Goal: Task Accomplishment & Management: Manage account settings

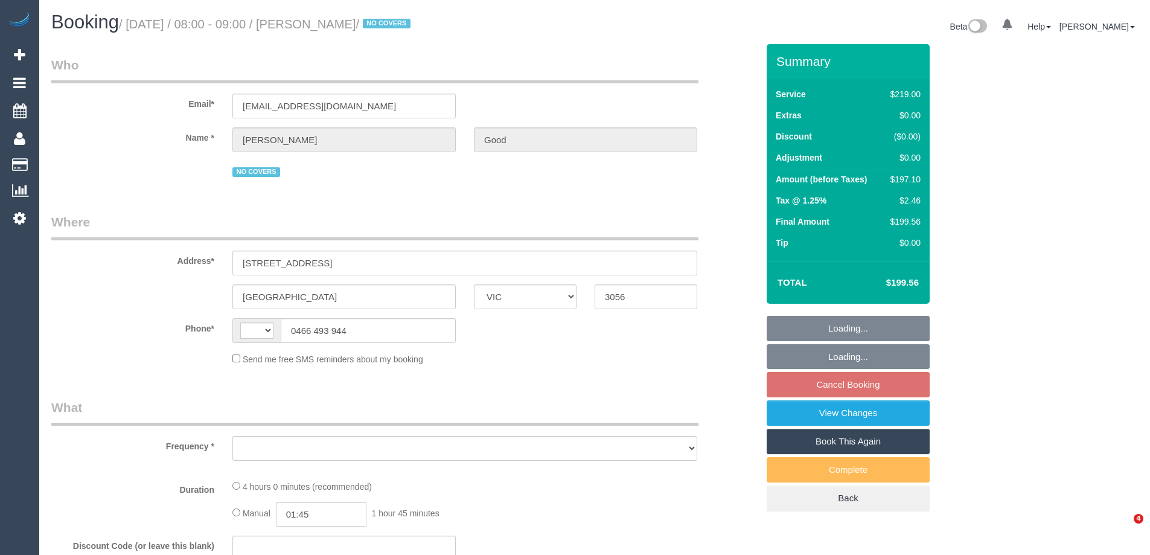
select select "VIC"
select select "string:AU"
select select "object:561"
select select "string:stripe-pm_1MzIFF2GScqysDRV3l35c8su"
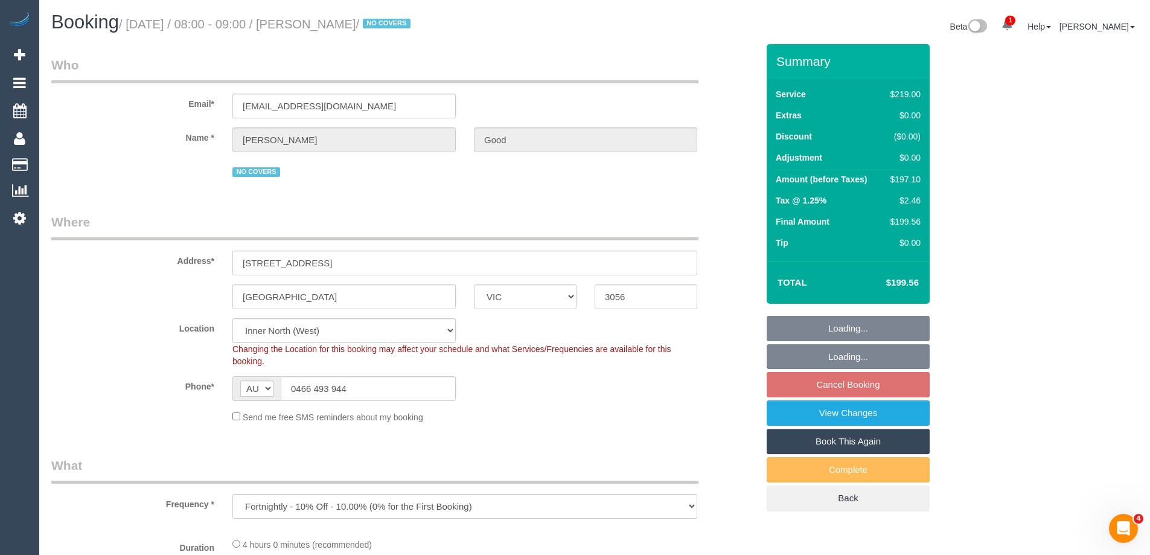
select select "number:27"
select select "number:14"
select select "number:19"
select select "number:24"
select select "number:34"
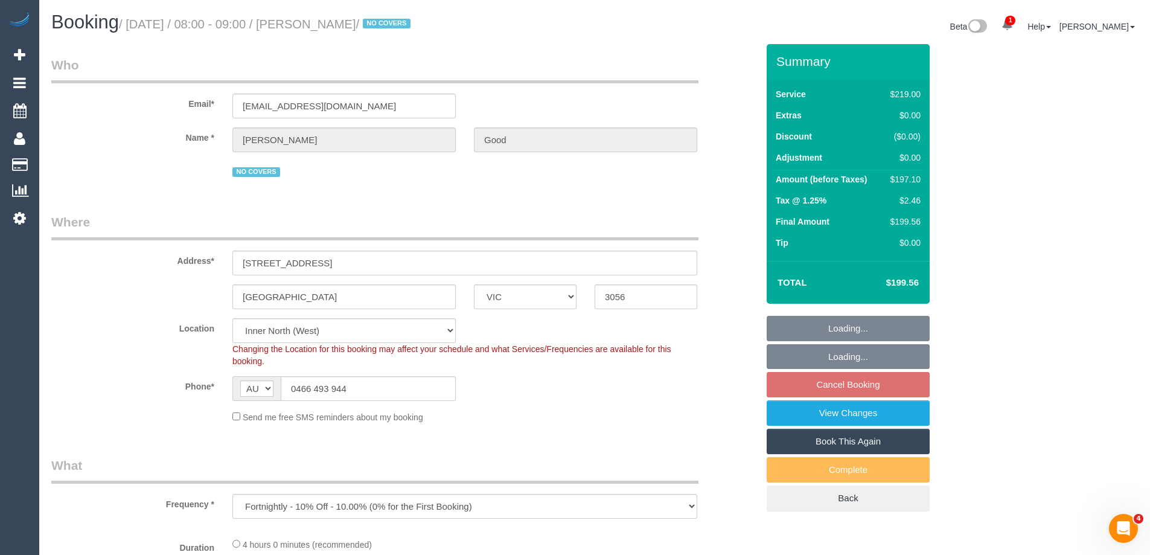
select select "number:13"
select select "object:1691"
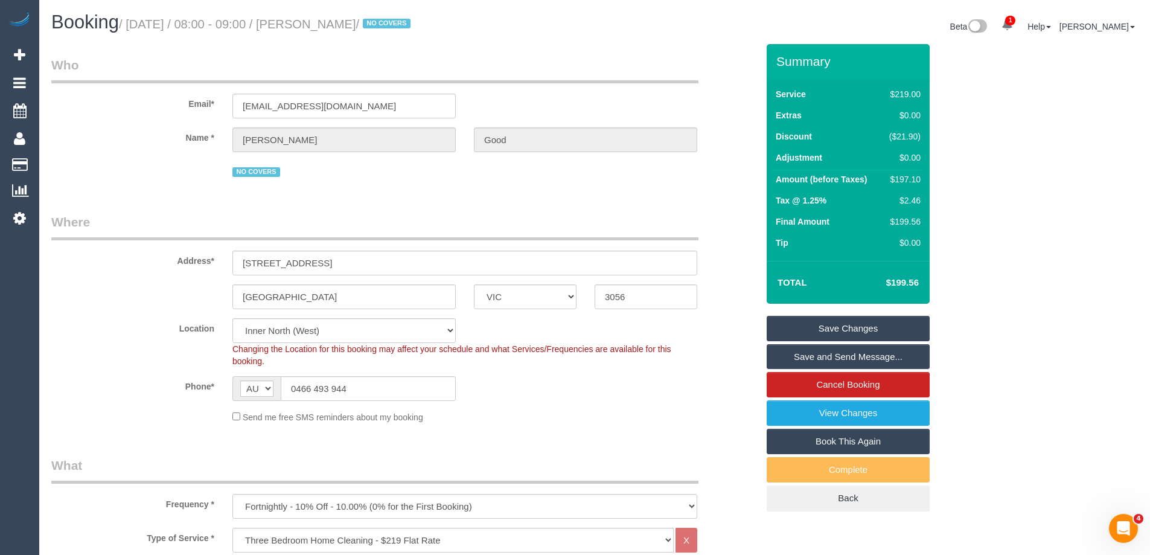
click at [701, 387] on div "Phone* AF AL DZ AD AO AI AQ AG AR AM AW AU AT AZ BS BH BD BB BY BE BZ BJ BM BT …" at bounding box center [404, 388] width 724 height 25
click at [286, 106] on input "agood0099@gmail.com" at bounding box center [343, 106] width 223 height 25
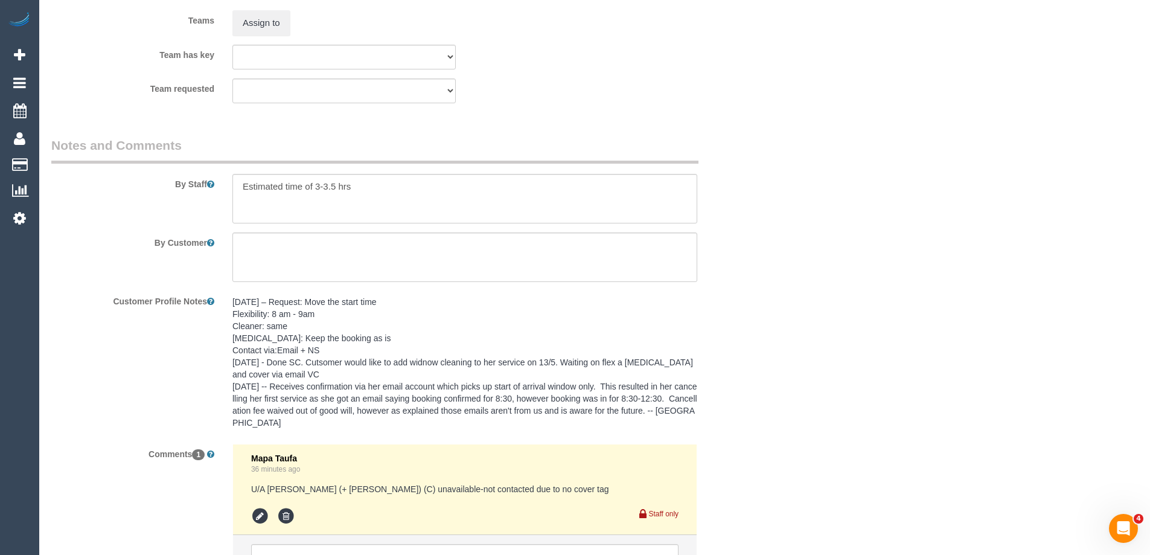
scroll to position [2072, 0]
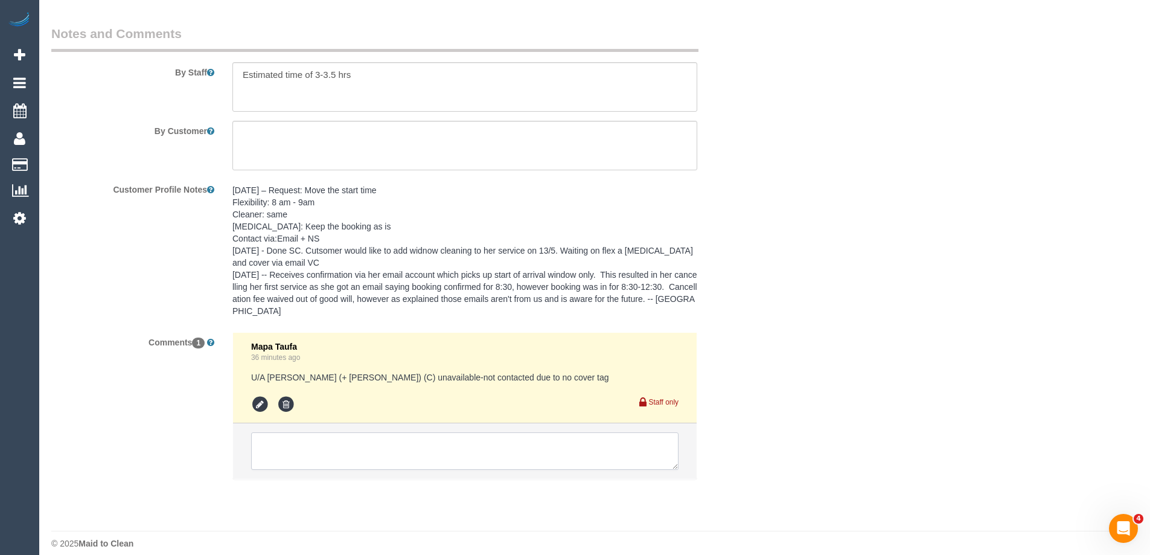
click at [360, 445] on textarea at bounding box center [464, 450] width 427 height 37
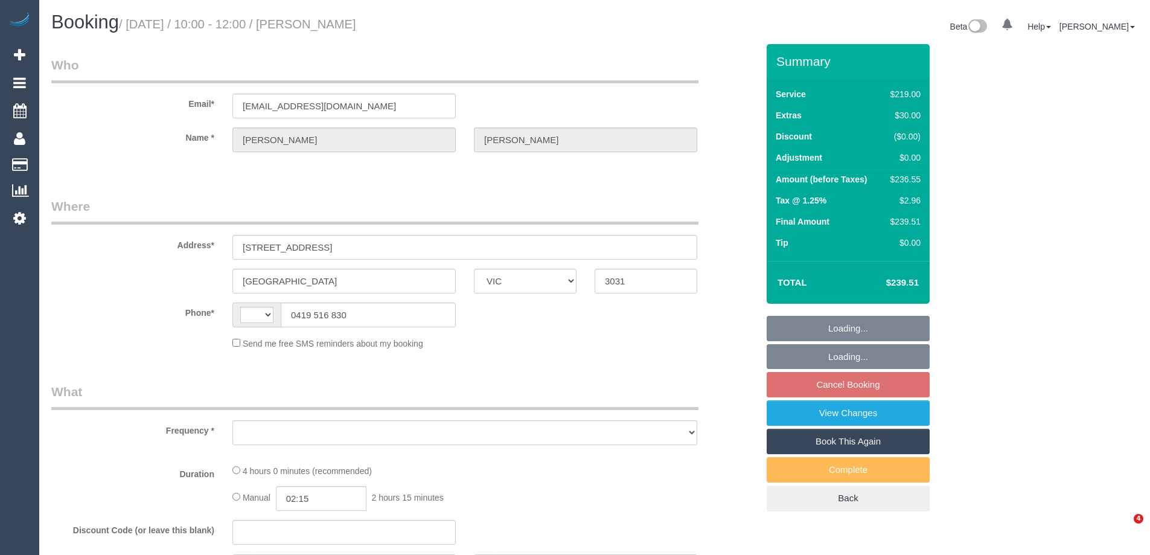
select select "VIC"
select select "object:305"
select select "string:AU"
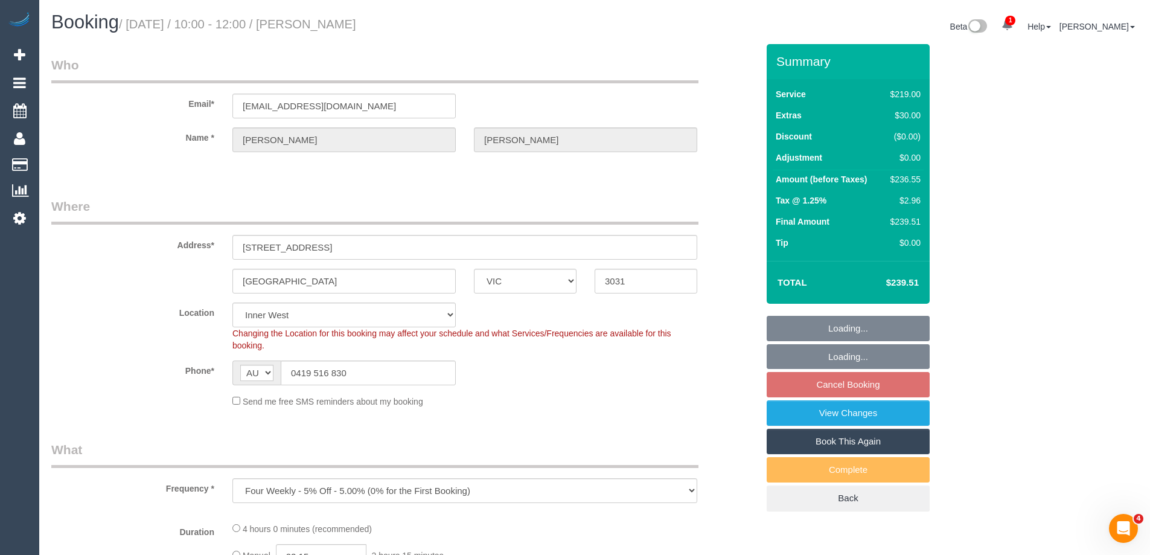
select select "string:stripe-pm_1QOVcz2GScqysDRVPmDWV52N"
select select "number:28"
select select "number:14"
select select "number:19"
select select "number:24"
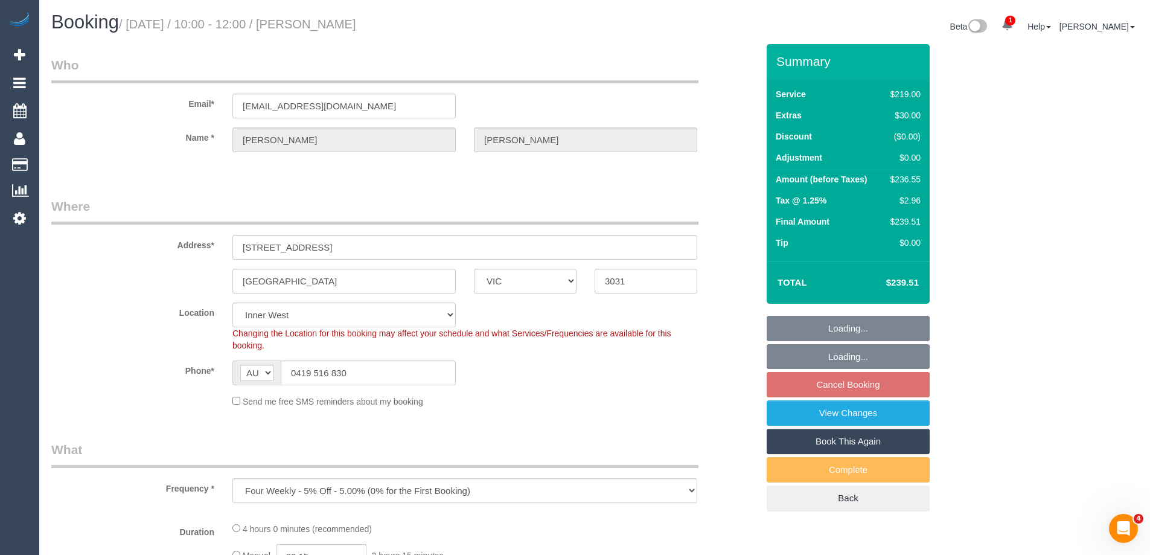
select select "number:34"
select select "number:26"
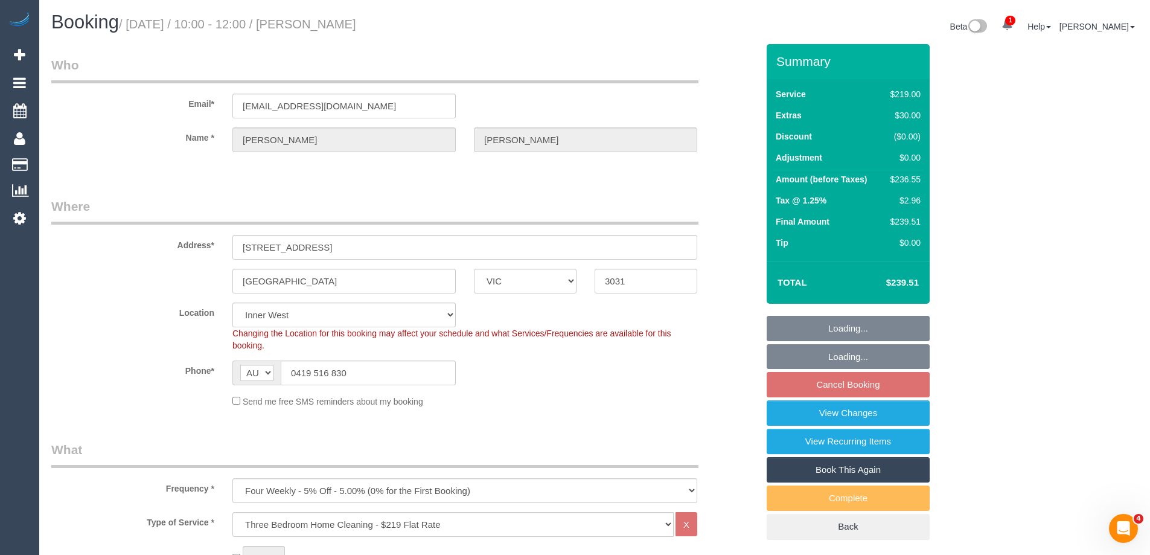
select select "object:807"
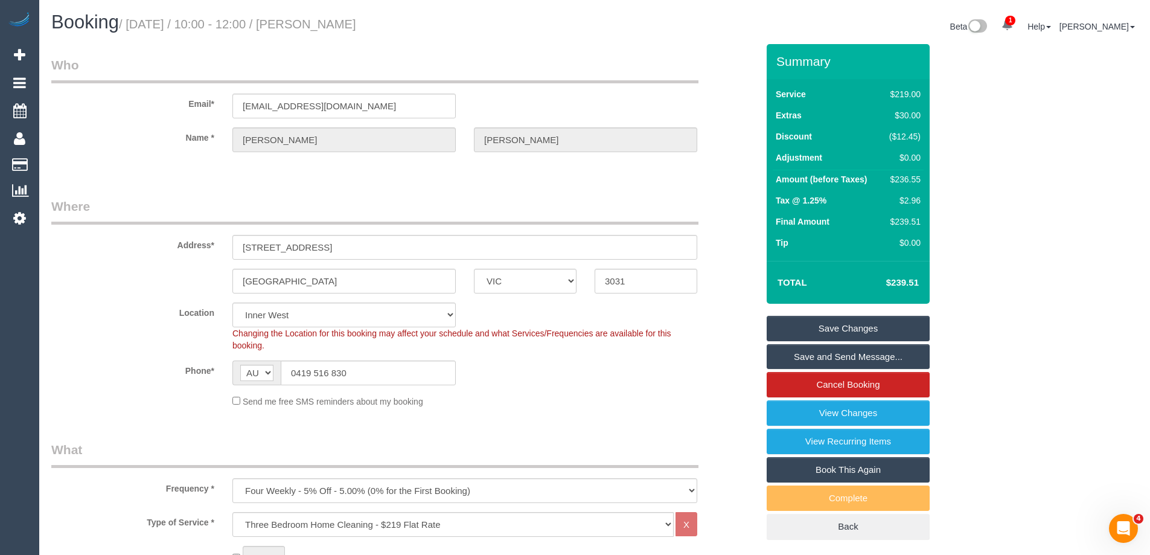
drag, startPoint x: 393, startPoint y: 26, endPoint x: 336, endPoint y: 24, distance: 56.8
click at [336, 24] on h1 "Booking / September 13, 2025 / 10:00 - 12:00 / Peter Dobbin" at bounding box center [318, 22] width 534 height 21
copy small "[PERSON_NAME]"
click at [904, 176] on div "$236.55" at bounding box center [902, 179] width 36 height 12
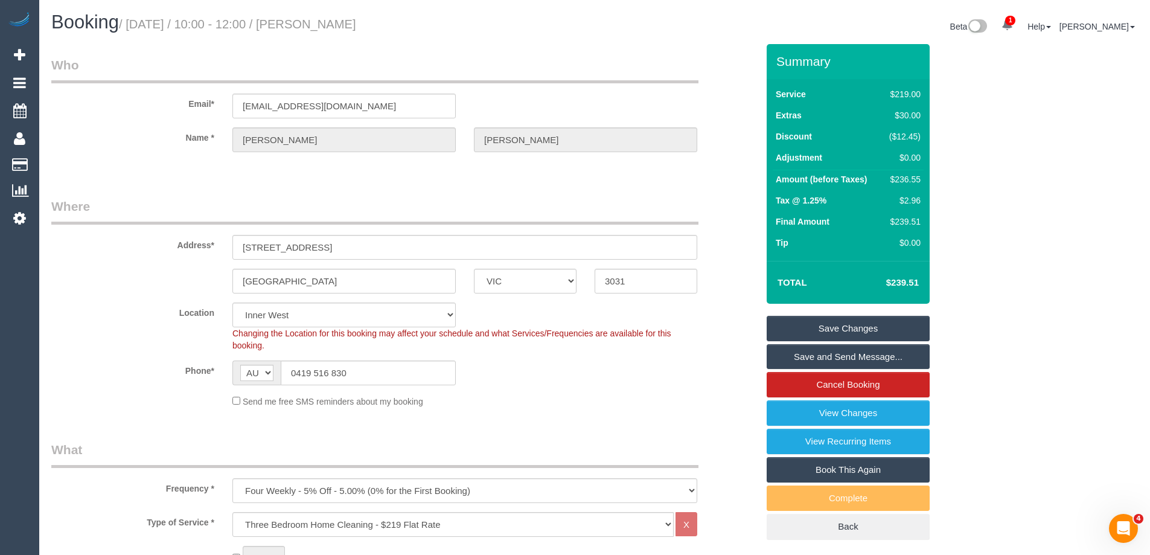
copy div "236.55"
click at [996, 185] on div "Summary Service $219.00 Extras $30.00 Discount ($12.45) Adjustment $0.00 Amount…" at bounding box center [894, 304] width 272 height 520
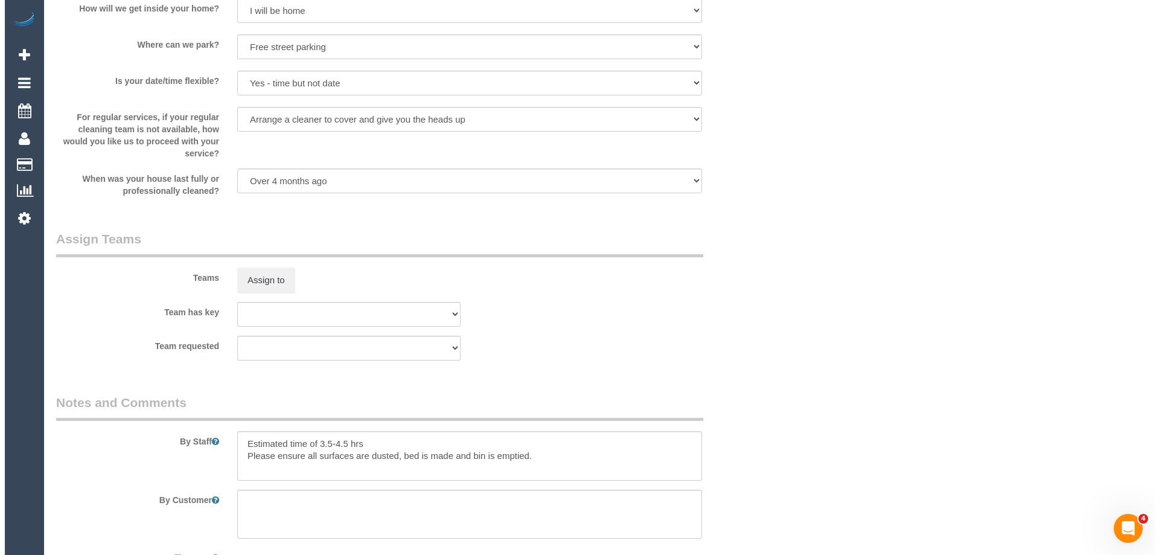
scroll to position [1690, 0]
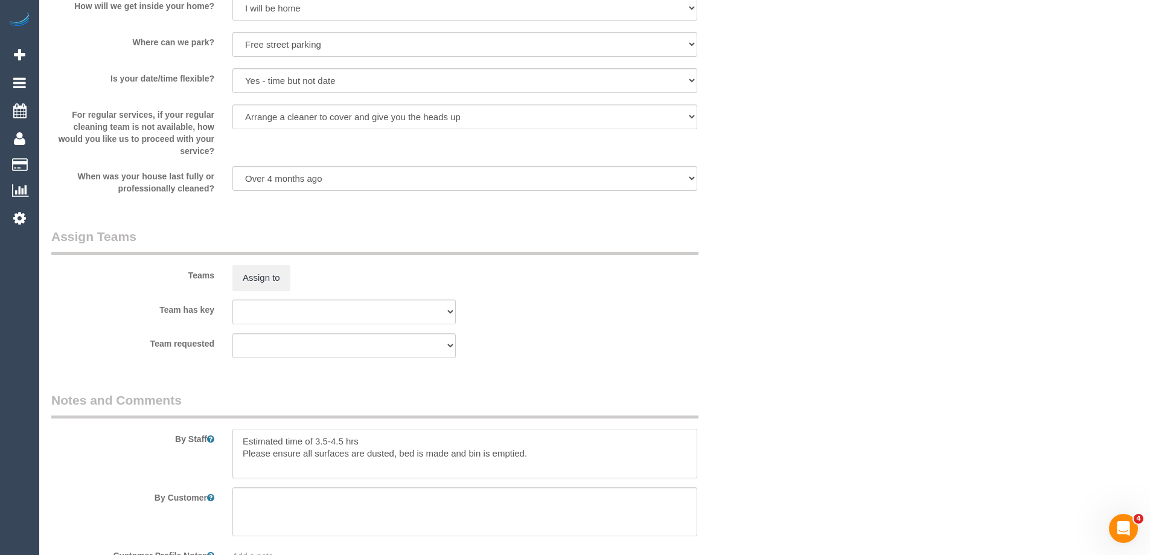
click at [239, 435] on textarea at bounding box center [464, 453] width 465 height 49
type textarea "*cover* Estimated time of 3.5-4.5 hrs Please ensure all surfaces are dusted, be…"
click at [261, 275] on button "Assign to" at bounding box center [261, 277] width 58 height 25
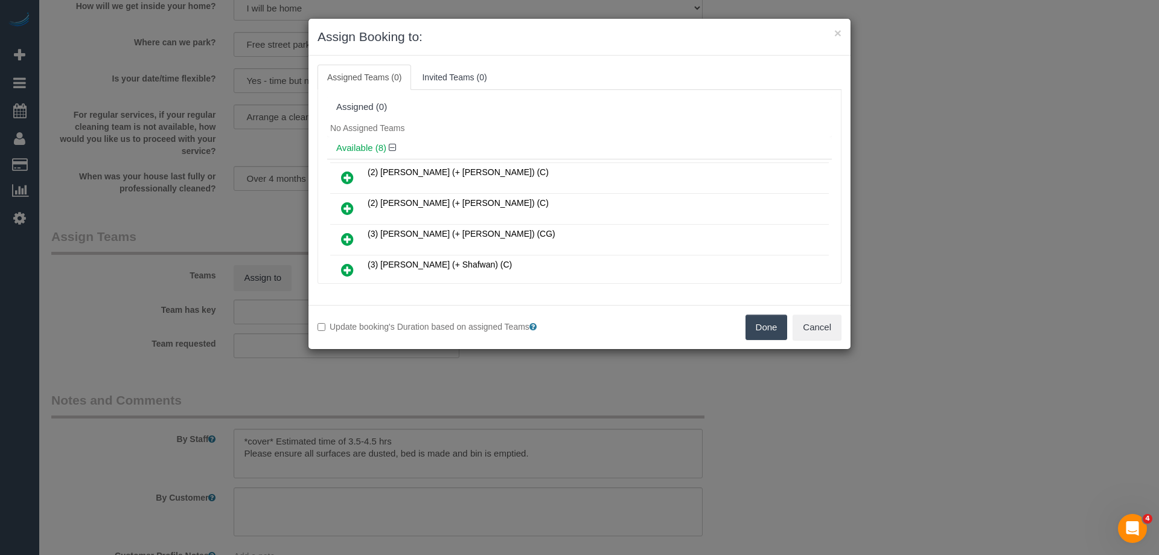
click at [641, 120] on div "No Assigned Teams" at bounding box center [579, 128] width 505 height 18
click at [343, 240] on icon at bounding box center [347, 239] width 13 height 14
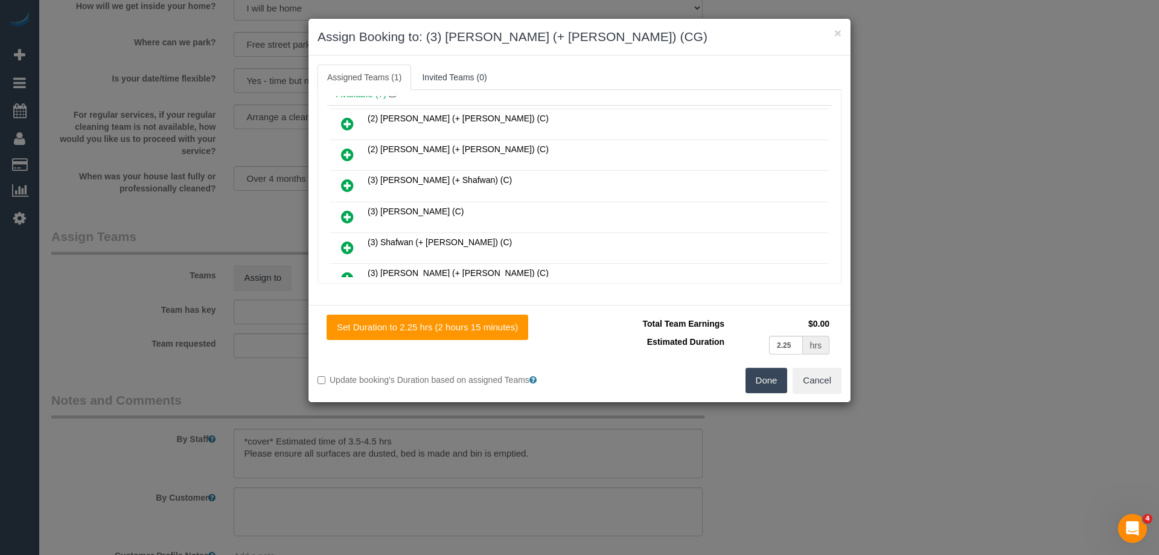
scroll to position [121, 0]
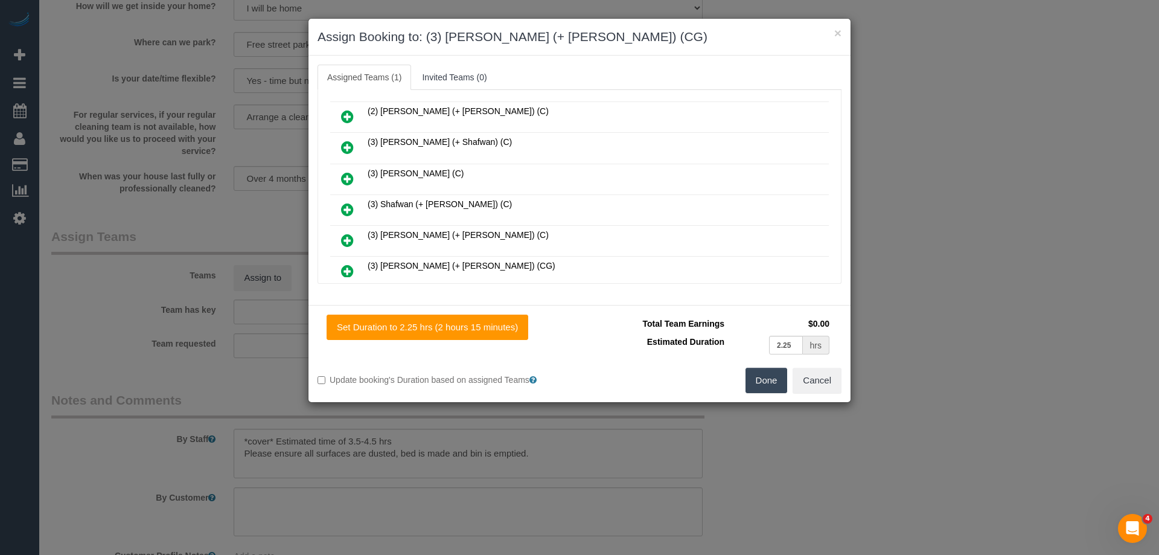
click at [347, 272] on icon at bounding box center [347, 271] width 13 height 14
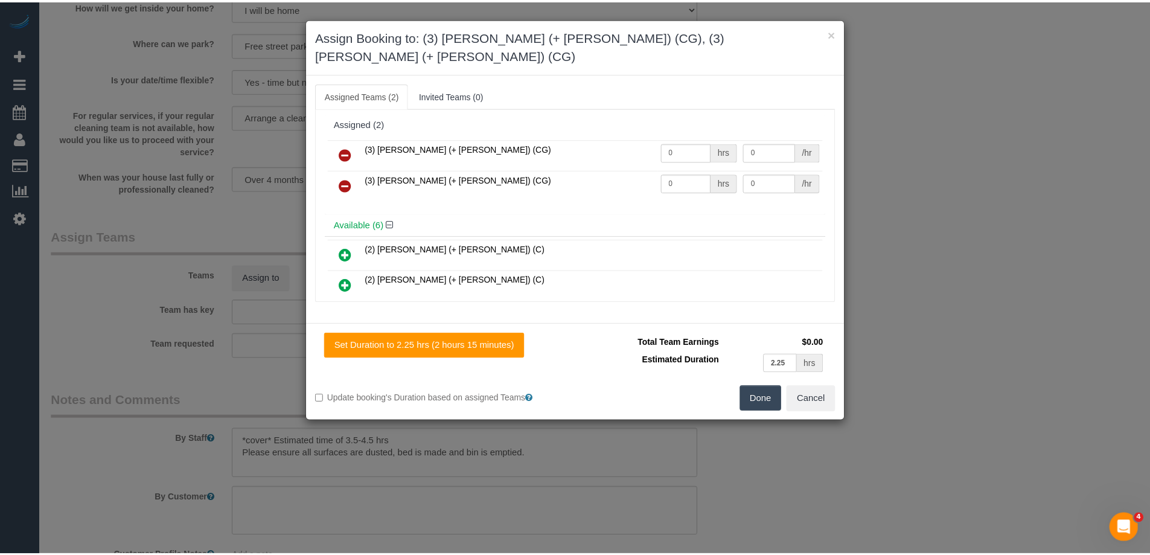
scroll to position [0, 0]
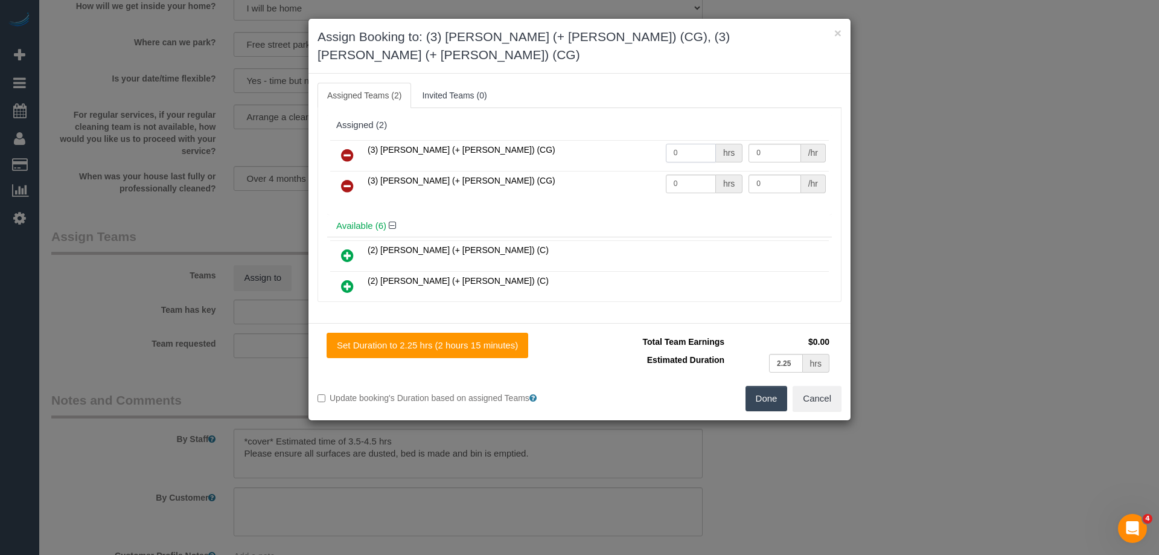
click at [673, 144] on input "0" at bounding box center [691, 153] width 50 height 19
type input "1"
click at [698, 174] on input "0" at bounding box center [691, 183] width 50 height 19
type input "1"
click at [756, 144] on input "0" at bounding box center [774, 153] width 52 height 19
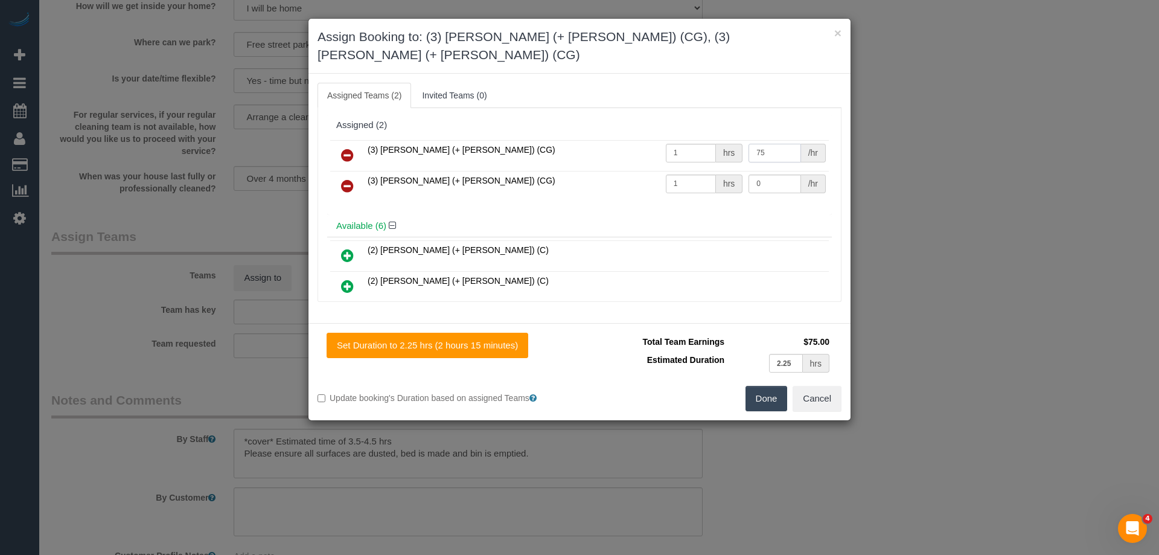
type input "75"
click at [779, 174] on input "0" at bounding box center [774, 183] width 52 height 19
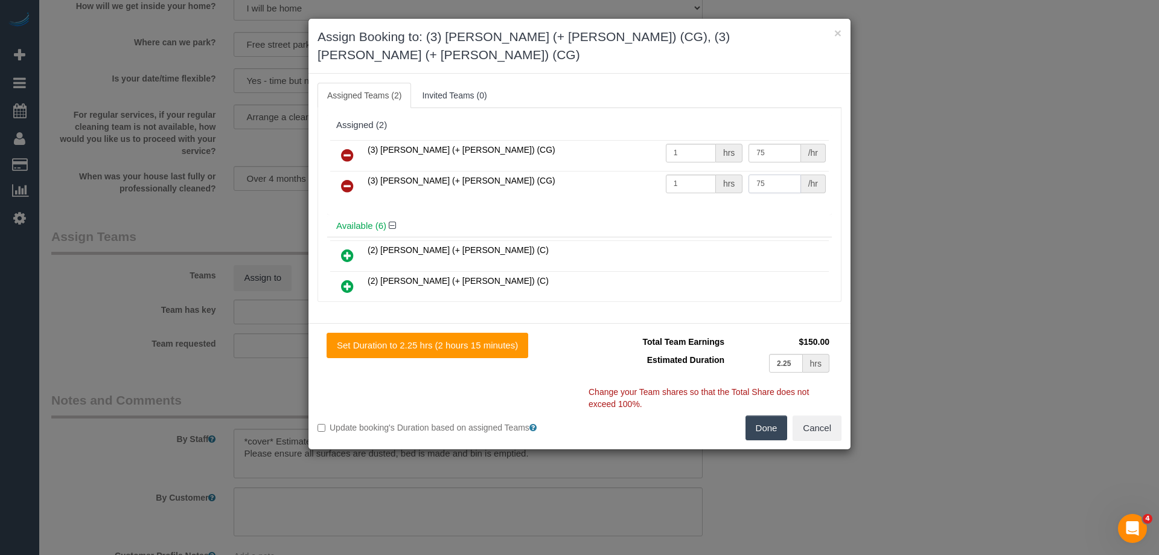
type input "75"
click at [762, 415] on button "Done" at bounding box center [766, 427] width 42 height 25
click at [762, 406] on div "× Assign Booking to: (3) Amninder (+ Sohail) (CG), (3) Sohail (+ Amninder) (CG)…" at bounding box center [579, 277] width 1159 height 555
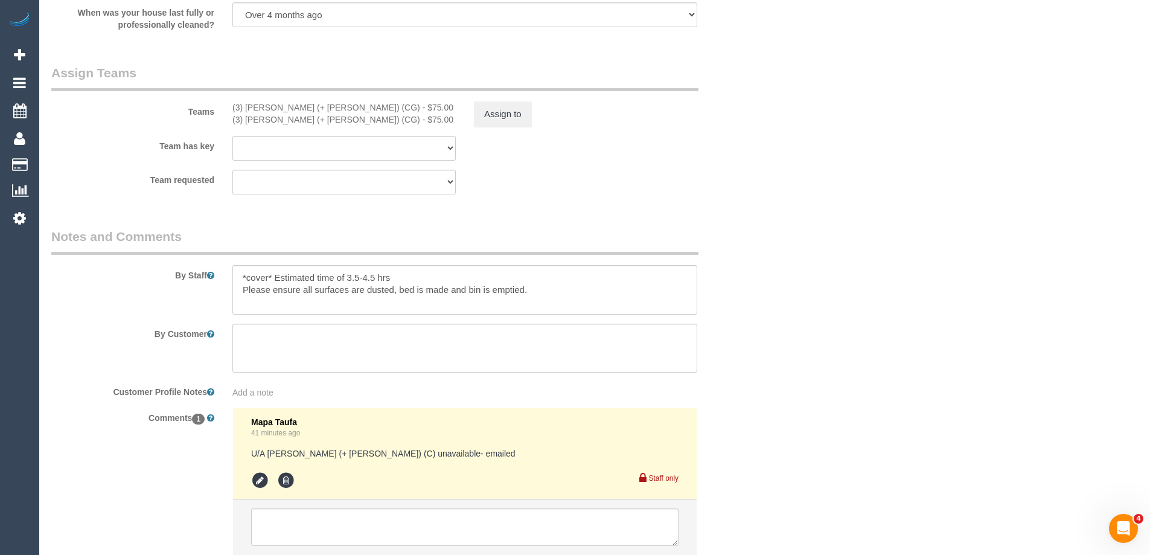
scroll to position [1942, 0]
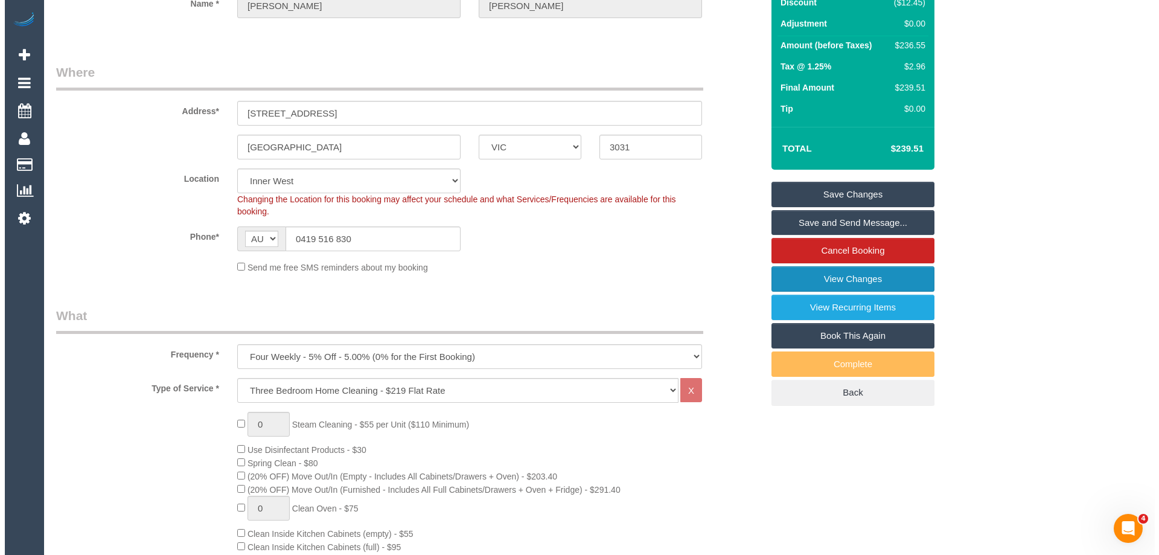
scroll to position [131, 0]
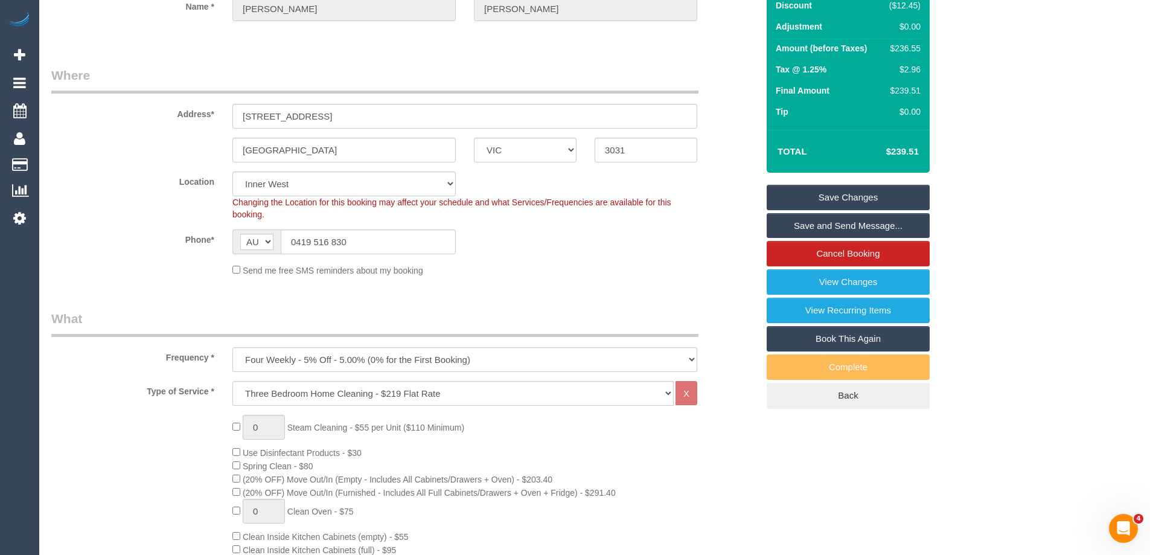
click at [835, 229] on link "Save and Send Message..." at bounding box center [848, 225] width 163 height 25
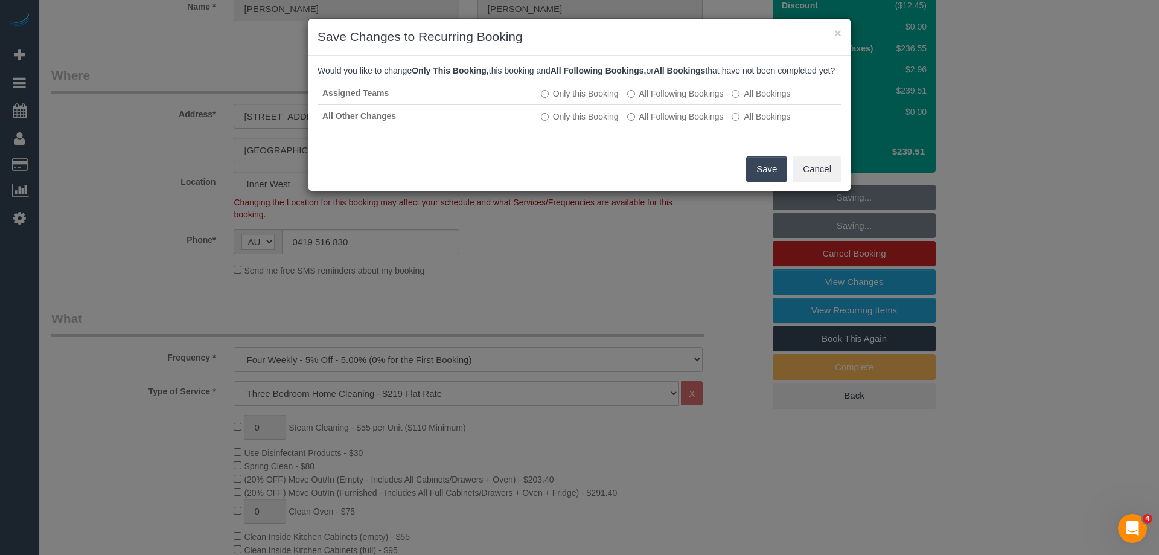
click at [754, 182] on button "Save" at bounding box center [766, 168] width 41 height 25
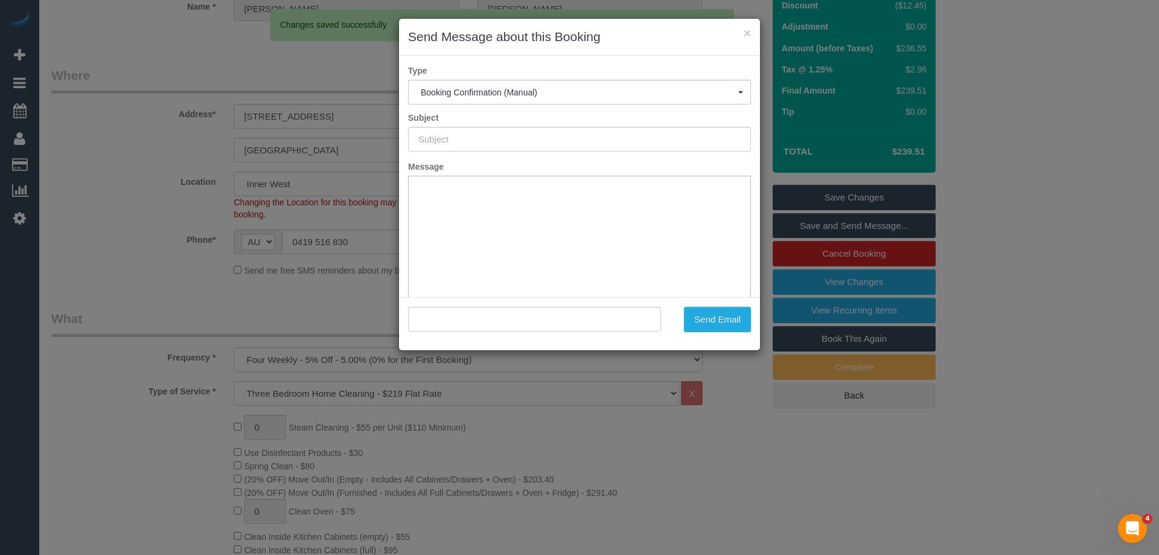
scroll to position [0, 0]
type input "Booking Confirmed"
type input ""Peter Dobbin" <dobbinp@gmail.com>"
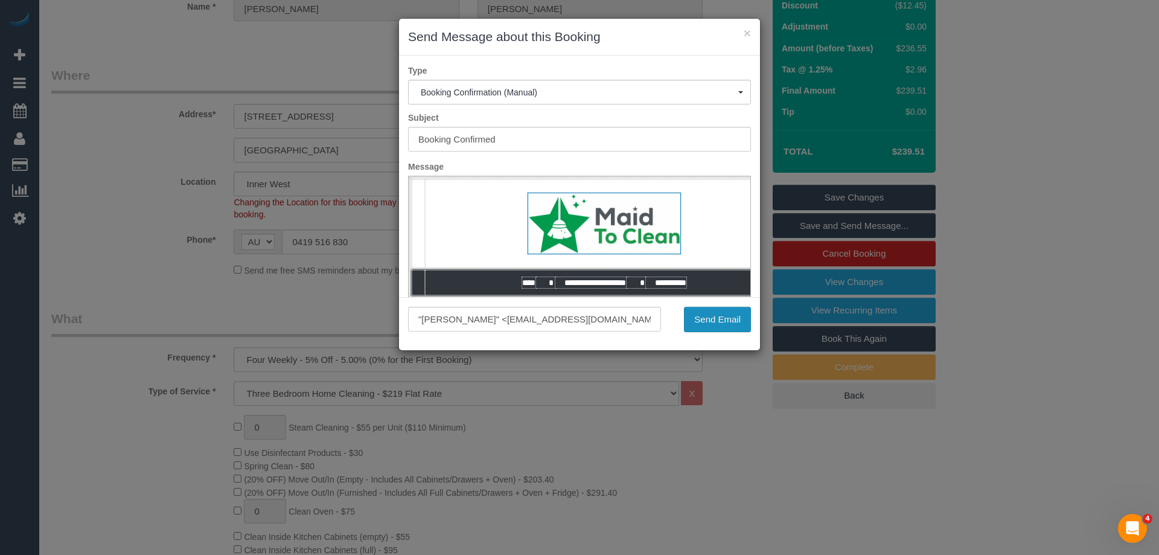
click at [711, 319] on button "Send Email" at bounding box center [717, 319] width 67 height 25
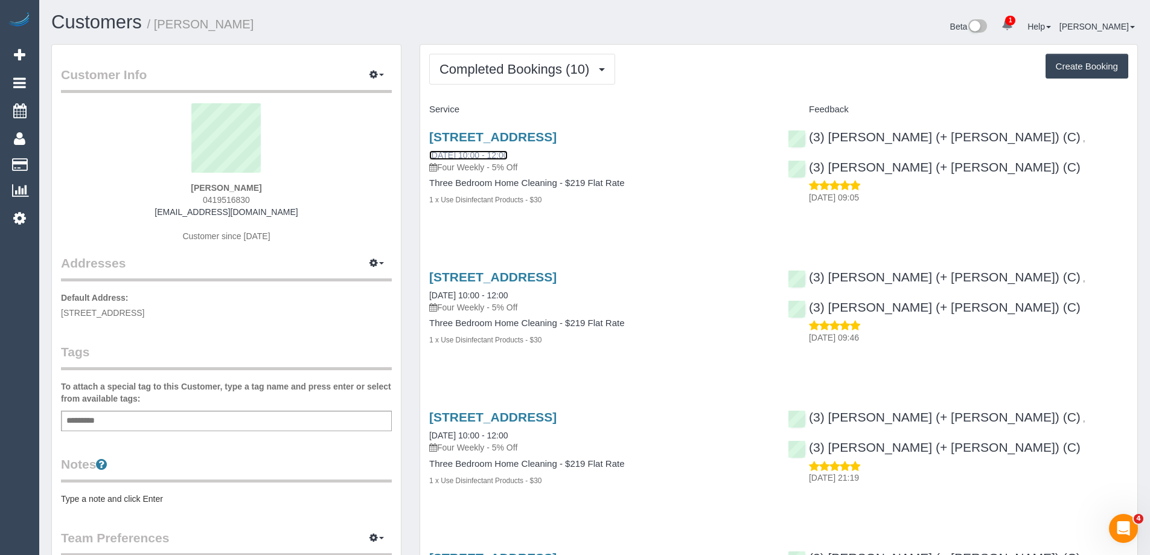
click at [485, 154] on link "16/08/2025 10:00 - 12:00" at bounding box center [468, 155] width 78 height 10
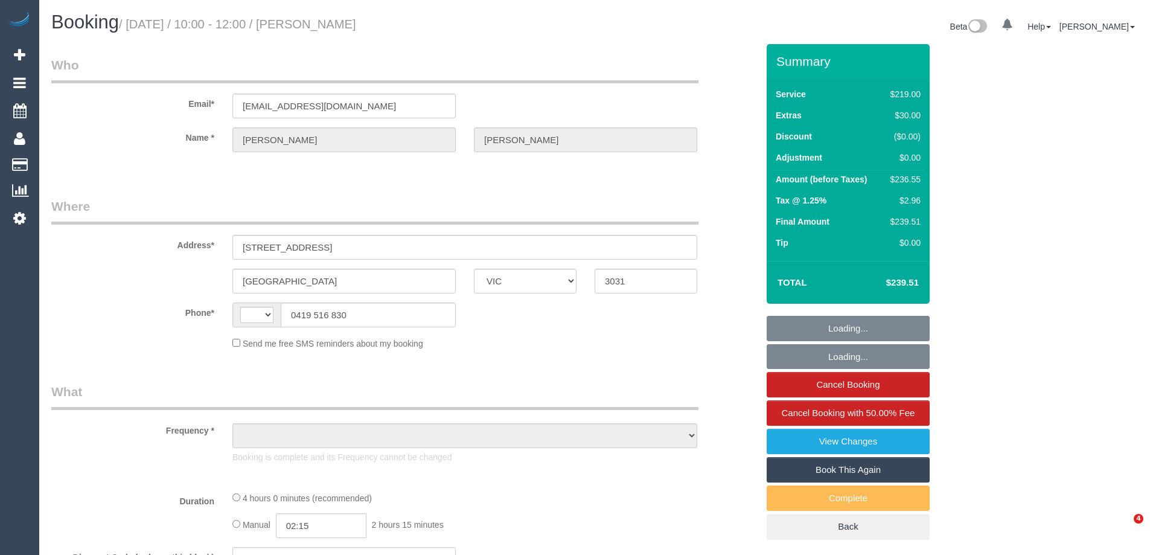
select select "VIC"
select select "string:AU"
select select "object:550"
select select "string:stripe-pm_1QOVcz2GScqysDRVPmDWV52N"
select select "number:28"
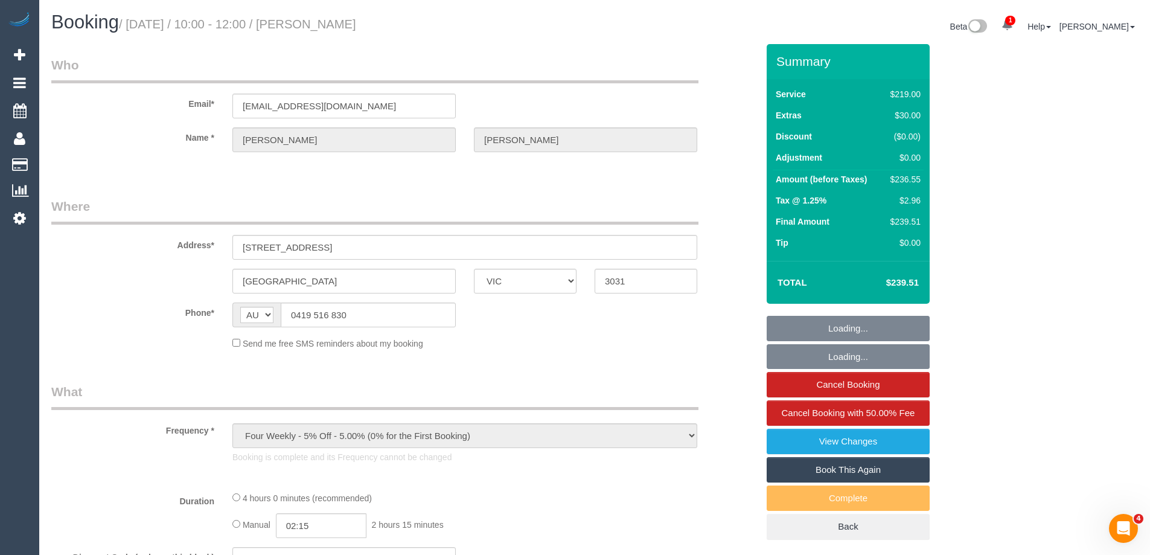
select select "number:14"
select select "number:19"
select select "number:24"
select select "number:34"
select select "number:26"
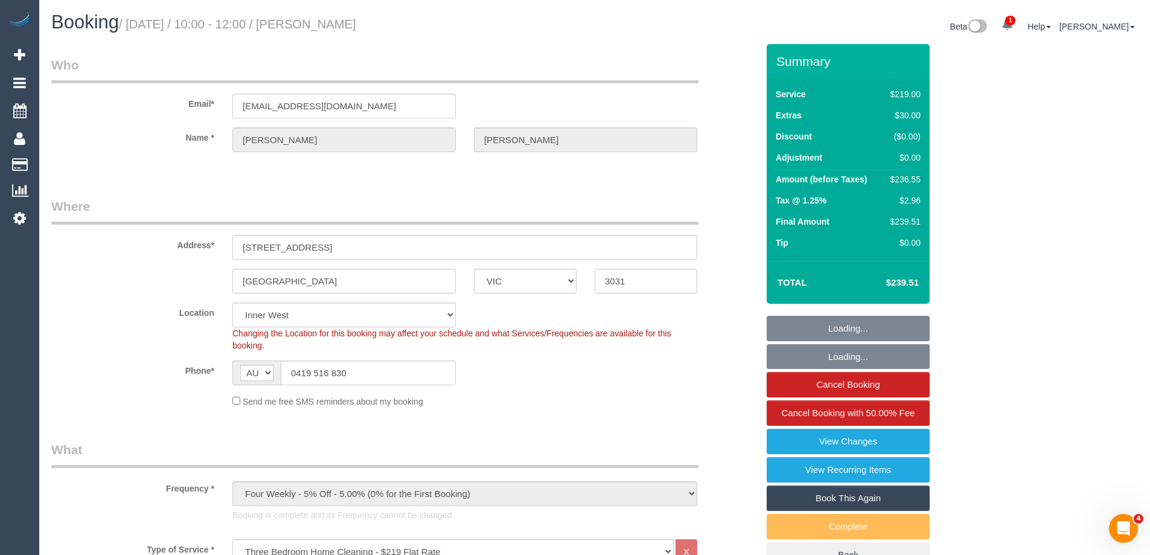
select select "object:1486"
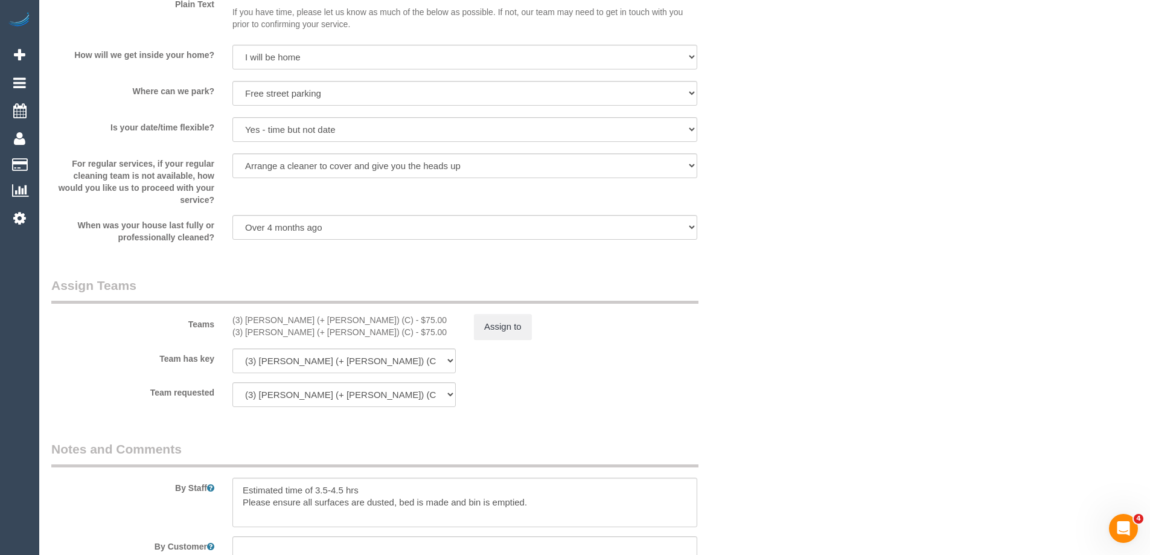
scroll to position [1690, 0]
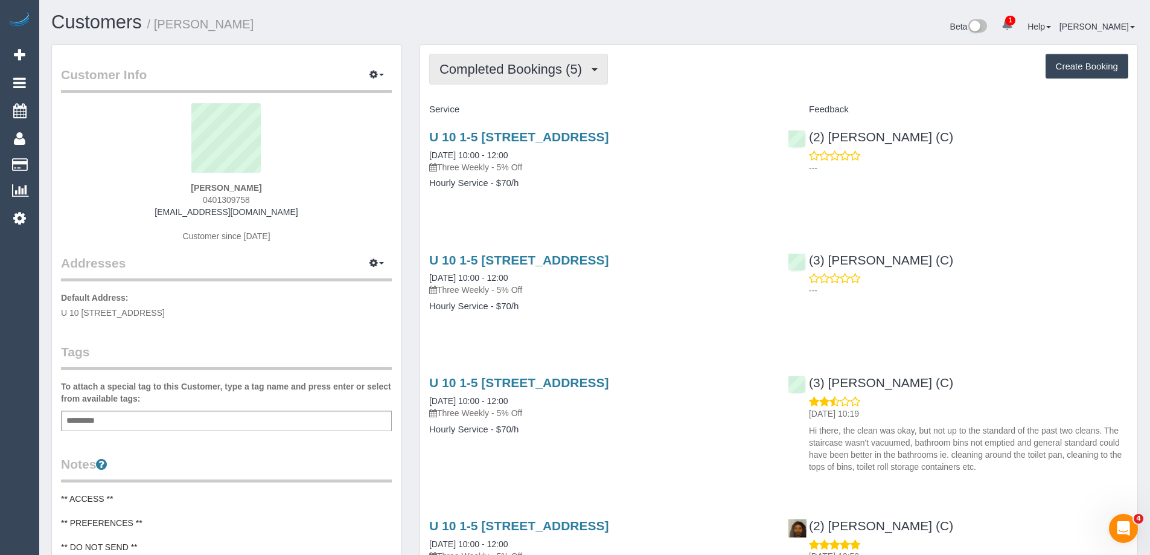
click at [503, 84] on button "Completed Bookings (5)" at bounding box center [518, 69] width 179 height 31
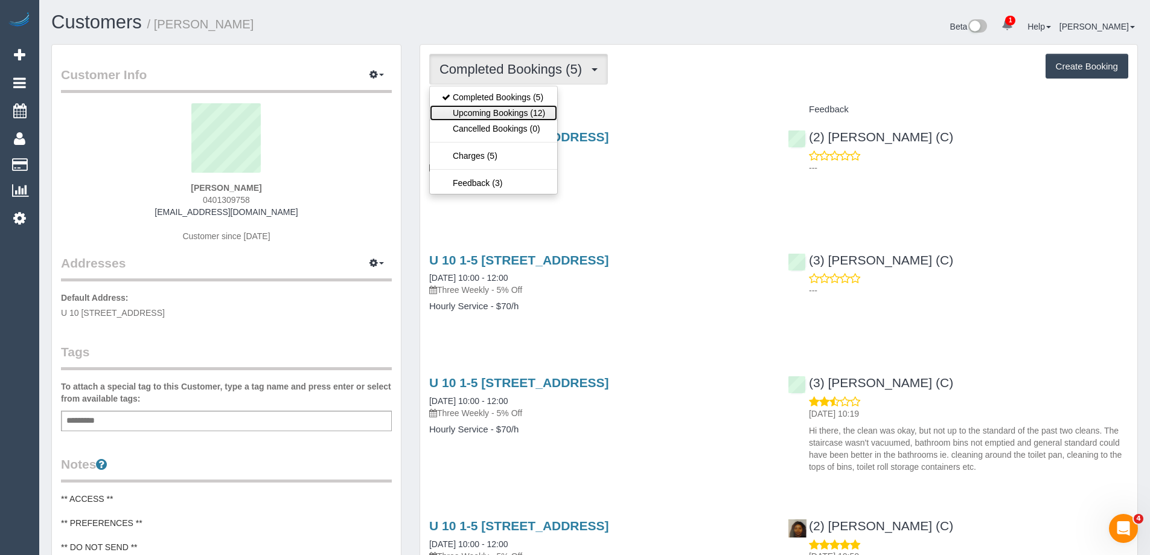
click at [526, 114] on link "Upcoming Bookings (12)" at bounding box center [493, 113] width 127 height 16
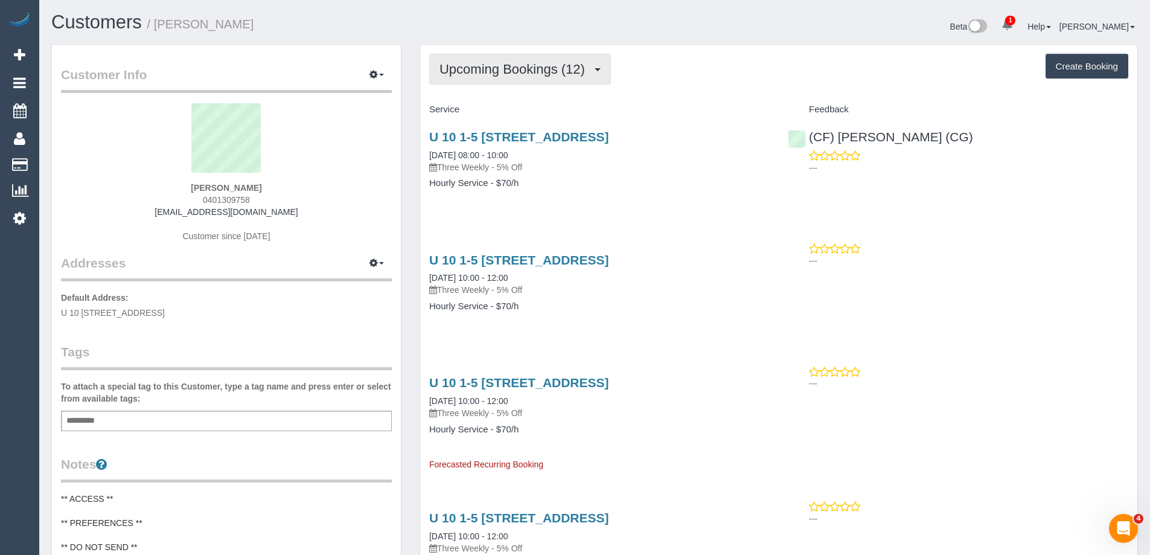
click at [532, 69] on span "Upcoming Bookings (12)" at bounding box center [515, 69] width 152 height 15
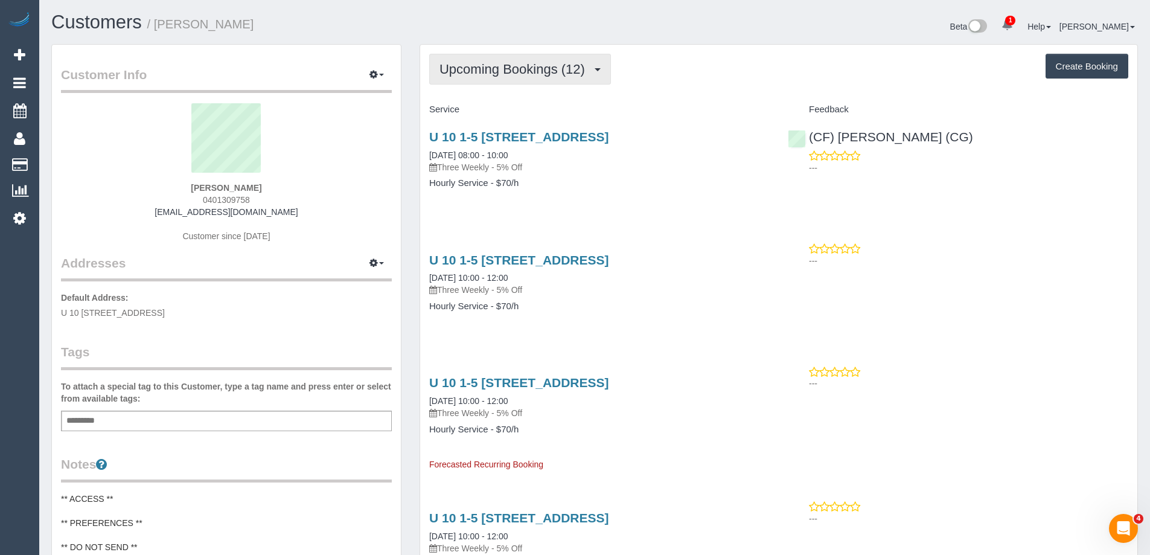
click at [562, 67] on span "Upcoming Bookings (12)" at bounding box center [515, 69] width 152 height 15
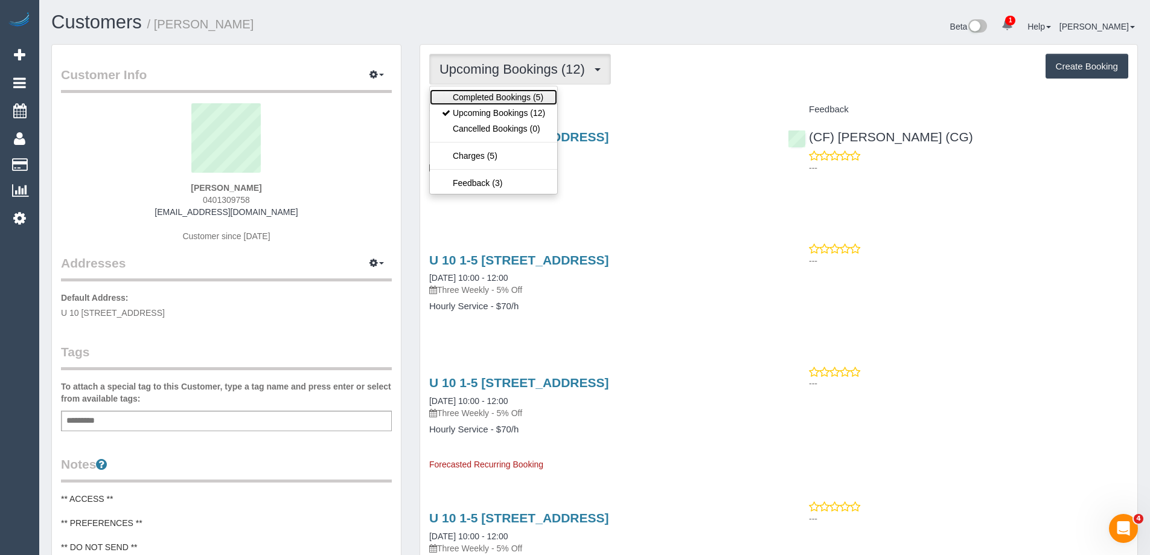
click at [512, 97] on link "Completed Bookings (5)" at bounding box center [493, 97] width 127 height 16
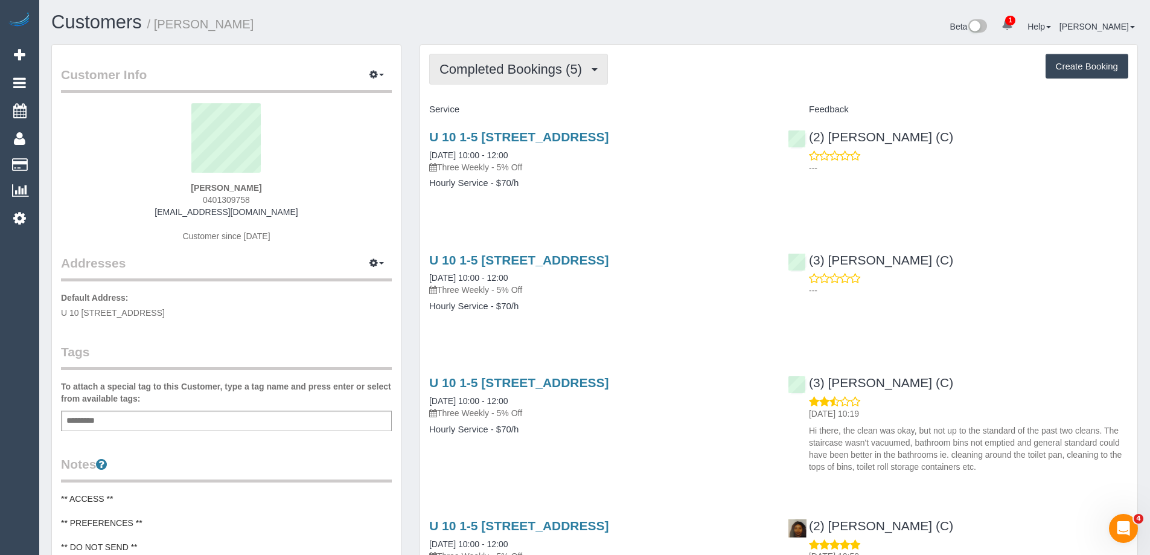
click at [575, 74] on span "Completed Bookings (5)" at bounding box center [513, 69] width 148 height 15
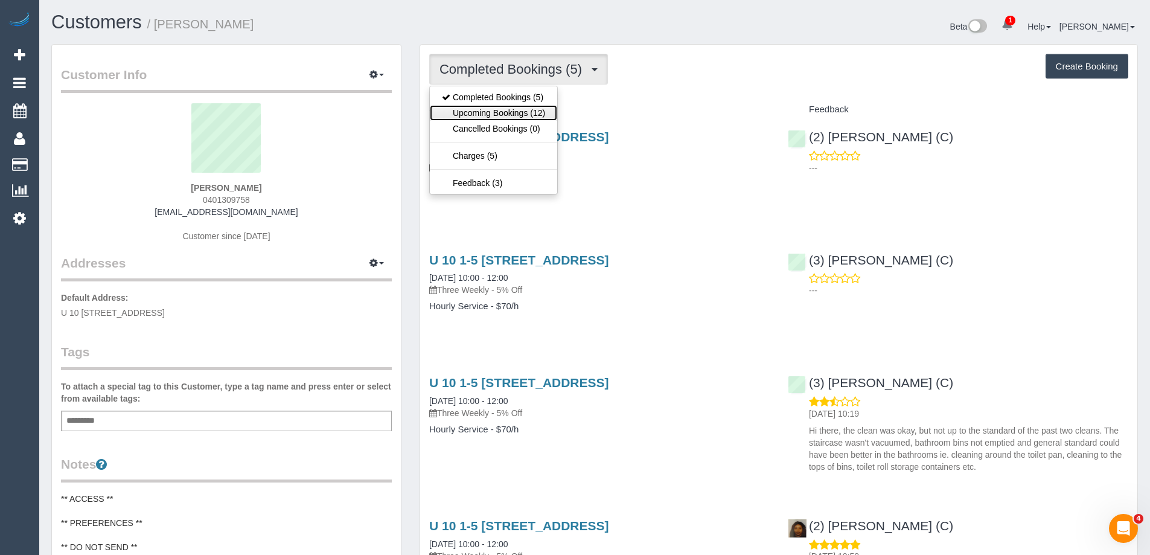
click at [507, 113] on link "Upcoming Bookings (12)" at bounding box center [493, 113] width 127 height 16
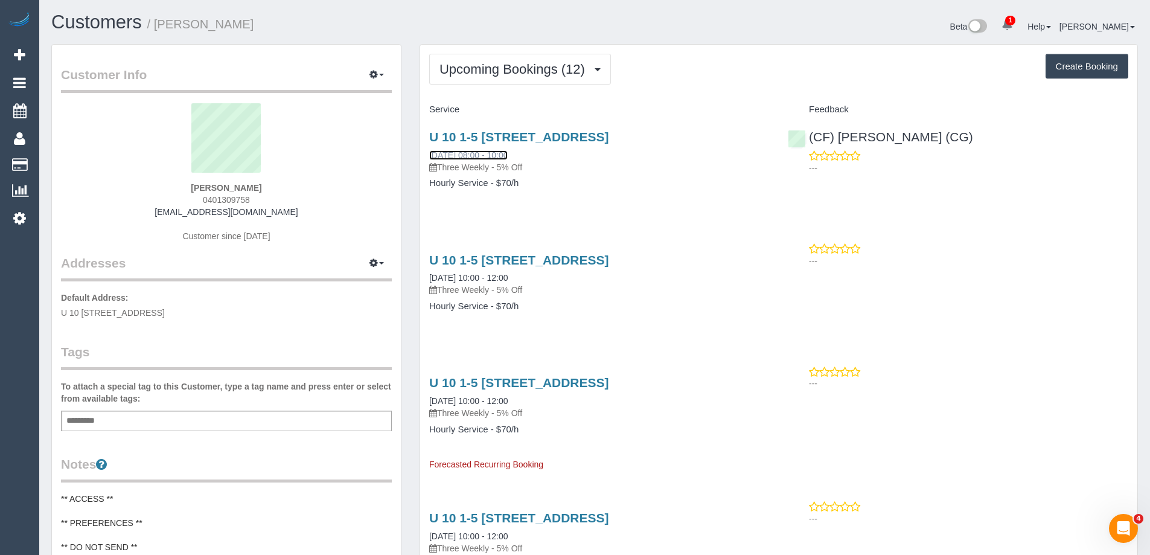
click at [500, 160] on link "12/09/2025 08:00 - 10:00" at bounding box center [468, 155] width 78 height 10
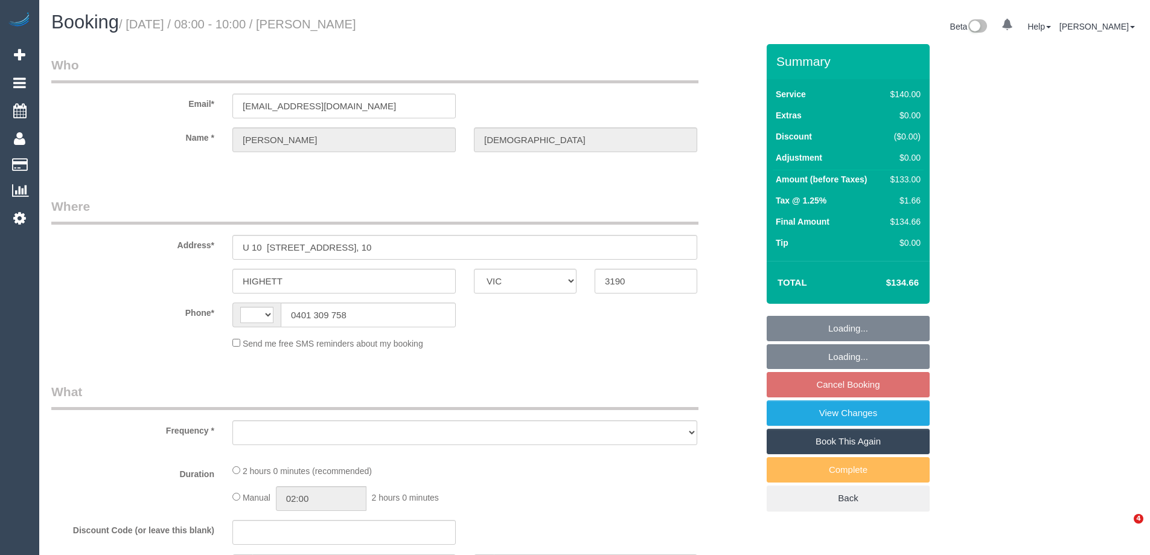
select select "VIC"
select select "object:290"
select select "string:AU"
select select "string:stripe-pm_1RTuh22GScqysDRV0yB7a122"
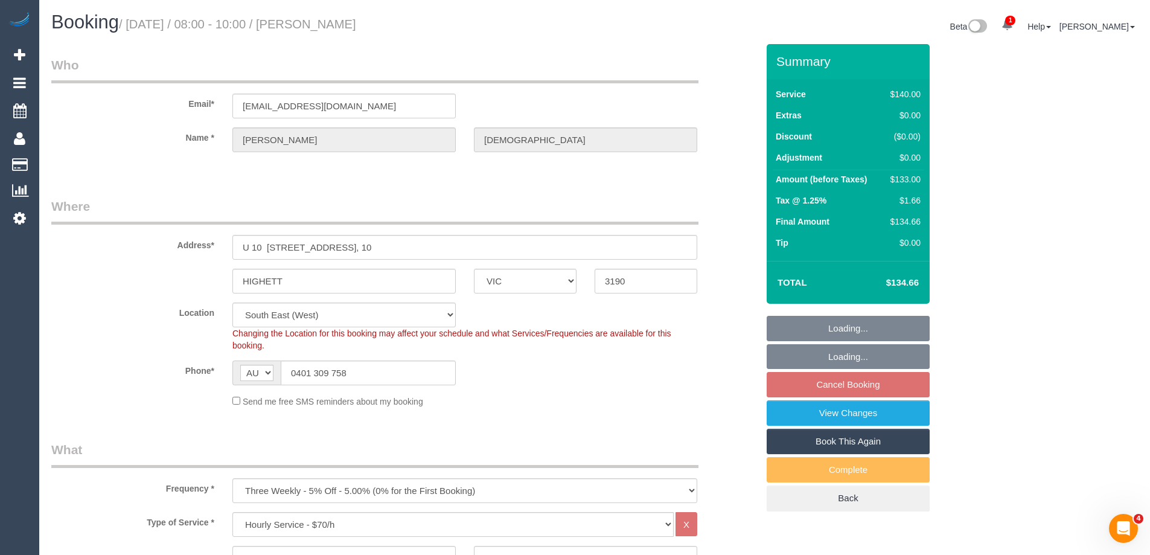
select select "number:28"
select select "number:16"
select select "number:19"
select select "number:22"
select select "number:34"
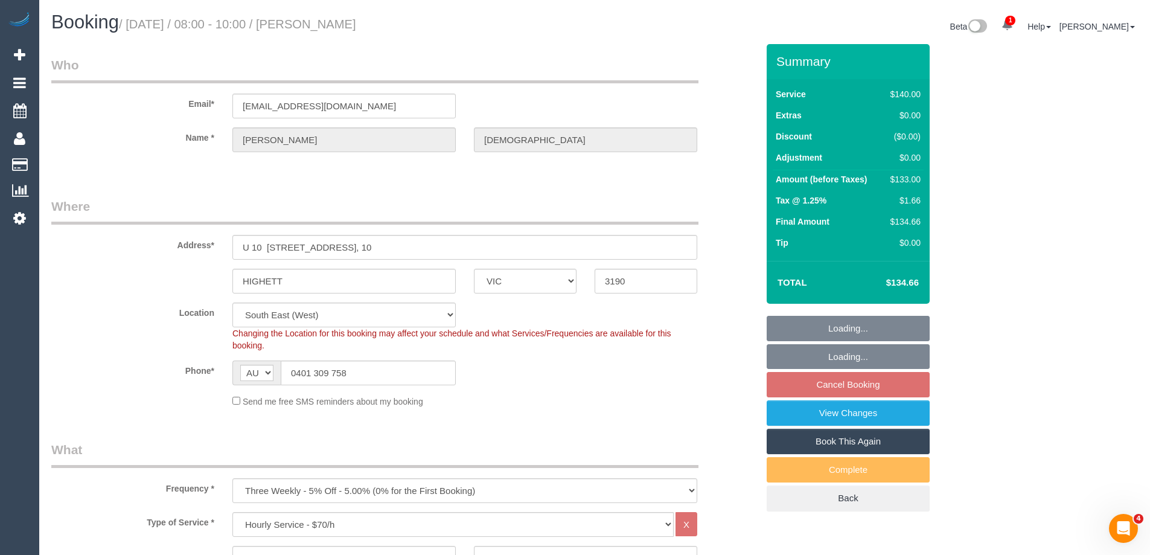
select select "number:12"
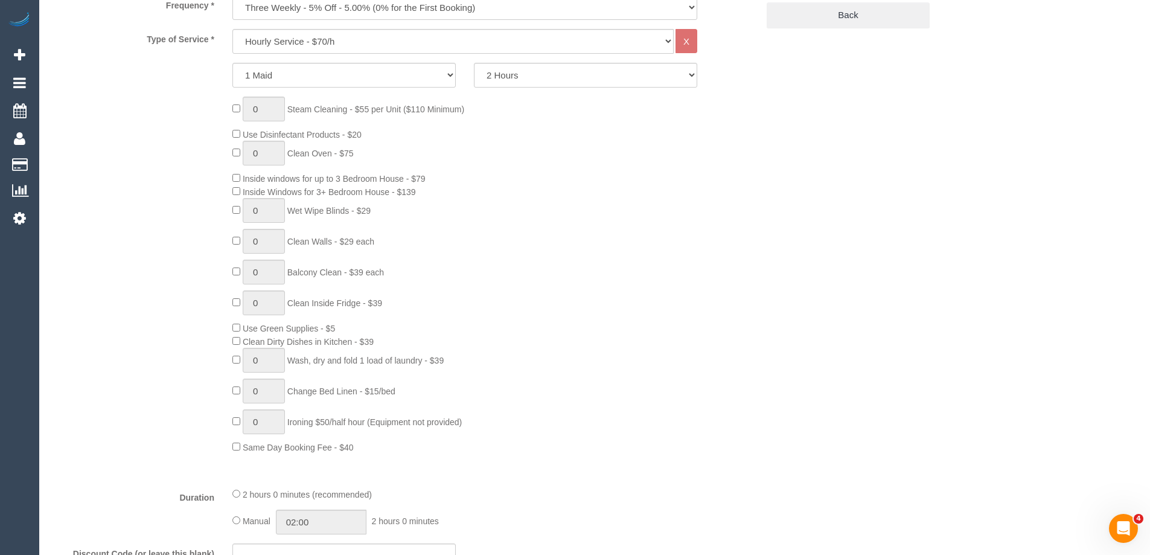
select select "object:1469"
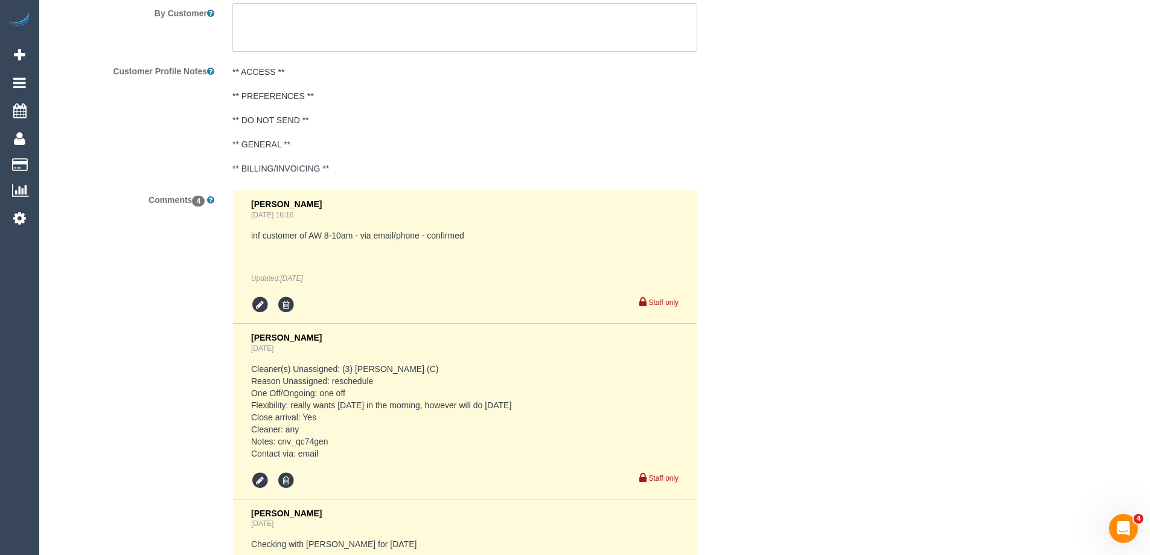
scroll to position [2411, 0]
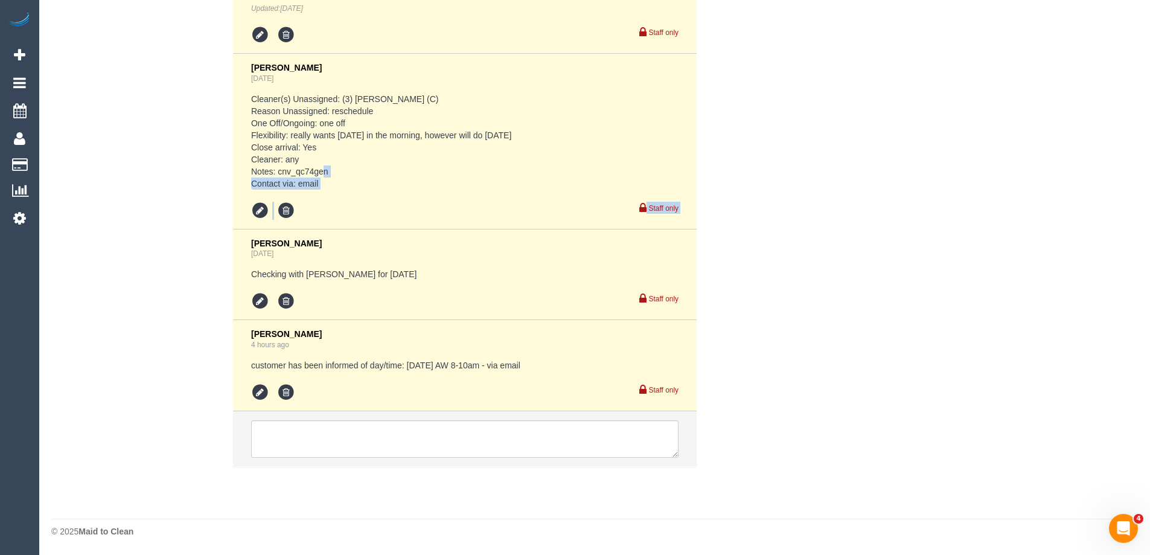
drag, startPoint x: 328, startPoint y: 190, endPoint x: 270, endPoint y: 175, distance: 59.9
click at [270, 175] on div "Vanessa Christou 2 days ago Cleaner(s) Unassigned: (3) Dhvani Patel (C) Reason …" at bounding box center [464, 141] width 427 height 157
click at [406, 153] on pre "Cleaner(s) Unassigned: (3) Dhvani Patel (C) Reason Unassigned: reschedule One O…" at bounding box center [464, 141] width 427 height 97
drag, startPoint x: 446, startPoint y: 135, endPoint x: 550, endPoint y: 135, distance: 103.8
click at [550, 135] on pre "Cleaner(s) Unassigned: (3) Dhvani Patel (C) Reason Unassigned: reschedule One O…" at bounding box center [464, 141] width 427 height 97
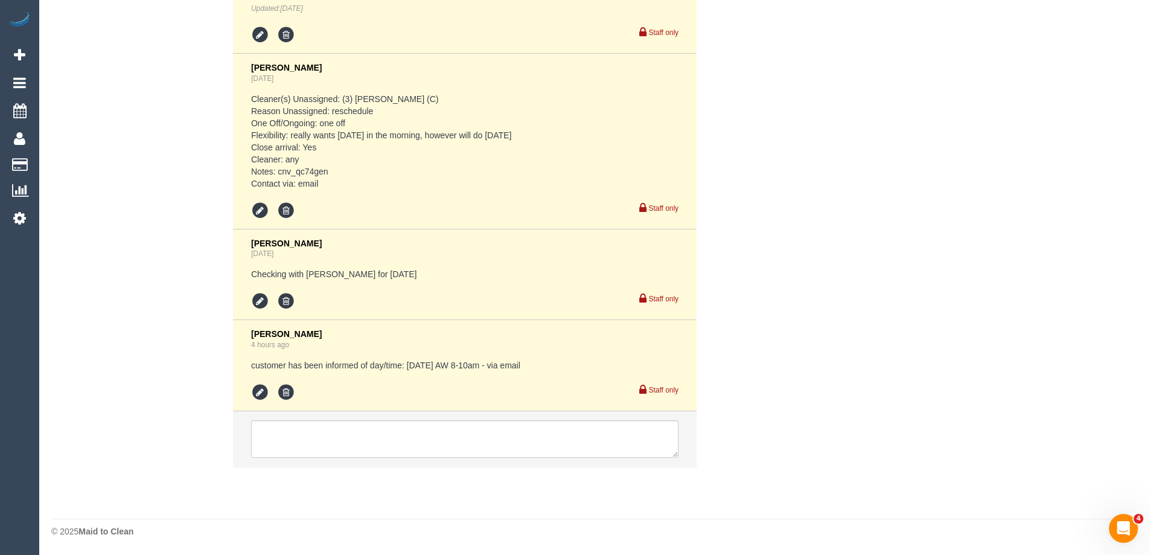
click at [506, 174] on pre "Cleaner(s) Unassigned: (3) Dhvani Patel (C) Reason Unassigned: reschedule One O…" at bounding box center [464, 141] width 427 height 97
click at [307, 439] on textarea at bounding box center [464, 438] width 427 height 37
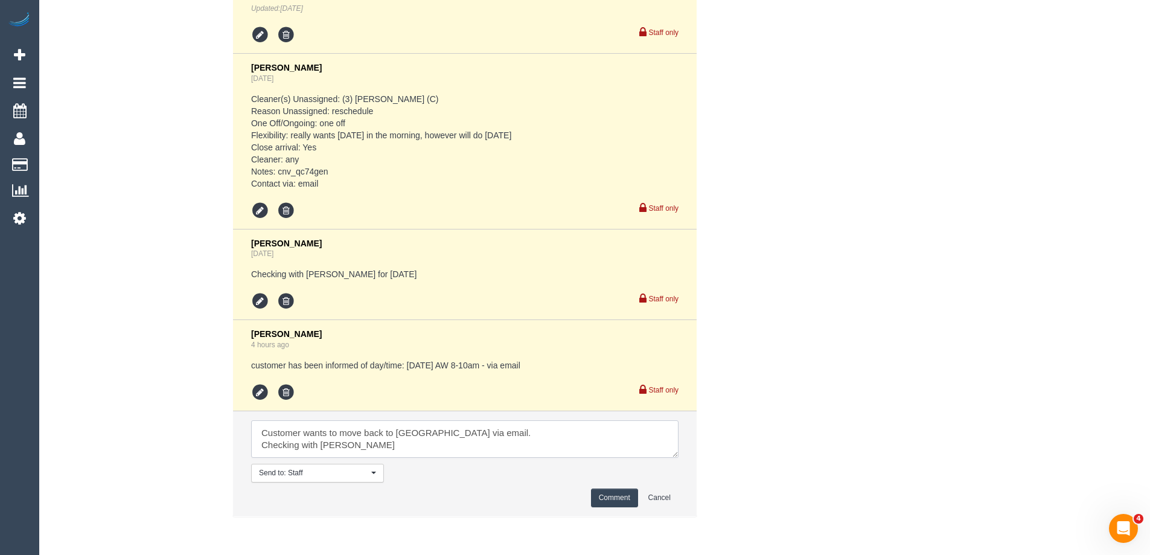
type textarea "Customer wants to move back to Sat via email. Checking with Kasun"
click at [610, 499] on button "Comment" at bounding box center [614, 497] width 47 height 19
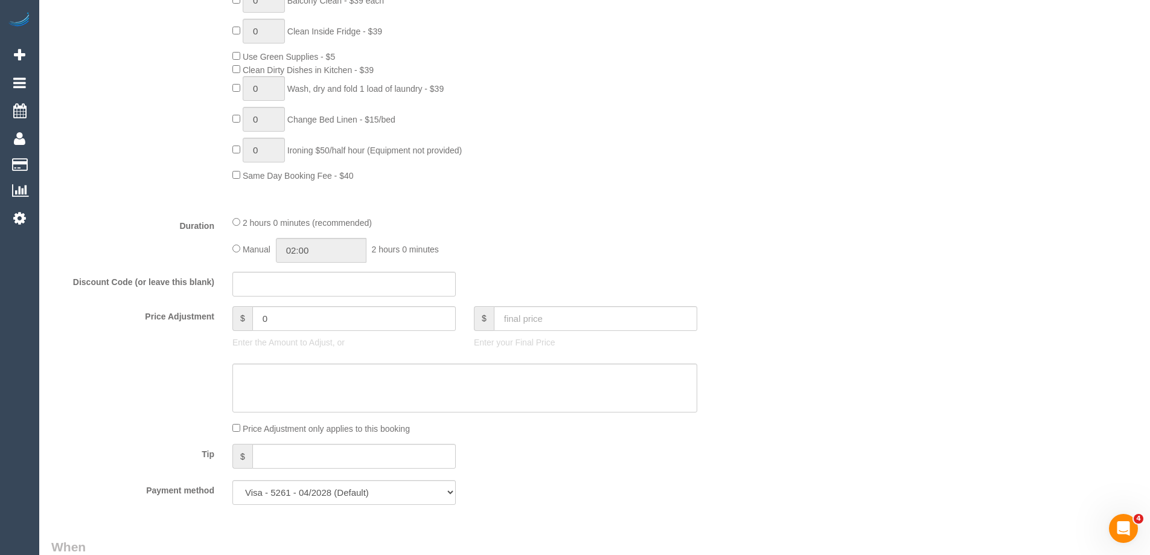
scroll to position [966, 0]
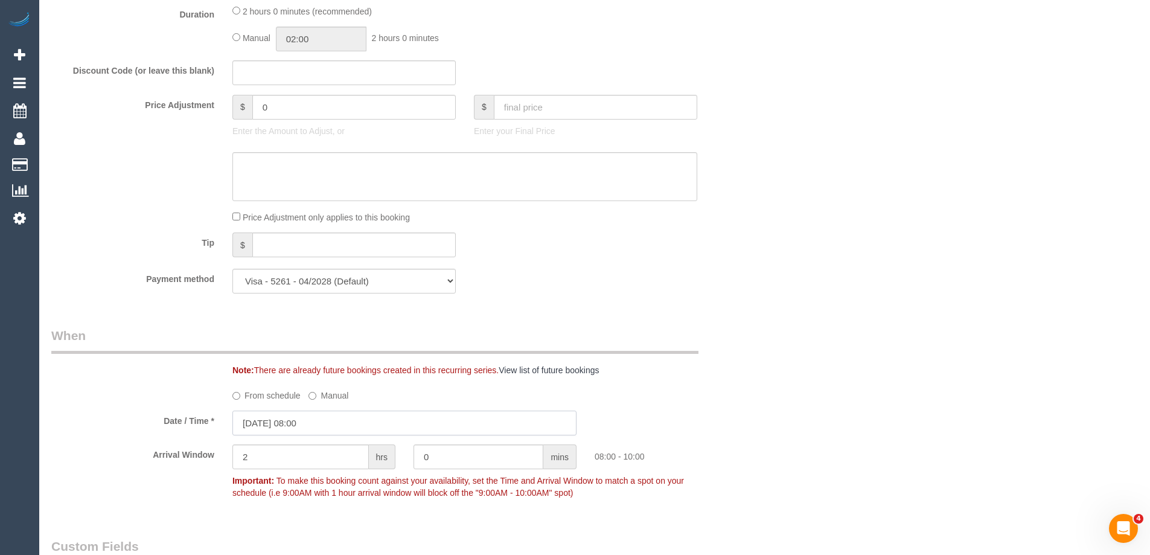
click at [314, 432] on input "12/09/2025 08:00" at bounding box center [404, 422] width 344 height 25
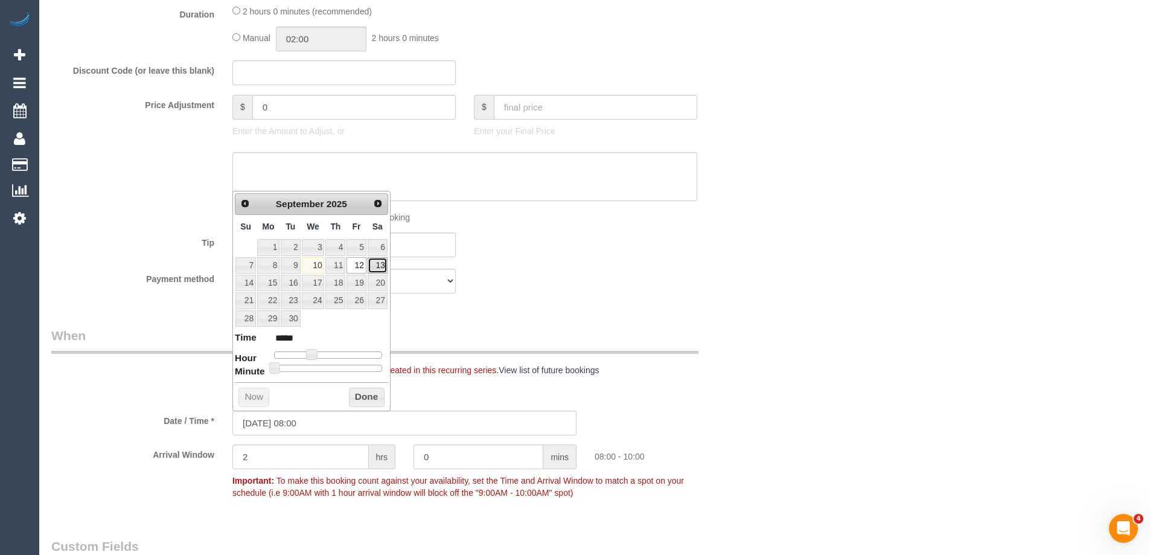
click at [377, 265] on link "13" at bounding box center [378, 265] width 20 height 16
type input "13/09/2025 08:00"
click at [376, 400] on button "Done" at bounding box center [367, 397] width 36 height 19
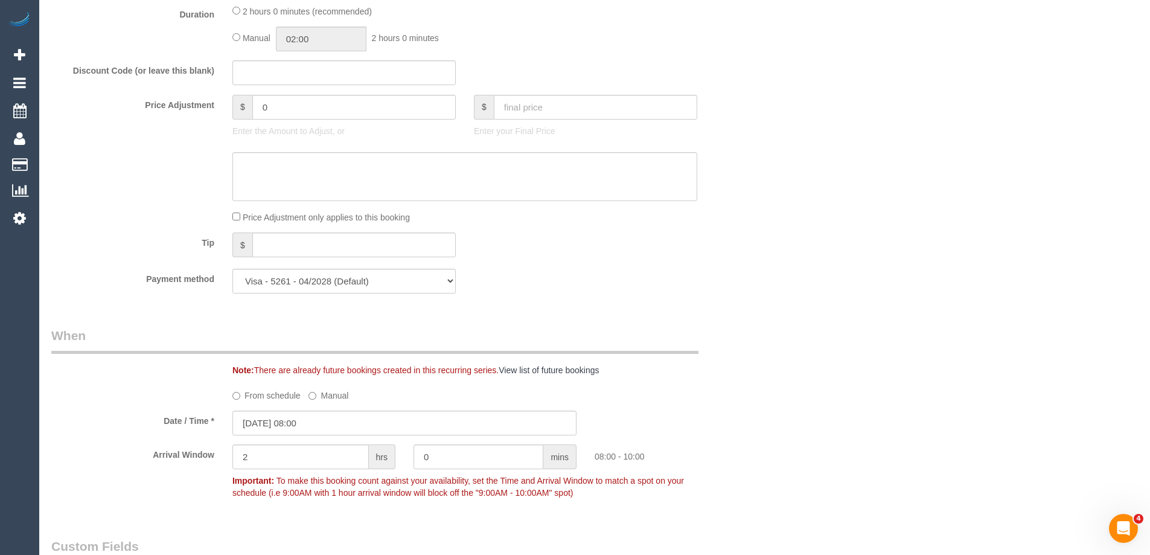
scroll to position [1449, 0]
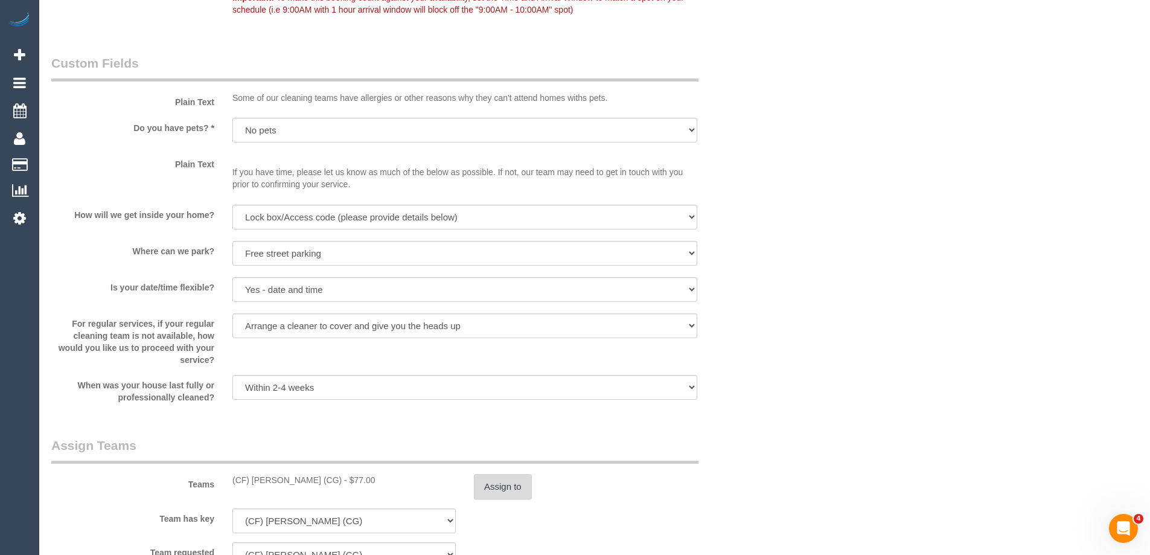
click at [499, 487] on button "Assign to" at bounding box center [503, 486] width 58 height 25
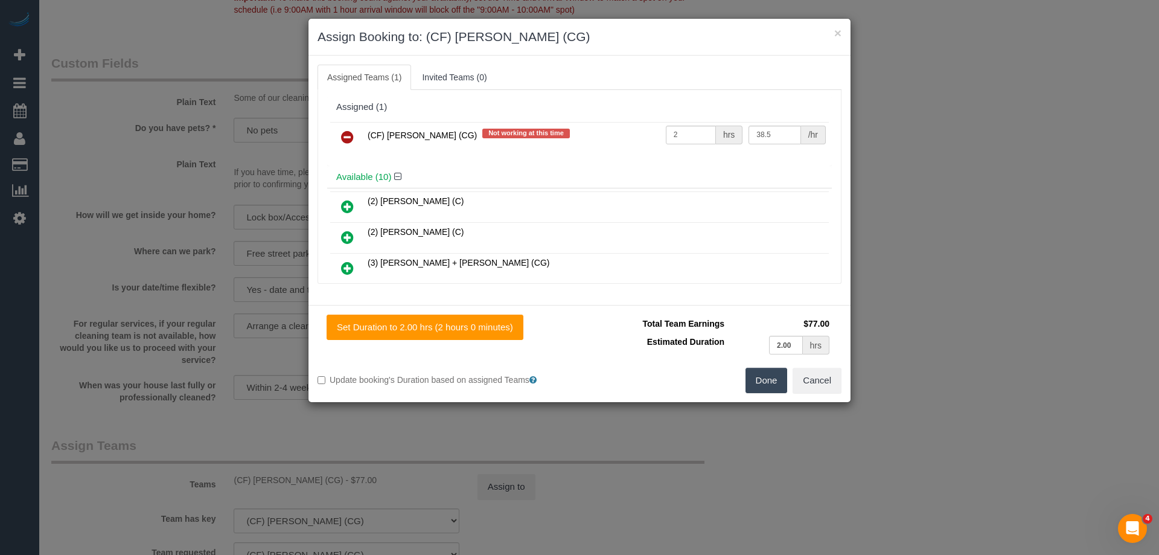
click at [346, 135] on icon at bounding box center [347, 137] width 13 height 14
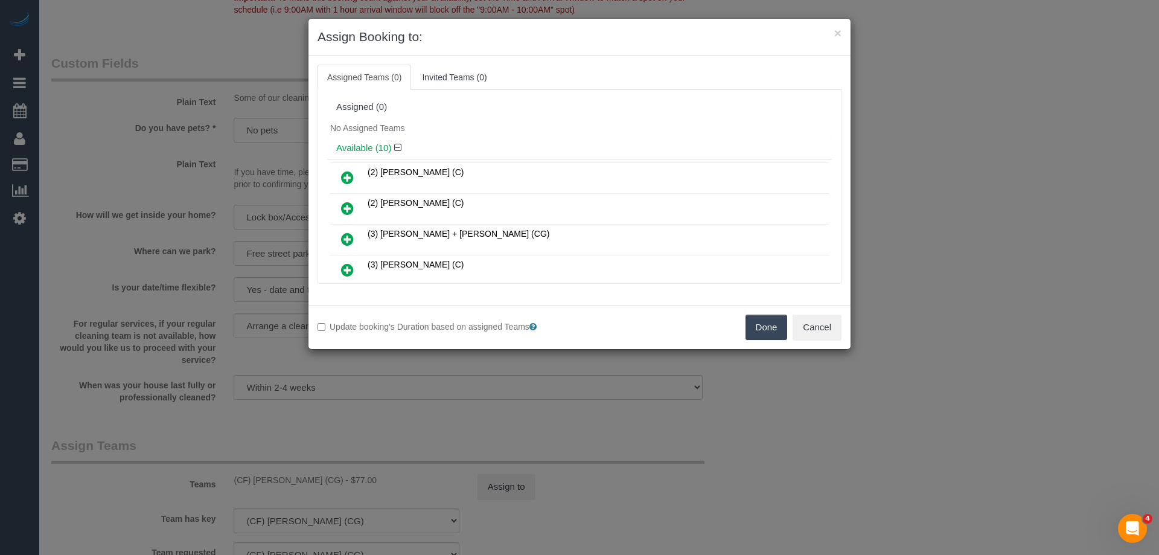
click at [765, 335] on button "Done" at bounding box center [766, 326] width 42 height 25
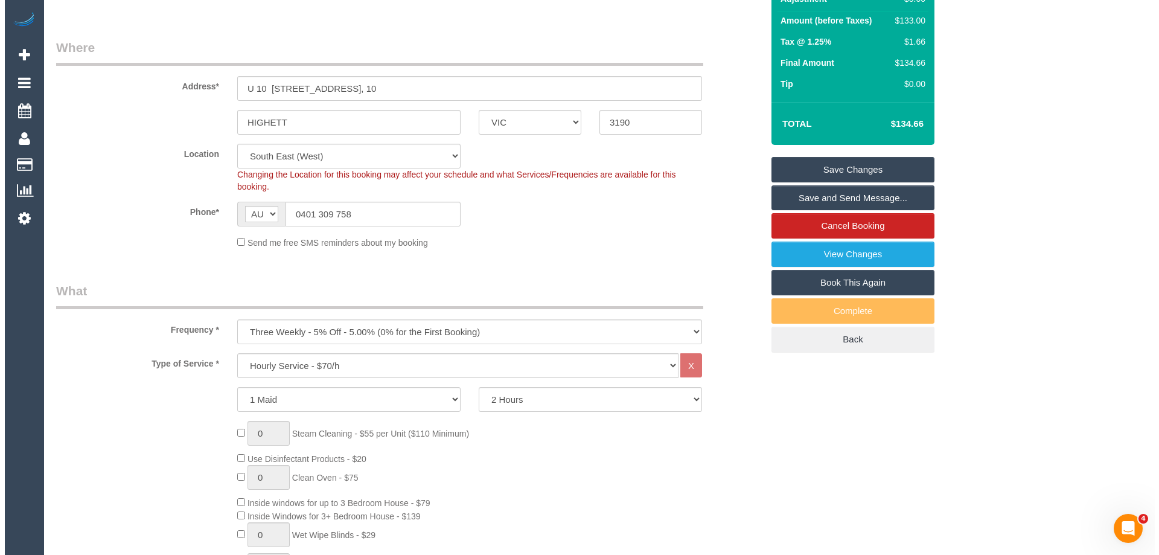
scroll to position [0, 0]
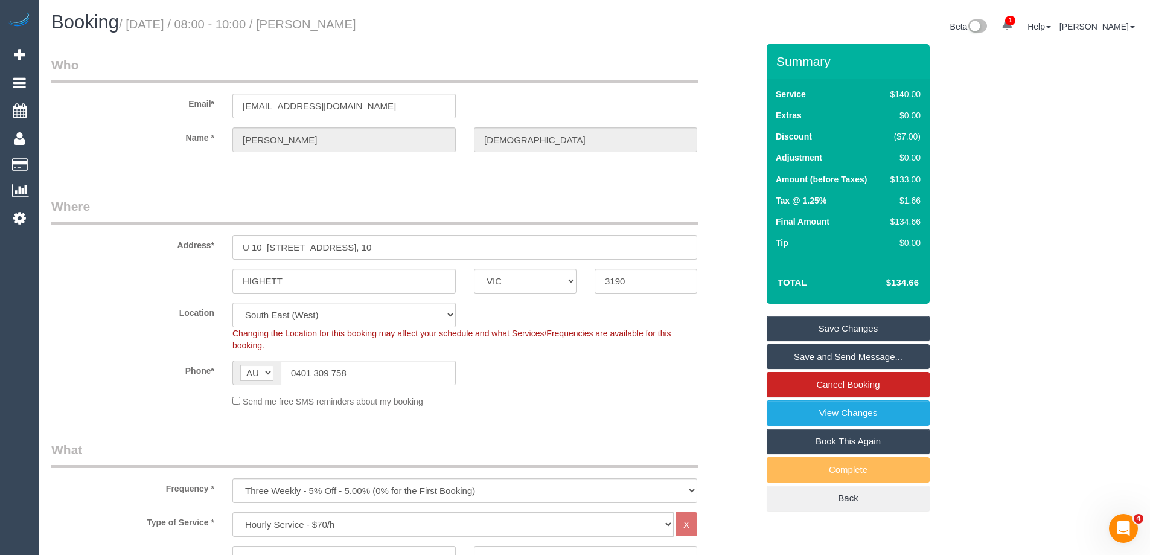
click at [870, 328] on link "Save Changes" at bounding box center [848, 328] width 163 height 25
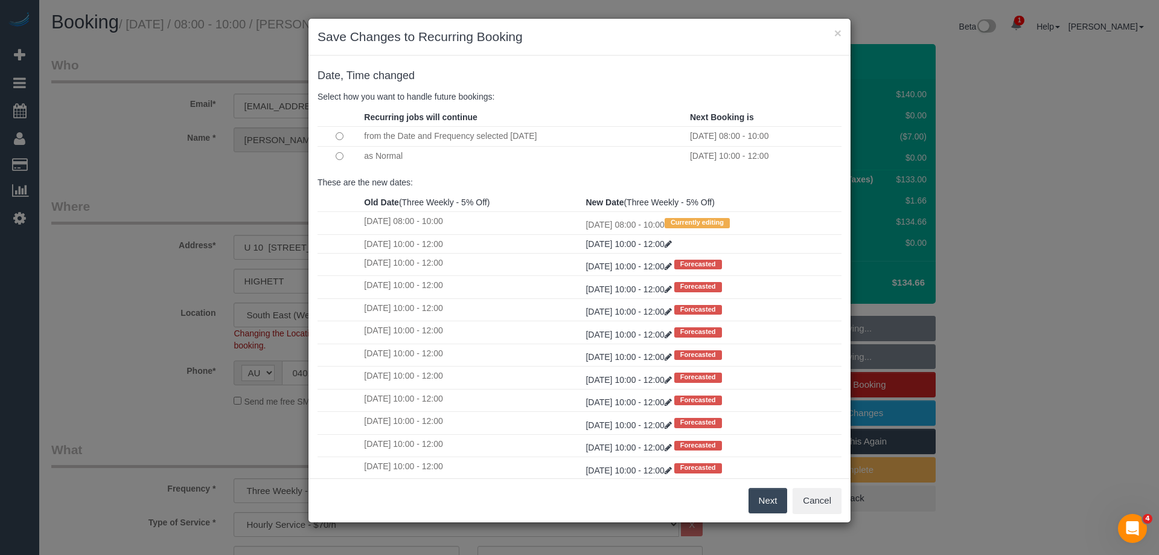
click at [762, 498] on button "Next" at bounding box center [767, 500] width 39 height 25
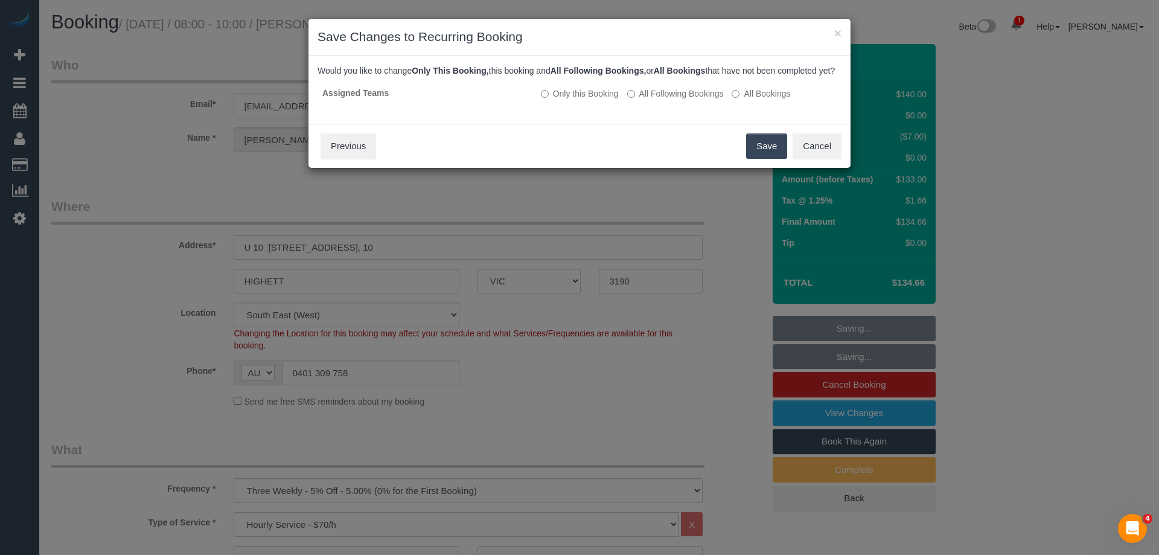
click at [768, 159] on button "Save" at bounding box center [766, 145] width 41 height 25
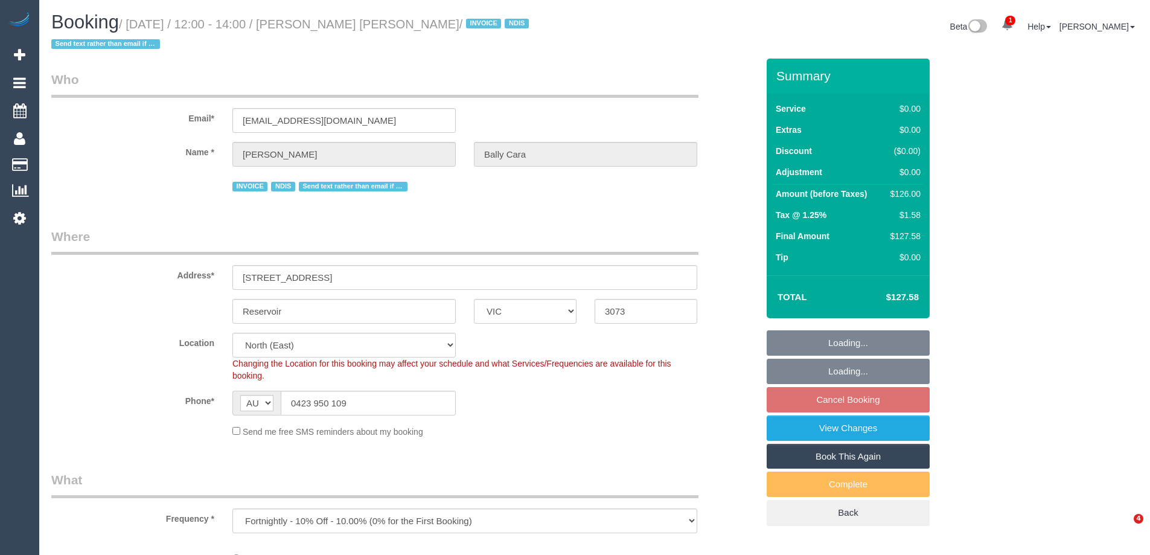
select select "VIC"
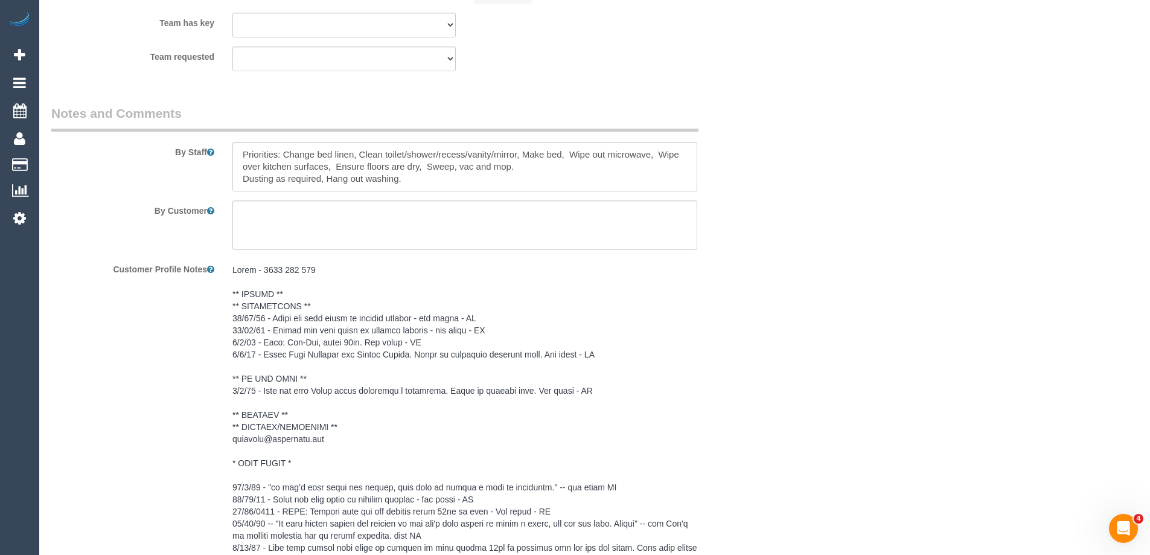
scroll to position [1147, 0]
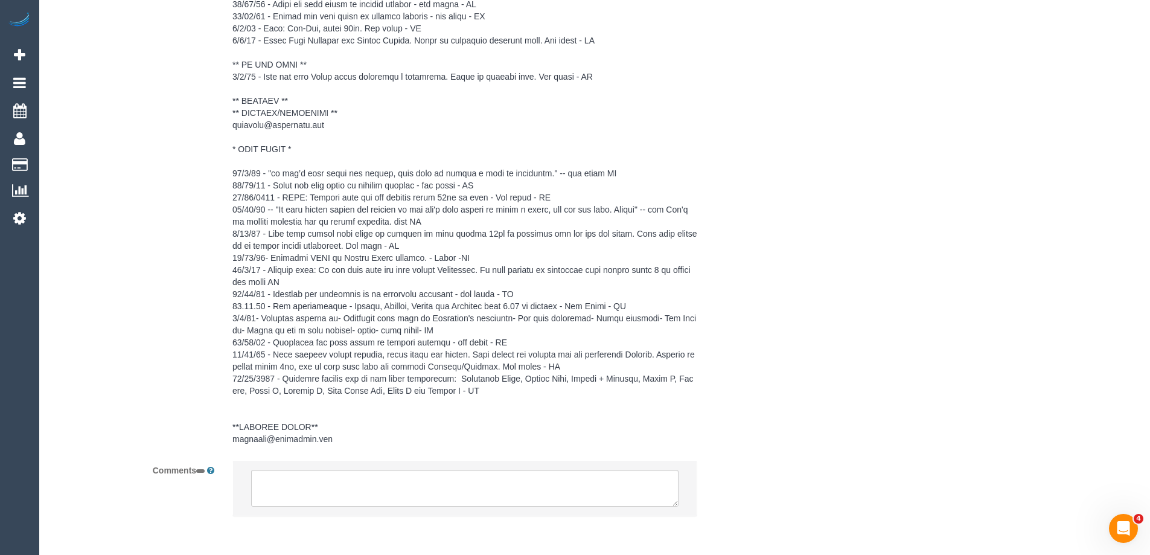
select select "object:545"
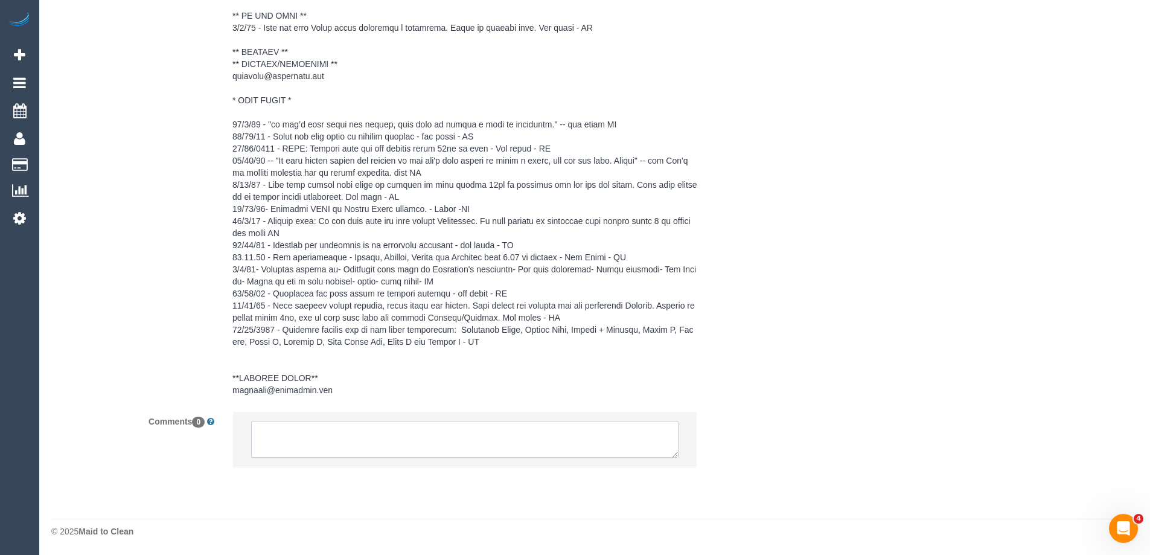
click at [387, 448] on textarea at bounding box center [464, 439] width 427 height 37
select select "120"
select select "number:27"
select select "number:14"
select select "number:19"
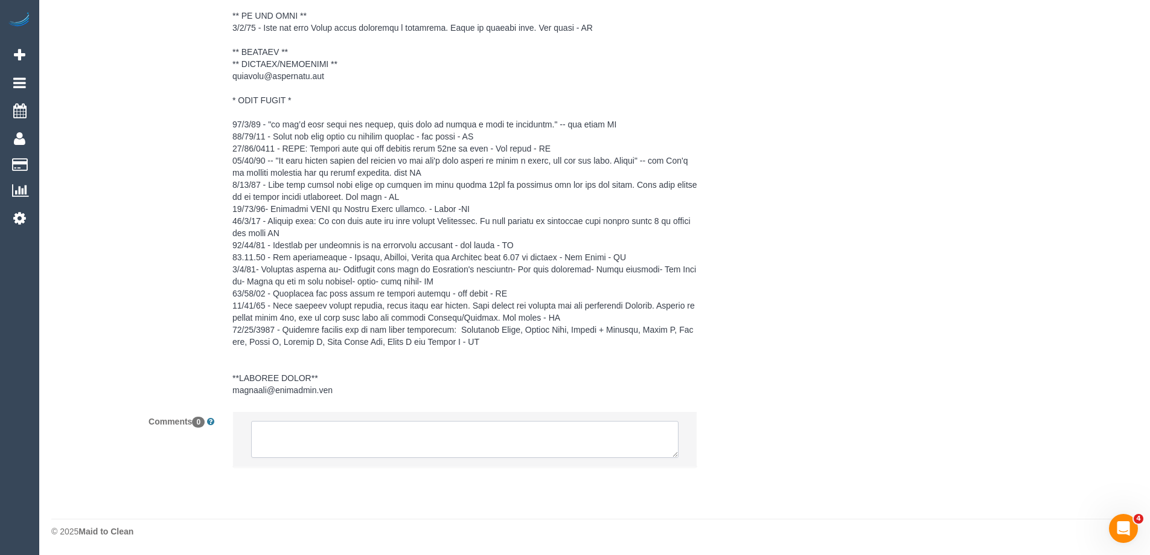
select select "number:25"
select select "number:35"
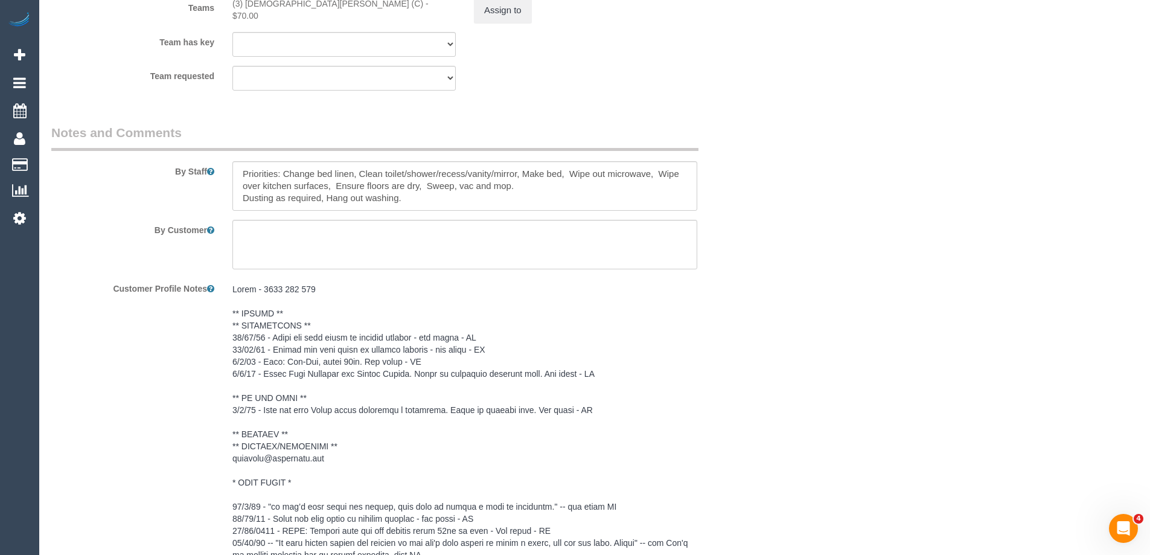
scroll to position [1960, 0]
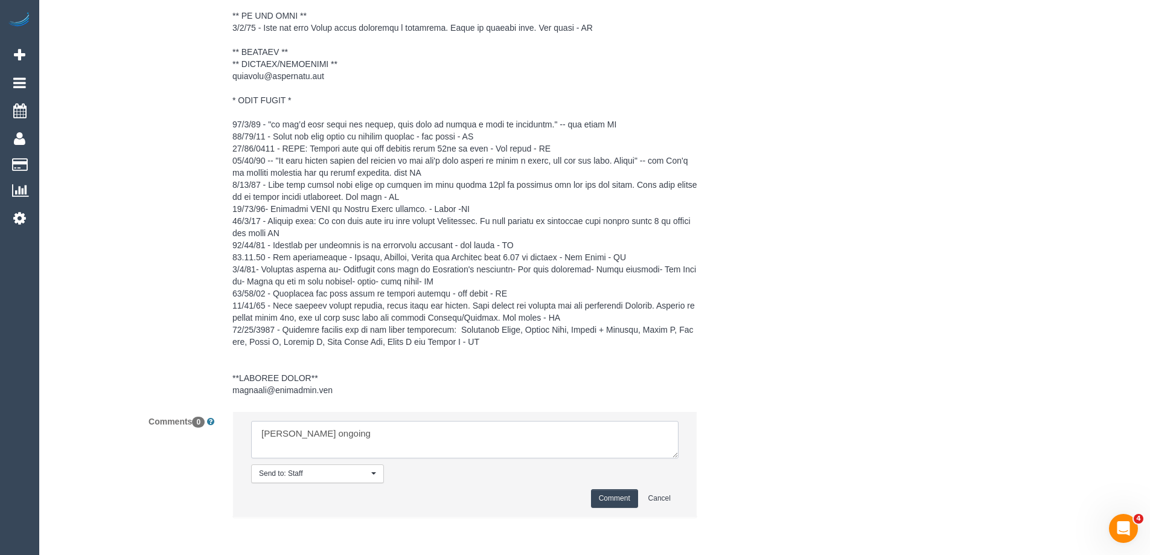
type textarea "[PERSON_NAME] ongoing"
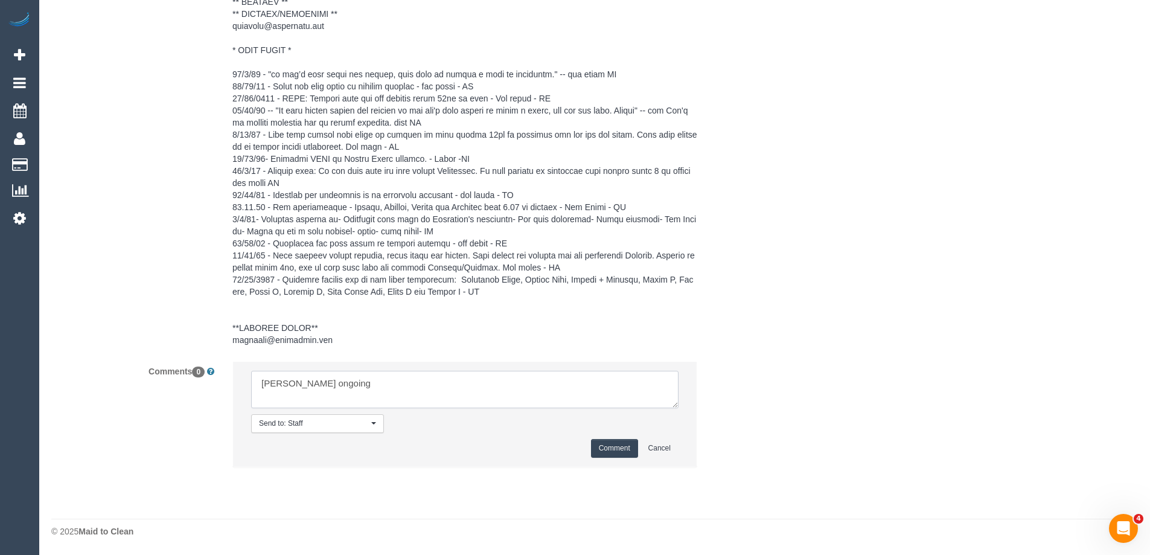
click at [395, 393] on textarea at bounding box center [464, 389] width 427 height 37
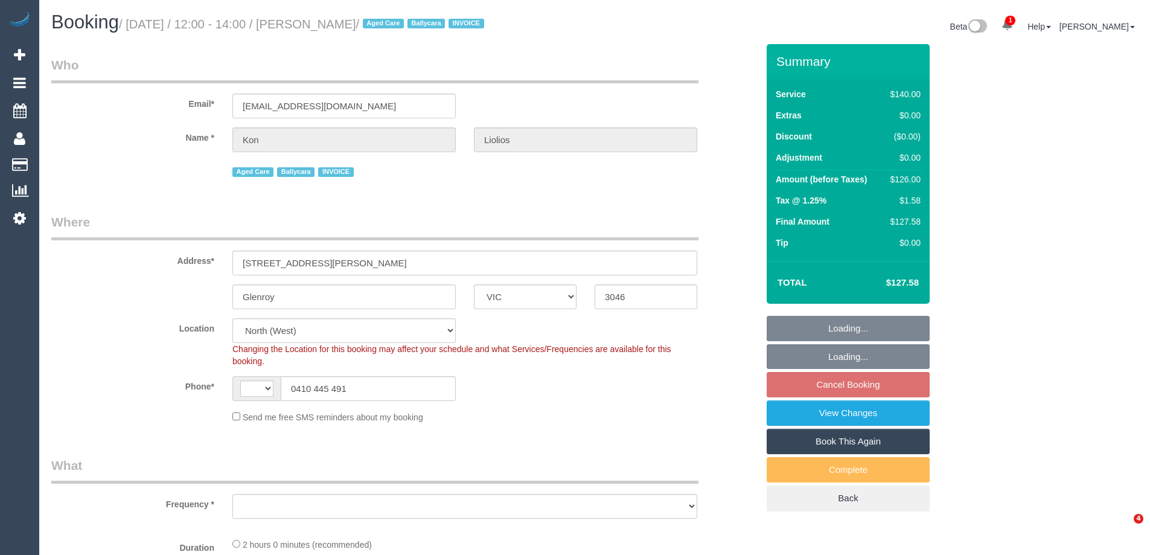
select select "VIC"
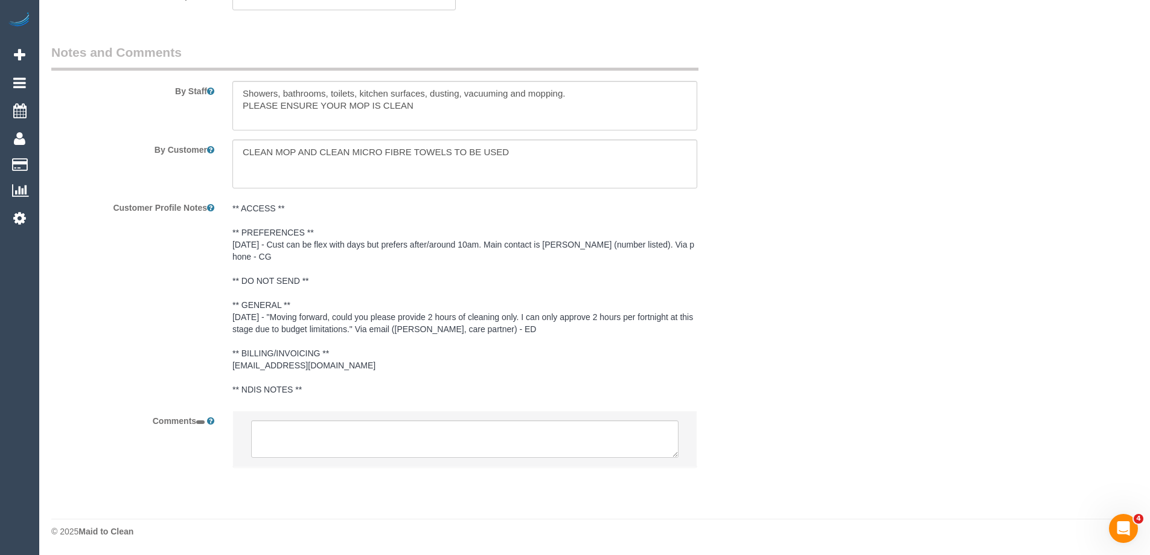
select select "string:AU"
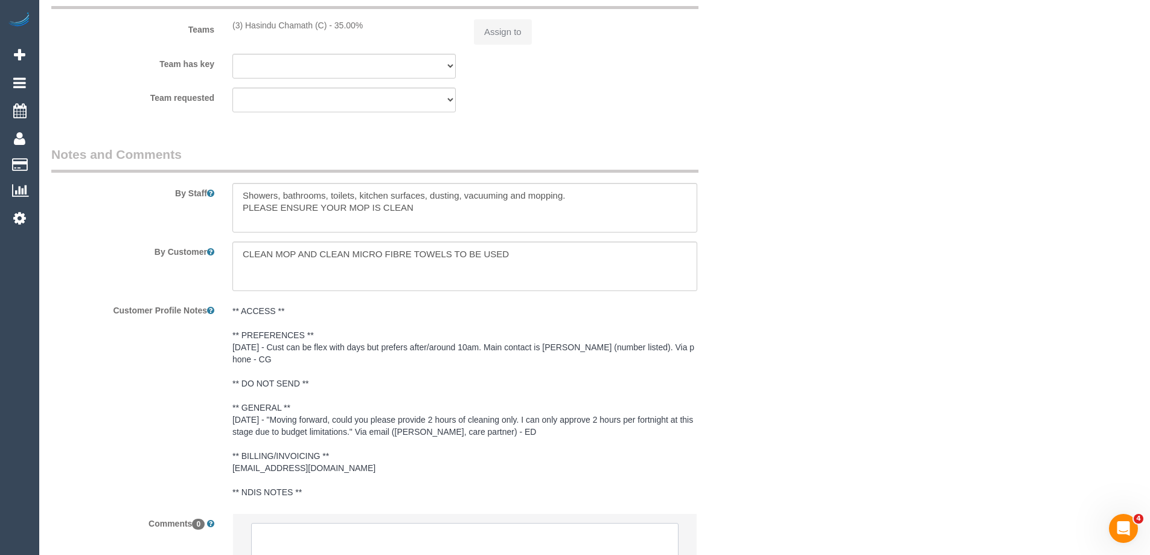
click at [307, 523] on textarea at bounding box center [464, 541] width 427 height 37
select select "object:554"
select select "number:27"
select select "number:14"
select select "number:19"
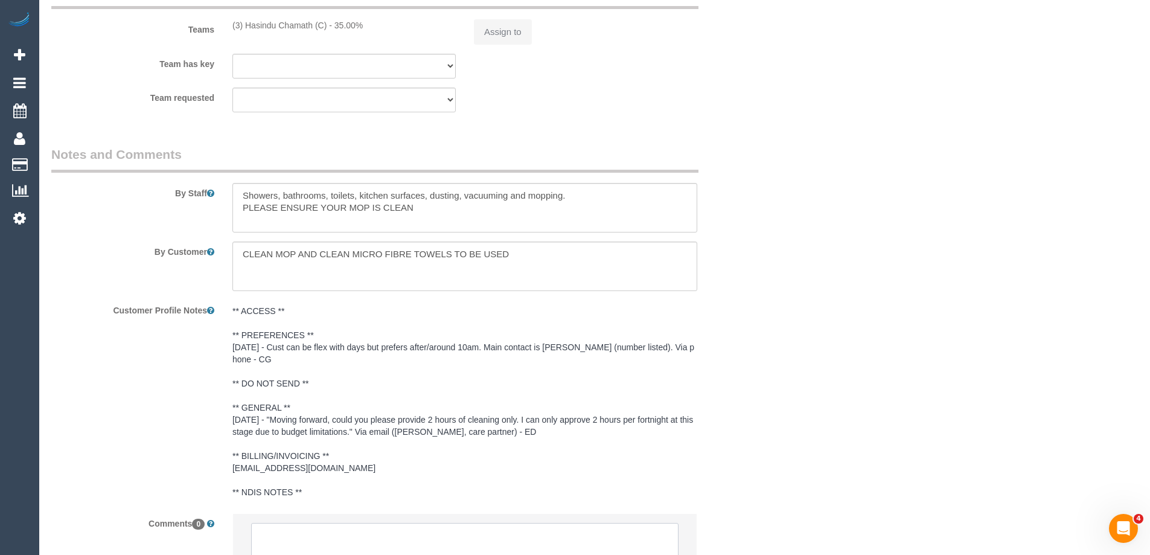
select select "number:23"
select select "number:34"
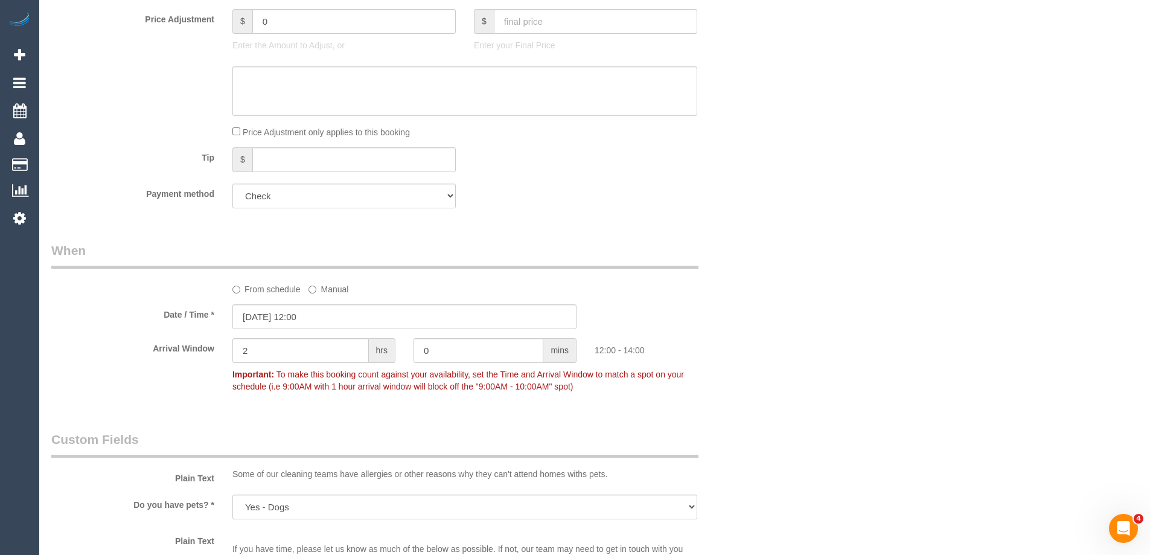
scroll to position [2000, 0]
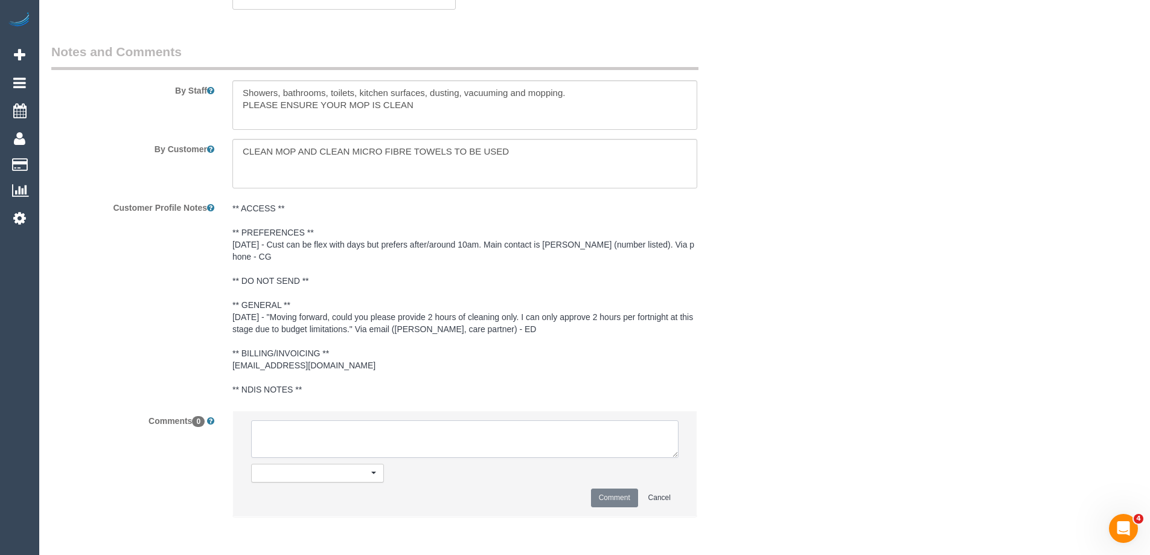
select select "object:1612"
click at [353, 448] on textarea at bounding box center [464, 438] width 427 height 37
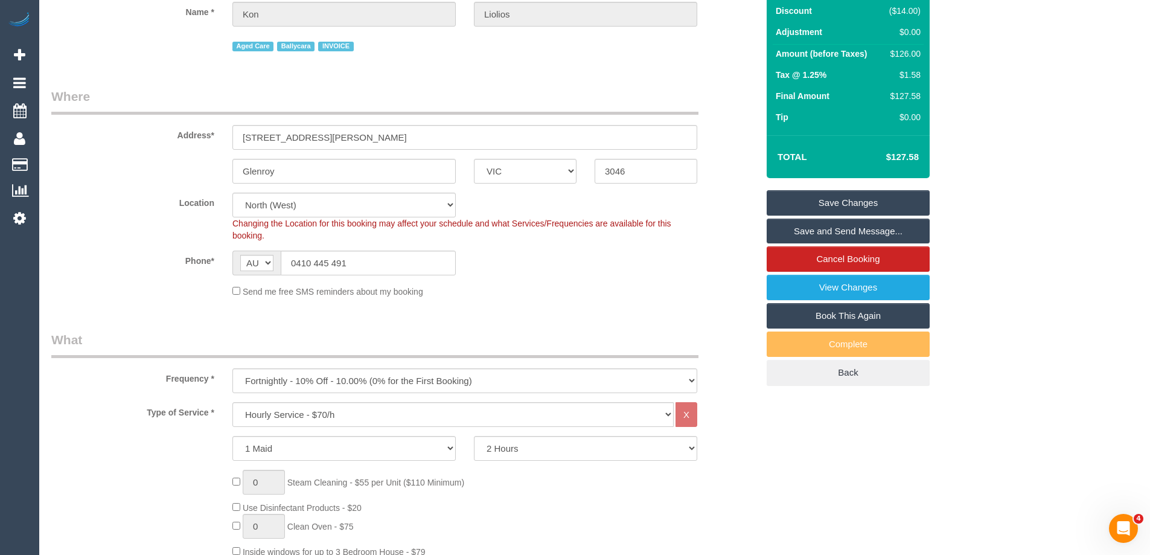
scroll to position [0, 0]
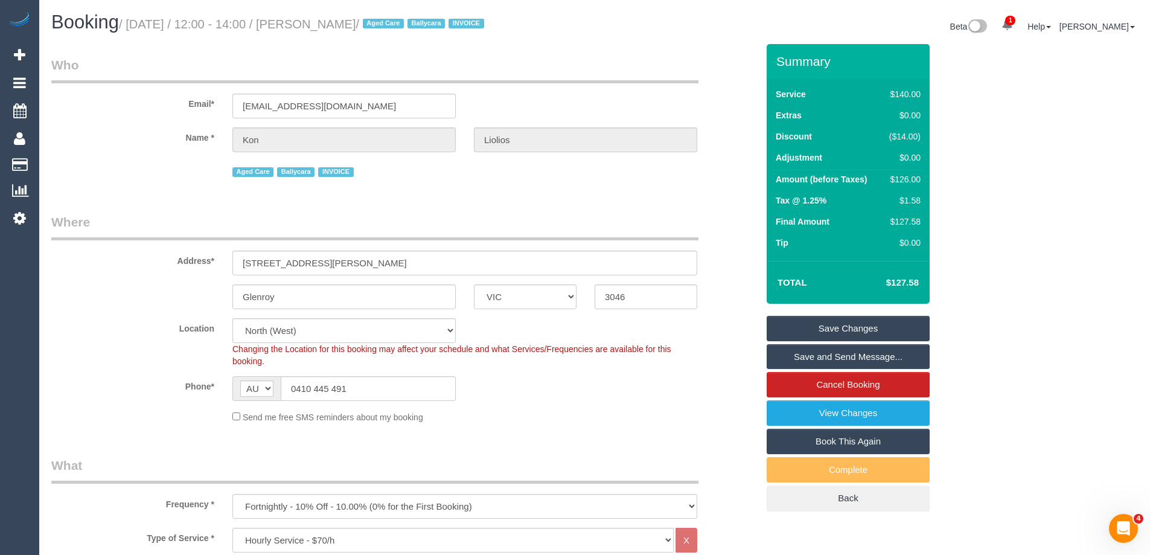
drag, startPoint x: 394, startPoint y: 25, endPoint x: 333, endPoint y: 27, distance: 61.0
click at [333, 27] on small "/ [DATE] / 12:00 - 14:00 / [PERSON_NAME] / Aged Care [GEOGRAPHIC_DATA] INVOICE" at bounding box center [303, 24] width 369 height 13
copy small "[PERSON_NAME]"
click at [114, 400] on div "Phone* AF AL DZ AD AO AI AQ AG AR AM AW AU AT AZ BS BH BD BB BY BE BZ BJ BM BT …" at bounding box center [404, 388] width 724 height 25
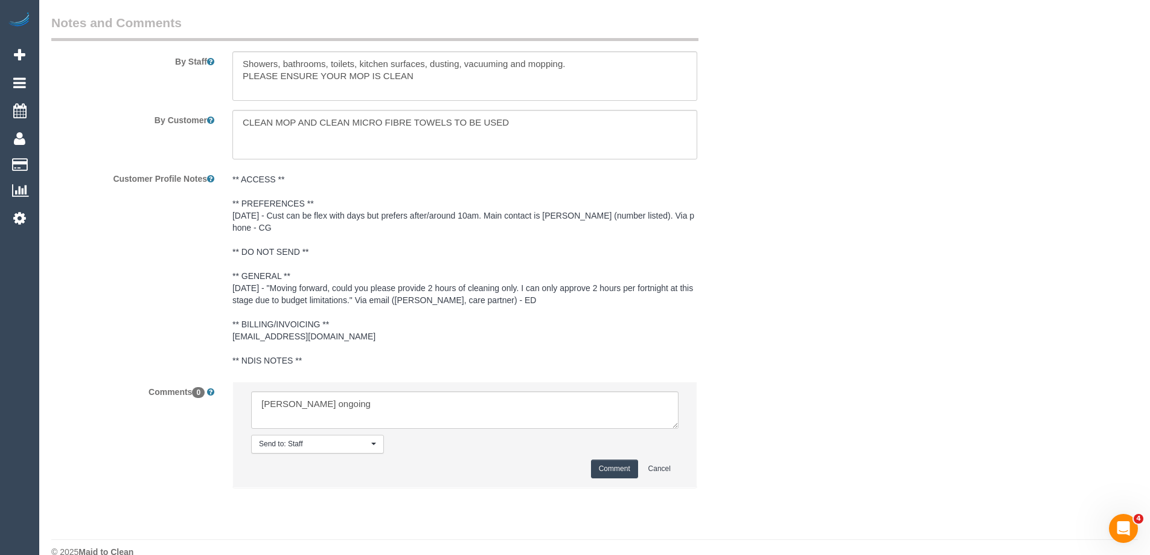
scroll to position [2050, 0]
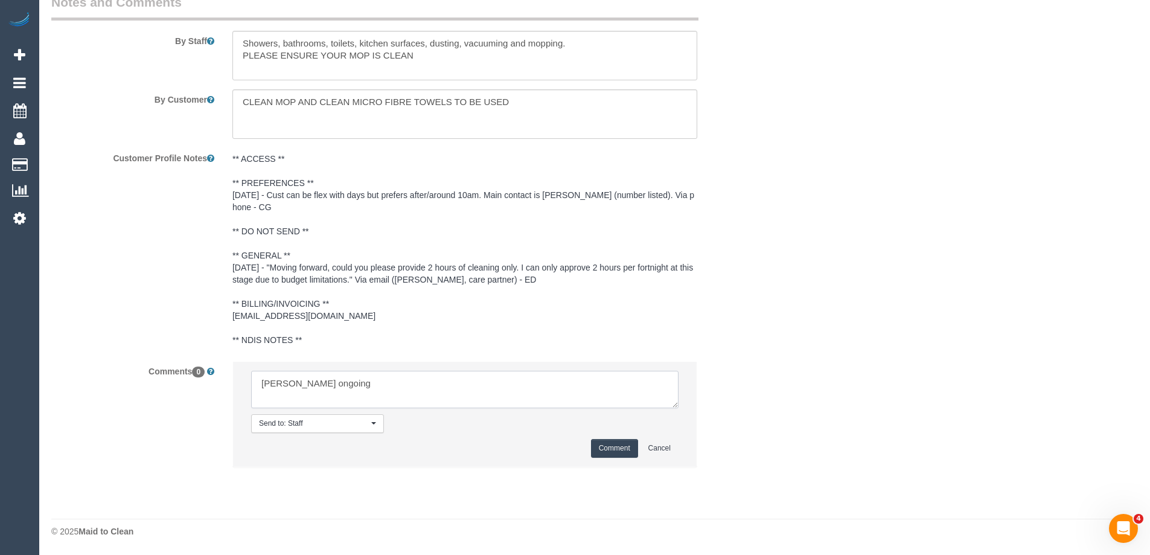
click at [259, 384] on textarea at bounding box center [464, 389] width 427 height 37
drag, startPoint x: 445, startPoint y: 391, endPoint x: 353, endPoint y: 398, distance: 93.2
click at [353, 398] on textarea at bounding box center [464, 389] width 427 height 37
click at [396, 386] on textarea at bounding box center [464, 389] width 427 height 37
click at [528, 394] on textarea at bounding box center [464, 389] width 427 height 37
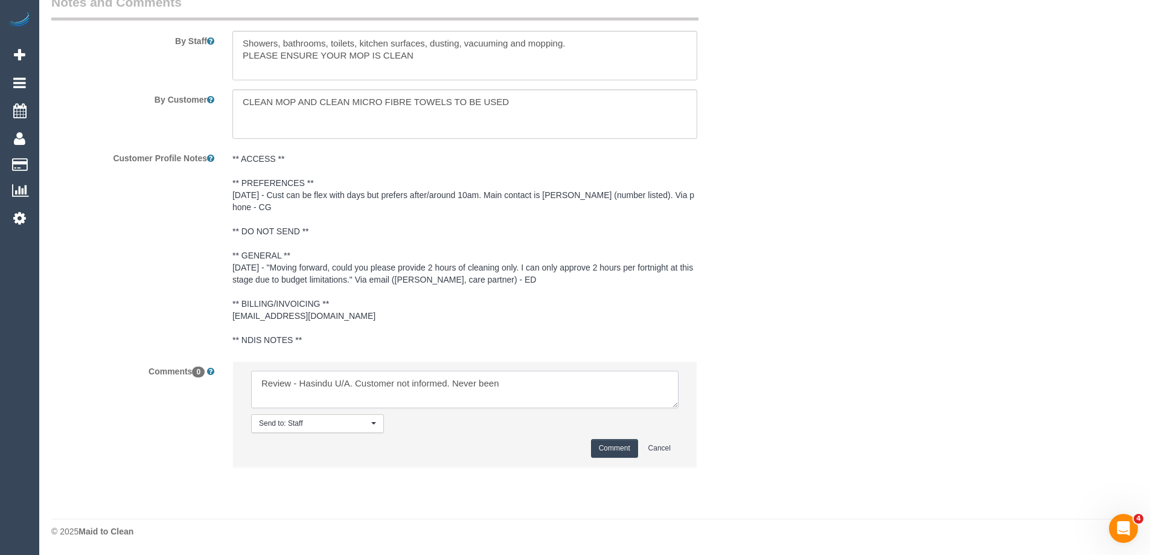
type textarea "Review - Hasindu U/A. Customer not informed. Never been"
click at [601, 450] on button "Comment" at bounding box center [614, 448] width 47 height 19
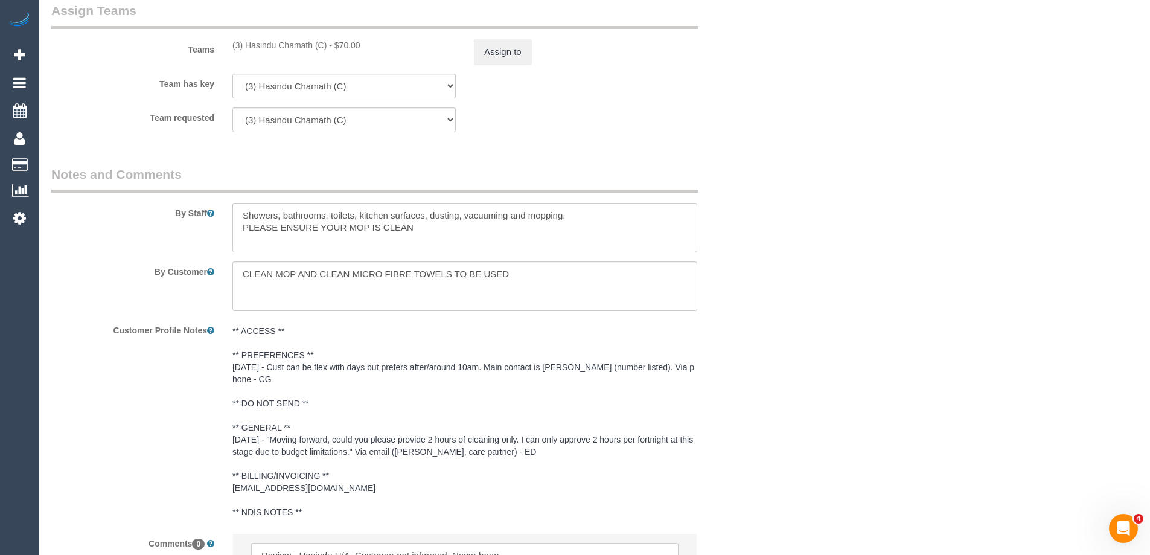
scroll to position [1748, 0]
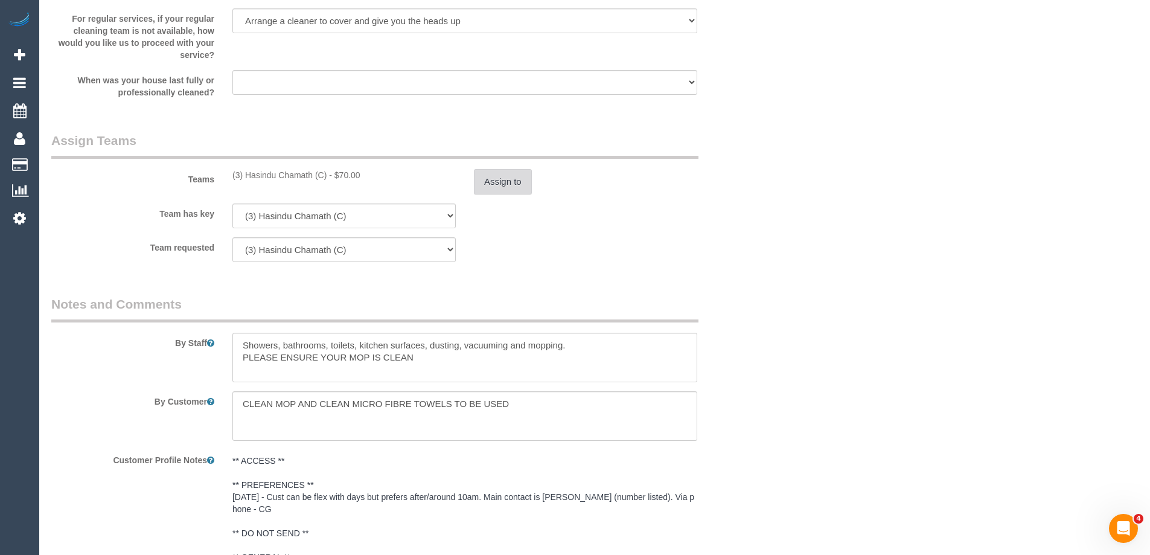
click at [496, 180] on button "Assign to" at bounding box center [503, 181] width 58 height 25
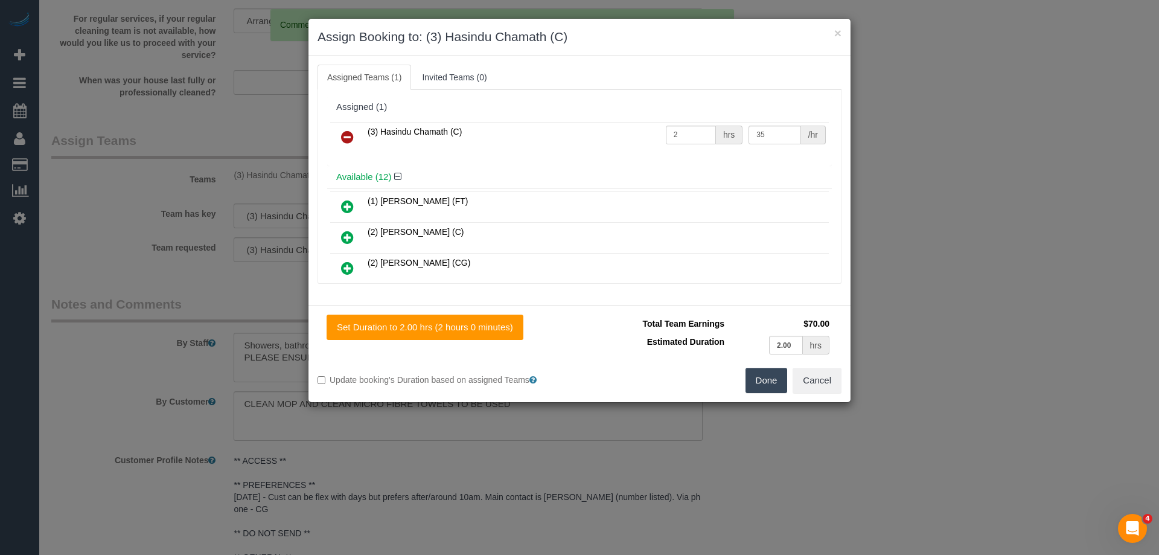
click at [341, 139] on icon at bounding box center [347, 137] width 13 height 14
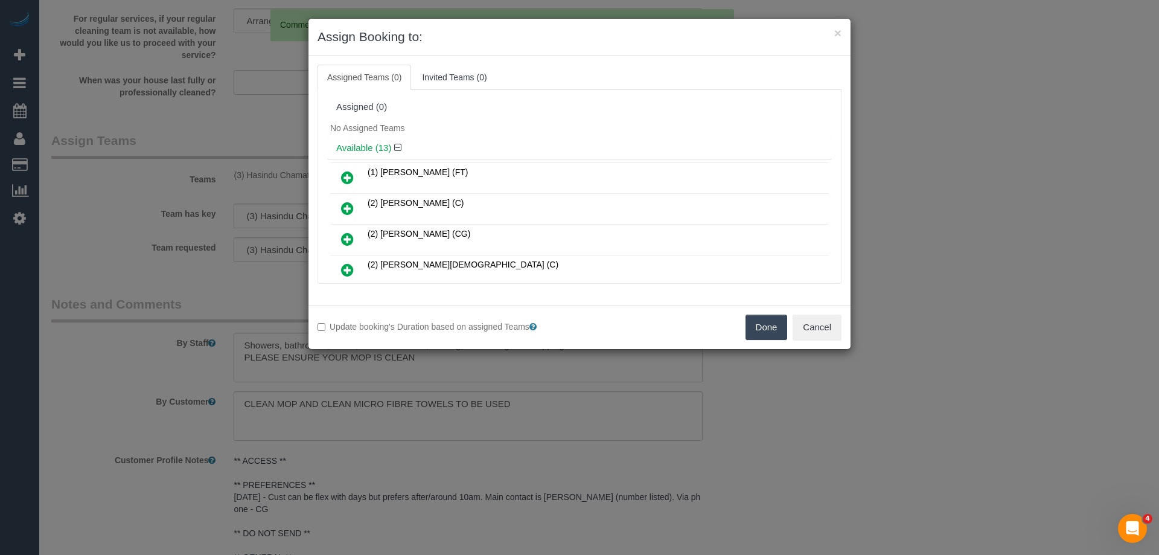
click at [350, 239] on icon at bounding box center [347, 239] width 13 height 14
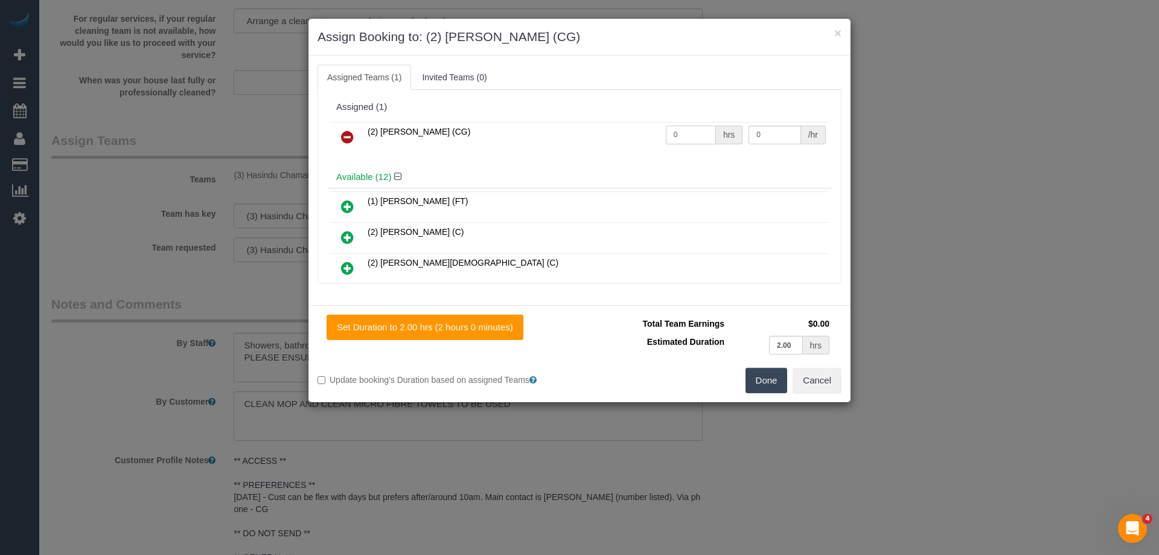
click at [682, 139] on input "0" at bounding box center [691, 135] width 50 height 19
type input "2"
click at [771, 130] on input "0" at bounding box center [774, 135] width 52 height 19
type input "41.25"
click at [761, 392] on button "Done" at bounding box center [766, 380] width 42 height 25
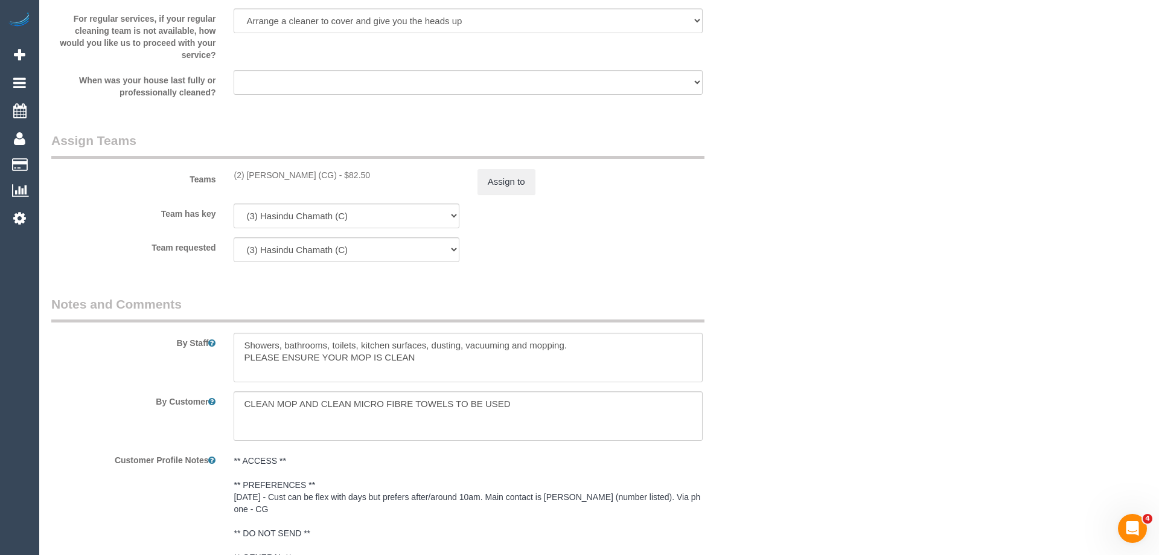
click at [761, 392] on div "× Assign Booking to: (2) [PERSON_NAME] (CG) Assigned Teams (1) Invited Teams (0…" at bounding box center [579, 277] width 1159 height 555
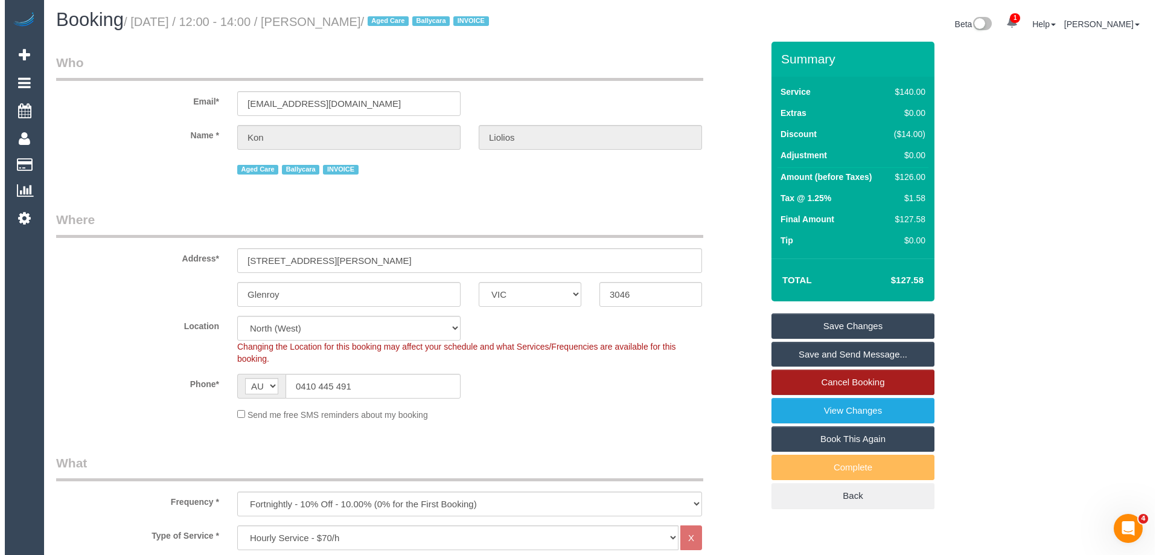
scroll to position [0, 0]
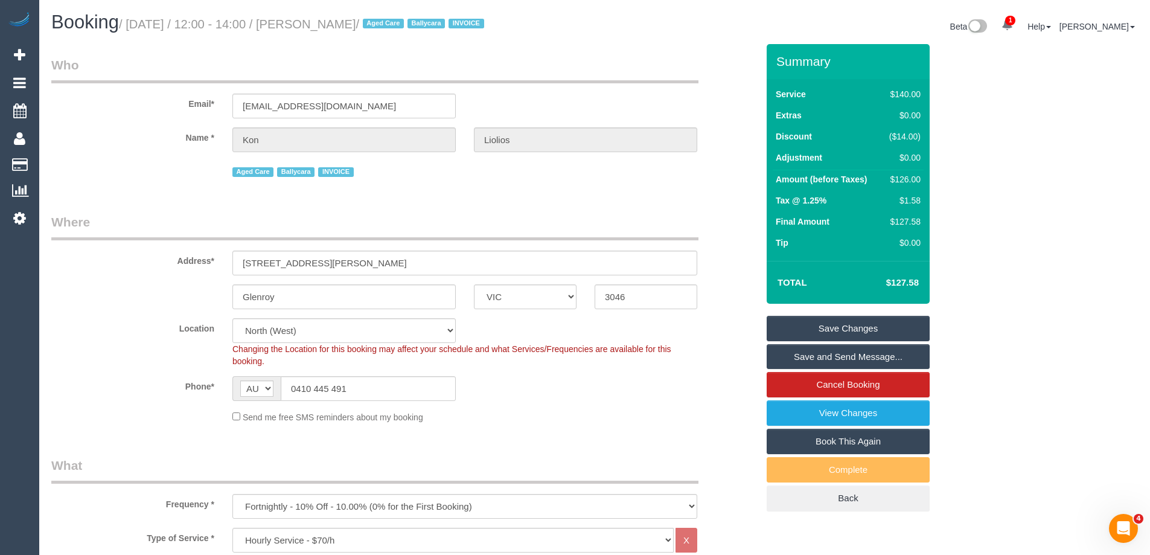
click at [858, 322] on link "Save Changes" at bounding box center [848, 328] width 163 height 25
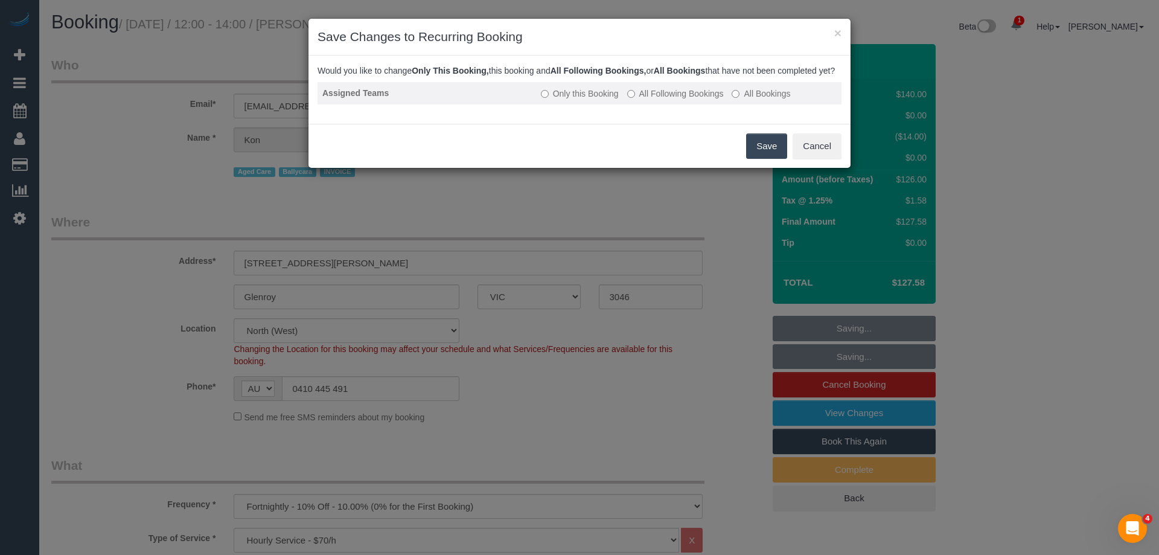
click at [698, 100] on label "All Following Bookings" at bounding box center [675, 94] width 97 height 12
click at [754, 153] on button "Save" at bounding box center [766, 145] width 41 height 25
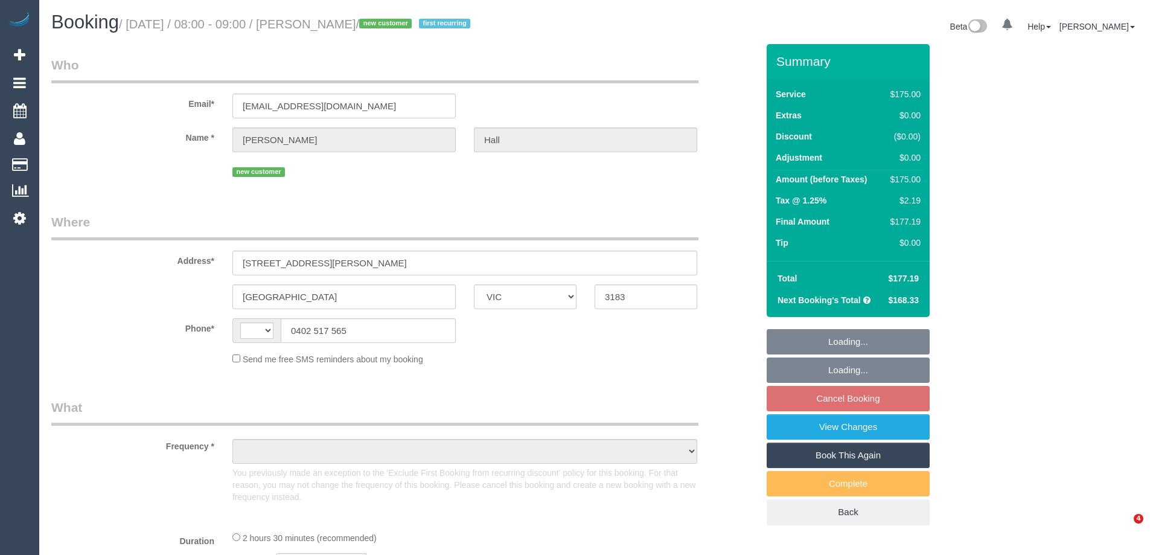
select select "VIC"
select select "string:AU"
select select "object:602"
select select "string:stripe-pm_1S3XPk2GScqysDRVOYs6Oy9U"
select select "150"
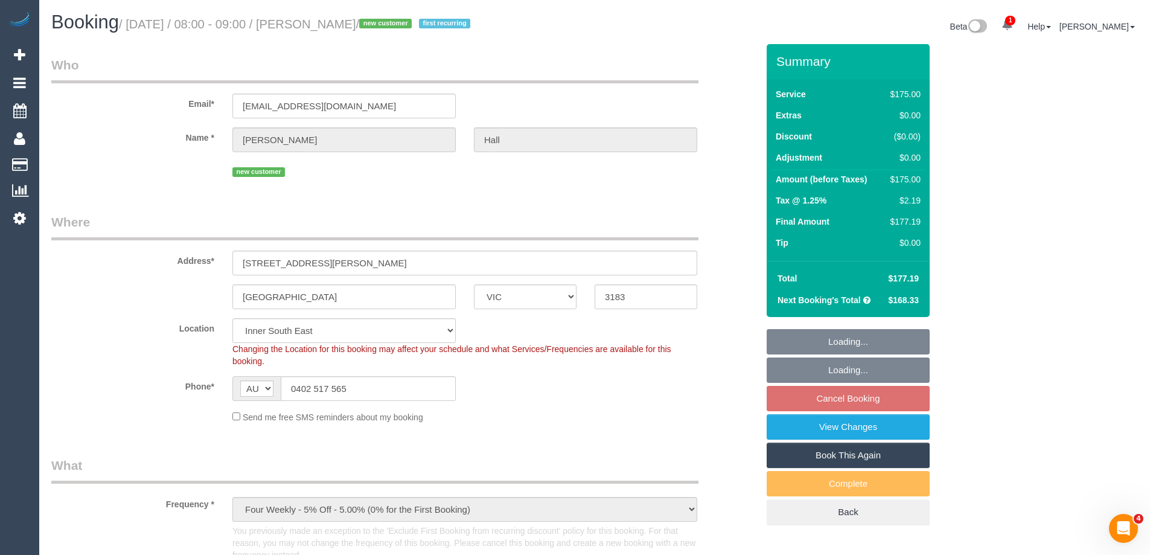
select select "number:28"
select select "number:14"
select select "number:19"
select select "number:25"
select select "number:34"
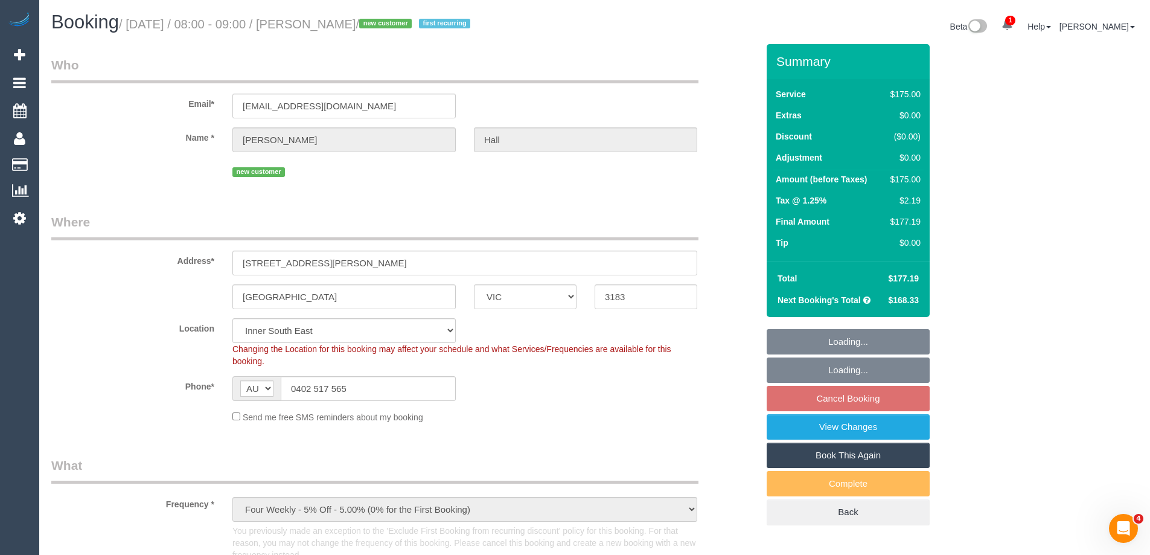
select select "number:13"
select select "object:1503"
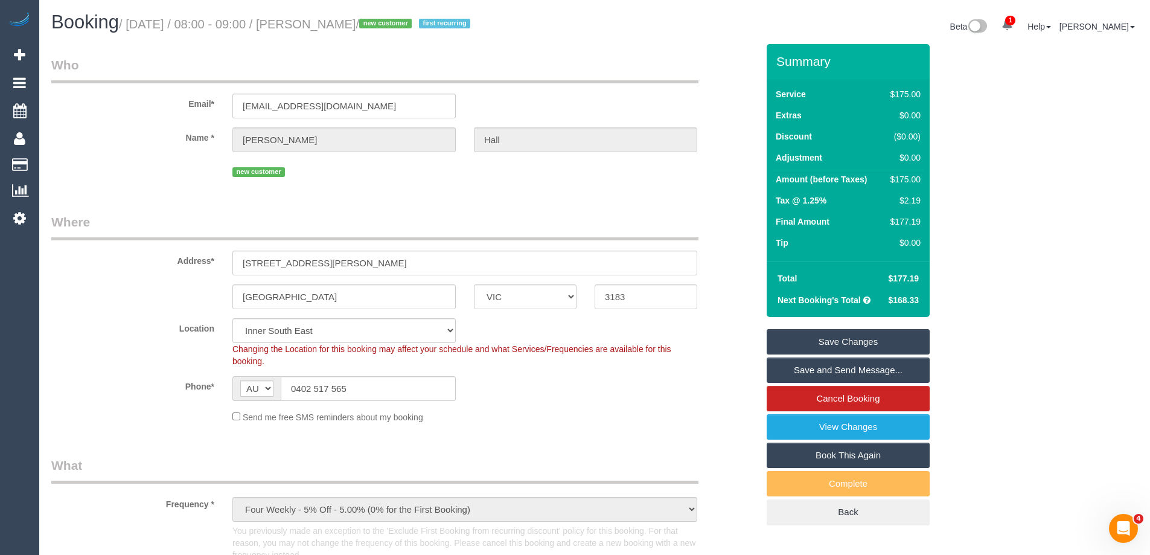
drag, startPoint x: 259, startPoint y: 7, endPoint x: 576, endPoint y: 78, distance: 324.8
click at [578, 68] on legend "Who" at bounding box center [374, 69] width 647 height 27
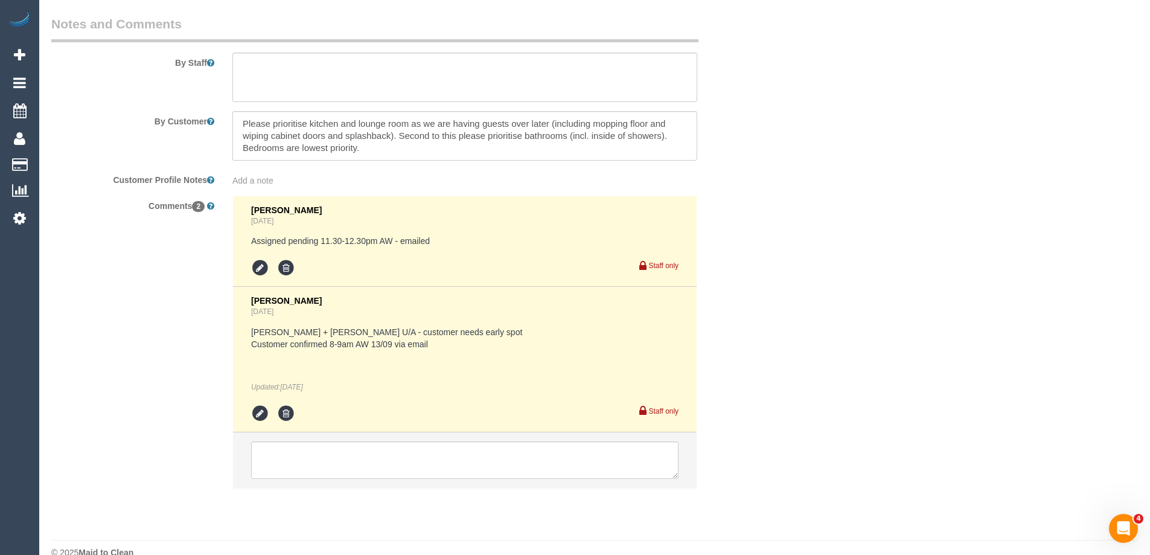
scroll to position [2122, 0]
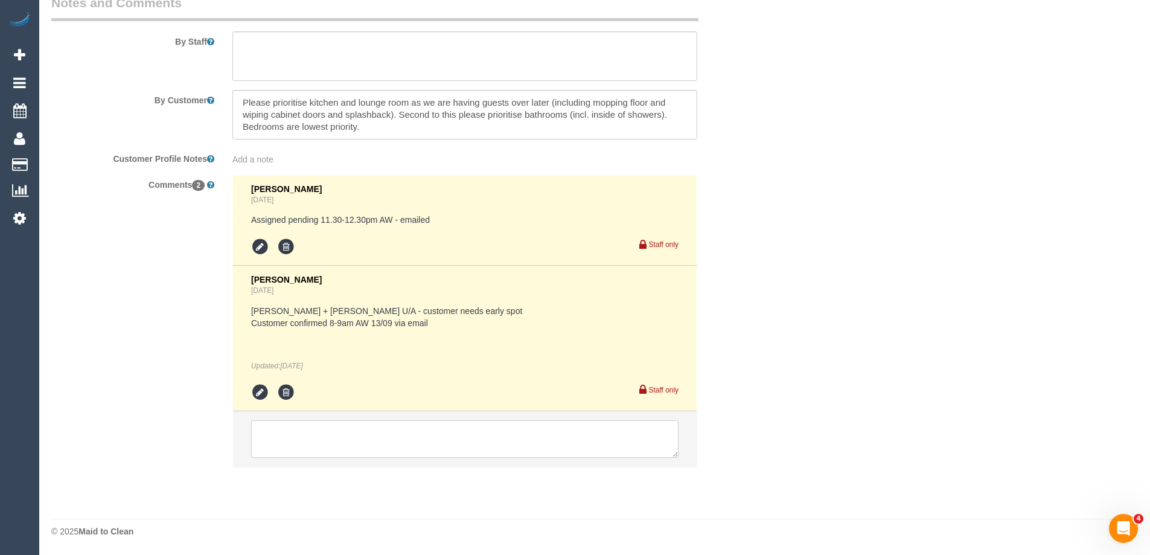
click at [340, 452] on textarea at bounding box center [464, 438] width 427 height 37
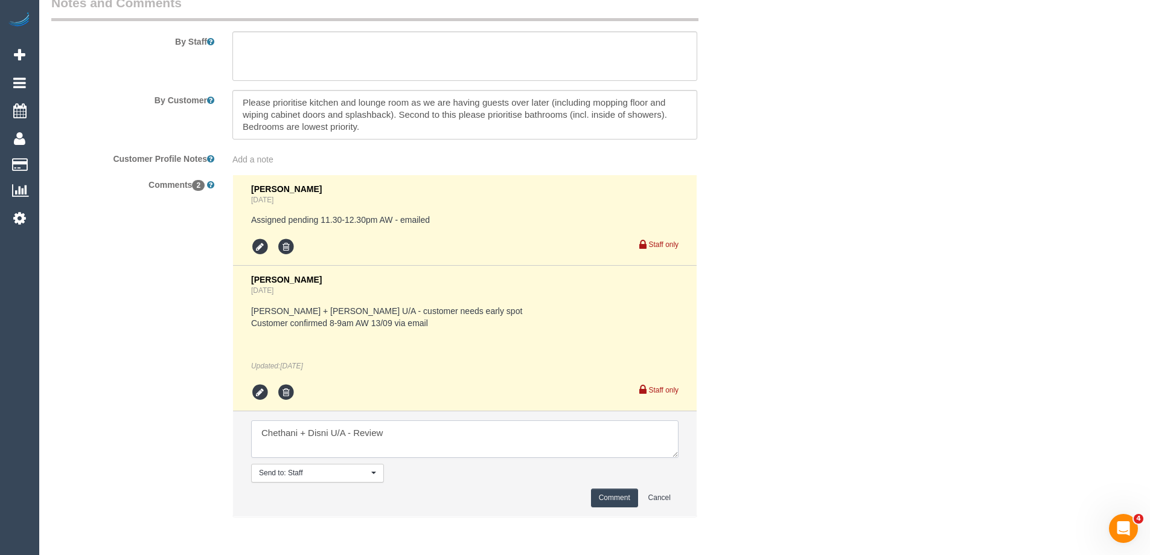
type textarea "Chethani + Disni U/A - Review"
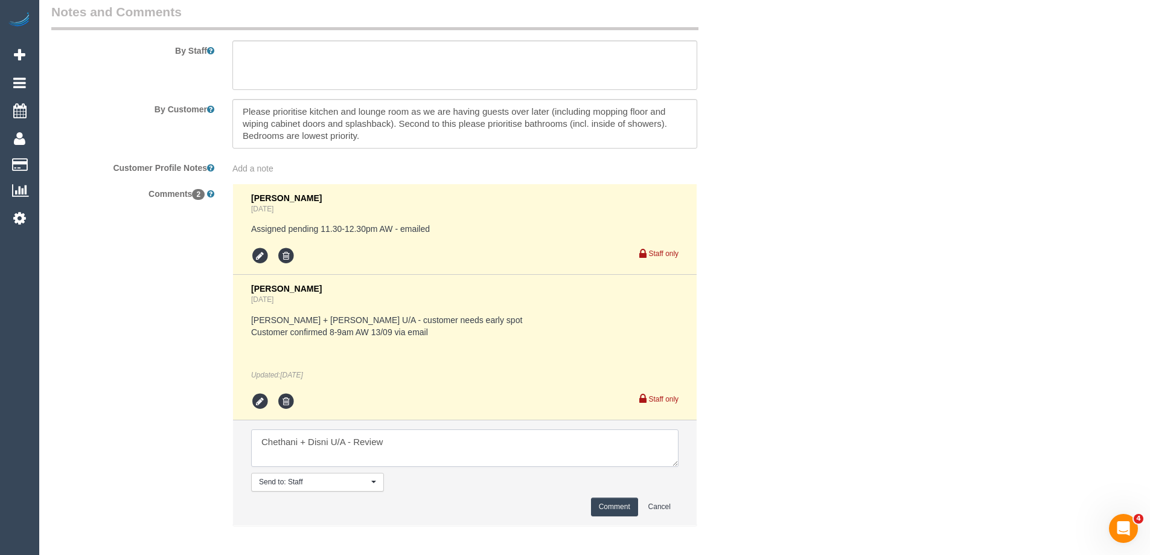
scroll to position [2171, 0]
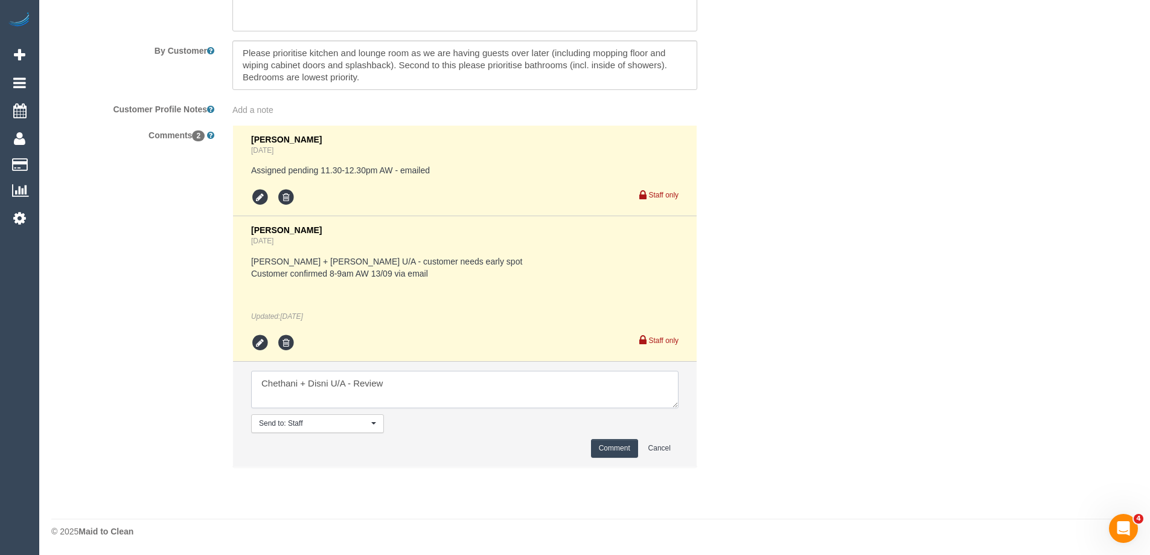
click at [403, 394] on textarea at bounding box center [464, 389] width 427 height 37
click at [628, 450] on button "Comment" at bounding box center [614, 448] width 47 height 19
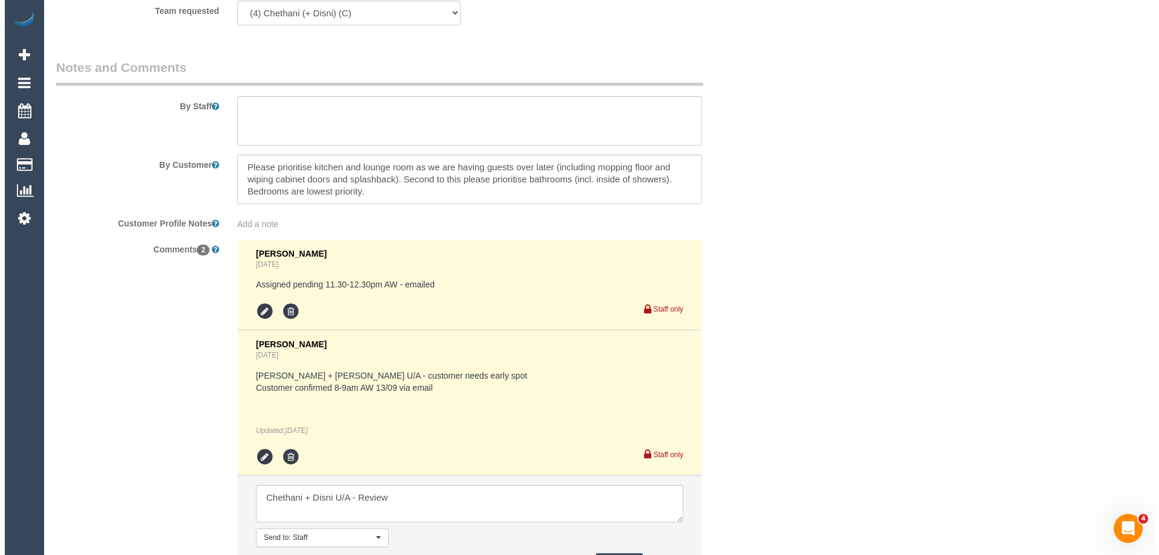
scroll to position [1869, 0]
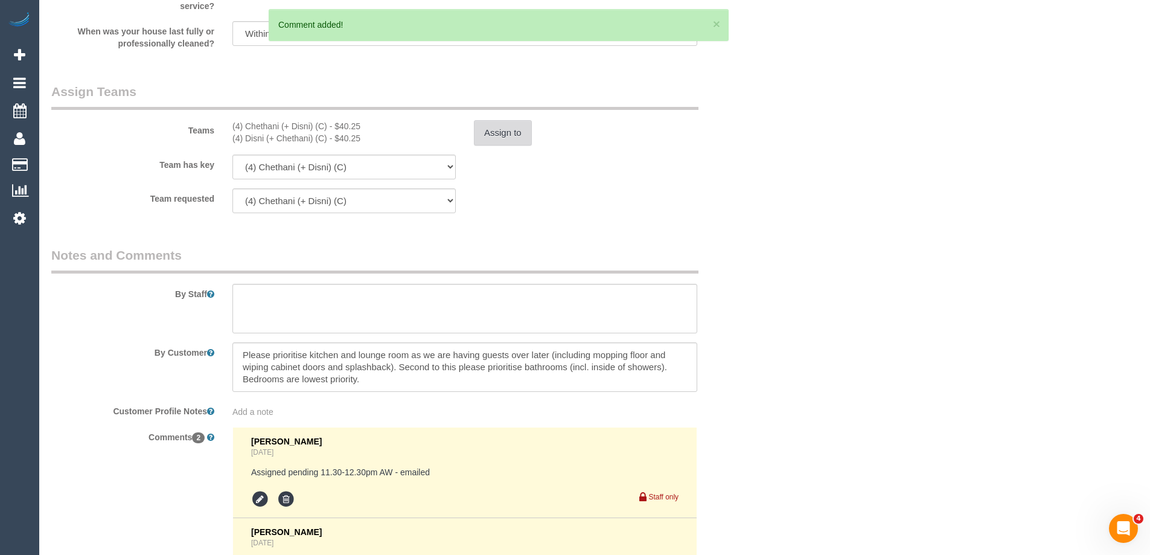
click at [505, 133] on button "Assign to" at bounding box center [503, 132] width 58 height 25
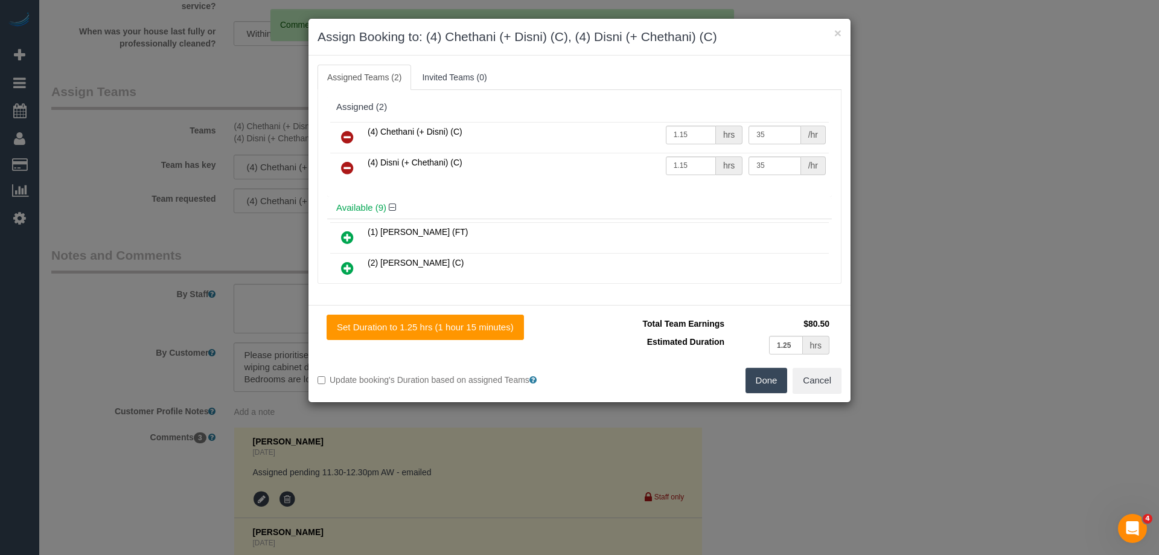
click at [354, 131] on link at bounding box center [347, 138] width 28 height 24
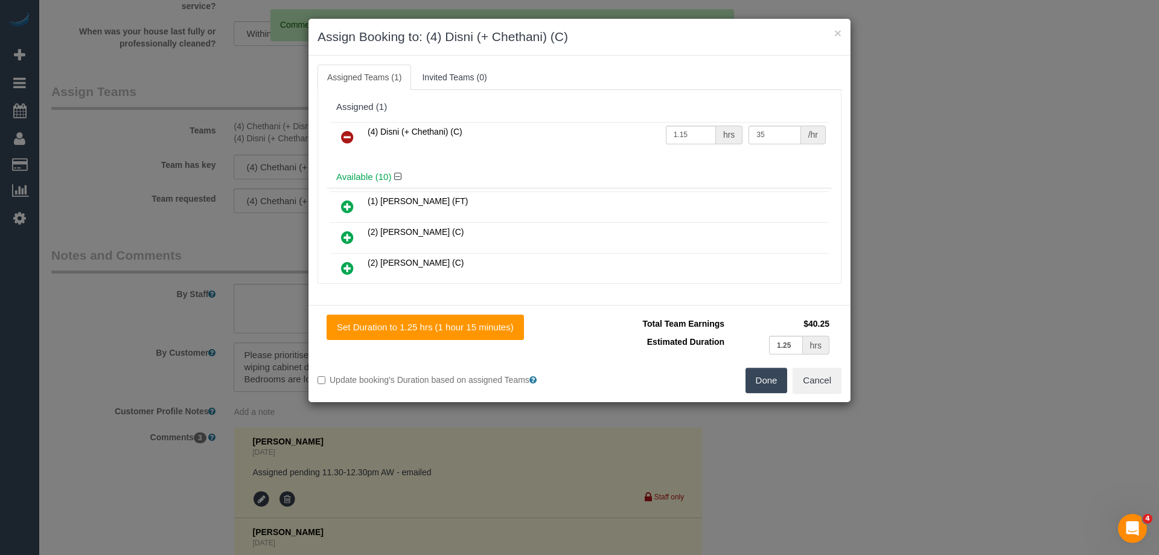
click at [348, 141] on icon at bounding box center [347, 137] width 13 height 14
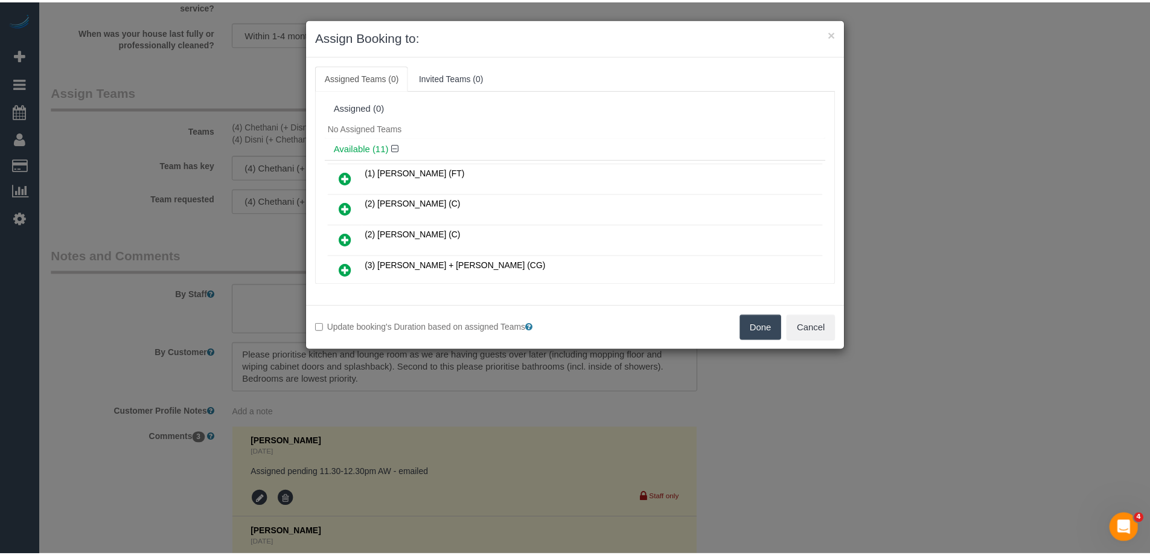
scroll to position [60, 0]
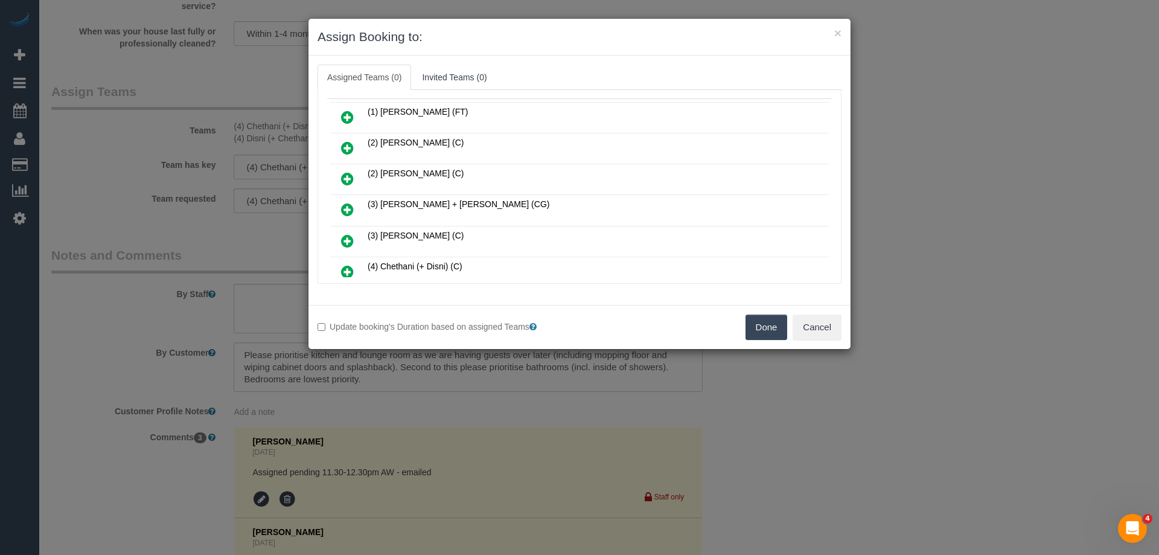
click at [565, 98] on div "(1) Debbie Brodjanac (FT) (2) Priyanshi Patel (C) (2) Ruwan Weerawandana (C)" at bounding box center [579, 277] width 505 height 359
click at [772, 328] on button "Done" at bounding box center [766, 326] width 42 height 25
click at [790, 325] on div "× Assign Booking to: Assigned Teams (0) Invited Teams (0) Assigned (0) No Assig…" at bounding box center [579, 277] width 1159 height 555
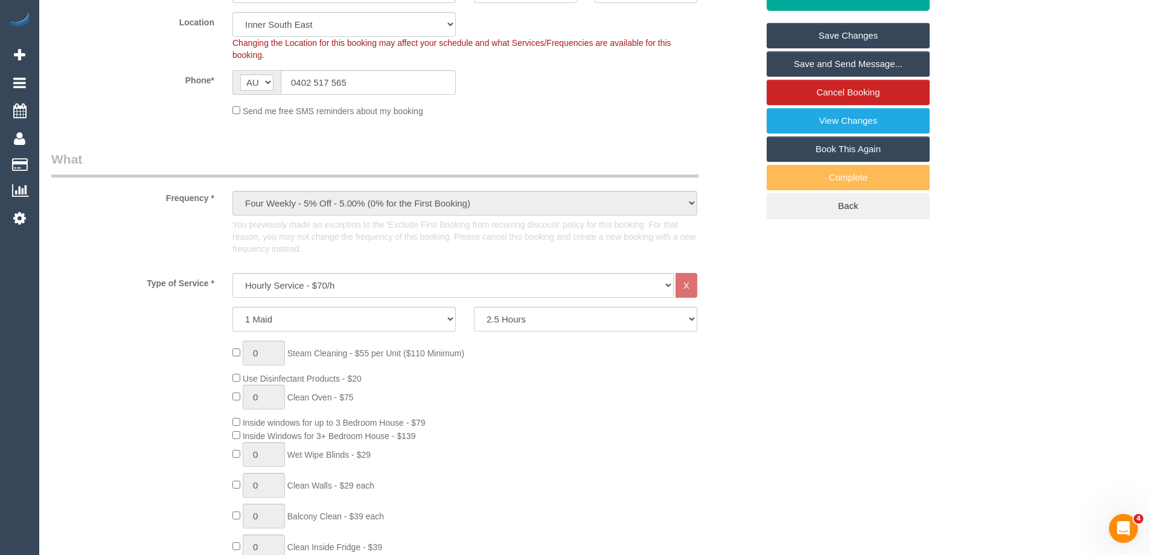
scroll to position [240, 0]
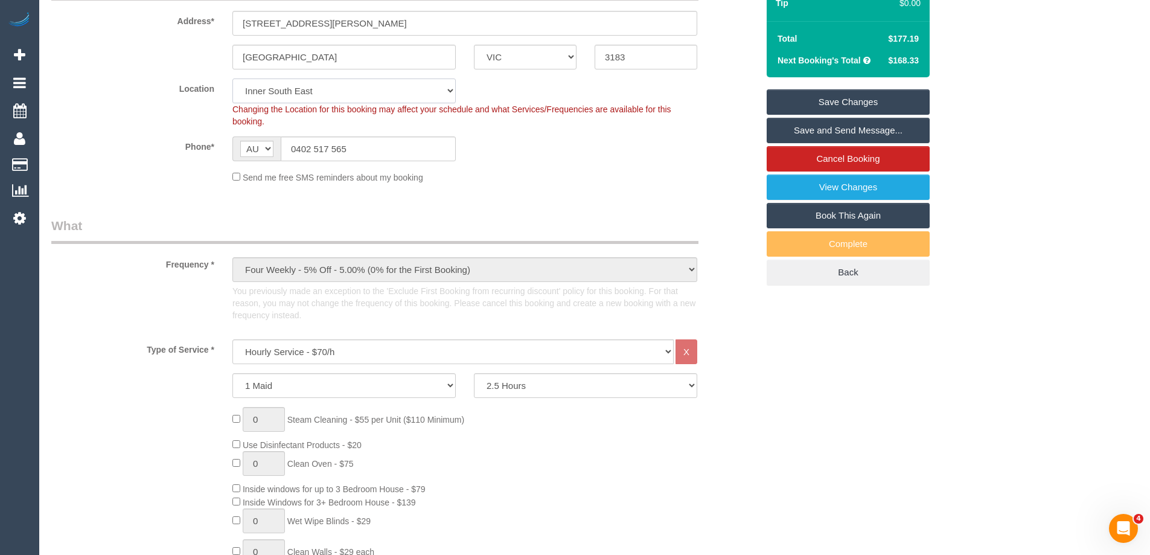
click at [321, 90] on select "Office City East (North) East (South) Inner East Inner North (East) Inner North…" at bounding box center [343, 90] width 223 height 25
select select "50"
click at [232, 78] on select "Office City East (North) East (South) Inner East Inner North (East) Inner North…" at bounding box center [343, 90] width 223 height 25
click at [533, 155] on div "Phone* AF AL DZ AD AO AI AQ AG AR AM AW AU AT AZ BS BH BD BB BY BE BZ BJ BM BT …" at bounding box center [404, 148] width 724 height 25
select select "object:4291"
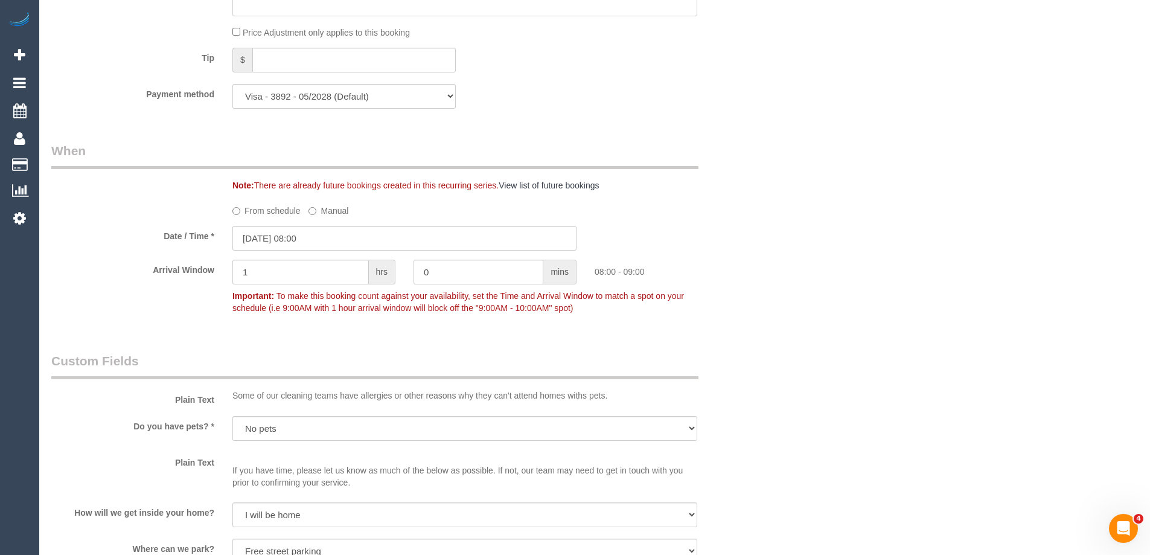
scroll to position [1387, 0]
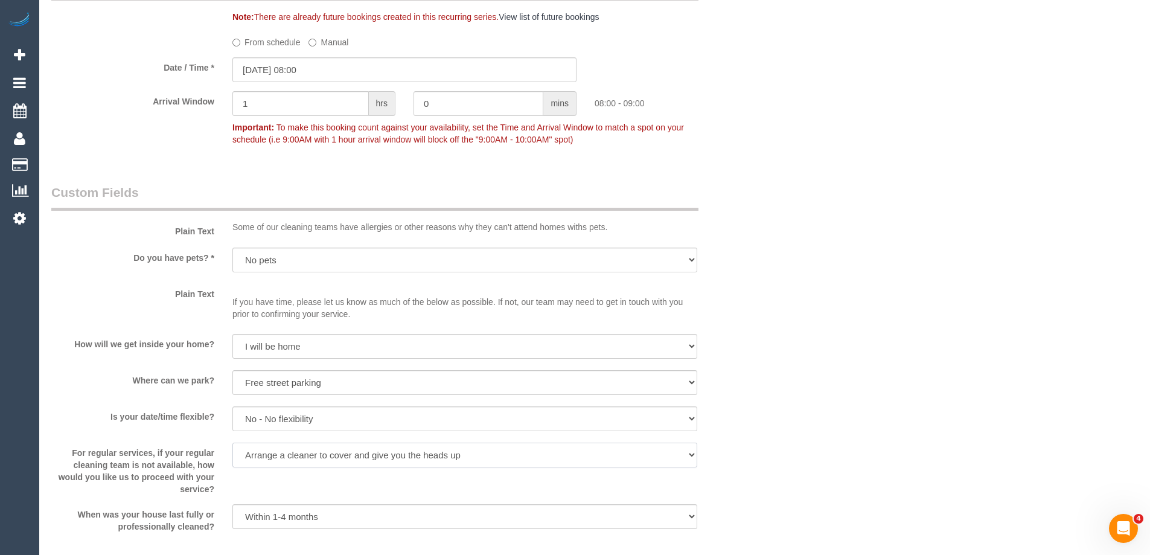
click at [262, 442] on select "Arrange a cleaner to cover and do not bother you Arrange a cleaner to cover and…" at bounding box center [464, 454] width 465 height 25
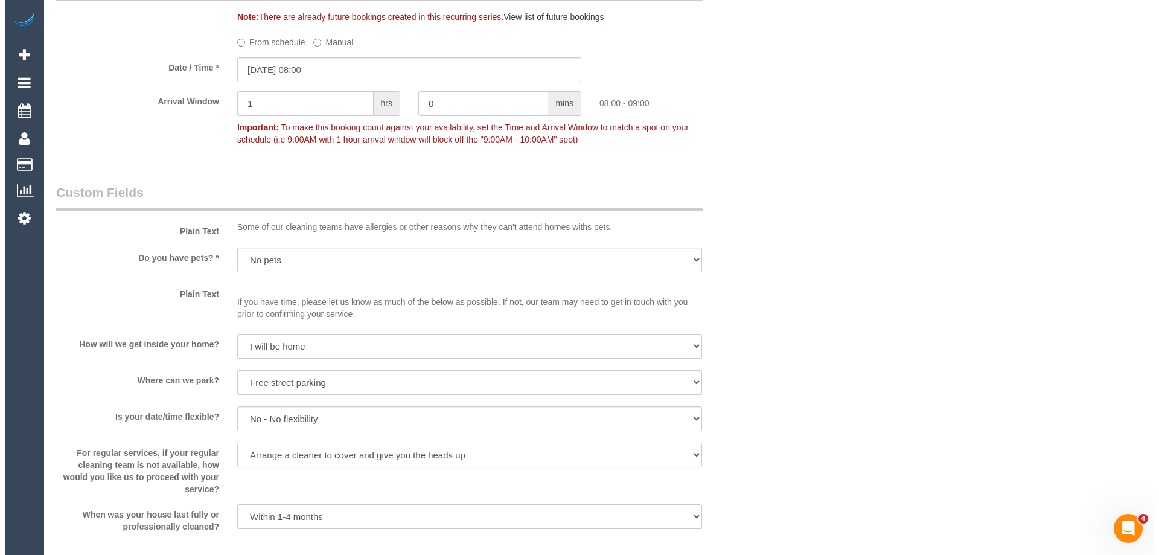
scroll to position [1628, 0]
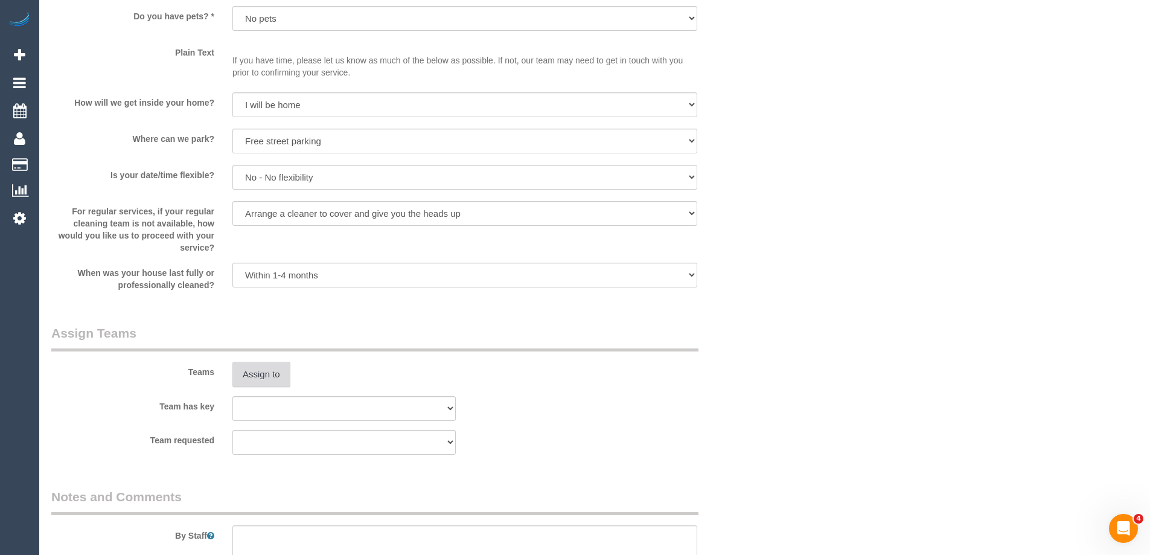
click at [258, 362] on button "Assign to" at bounding box center [261, 374] width 58 height 25
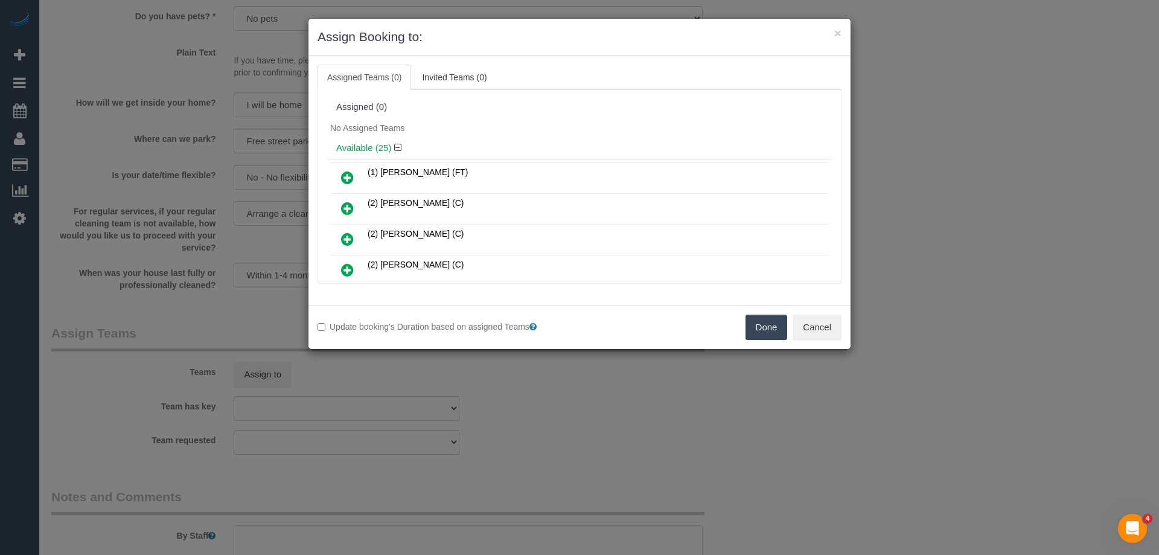
scroll to position [171, 0]
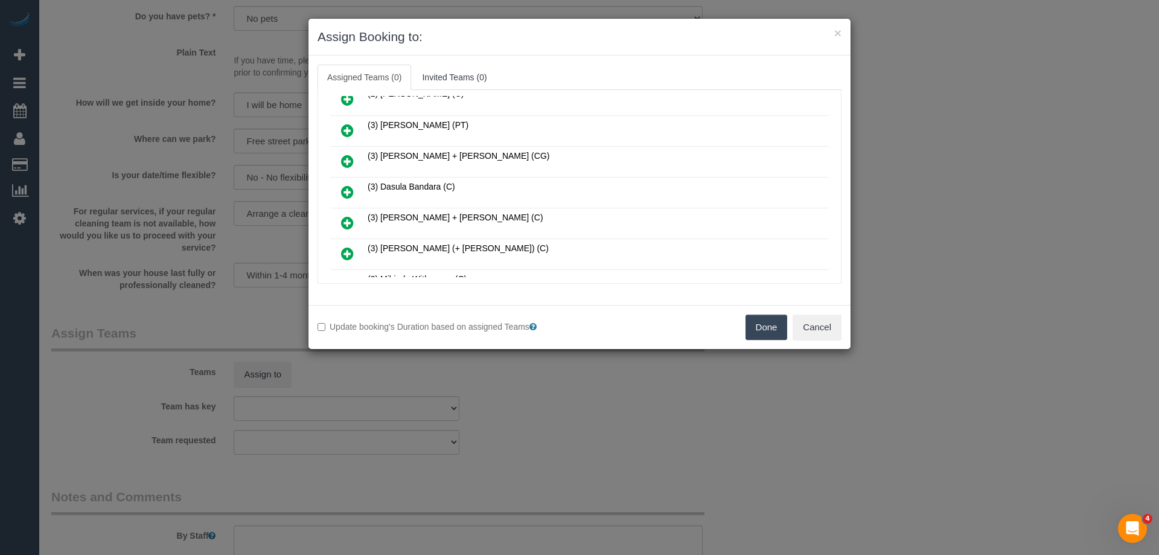
click at [345, 193] on icon at bounding box center [347, 192] width 13 height 14
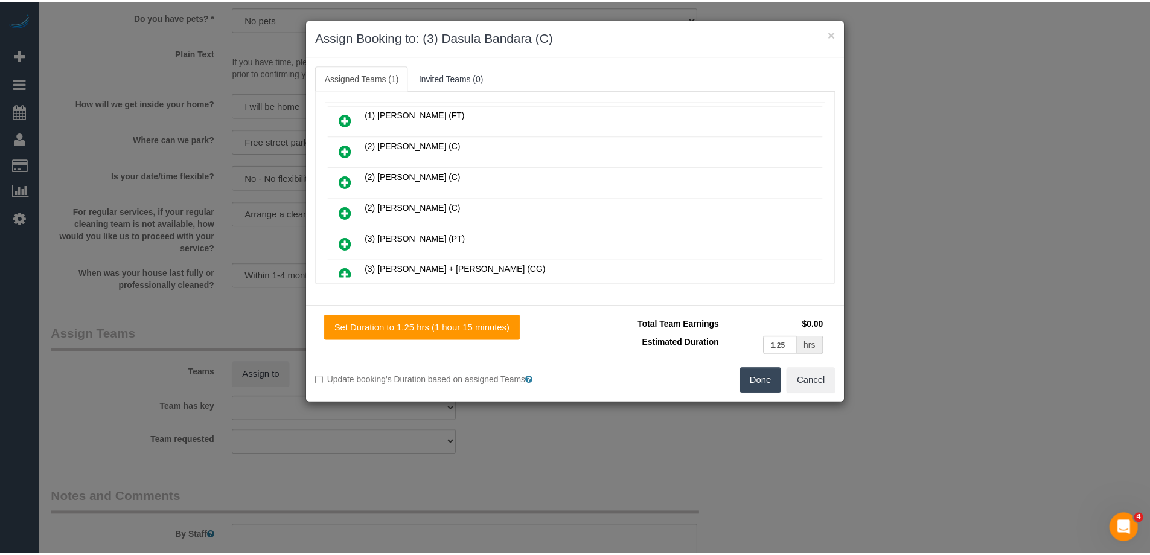
scroll to position [0, 0]
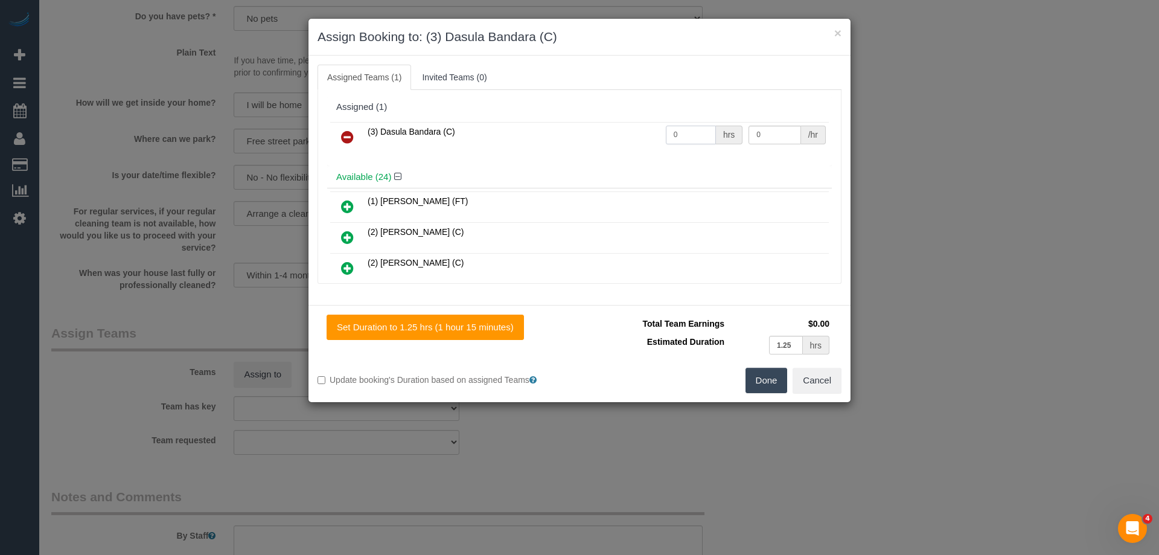
click at [701, 138] on input "0" at bounding box center [691, 135] width 50 height 19
type input "2.5"
drag, startPoint x: 776, startPoint y: 128, endPoint x: 770, endPoint y: 77, distance: 51.7
click at [765, 105] on div "Assigned (1) (3) Dasula Bandara (C) 2.5 hrs 0 /hr" at bounding box center [579, 131] width 505 height 70
type input "35"
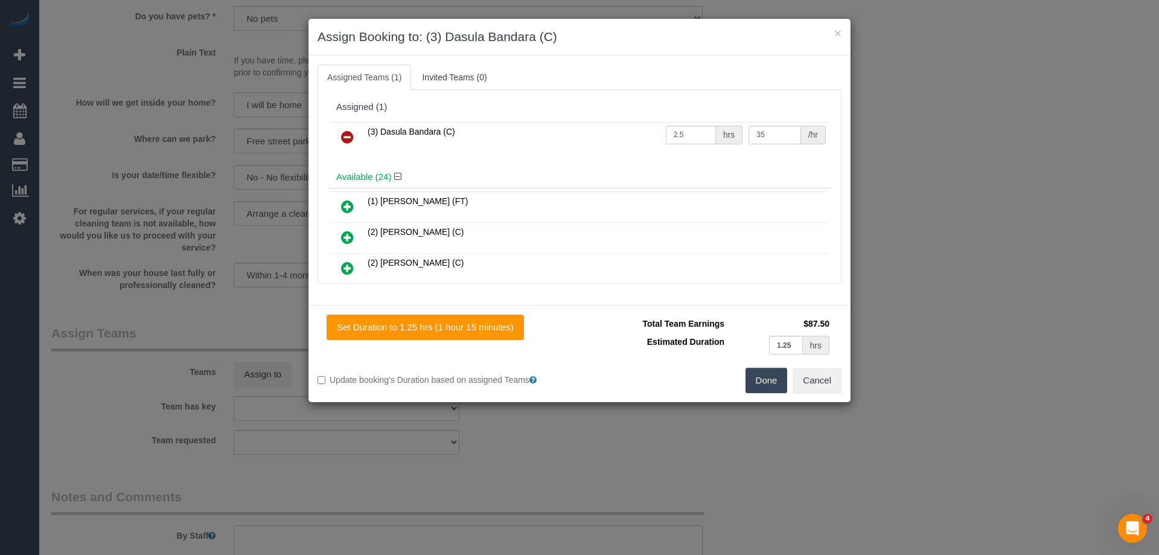
click at [772, 383] on button "Done" at bounding box center [766, 380] width 42 height 25
click at [767, 380] on div "× Assign Booking to: (3) Dasula Bandara (C) Assigned Teams (1) Invited Teams (0…" at bounding box center [579, 277] width 1159 height 555
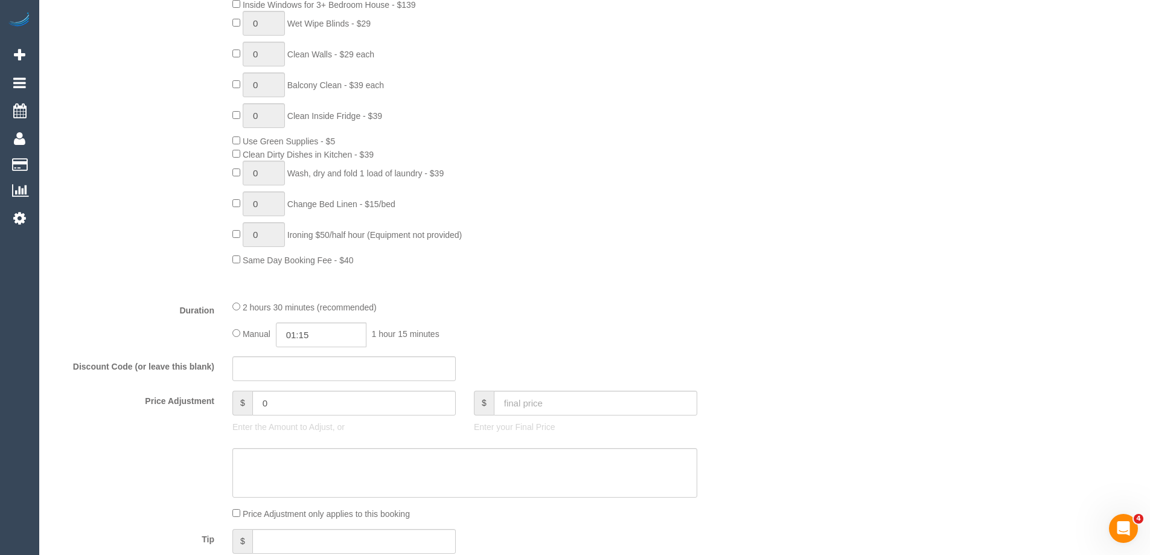
scroll to position [843, 0]
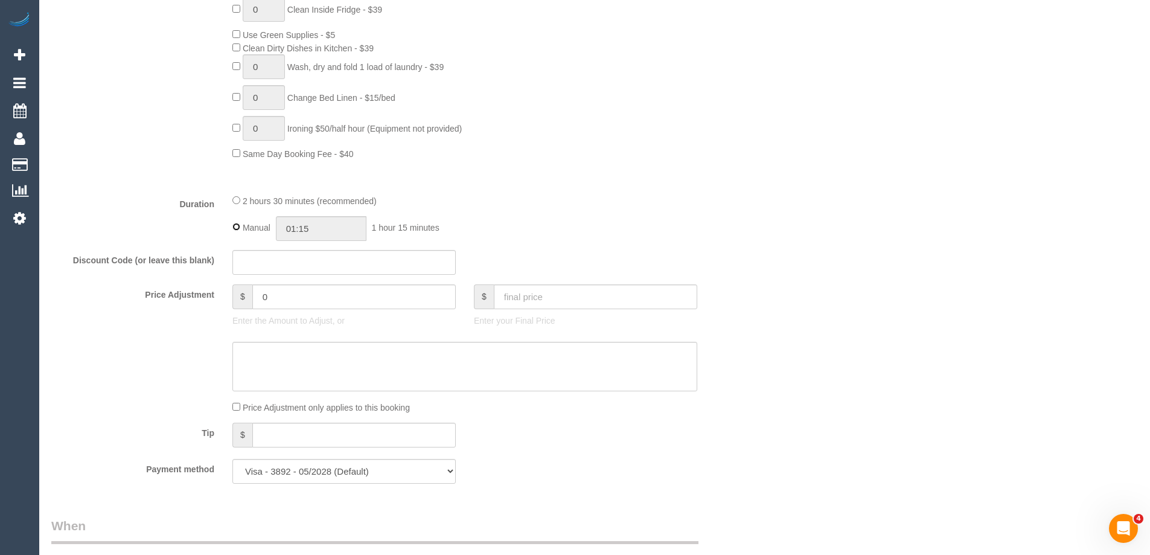
type input "02:30"
click at [576, 197] on div "2 hours 30 minutes (recommended)" at bounding box center [464, 200] width 465 height 13
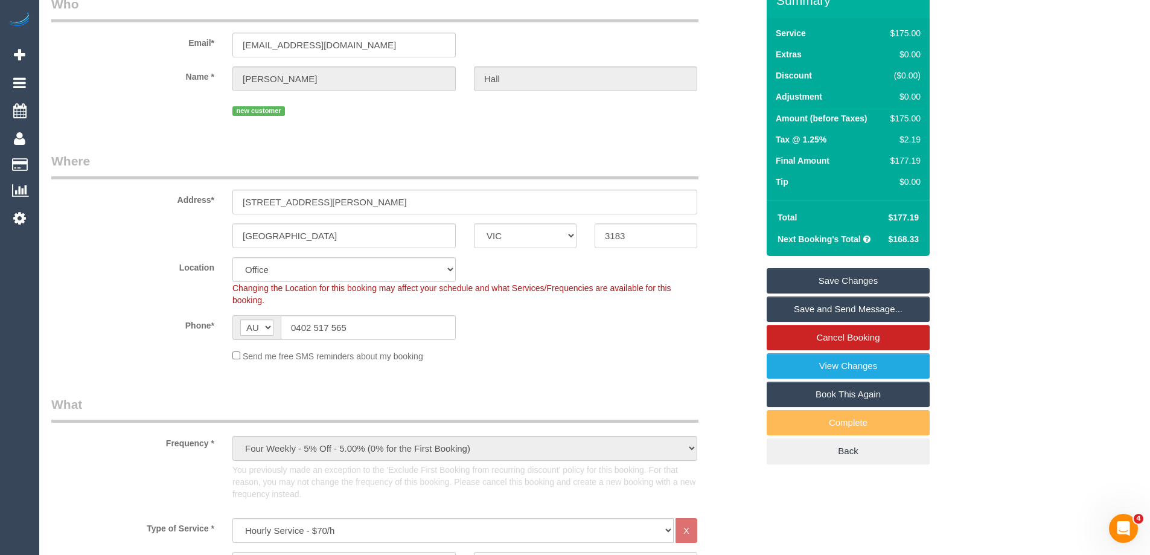
scroll to position [59, 0]
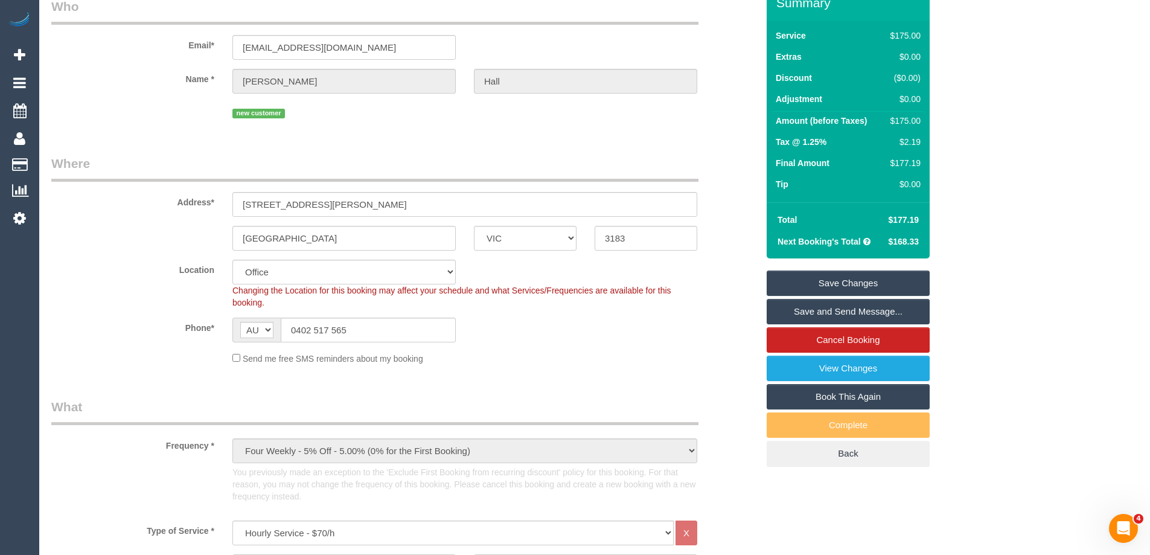
click at [578, 341] on div "Phone* AF AL DZ AD AO AI AQ AG AR AM AW AU AT AZ BS BH BD BB BY BE BZ BJ BM BT …" at bounding box center [404, 330] width 724 height 25
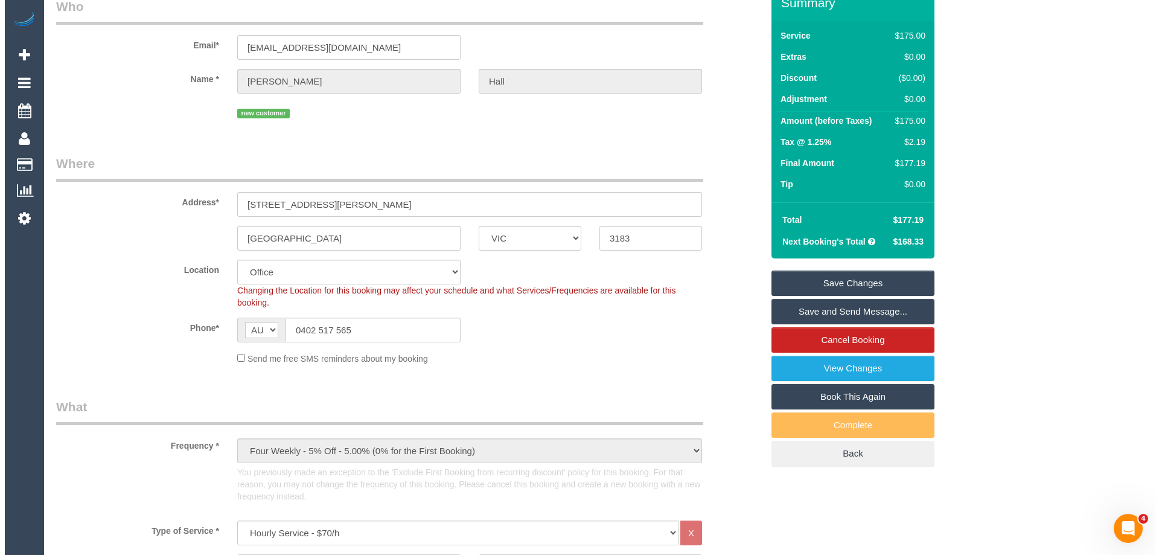
scroll to position [0, 0]
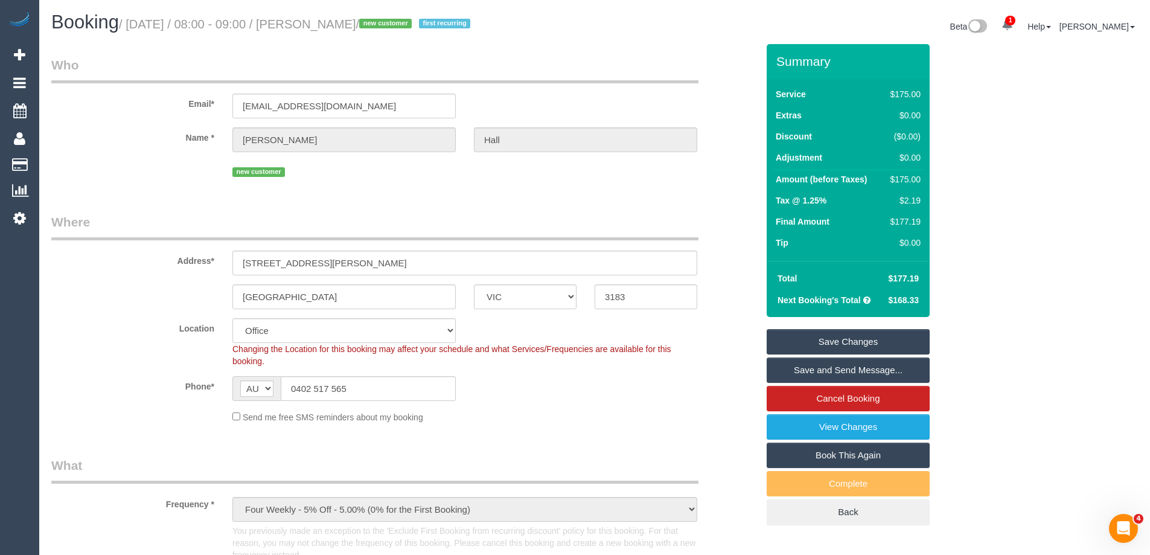
click at [815, 346] on link "Save Changes" at bounding box center [848, 341] width 163 height 25
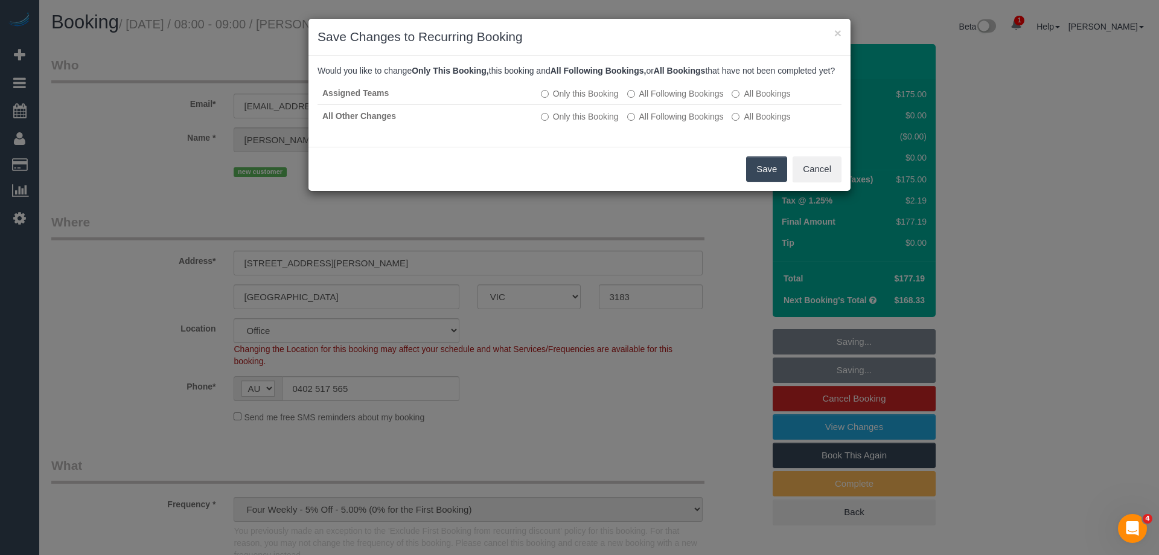
click at [765, 182] on button "Save" at bounding box center [766, 168] width 41 height 25
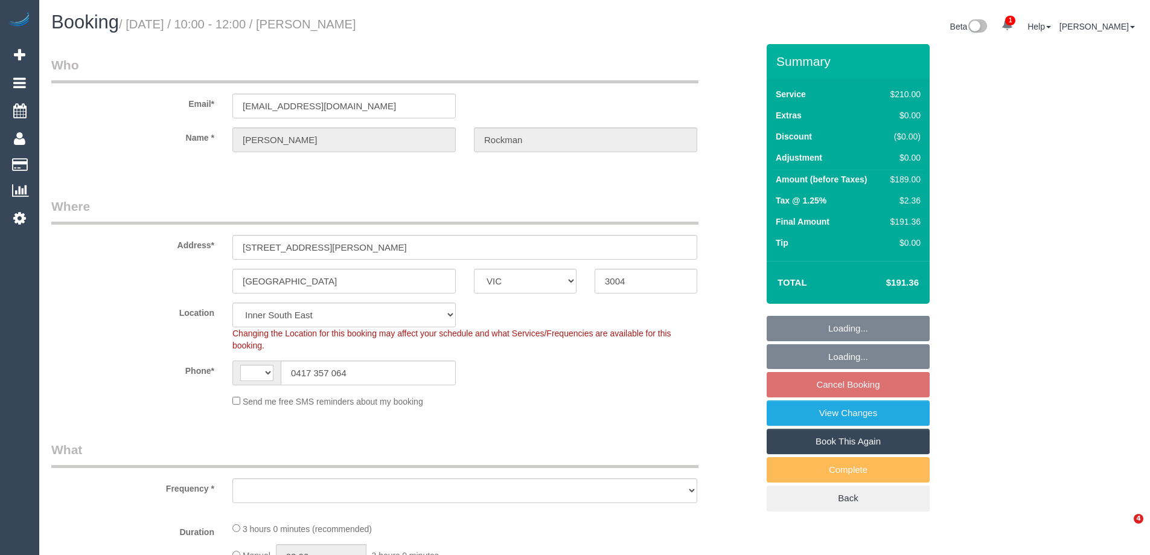
select select "VIC"
select select "string:AU"
select select "object:699"
select select "string:stripe-pm_1Px0ia2GScqysDRV9S15UkWc"
select select "number:29"
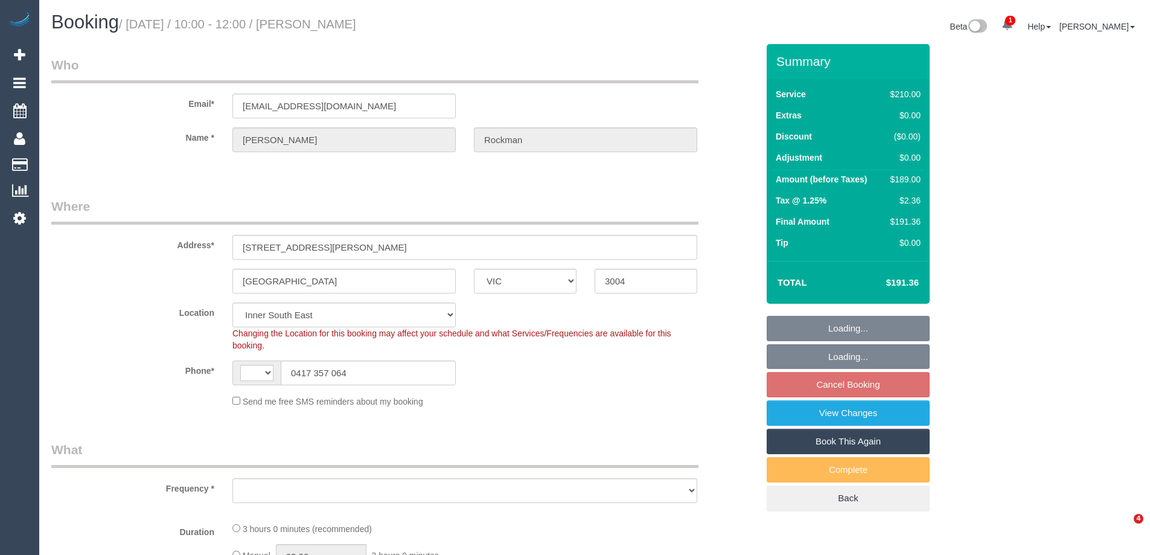
select select "number:14"
select select "number:18"
select select "number:24"
select select "number:34"
select select "180"
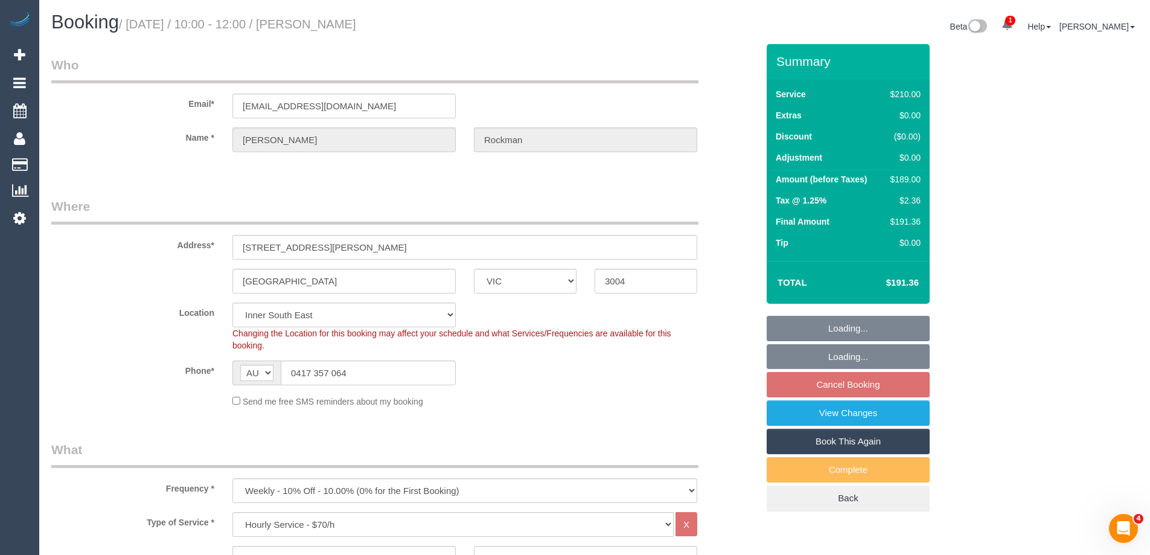
select select "object:1446"
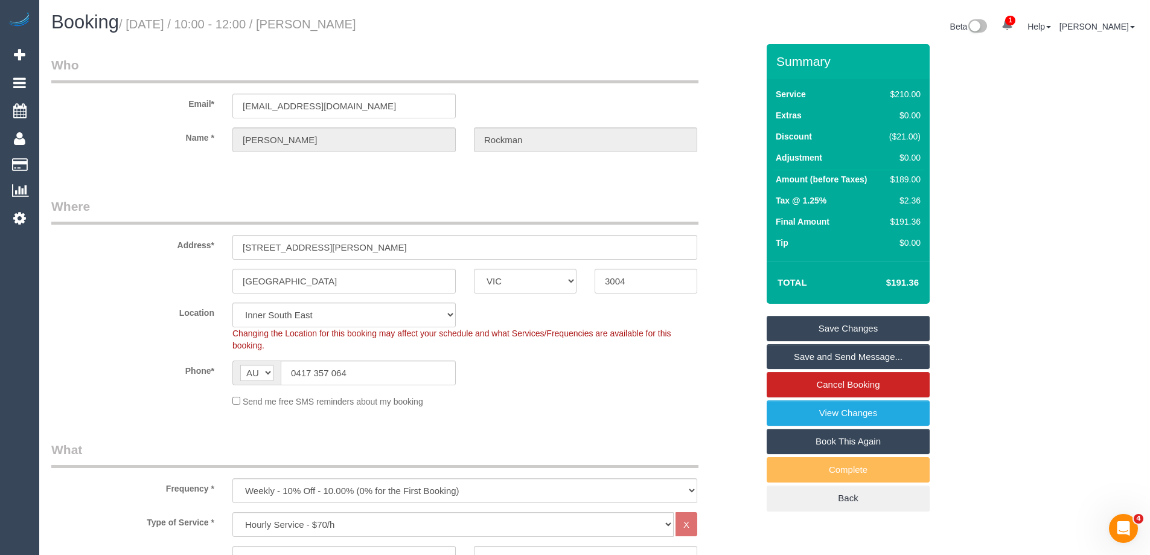
click at [144, 354] on sui-booking-location "Location Office City East (North) East (South) Inner East Inner North (East) In…" at bounding box center [404, 354] width 706 height 105
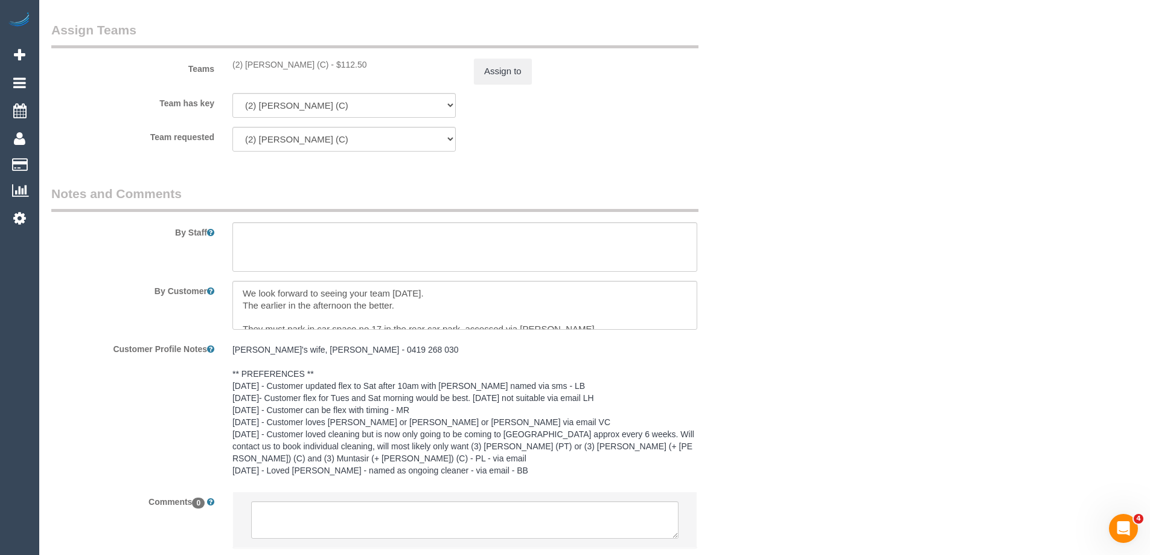
scroll to position [1924, 0]
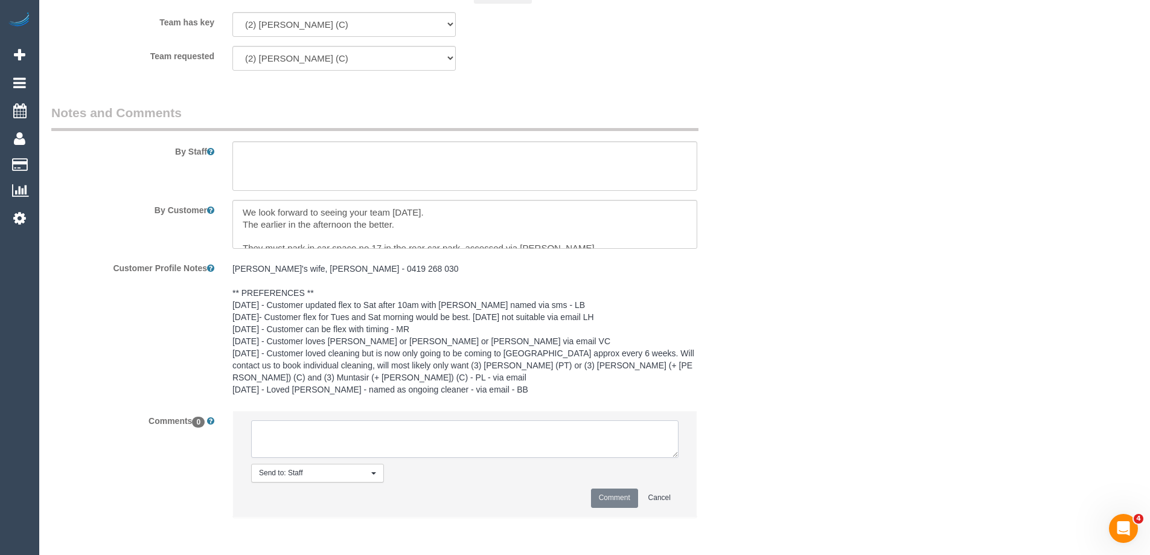
click at [323, 431] on textarea at bounding box center [464, 438] width 427 height 37
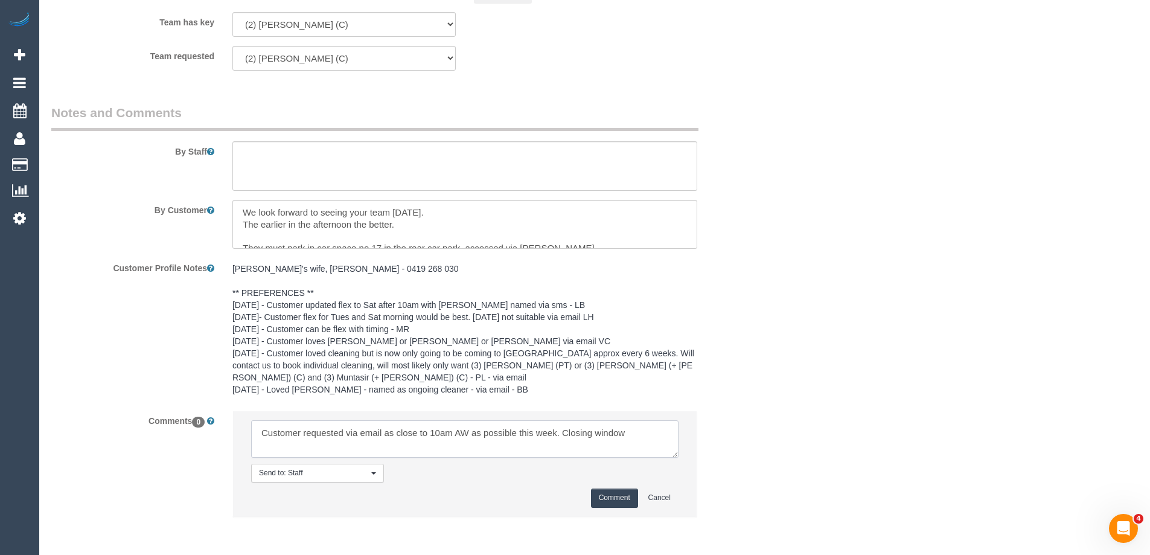
type textarea "Customer requested via email as close to 10am AW as possible this week. Closing…"
click at [603, 495] on button "Comment" at bounding box center [614, 497] width 47 height 19
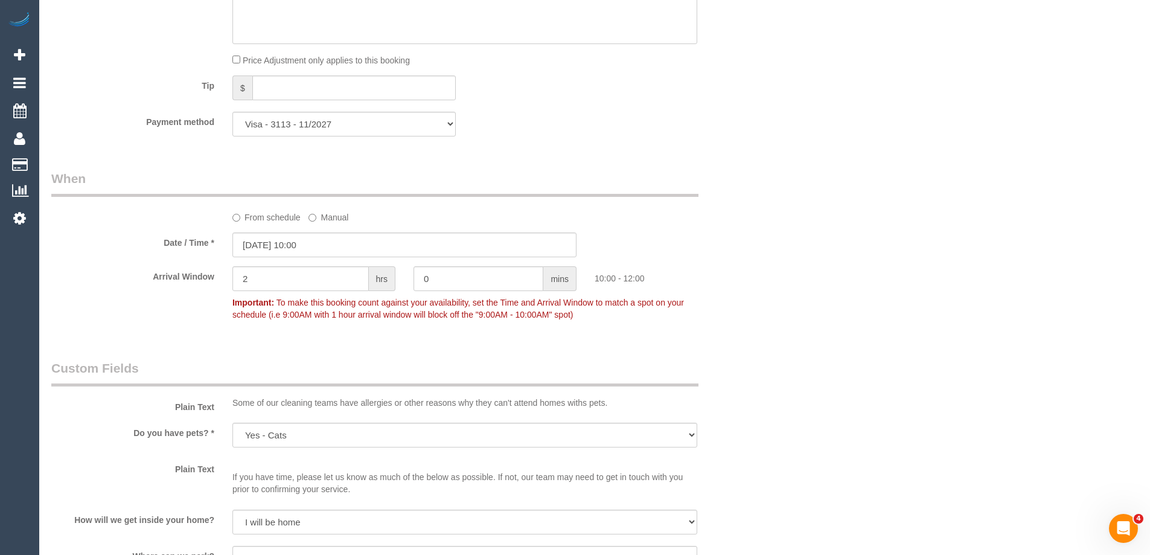
scroll to position [1018, 0]
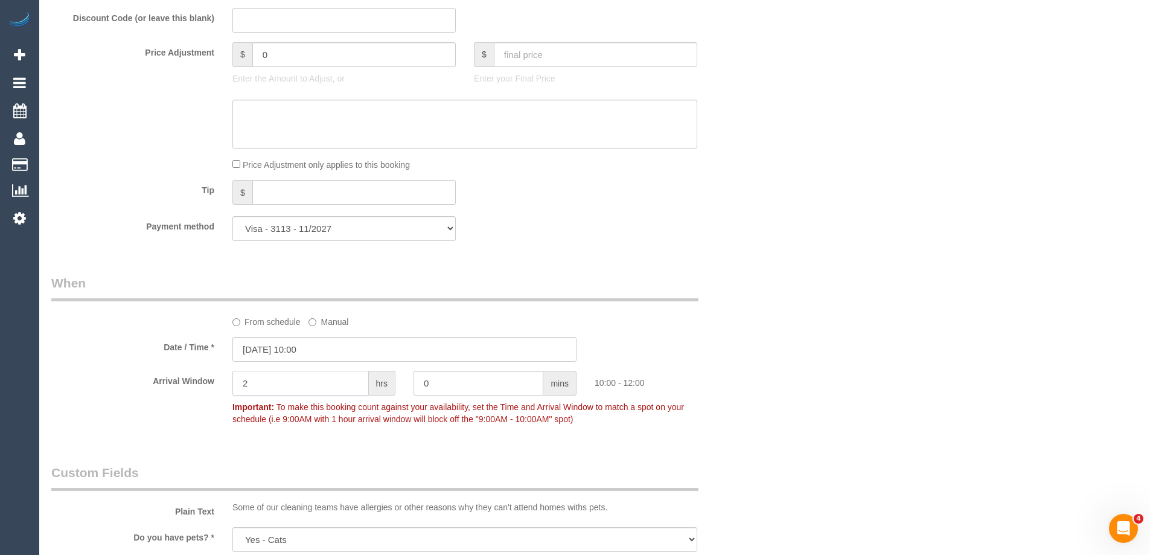
click at [279, 380] on input "2" at bounding box center [300, 383] width 136 height 25
click at [295, 383] on input "text" at bounding box center [300, 383] width 136 height 25
type input "0"
click at [512, 386] on input "0" at bounding box center [478, 383] width 130 height 25
type input "30"
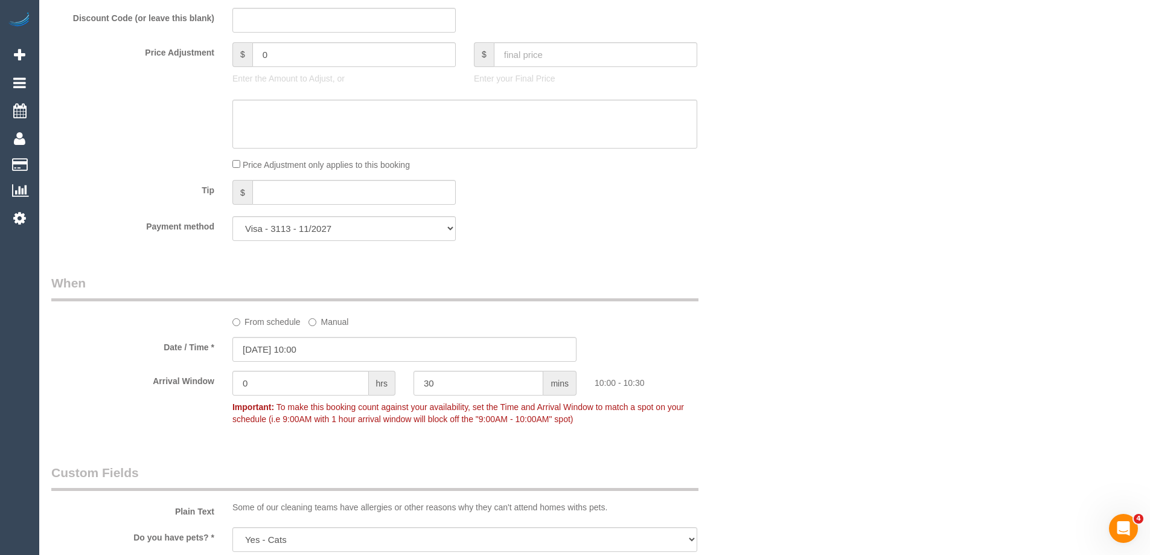
click at [854, 316] on div "Who Email* rockmanl@girriwana.net.au Name * Lionel Rockman Where Address* 1 Alb…" at bounding box center [594, 267] width 1087 height 2483
click at [446, 386] on input "30" at bounding box center [478, 383] width 130 height 25
drag, startPoint x: 461, startPoint y: 392, endPoint x: 403, endPoint y: 387, distance: 57.5
click at [412, 386] on div "30 mins" at bounding box center [494, 384] width 181 height 27
click at [310, 378] on input "0" at bounding box center [300, 383] width 136 height 25
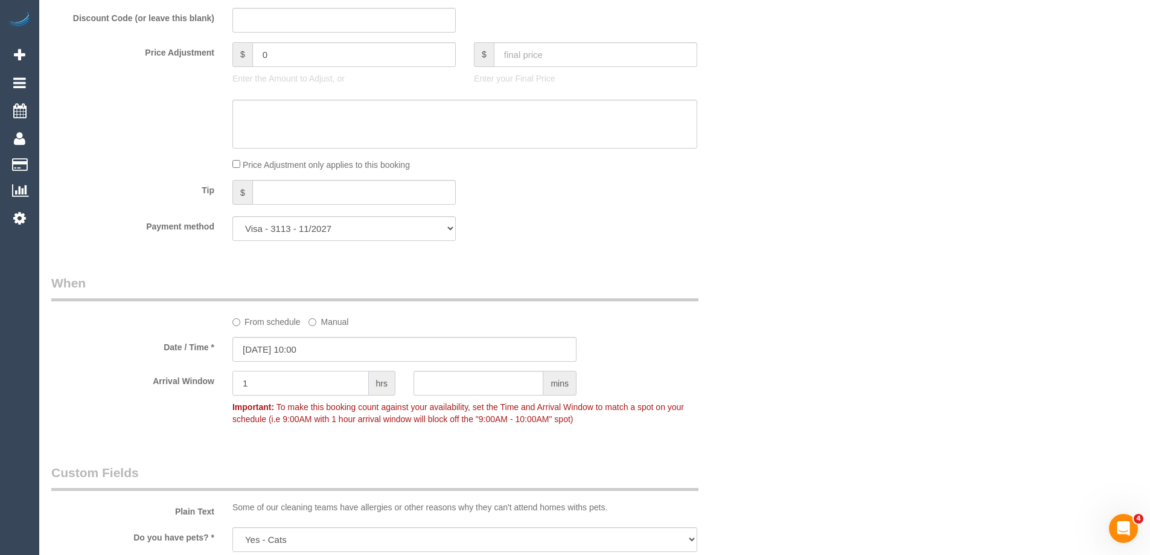
type input "1"
click at [809, 344] on div "Who Email* rockmanl@girriwana.net.au Name * Lionel Rockman Where Address* 1 Alb…" at bounding box center [594, 267] width 1087 height 2483
click at [737, 333] on sui-booking-spot "From schedule Manual Date / Time * 13/09/2025 10:00 Arrival Window 1 hrs mins 1…" at bounding box center [404, 352] width 706 height 156
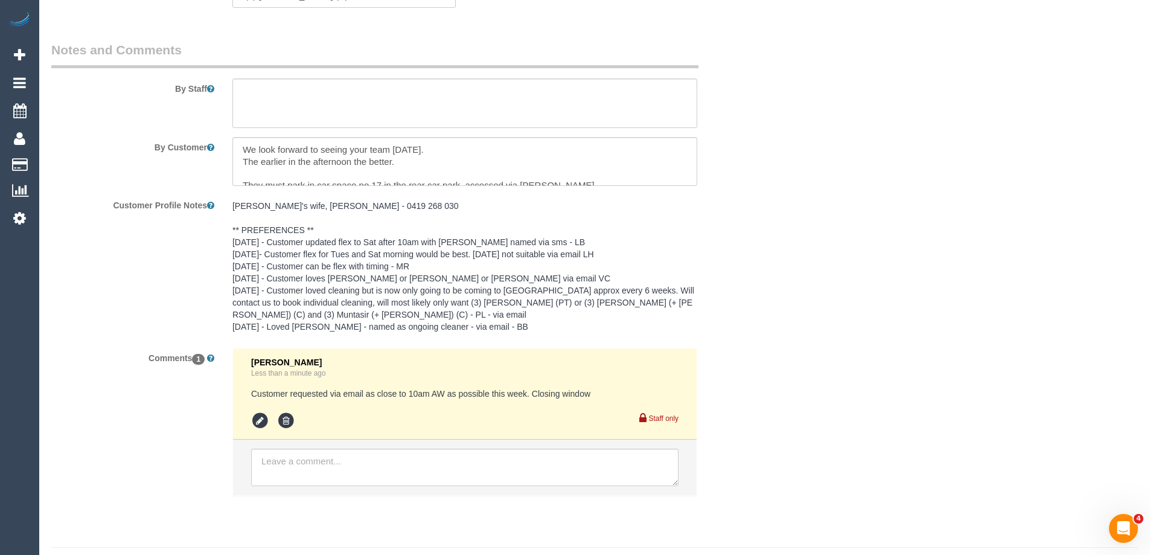
scroll to position [2015, 0]
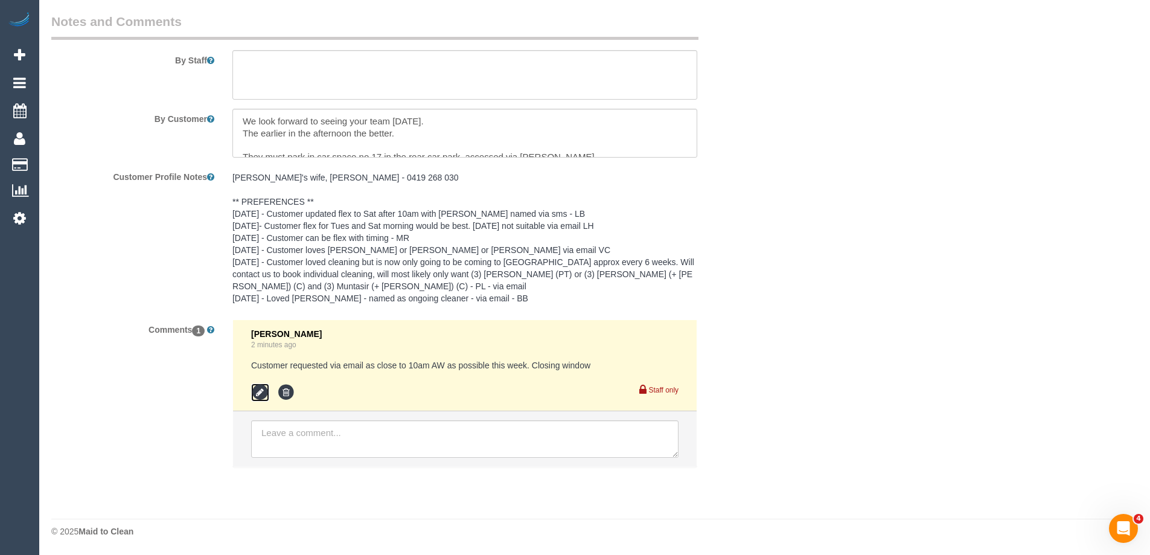
click at [260, 394] on icon at bounding box center [260, 392] width 18 height 18
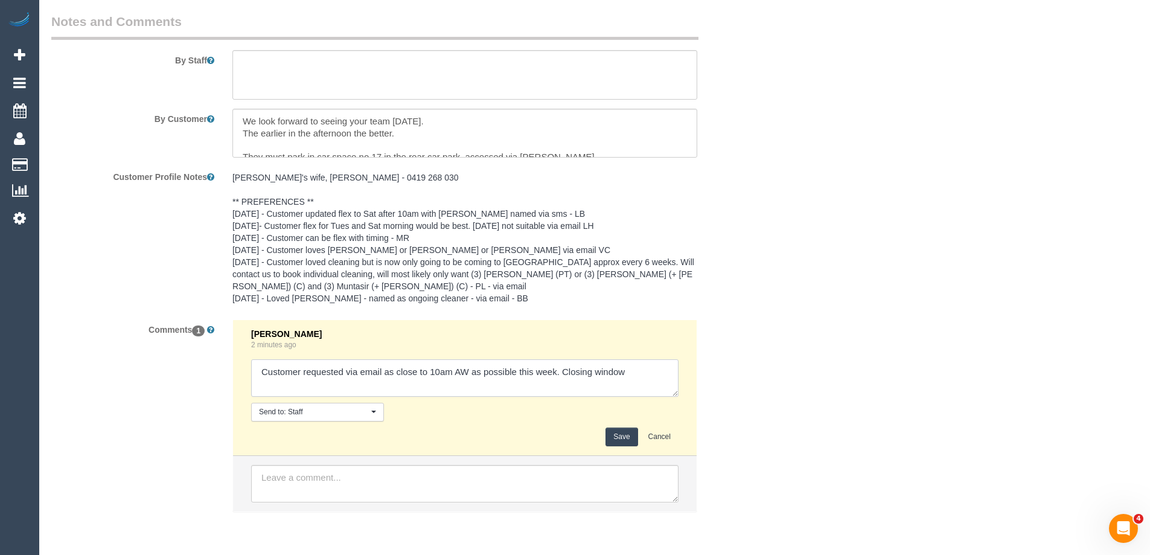
drag, startPoint x: 559, startPoint y: 372, endPoint x: 518, endPoint y: 366, distance: 41.6
click at [518, 366] on textarea at bounding box center [464, 377] width 427 height 37
type textarea "Customer requested via email as close to 10am AW as possible. Closing window"
click at [627, 434] on button "Save" at bounding box center [621, 436] width 32 height 19
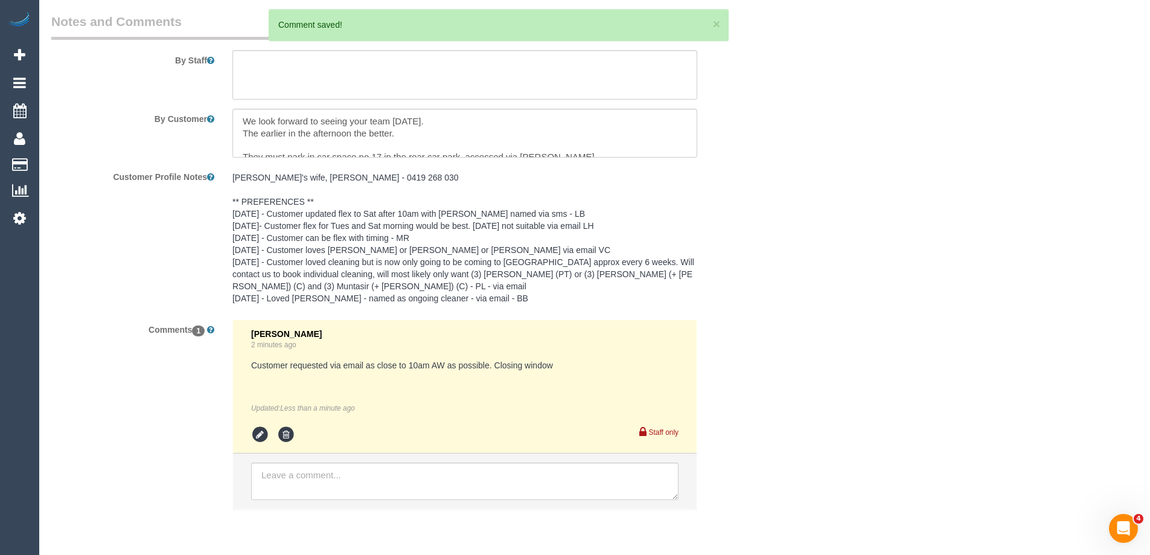
click at [339, 225] on pre "Lionel's wife, Sue - 0419 268 030 ** PREFERENCES ** 27/08/25 - Customer updated…" at bounding box center [464, 237] width 465 height 133
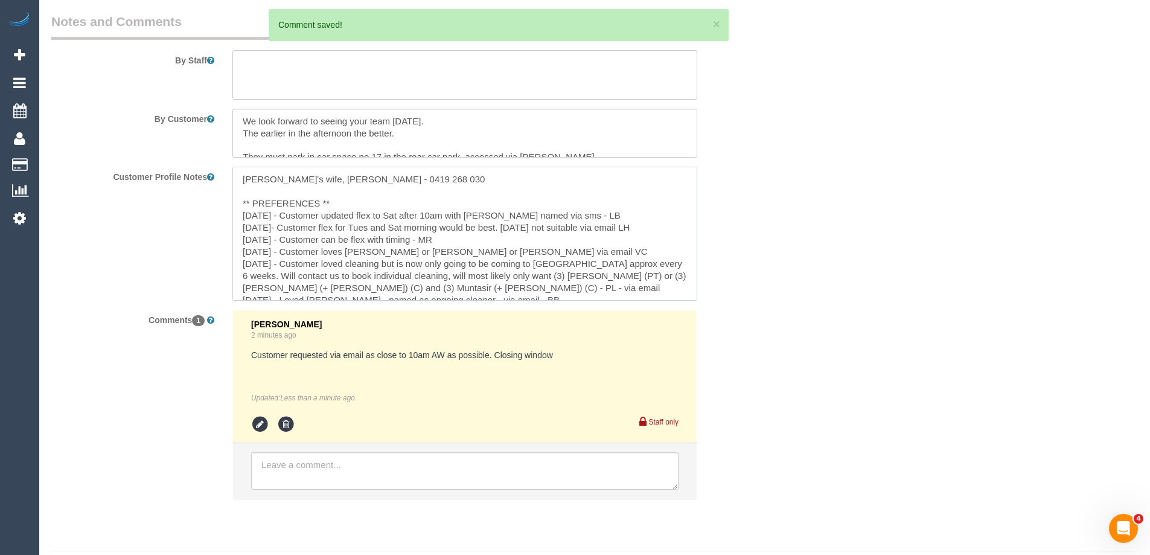
click at [399, 203] on textarea "Lionel's wife, Sue - 0419 268 030 ** PREFERENCES ** 27/08/25 - Customer updated…" at bounding box center [464, 233] width 465 height 133
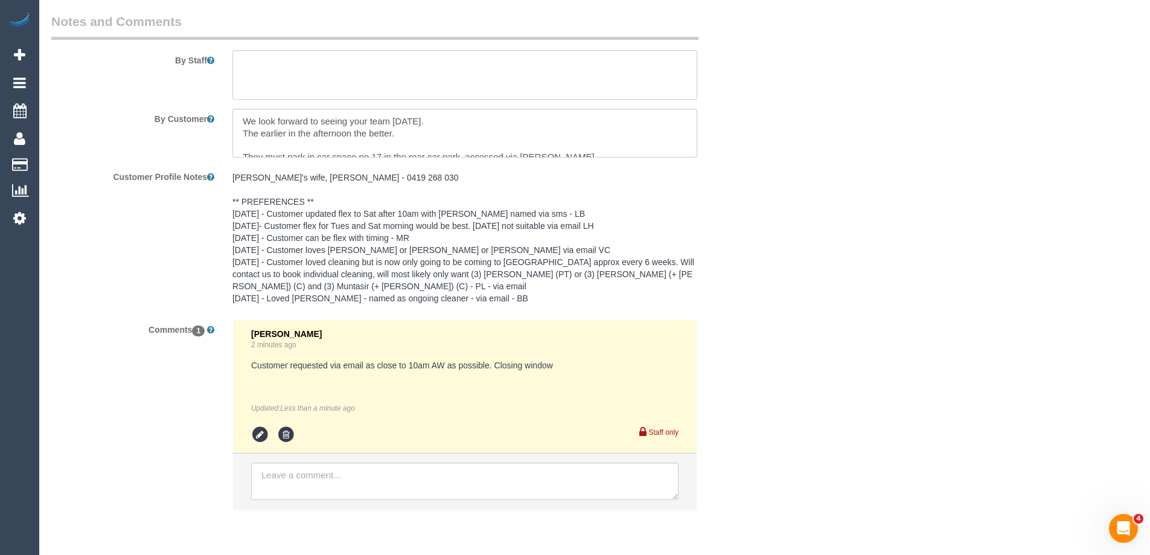
click at [393, 203] on pre "Lionel's wife, Sue - 0419 268 030 ** PREFERENCES ** 27/08/25 - Customer updated…" at bounding box center [464, 237] width 465 height 133
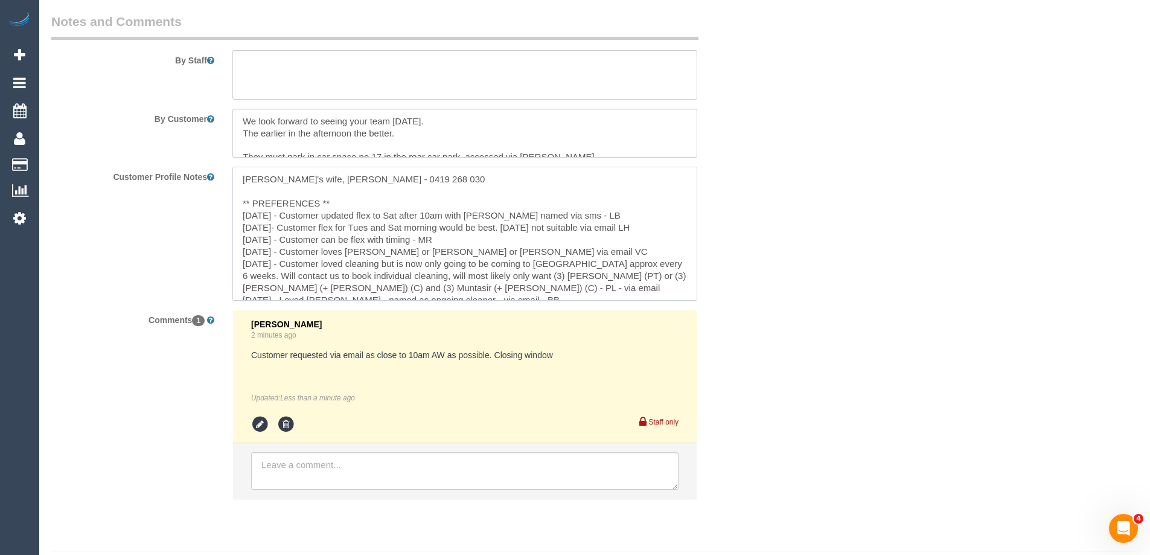
click at [351, 206] on textarea "Lionel's wife, Sue - 0419 268 030 ** PREFERENCES ** 27/08/25 - Customer updated…" at bounding box center [464, 233] width 465 height 133
type textarea "Lionel's wife, Sue - 0419 268 030 ** PREFERENCES ** 10/09/25 - Customer request…"
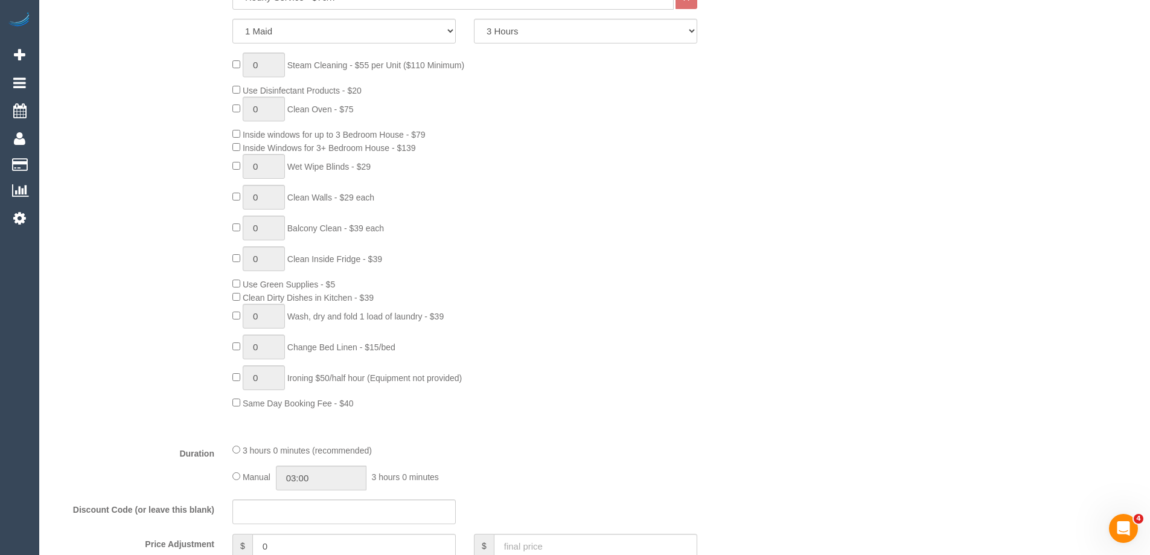
scroll to position [325, 0]
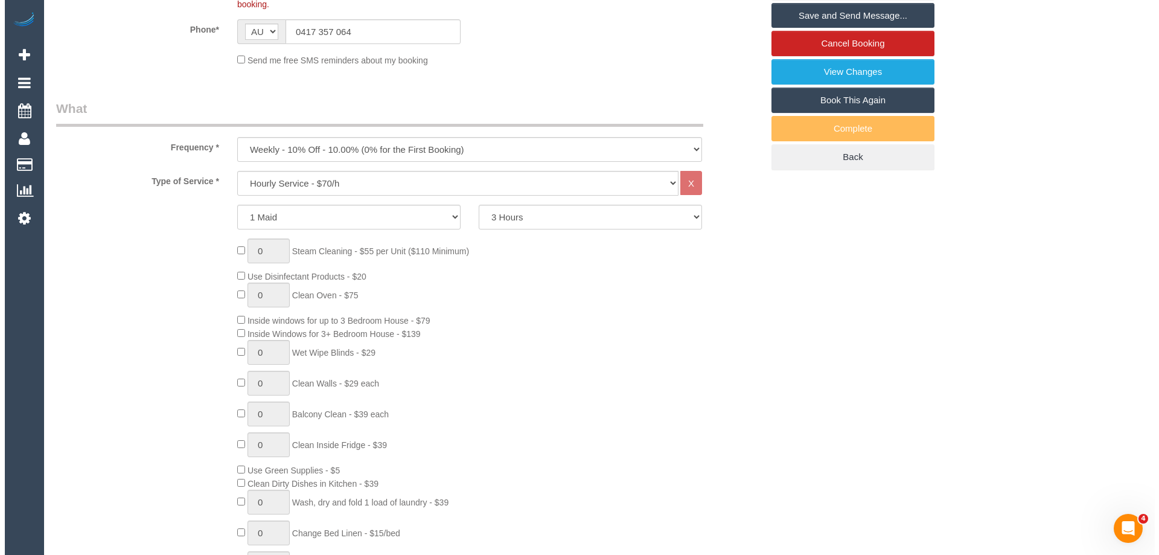
scroll to position [181, 0]
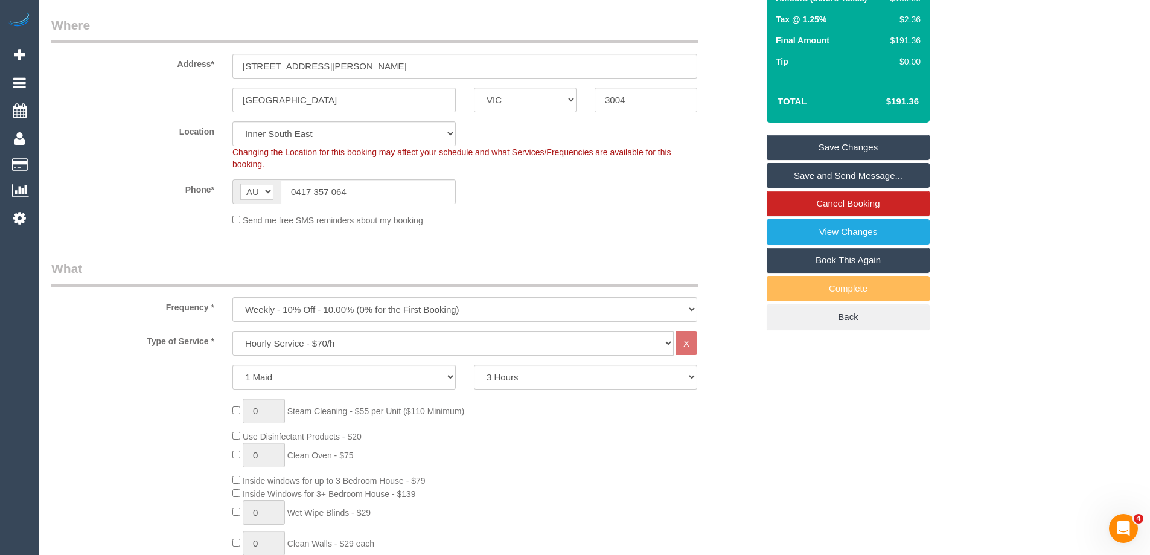
click at [828, 173] on link "Save and Send Message..." at bounding box center [848, 175] width 163 height 25
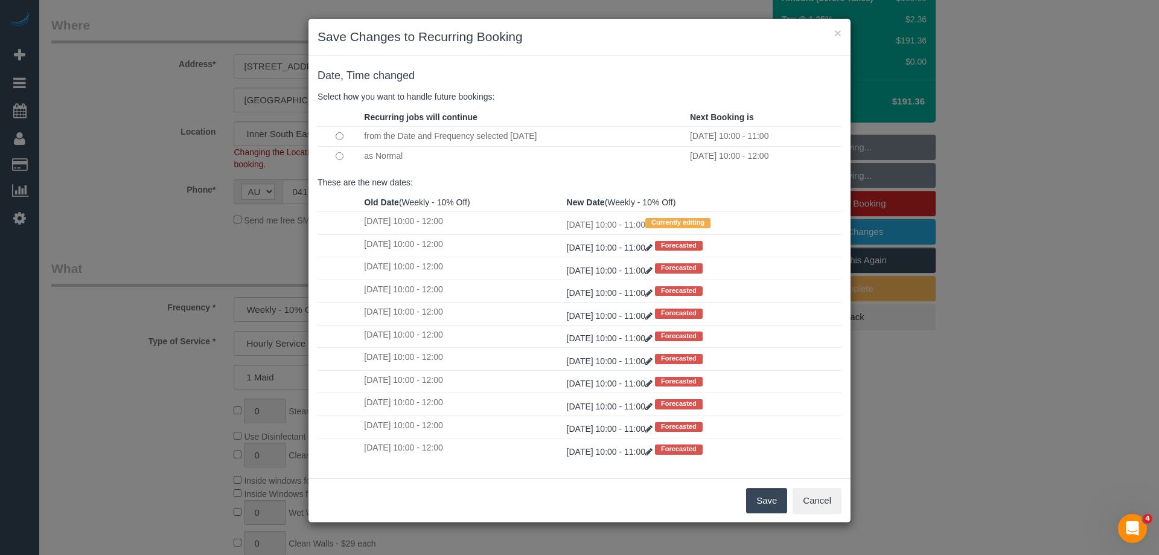
click at [756, 499] on button "Save" at bounding box center [766, 500] width 41 height 25
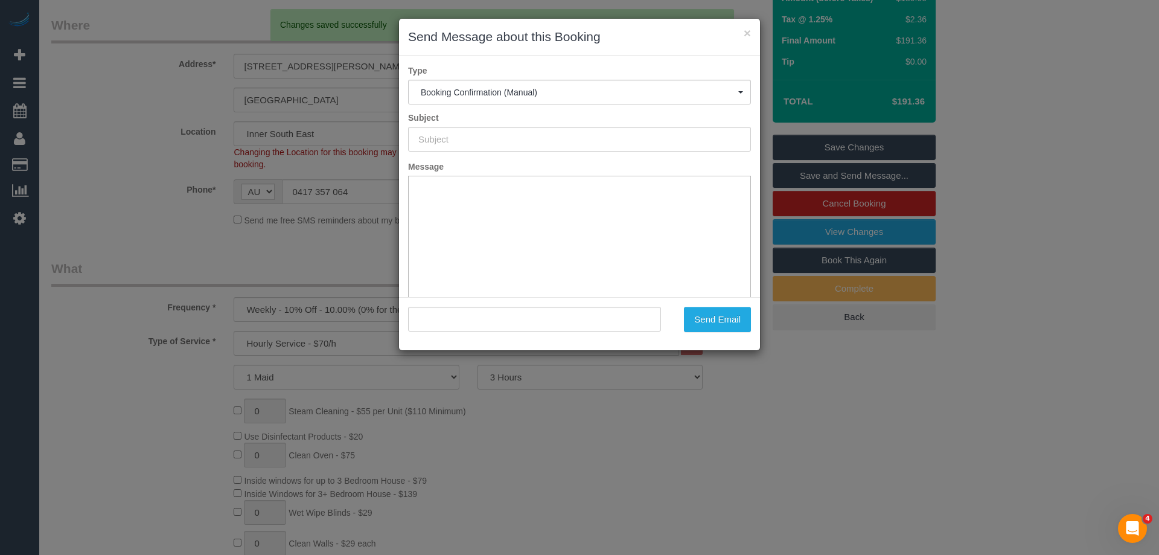
type input "Booking Confirmed"
type input ""Lionel Rockman" <rockmanl@girriwana.net.au>"
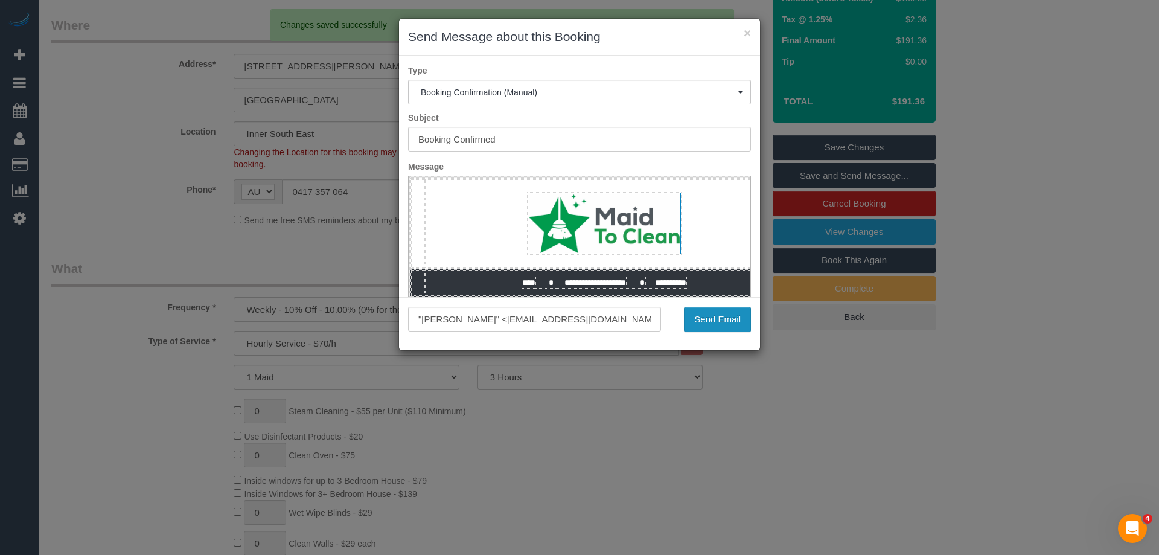
click at [718, 319] on button "Send Email" at bounding box center [717, 319] width 67 height 25
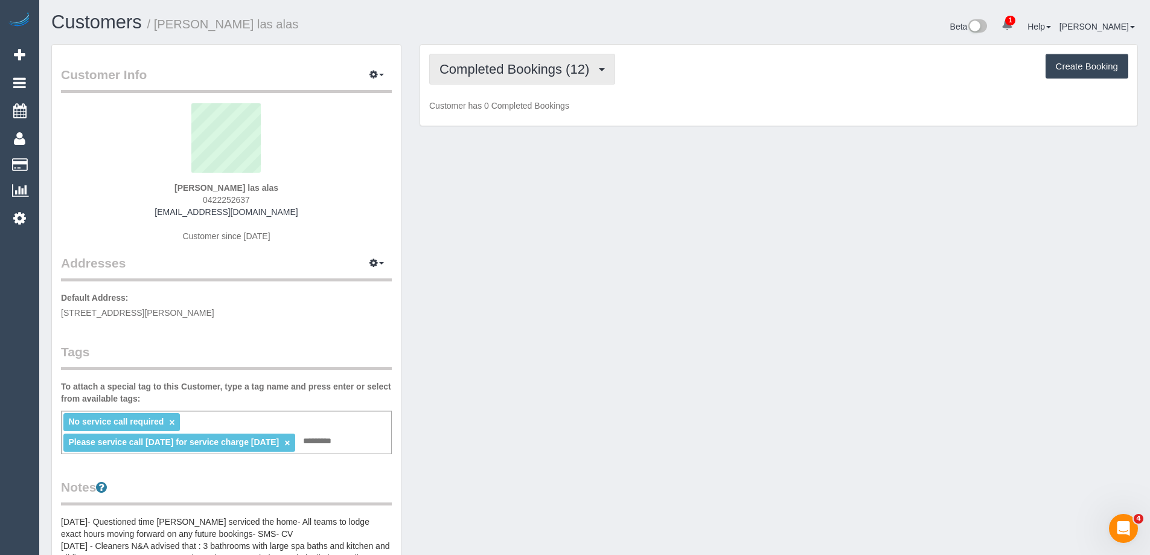
click at [541, 74] on span "Completed Bookings (12)" at bounding box center [517, 69] width 156 height 15
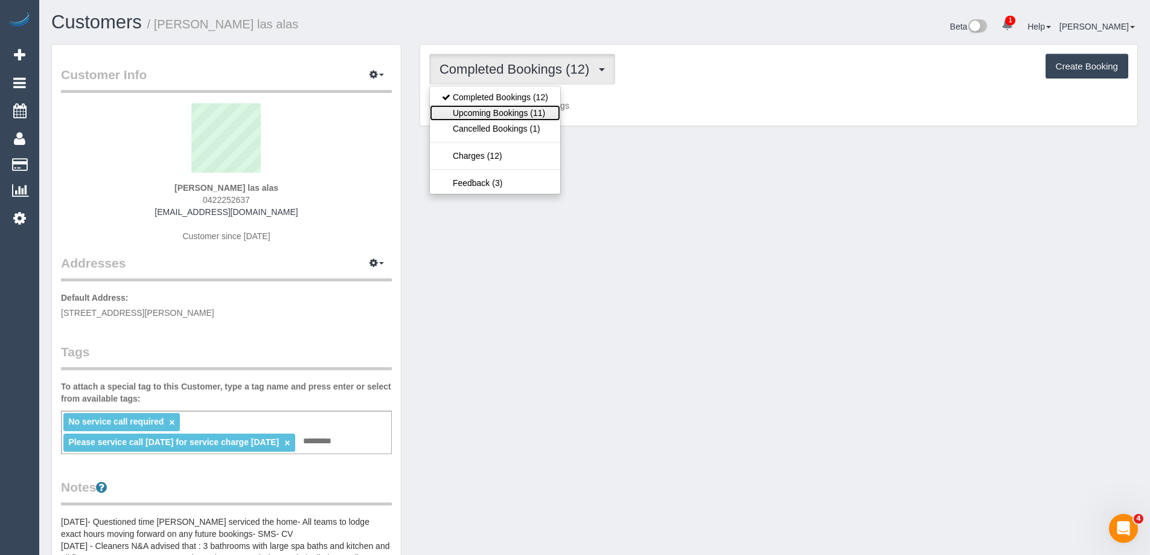
click at [512, 110] on link "Upcoming Bookings (11)" at bounding box center [495, 113] width 130 height 16
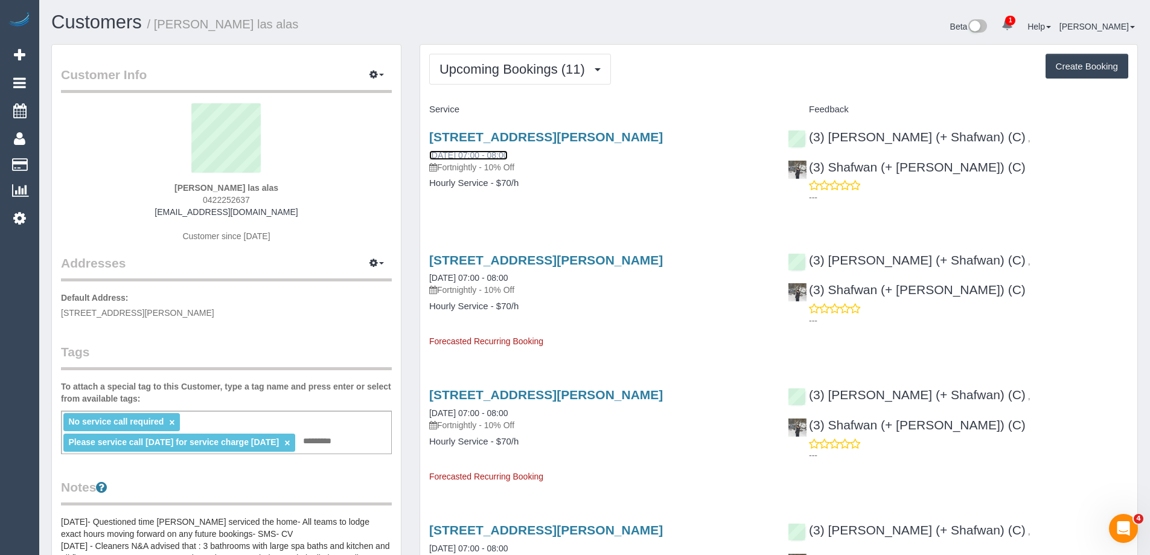
click at [489, 152] on link "17/09/2025 07:00 - 08:00" at bounding box center [468, 155] width 78 height 10
click at [536, 71] on span "Upcoming Bookings (11)" at bounding box center [515, 69] width 152 height 15
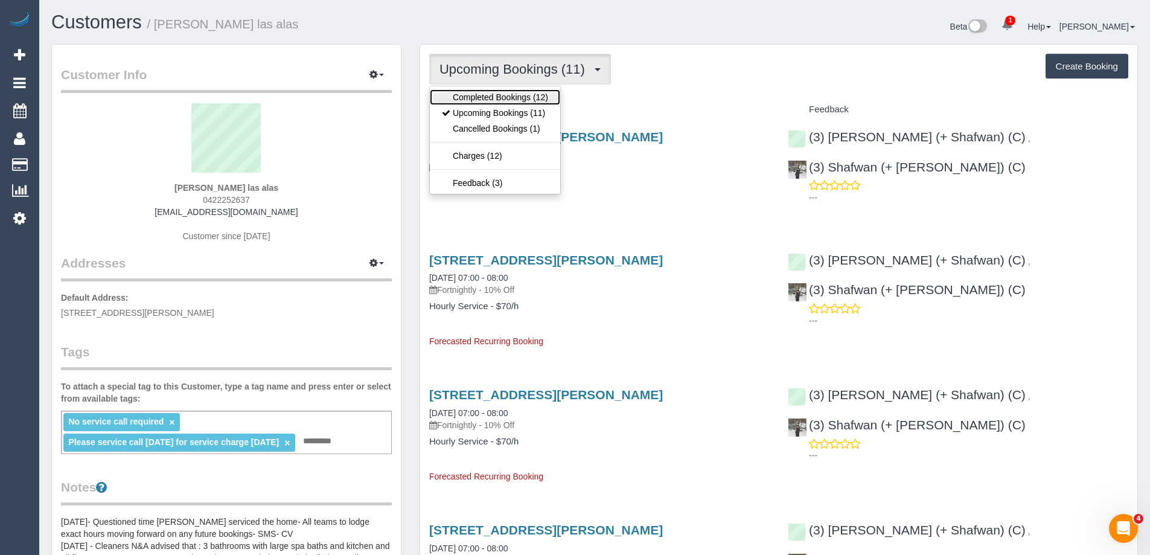
click at [525, 97] on link "Completed Bookings (12)" at bounding box center [495, 97] width 130 height 16
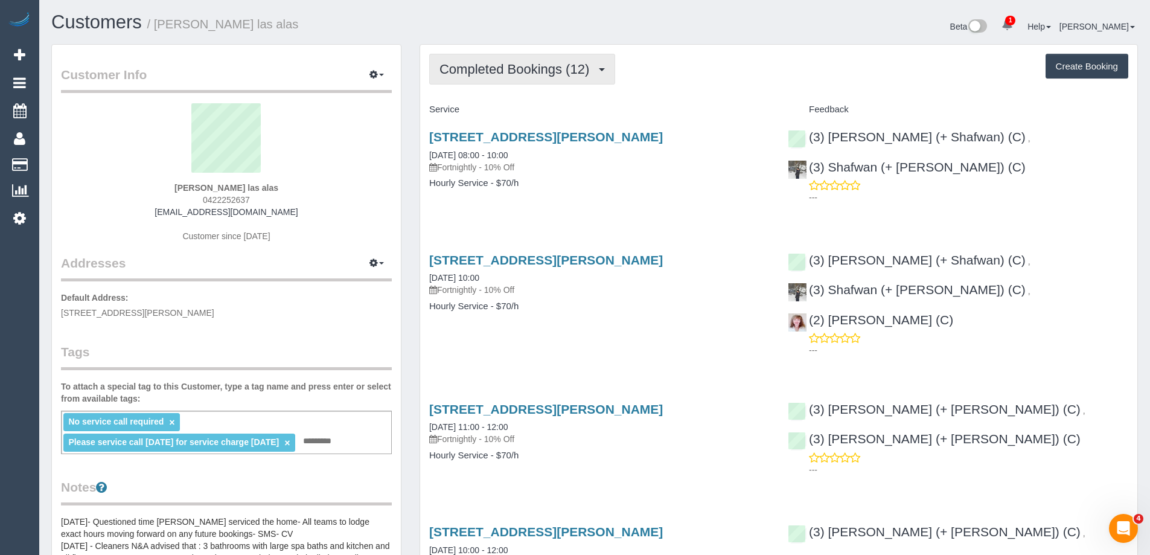
click at [506, 60] on button "Completed Bookings (12)" at bounding box center [522, 69] width 186 height 31
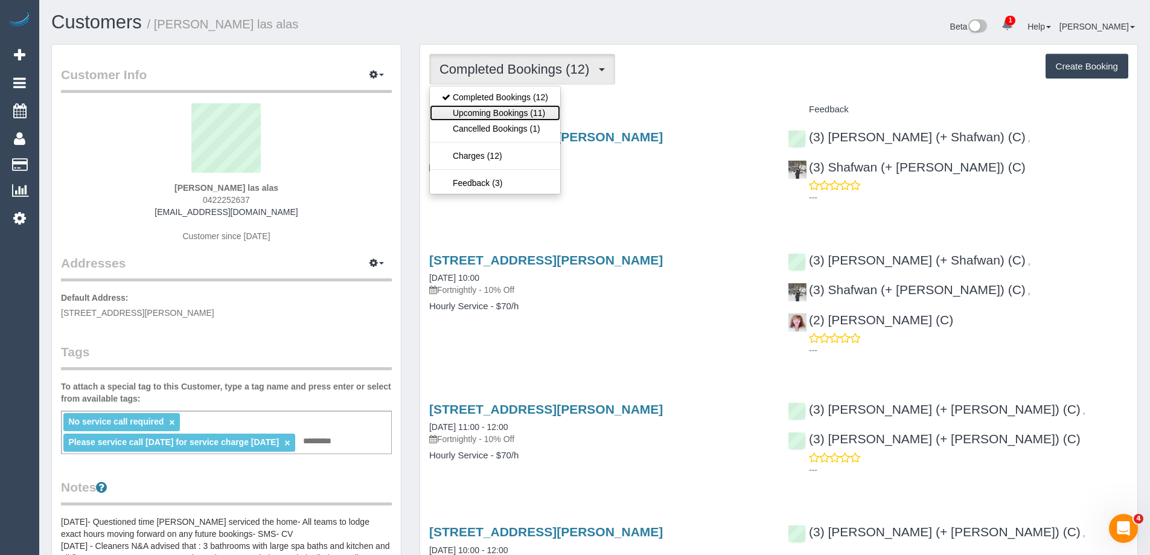
click at [504, 115] on link "Upcoming Bookings (11)" at bounding box center [495, 113] width 130 height 16
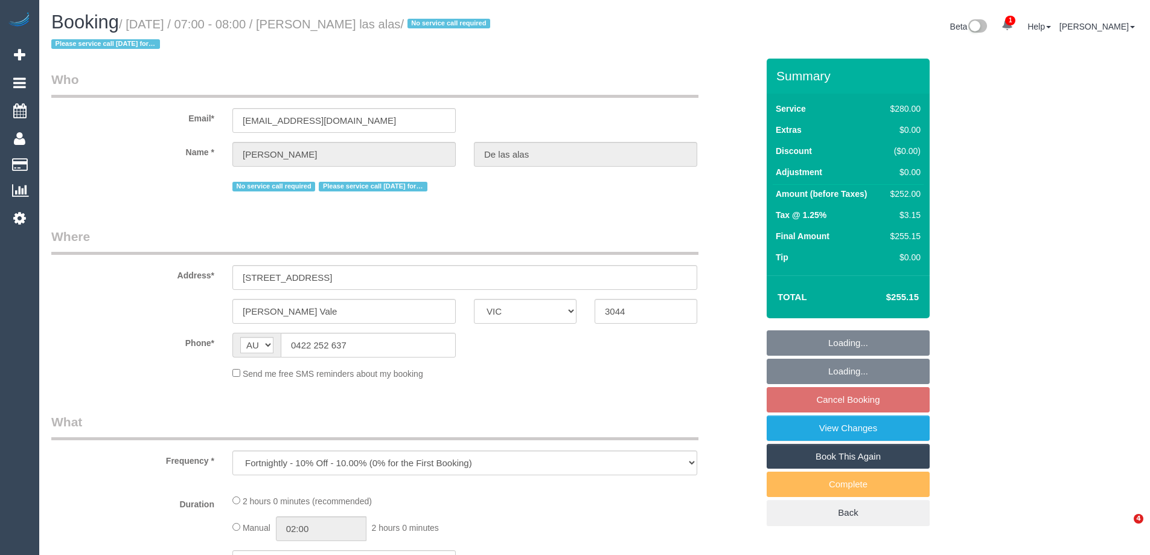
select select "VIC"
select select "string:stripe-pm_1Pmxf52GScqysDRV0AlwXJns"
select select "2"
select select "number:27"
select select "number:14"
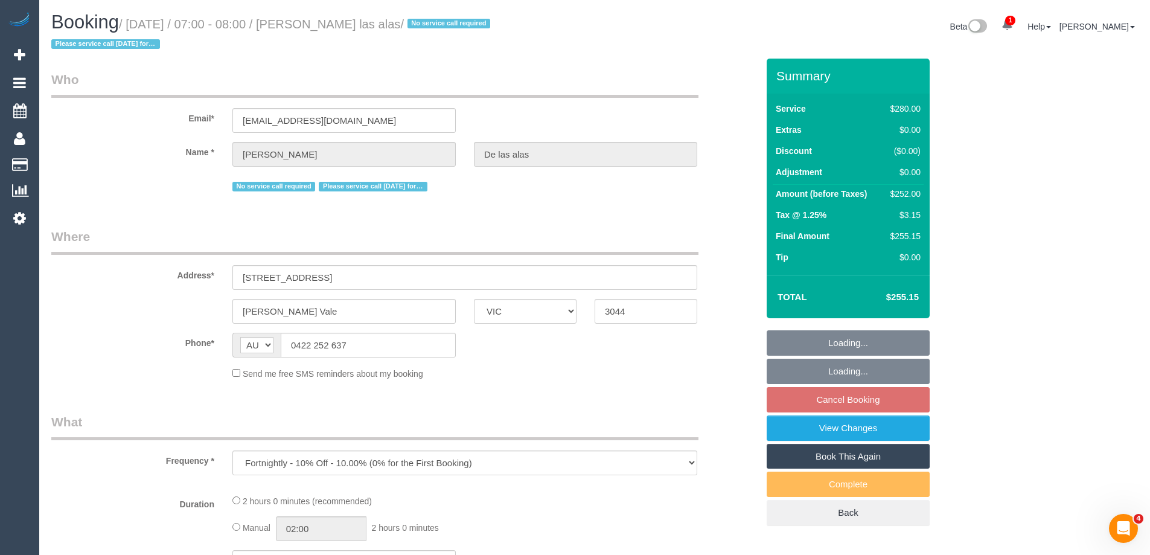
select select "number:19"
select select "number:25"
select select "number:12"
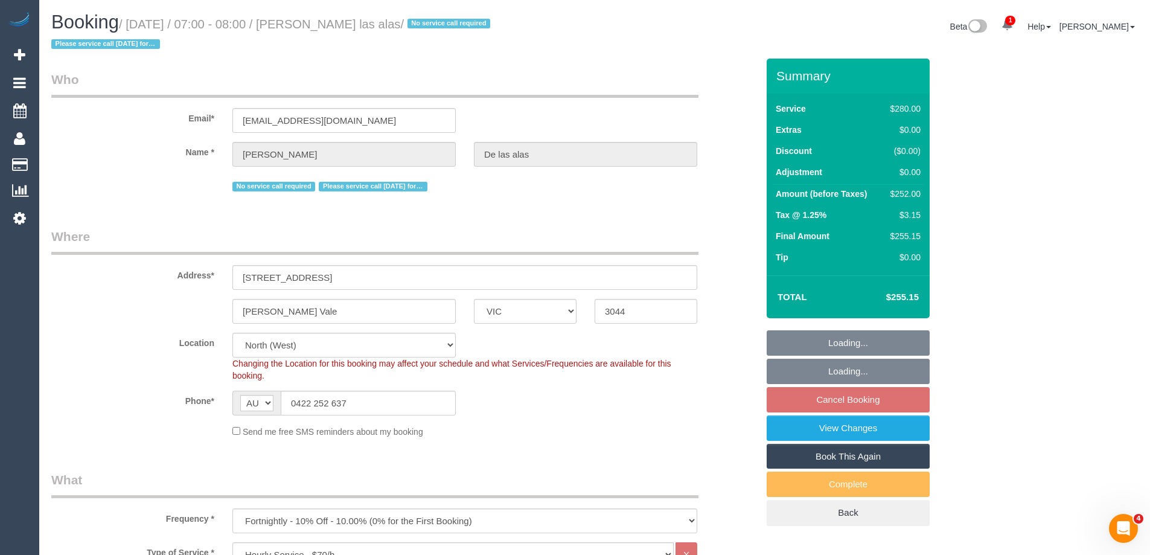
select select "object:871"
select select "spot1"
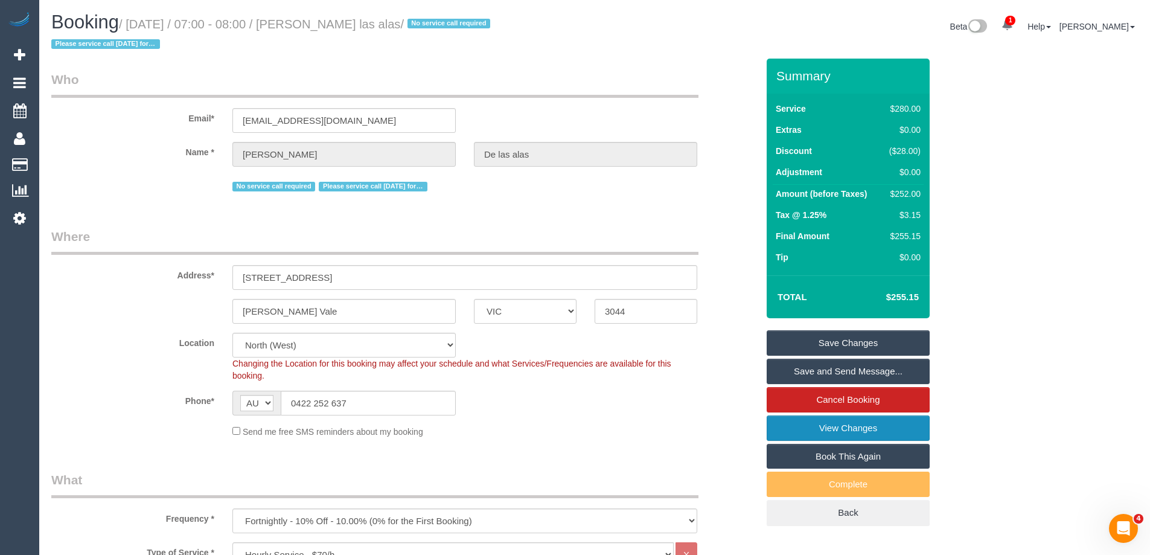
click at [866, 429] on link "View Changes" at bounding box center [848, 427] width 163 height 25
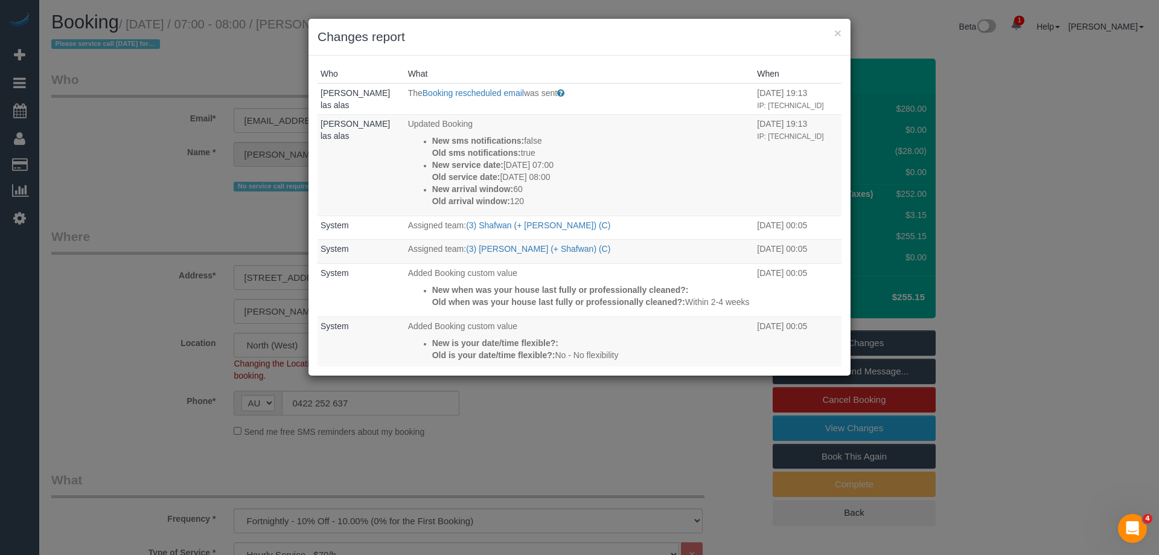
click at [544, 32] on h3 "Changes report" at bounding box center [580, 37] width 524 height 18
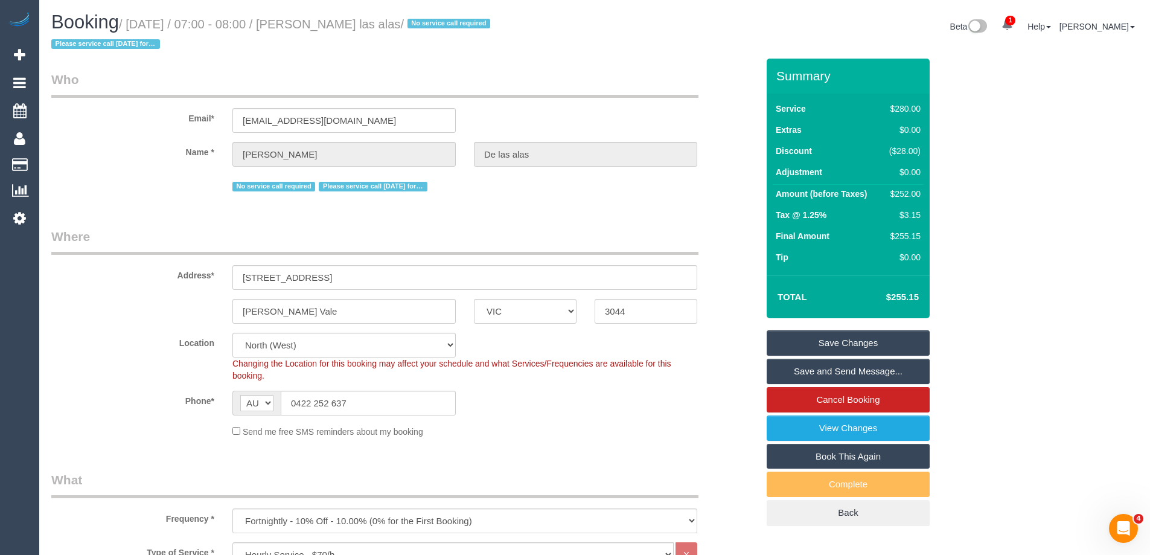
click at [592, 198] on fieldset "Who Email* [EMAIL_ADDRESS][DOMAIN_NAME] Name * Liza De las alas No service call…" at bounding box center [404, 137] width 706 height 133
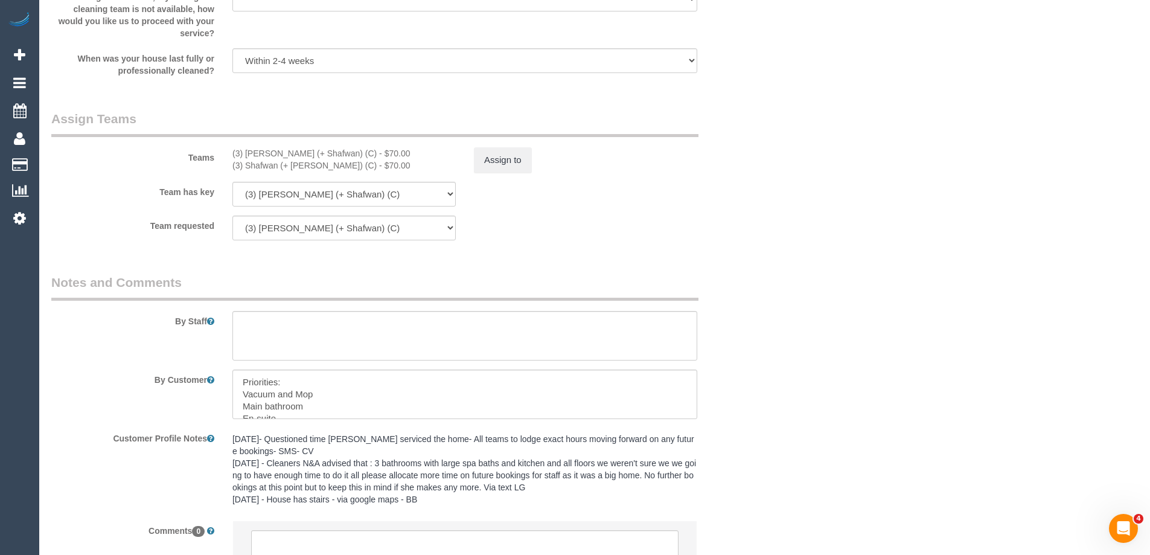
scroll to position [1526, 0]
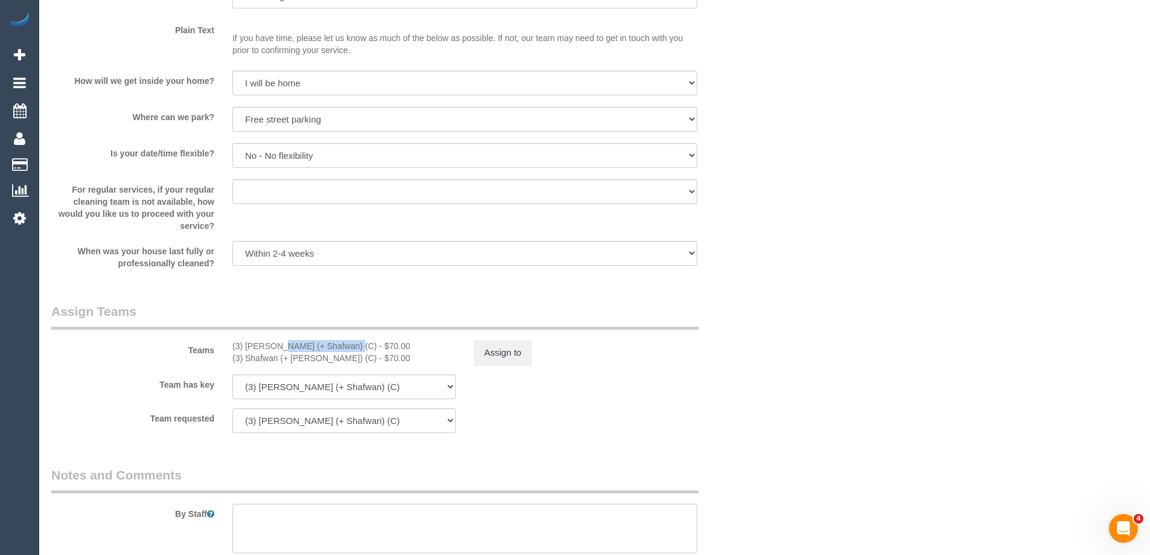
drag, startPoint x: 318, startPoint y: 344, endPoint x: 244, endPoint y: 348, distance: 74.4
click at [244, 348] on div "(3) [PERSON_NAME] (+ Shafwan) (C) - $70.00" at bounding box center [343, 346] width 223 height 12
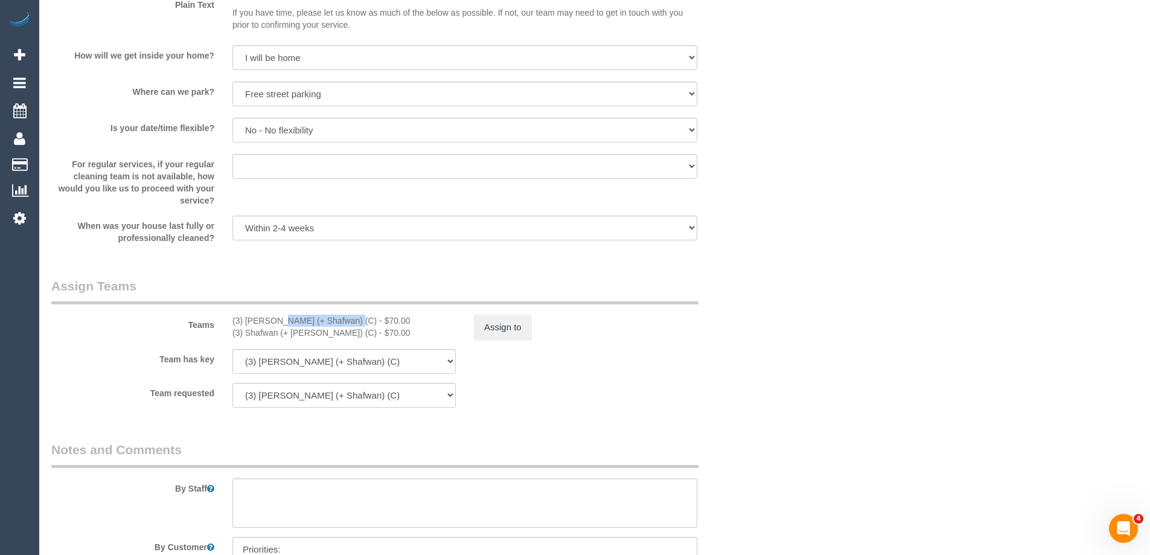
scroll to position [1828, 0]
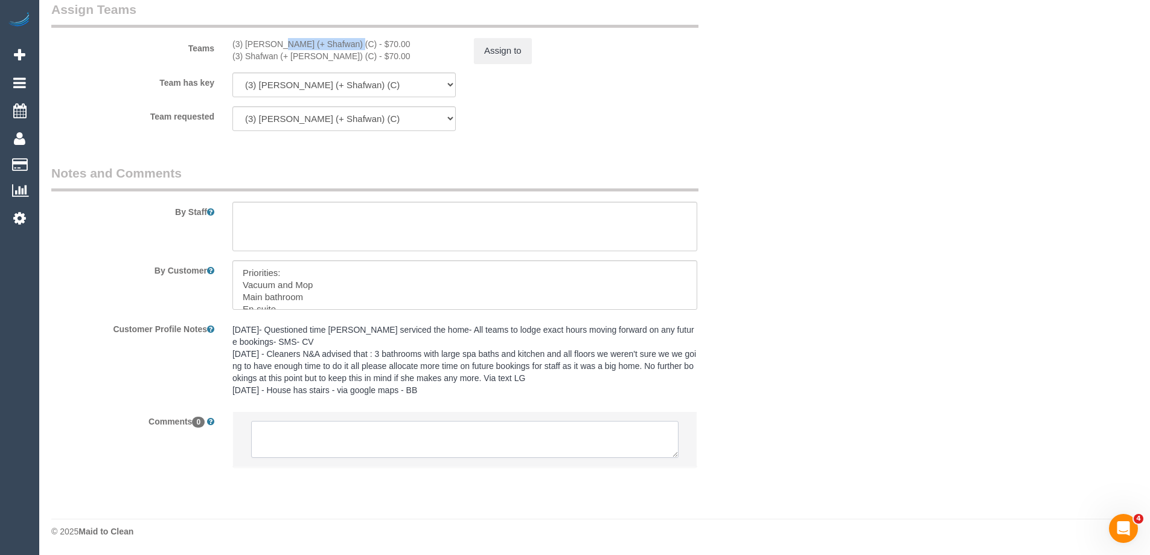
click at [314, 434] on textarea at bounding box center [464, 439] width 427 height 37
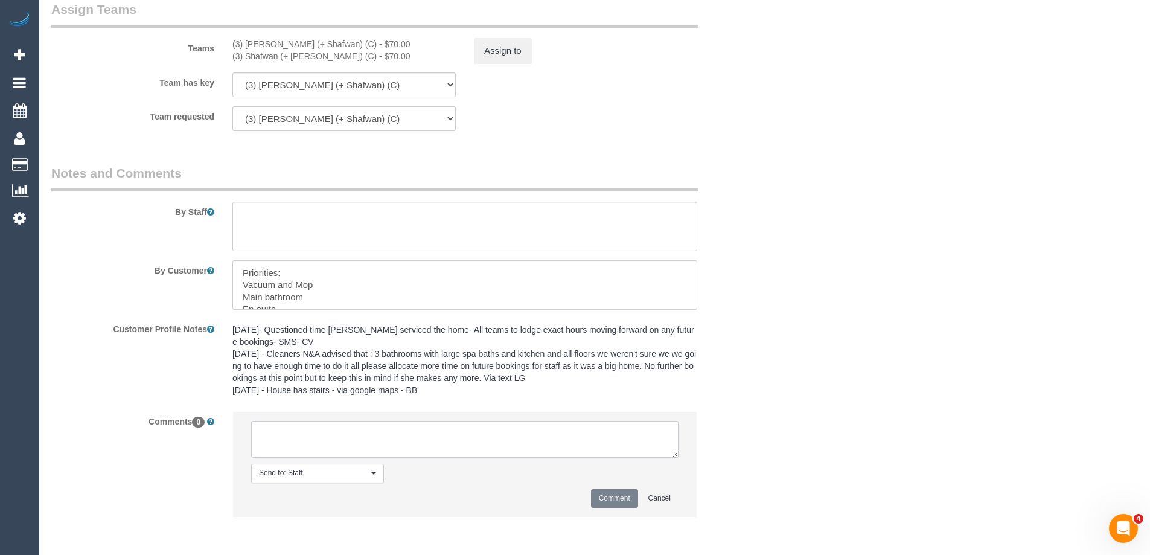
paste textarea "[PERSON_NAME] las alas"
drag, startPoint x: 359, startPoint y: 439, endPoint x: 245, endPoint y: 431, distance: 113.8
click at [245, 431] on li "Send to: Staff Nothing selected Send to: Staff Send to: Customer Send to: Team …" at bounding box center [465, 464] width 464 height 105
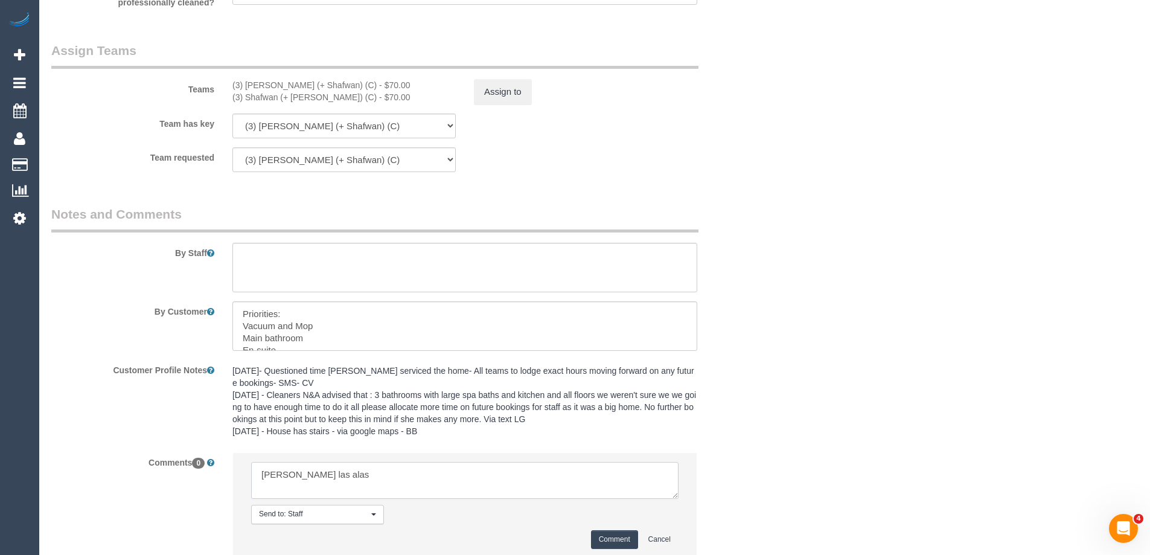
scroll to position [1767, 0]
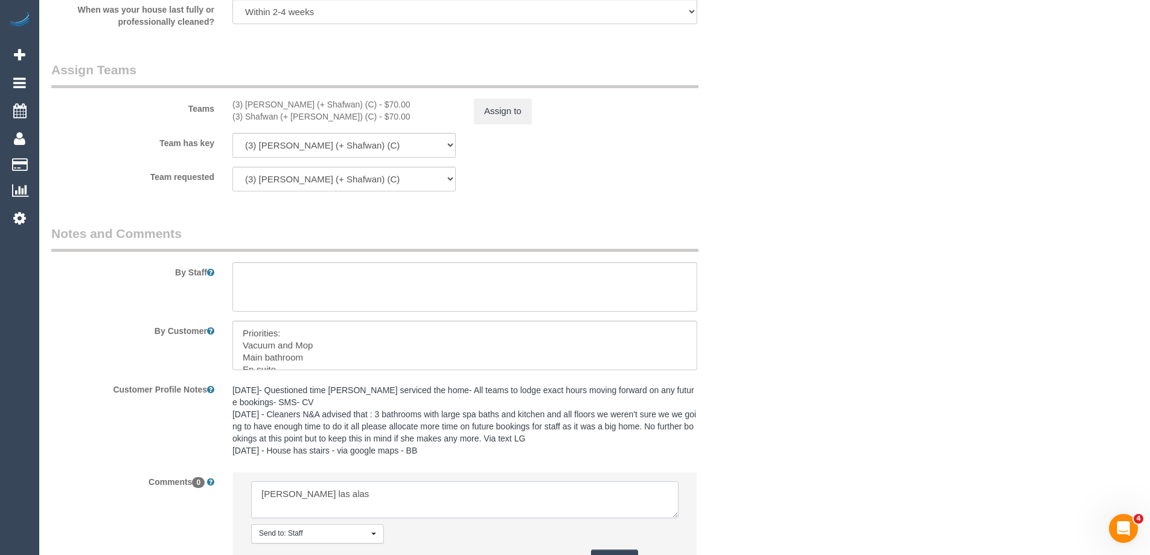
click at [352, 508] on textarea at bounding box center [464, 499] width 427 height 37
click at [306, 492] on textarea at bounding box center [464, 499] width 427 height 37
drag, startPoint x: 371, startPoint y: 492, endPoint x: 313, endPoint y: 499, distance: 58.3
click at [331, 494] on textarea at bounding box center [464, 499] width 427 height 37
type textarea "L"
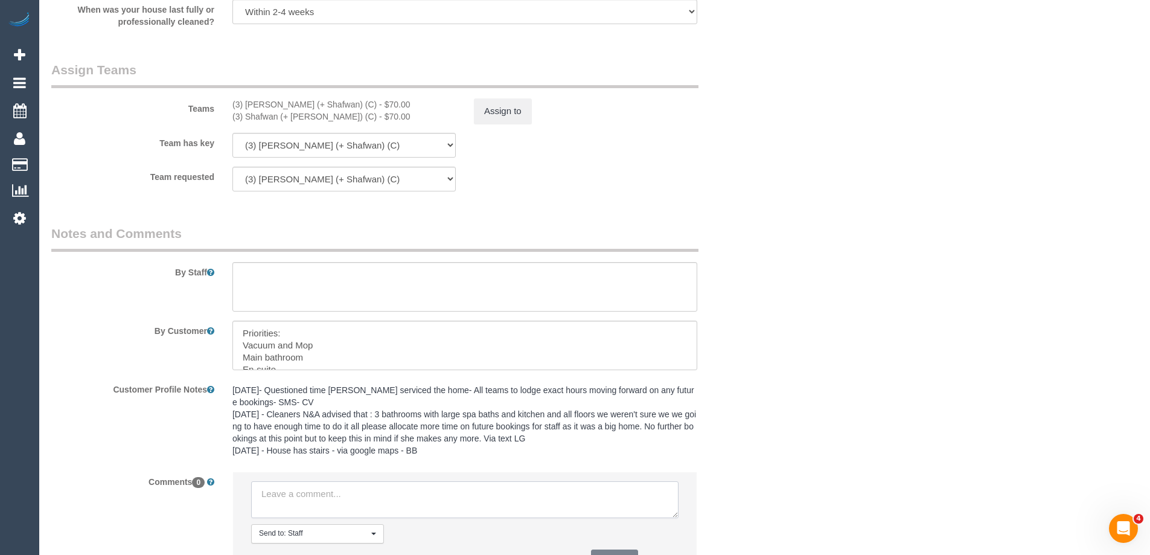
paste textarea "[PERSON_NAME] las alas"
type textarea "[PERSON_NAME] las alas"
drag, startPoint x: 368, startPoint y: 495, endPoint x: 160, endPoint y: 476, distance: 209.1
click at [165, 475] on div "Comments 0 Send to: Staff Nothing selected Send to: Staff Send to: Customer Sen…" at bounding box center [404, 530] width 724 height 118
drag, startPoint x: 316, startPoint y: 103, endPoint x: 246, endPoint y: 101, distance: 70.1
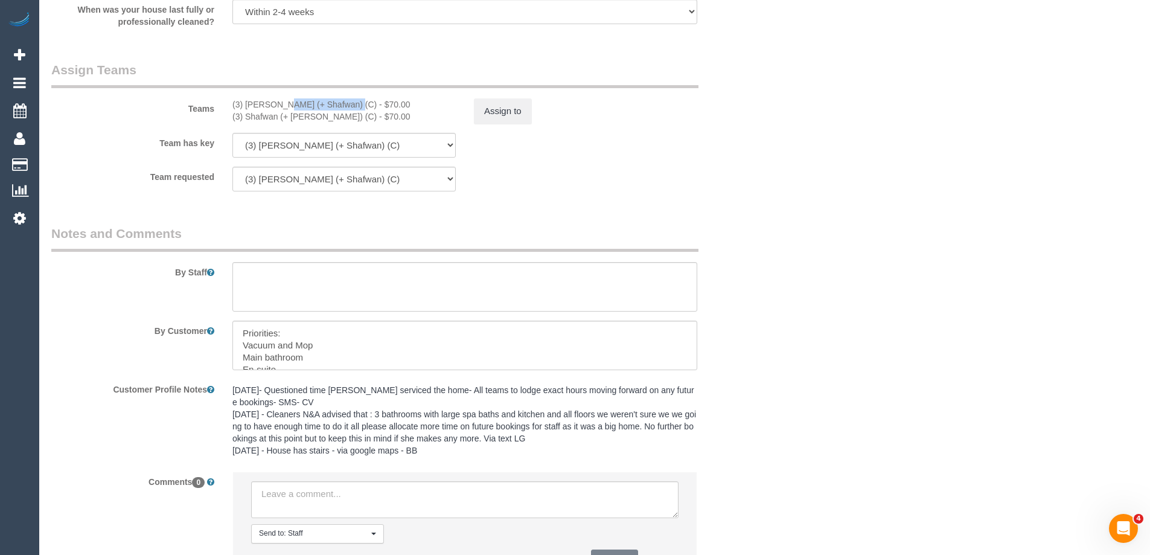
click at [246, 101] on div "(3) [PERSON_NAME] (+ Shafwan) (C) - $70.00" at bounding box center [343, 104] width 223 height 12
copy div "[PERSON_NAME] (+ Shafwan"
click at [286, 509] on textarea at bounding box center [464, 499] width 427 height 37
paste textarea "[PERSON_NAME] (+ Shafwan"
click at [297, 495] on textarea at bounding box center [464, 499] width 427 height 37
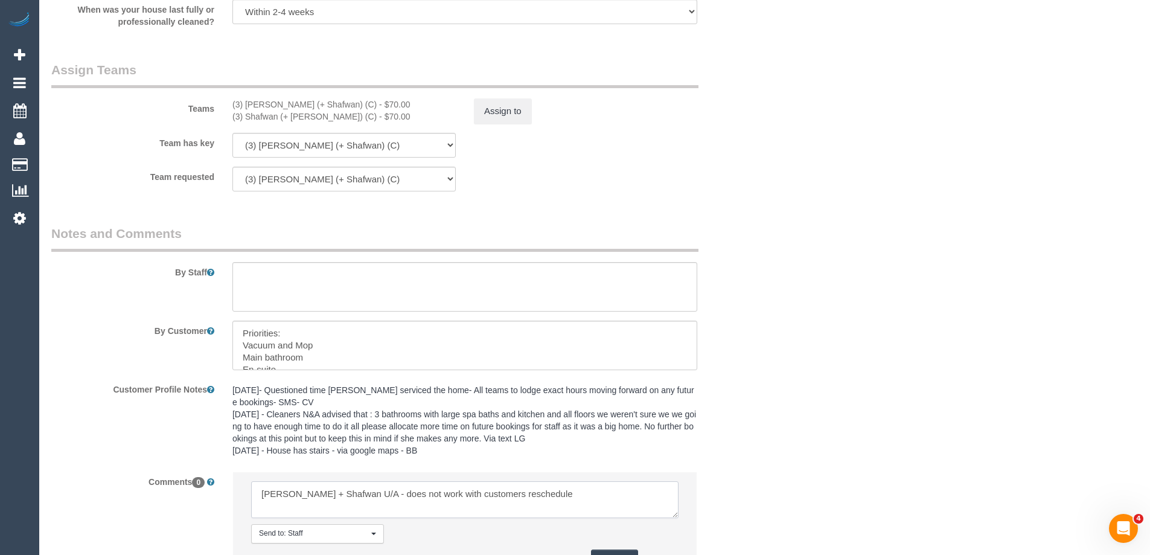
type textarea "[PERSON_NAME] + Shafwan U/A - does not work with customers reschedule"
click at [573, 496] on textarea at bounding box center [464, 499] width 427 height 37
click at [618, 554] on button "Comment" at bounding box center [614, 558] width 47 height 19
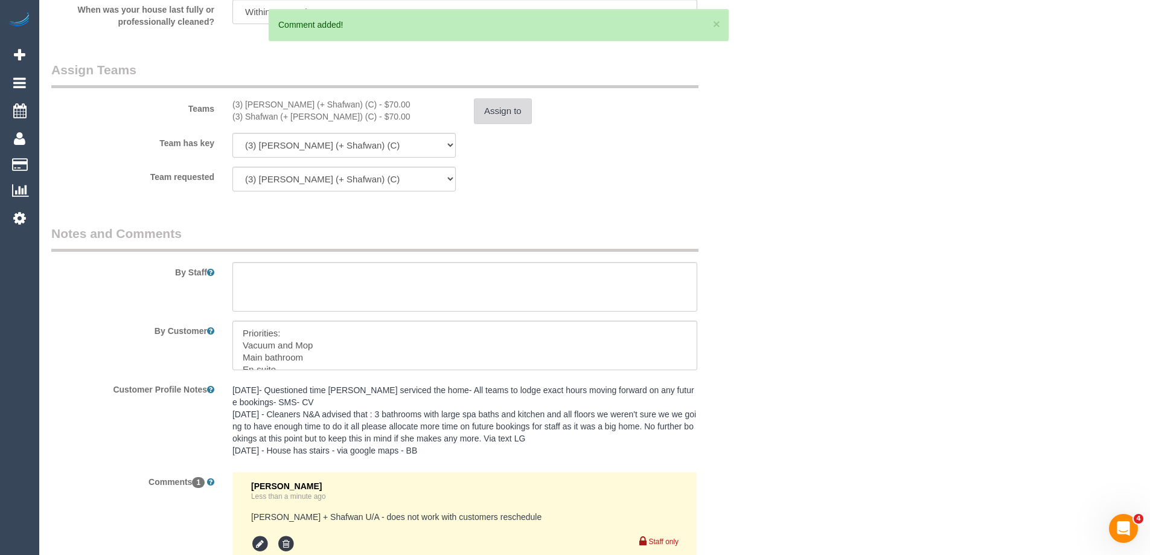
click at [491, 103] on button "Assign to" at bounding box center [503, 110] width 58 height 25
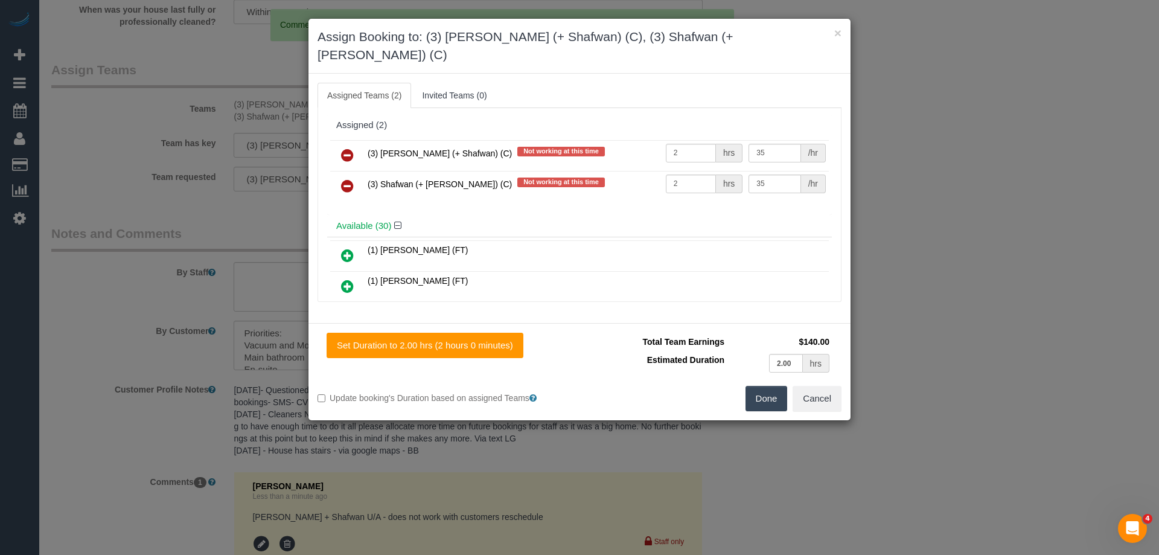
click at [345, 148] on icon at bounding box center [347, 155] width 13 height 14
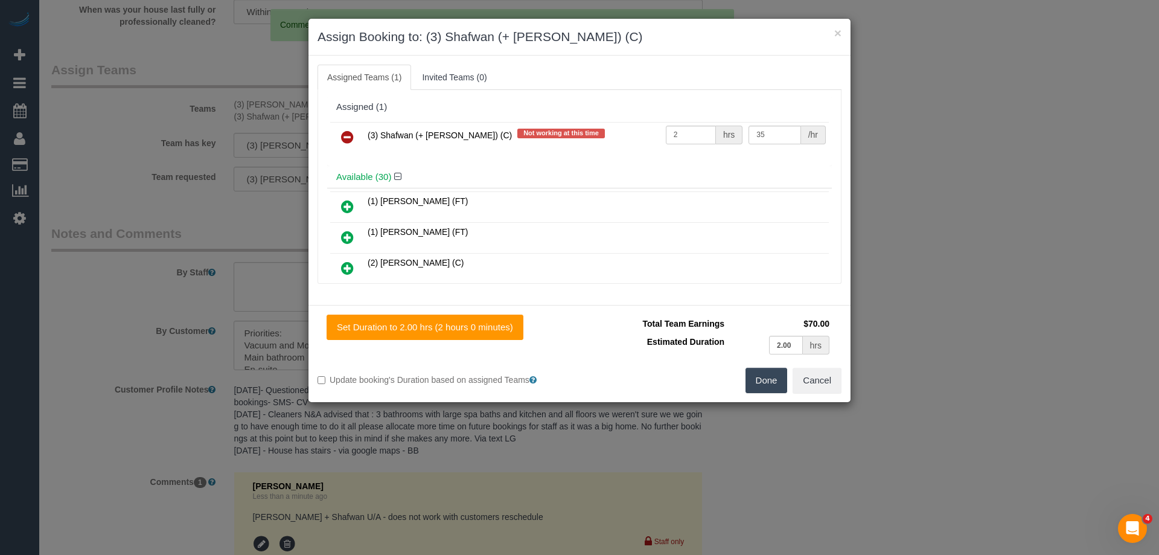
click at [345, 138] on icon at bounding box center [347, 137] width 13 height 14
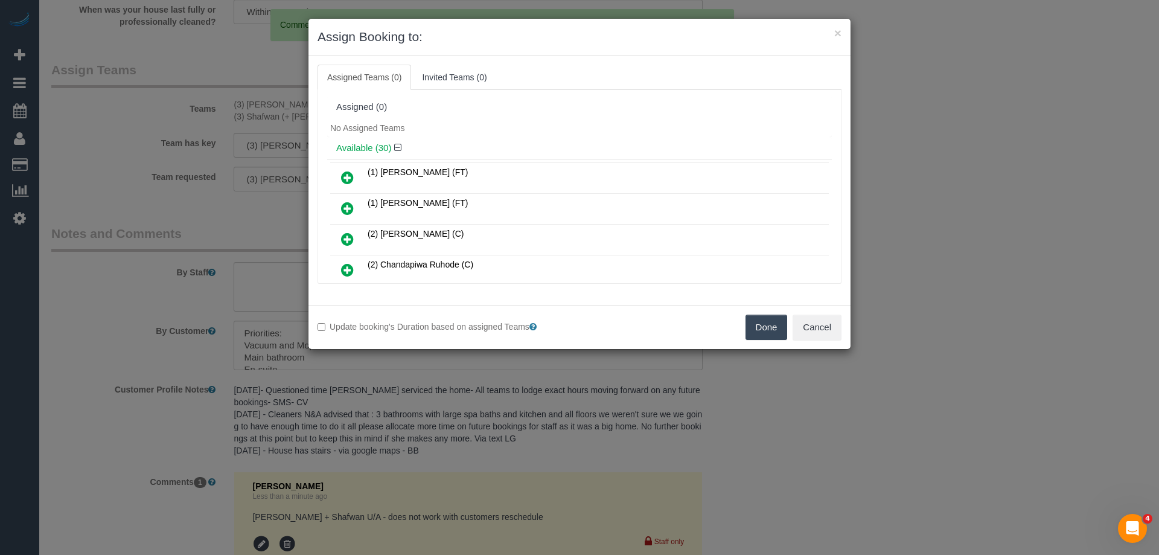
click at [759, 325] on button "Done" at bounding box center [766, 326] width 42 height 25
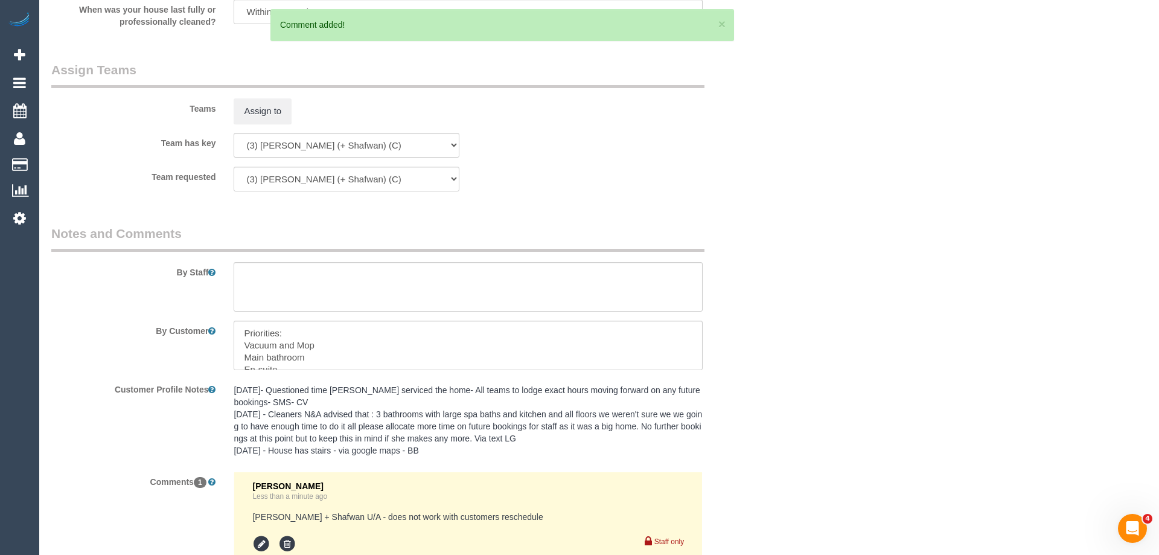
click at [759, 325] on div "× Assign Booking to: Assigned Teams (0) Invited Teams (0) Assigned (0) No Assig…" at bounding box center [579, 277] width 1159 height 555
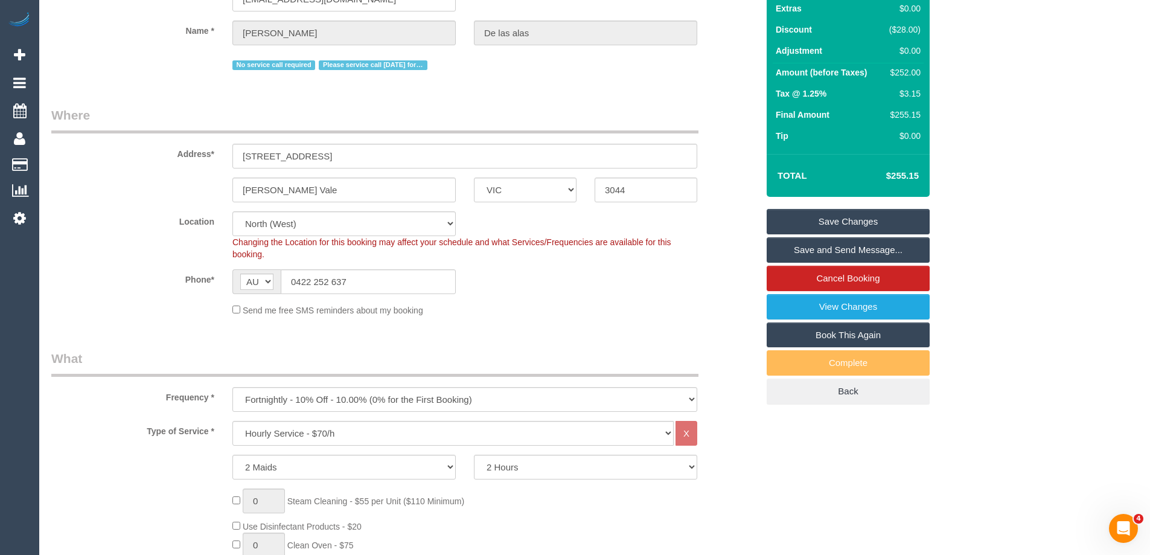
scroll to position [0, 0]
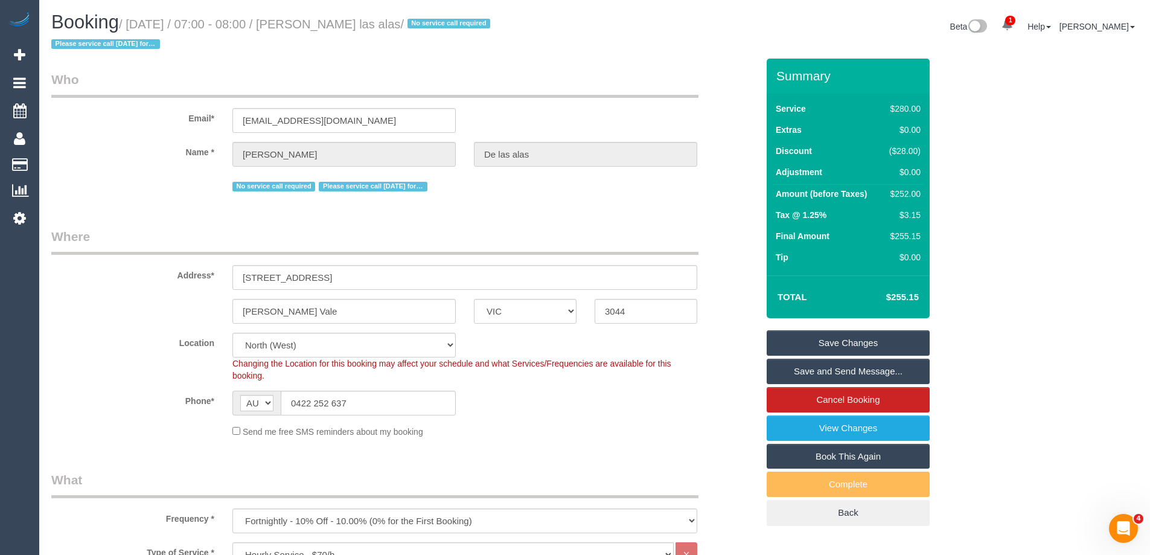
click at [820, 341] on link "Save Changes" at bounding box center [848, 342] width 163 height 25
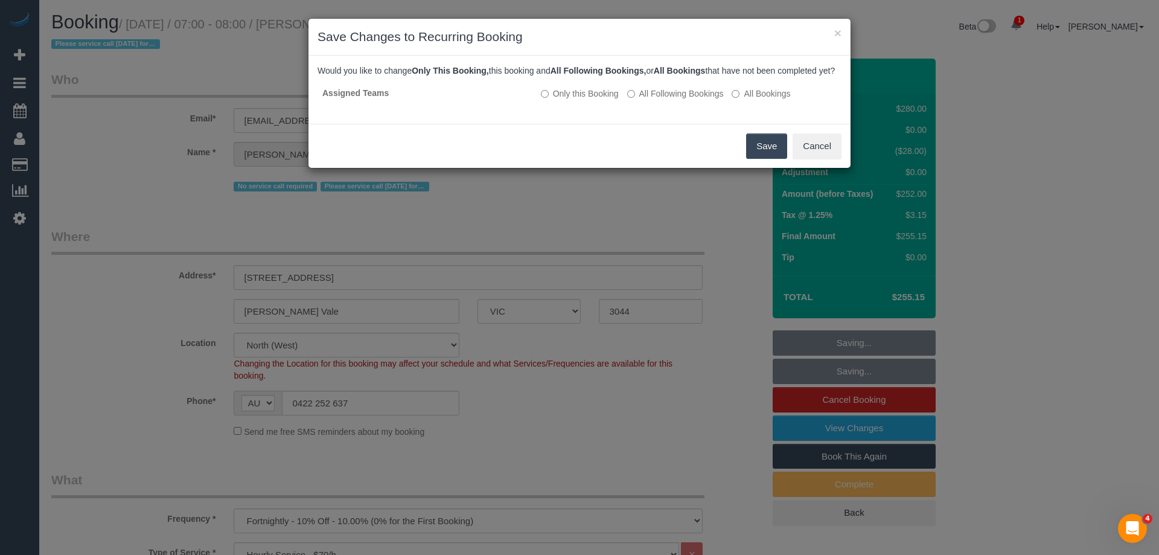
drag, startPoint x: 709, startPoint y: 107, endPoint x: 770, endPoint y: 145, distance: 71.9
click at [709, 100] on label "All Following Bookings" at bounding box center [675, 94] width 97 height 12
click at [784, 159] on button "Save" at bounding box center [766, 145] width 41 height 25
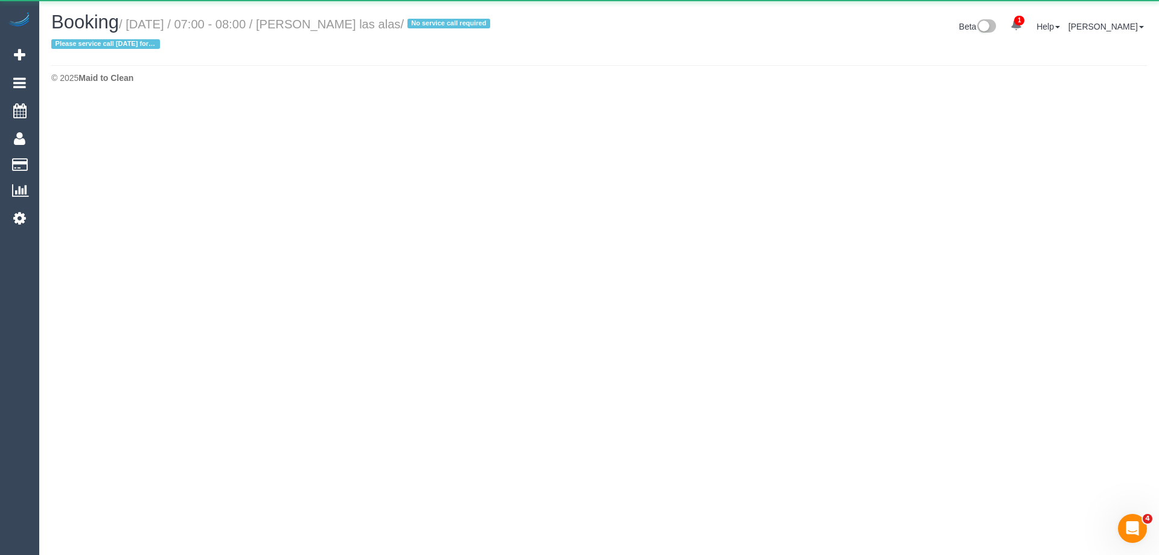
select select "VIC"
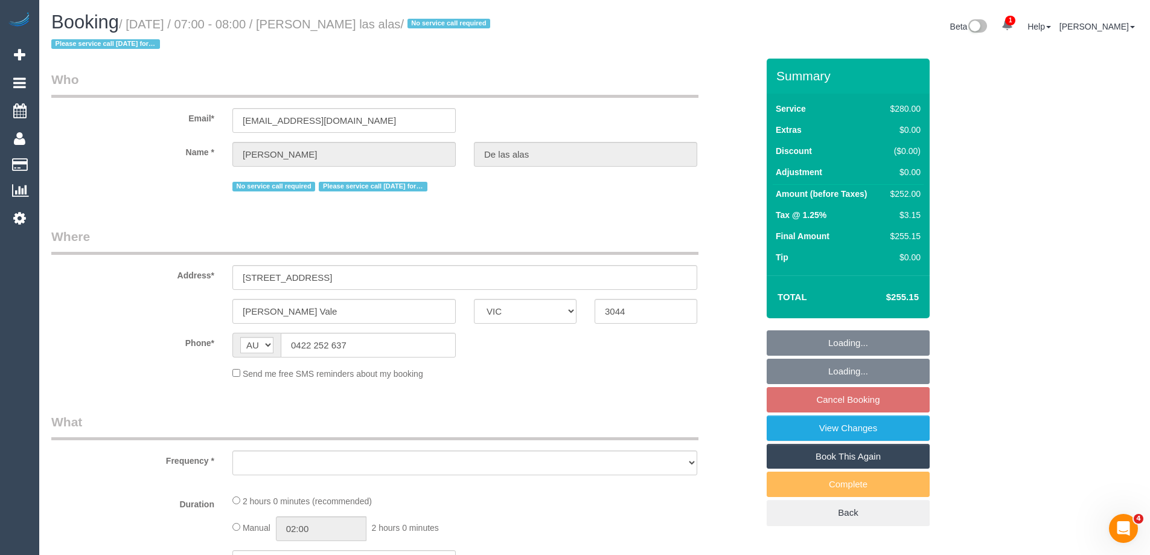
select select "object:5819"
select select "2"
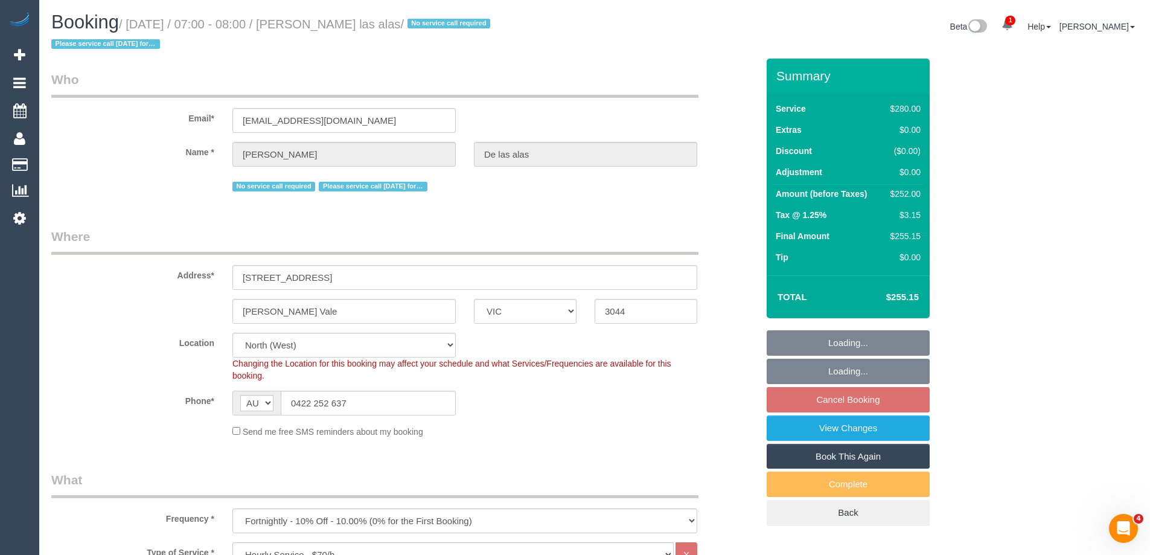
select select "string:stripe-pm_1Pmxf52GScqysDRV0AlwXJns"
select select "number:27"
select select "number:14"
select select "number:19"
select select "number:25"
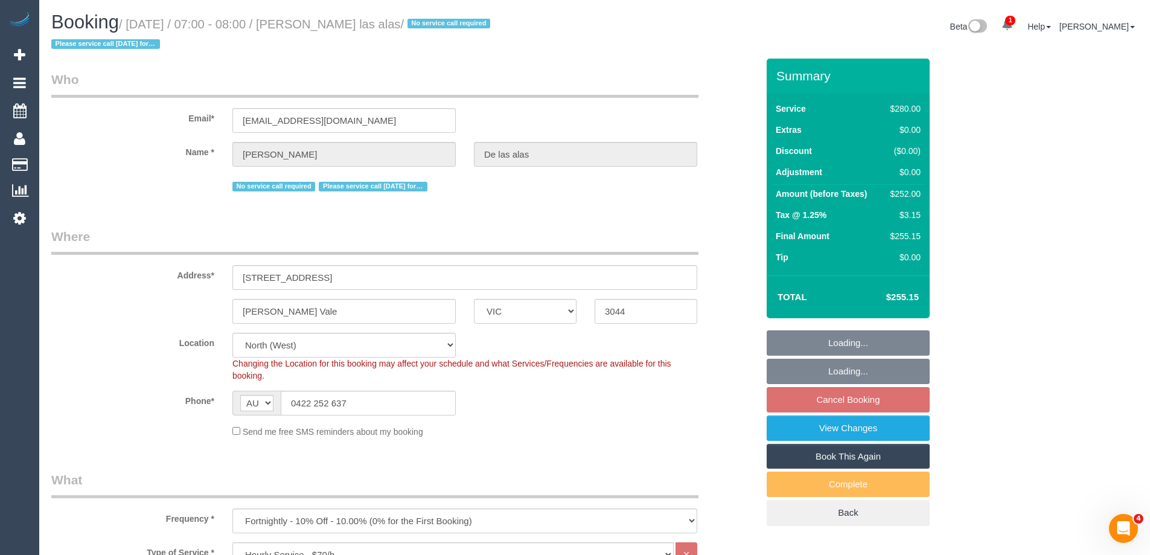
select select "number:12"
select select "object:6136"
select select "spot22"
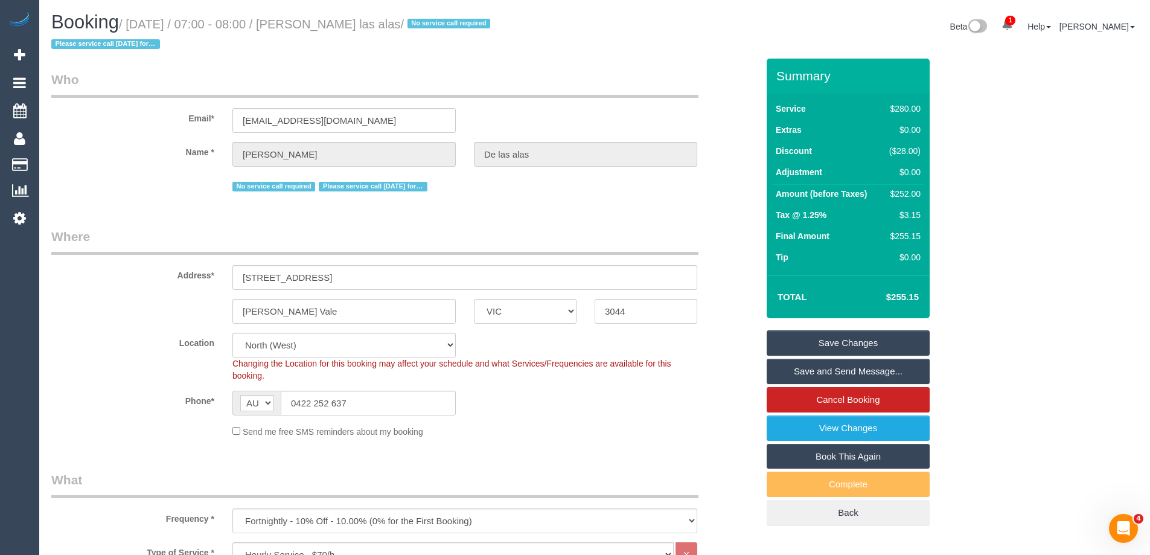
drag, startPoint x: 420, startPoint y: 26, endPoint x: 333, endPoint y: 22, distance: 87.0
click at [333, 22] on small "/ [DATE] / 07:00 - 08:00 / [PERSON_NAME] las alas / No service call required Pl…" at bounding box center [272, 35] width 442 height 34
copy small "[PERSON_NAME] las alas"
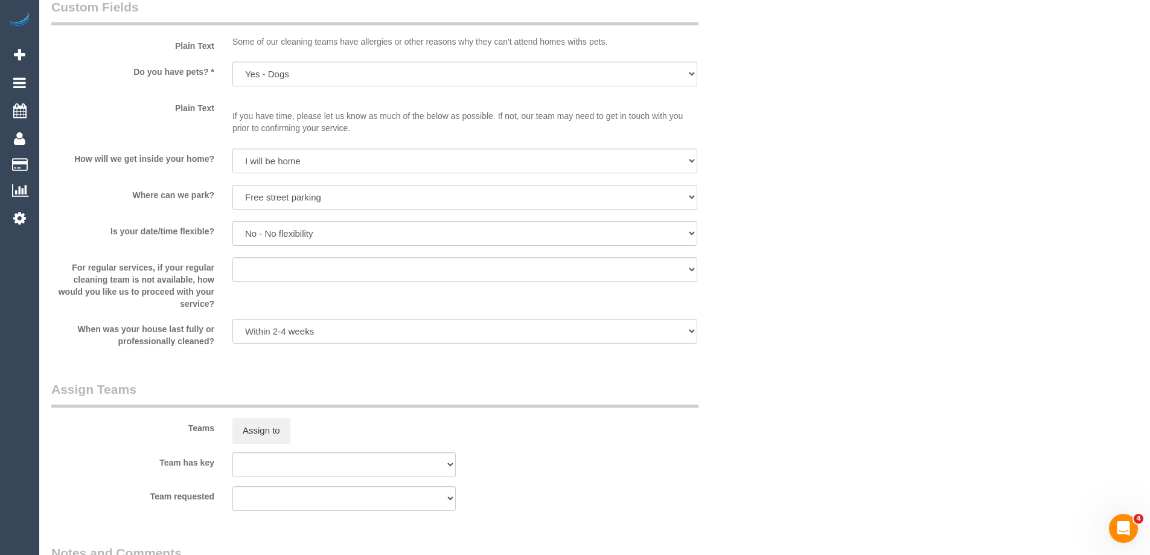
scroll to position [1449, 0]
click at [246, 424] on button "Assign to" at bounding box center [261, 429] width 58 height 25
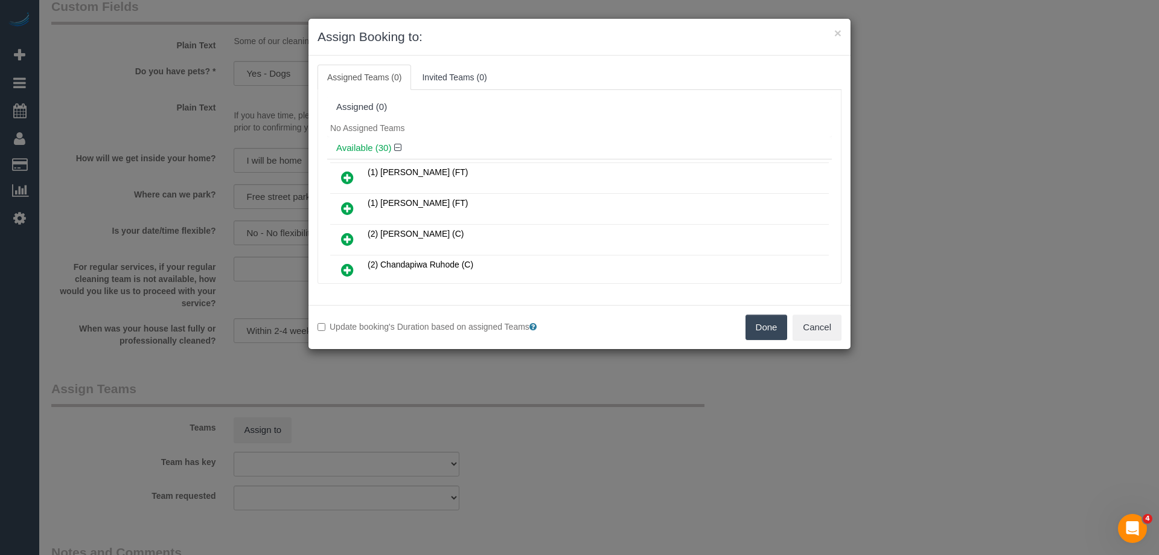
click at [570, 89] on ul "Assigned Teams (0) Invited Teams (0)" at bounding box center [580, 77] width 524 height 25
click at [817, 328] on button "Cancel" at bounding box center [817, 326] width 49 height 25
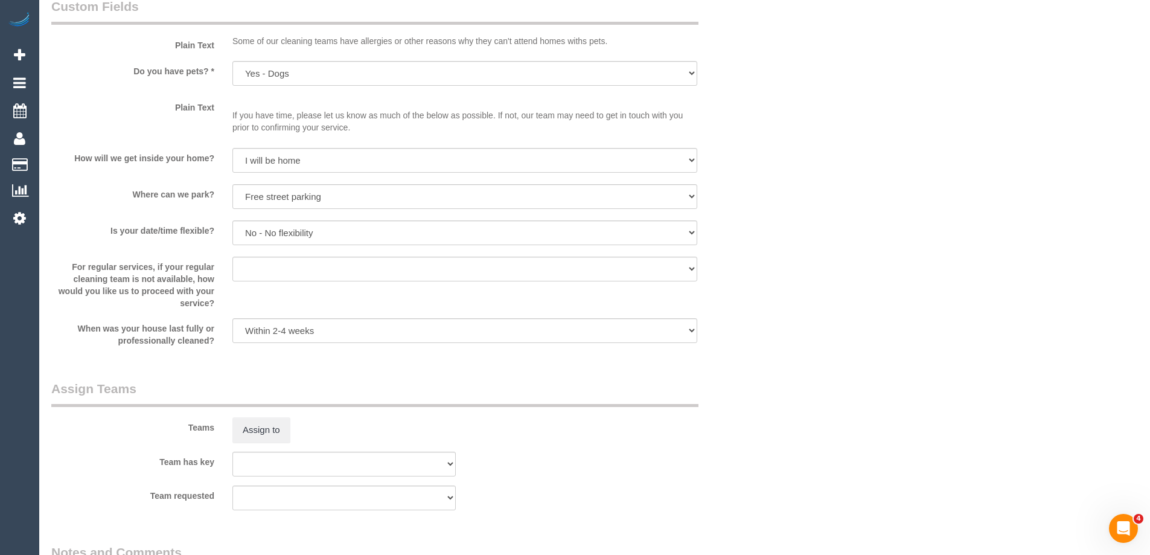
click at [817, 328] on div "× Assign Booking to: Assigned Teams (0) Invited Teams (0) Assigned (0) No Assig…" at bounding box center [575, 277] width 1150 height 555
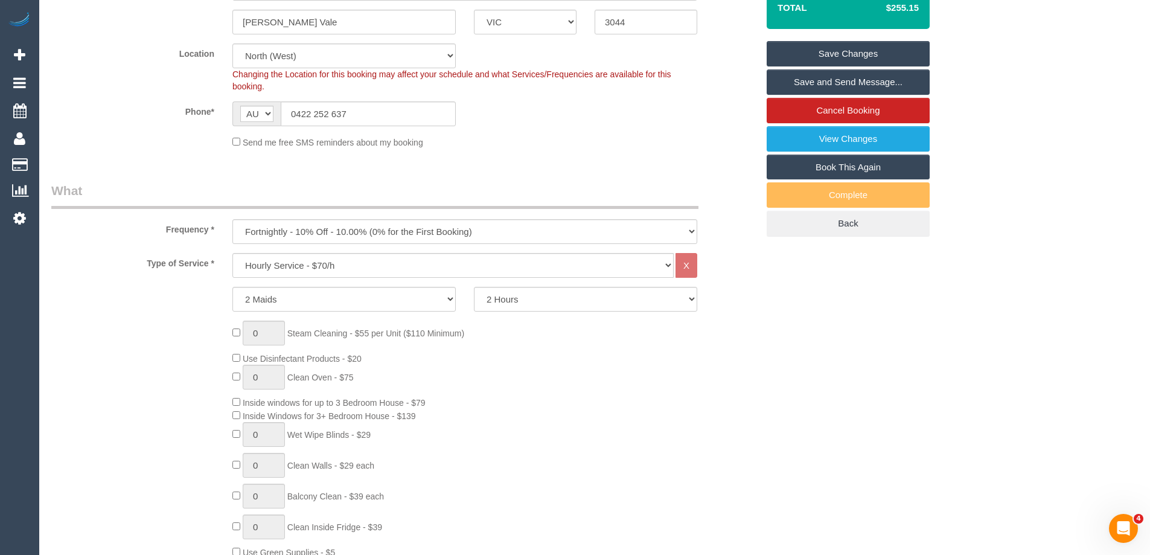
scroll to position [181, 0]
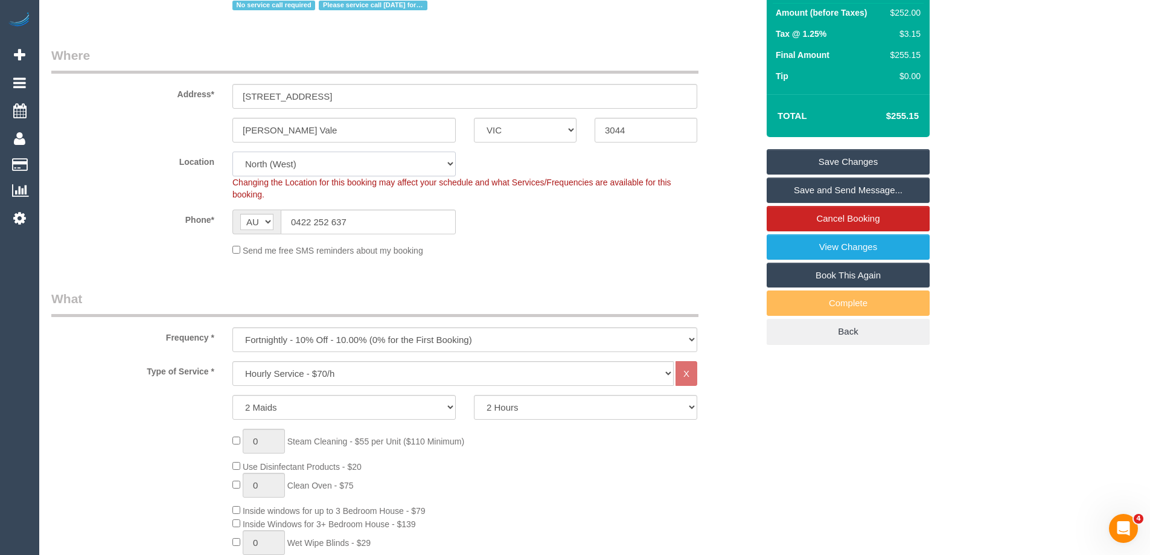
click at [273, 166] on select "Office [GEOGRAPHIC_DATA] (North) East (South) [GEOGRAPHIC_DATA] (East) [GEOGRAP…" at bounding box center [343, 164] width 223 height 25
select select "50"
click at [232, 152] on select "Office [GEOGRAPHIC_DATA] (North) East (South) [GEOGRAPHIC_DATA] (East) [GEOGRAP…" at bounding box center [343, 164] width 223 height 25
click at [557, 250] on div "Send me free SMS reminders about my booking" at bounding box center [464, 249] width 483 height 13
select select "object:10142"
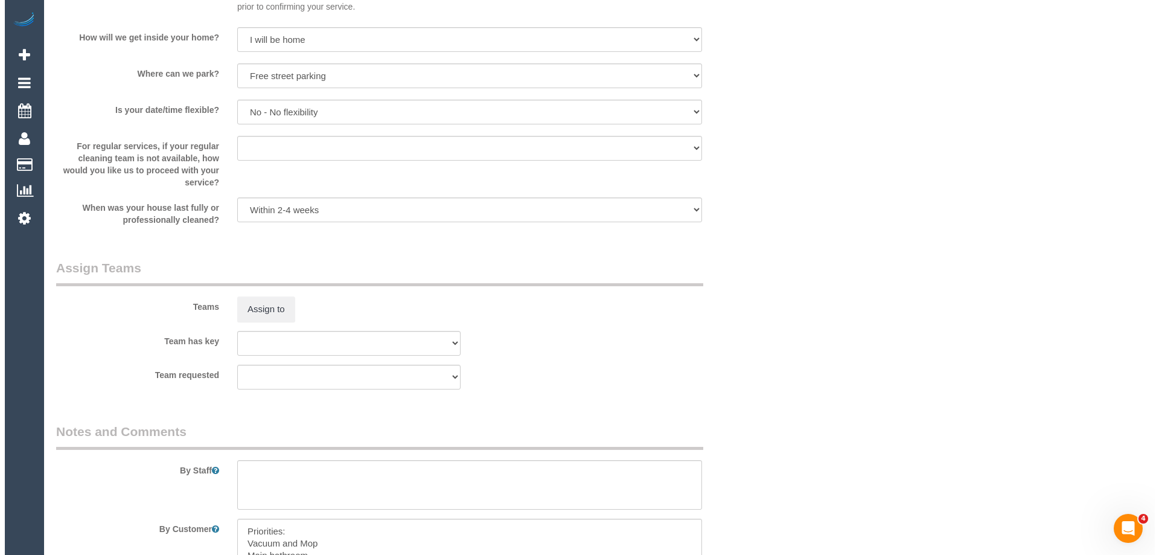
scroll to position [1636, 0]
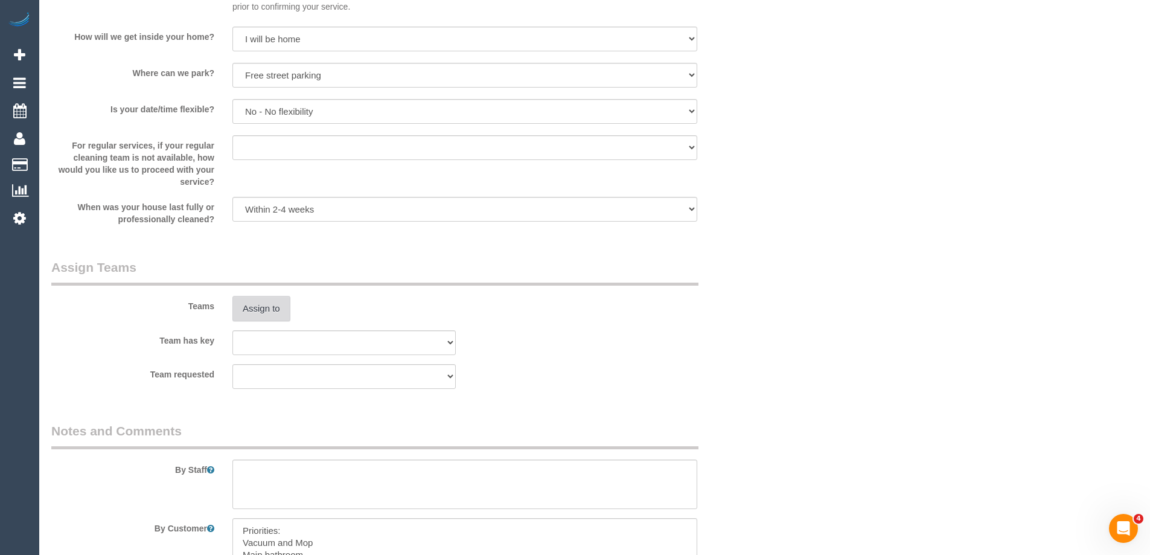
click at [263, 311] on button "Assign to" at bounding box center [261, 308] width 58 height 25
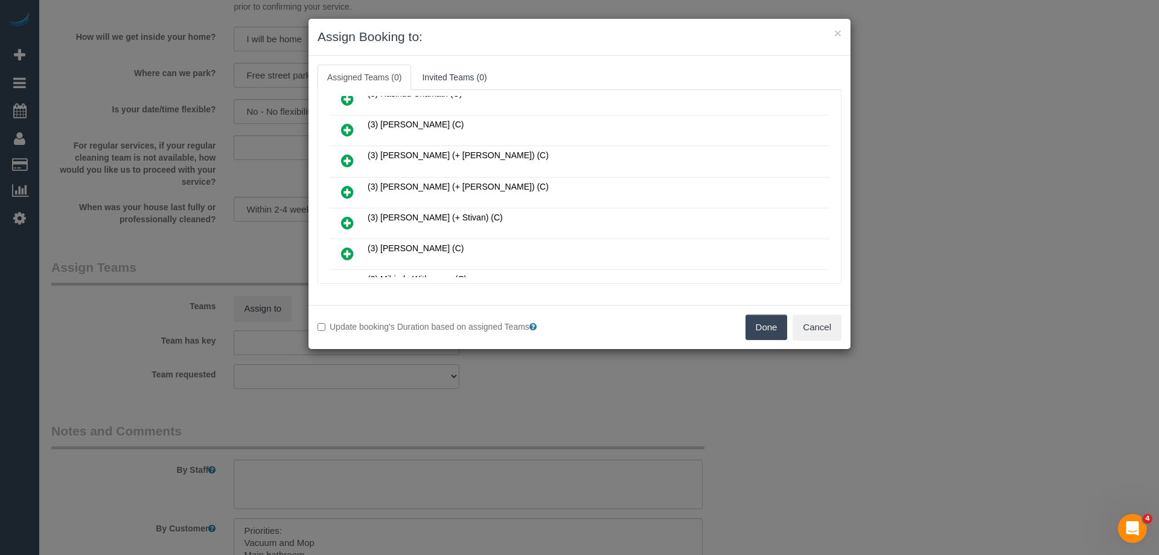
scroll to position [5137, 0]
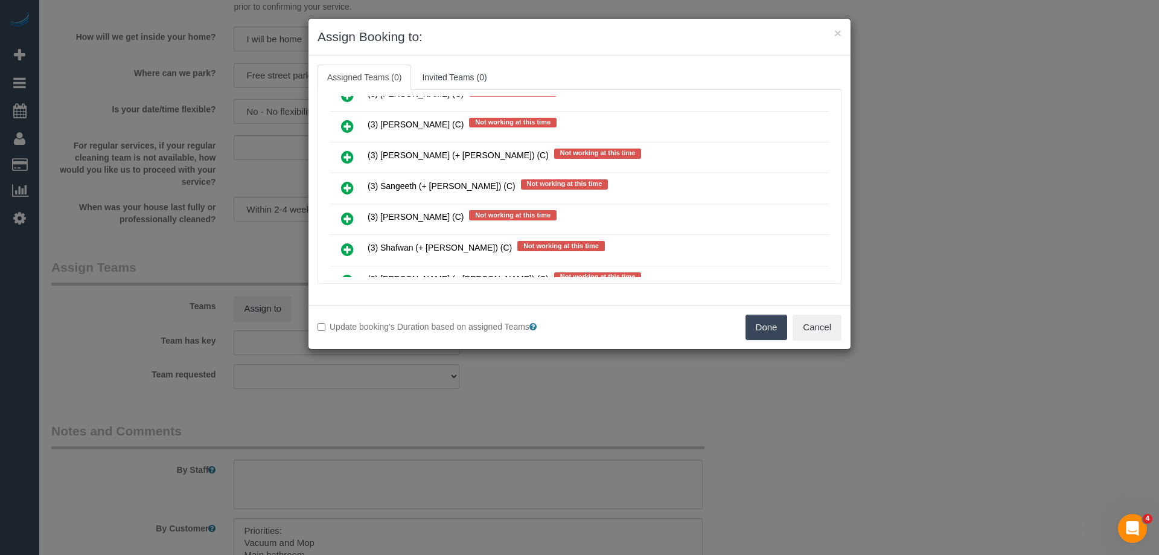
click at [344, 189] on icon at bounding box center [347, 187] width 13 height 14
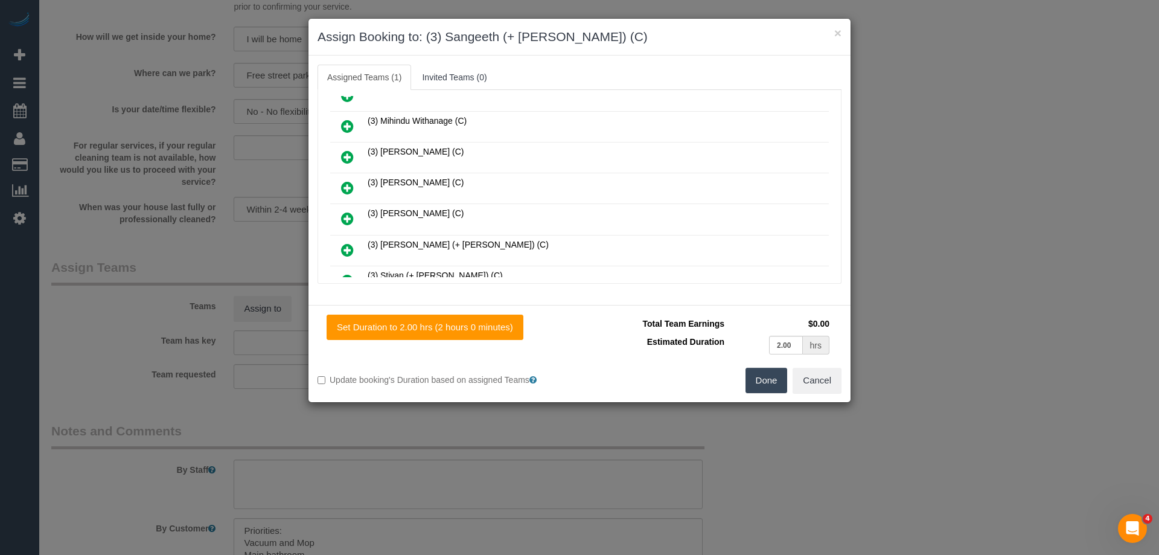
scroll to position [1032, 0]
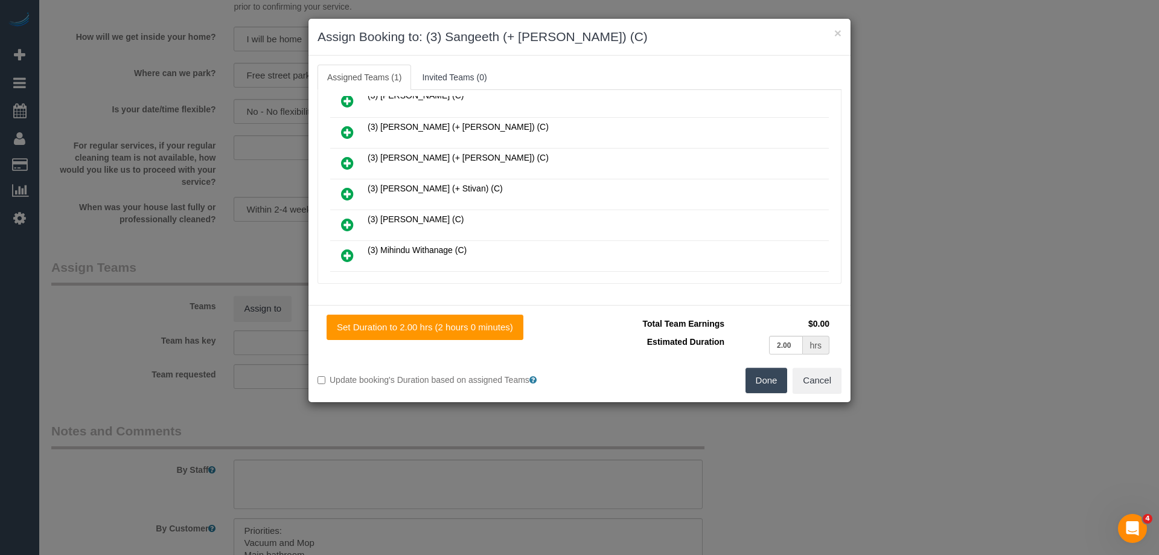
click at [342, 165] on icon at bounding box center [347, 163] width 13 height 14
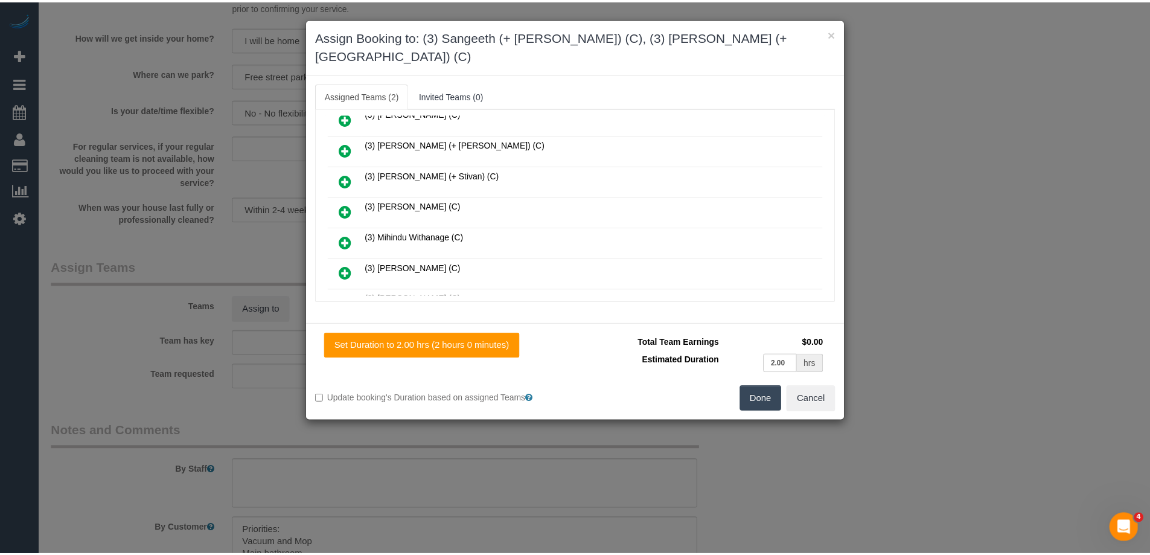
scroll to position [0, 0]
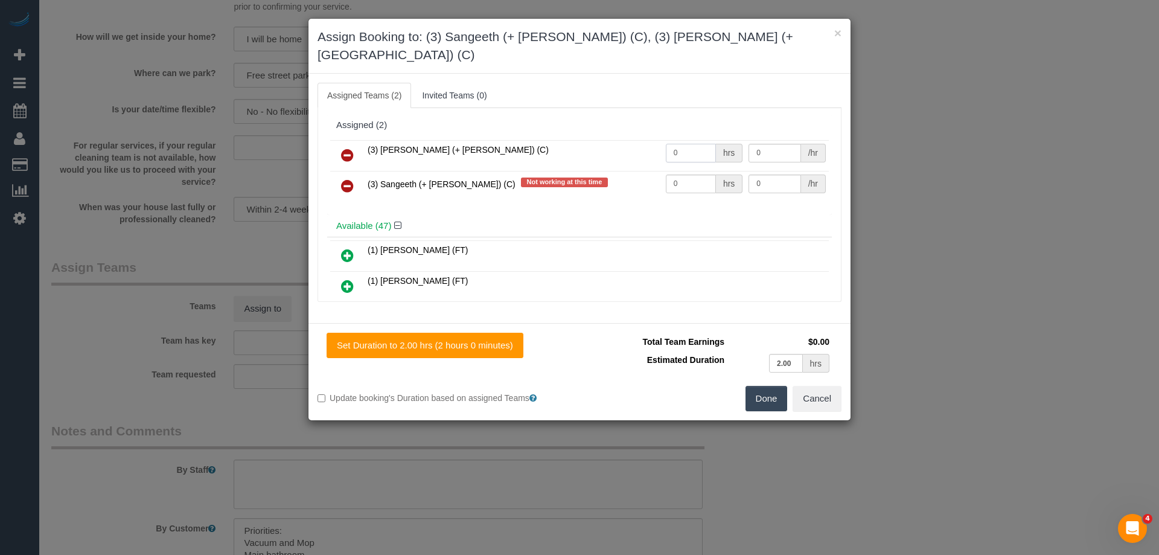
click at [680, 144] on input "0" at bounding box center [691, 153] width 50 height 19
click at [747, 83] on ul "Assigned Teams (2) Invited Teams (0)" at bounding box center [580, 95] width 524 height 25
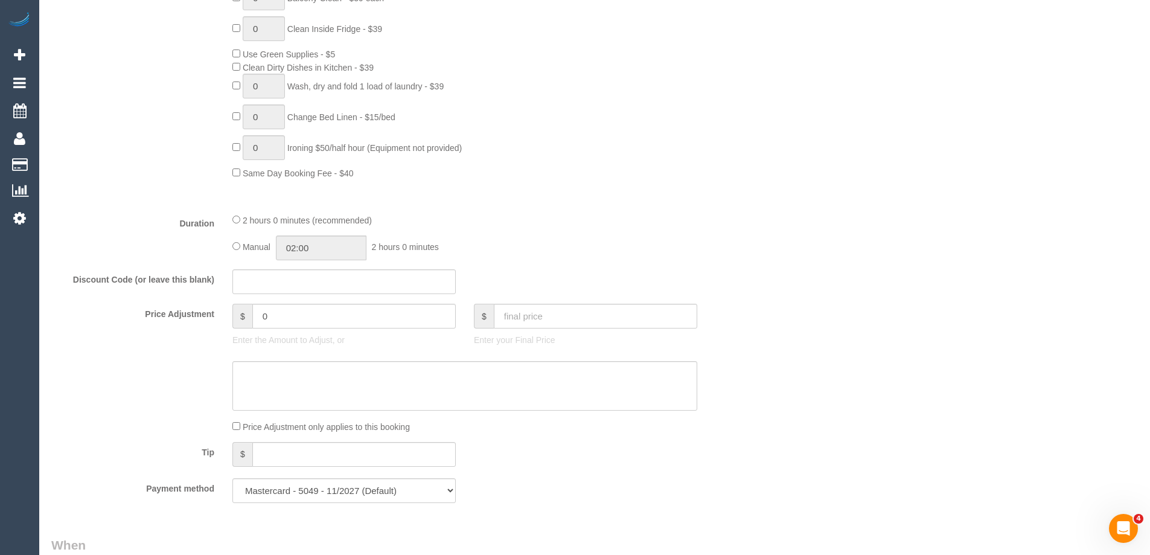
scroll to position [429, 0]
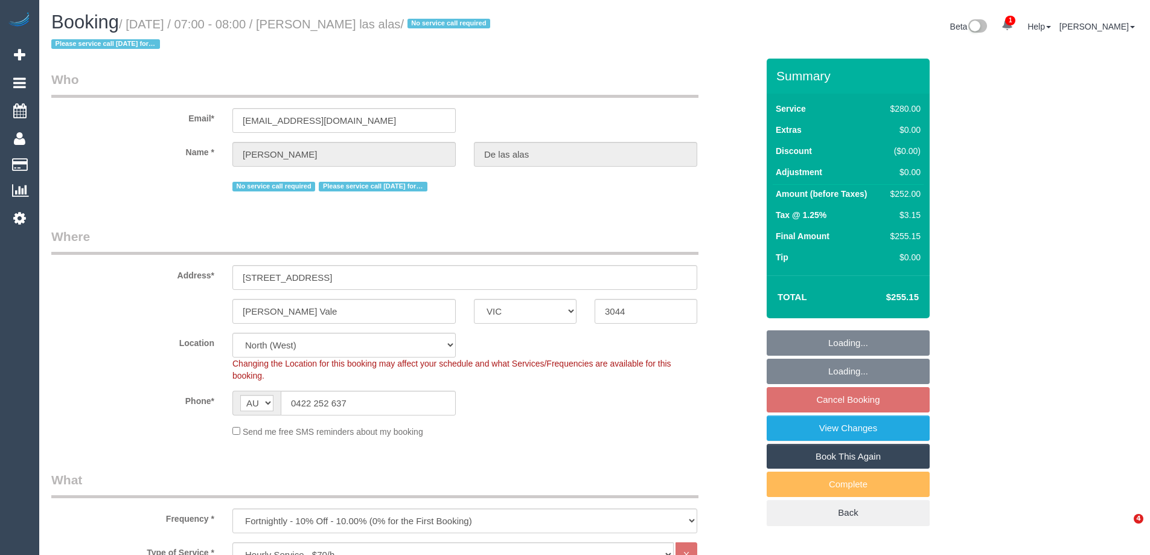
select select "VIC"
select select "2"
select select "string:stripe-pm_1Pmxf52GScqysDRV0AlwXJns"
select select "object:1467"
select select "spot1"
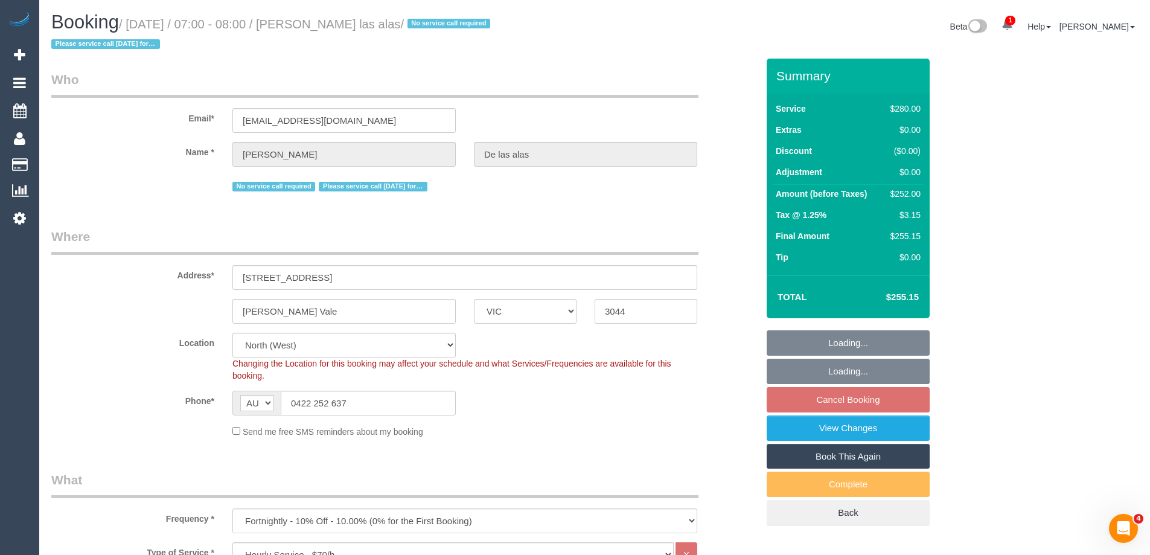
select select "number:27"
select select "number:14"
select select "number:19"
select select "number:25"
select select "number:12"
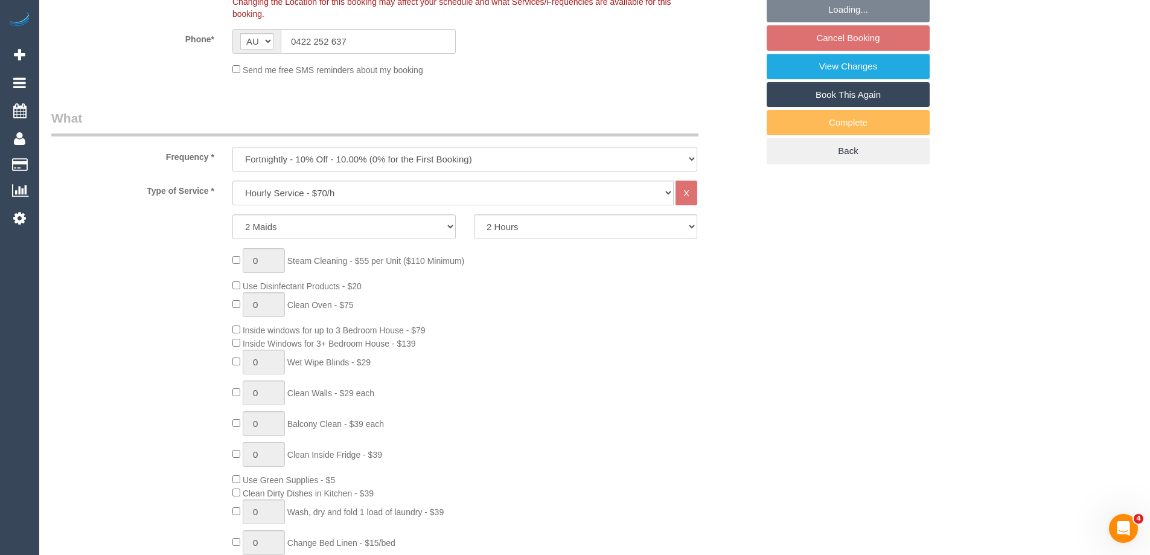
scroll to position [362, 0]
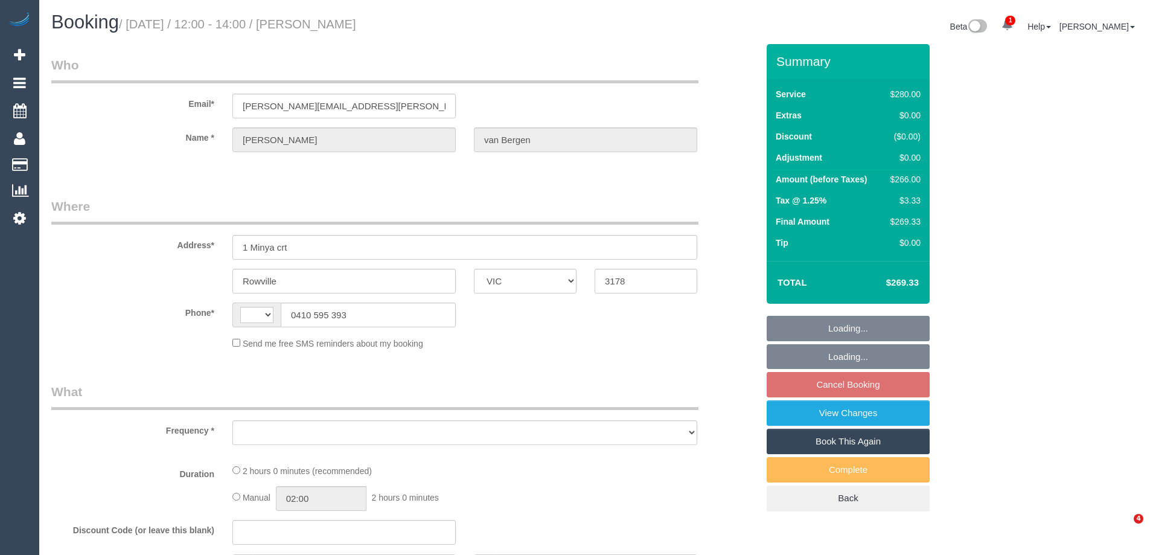
select select "VIC"
select select "string:AU"
select select "object:531"
select select "2"
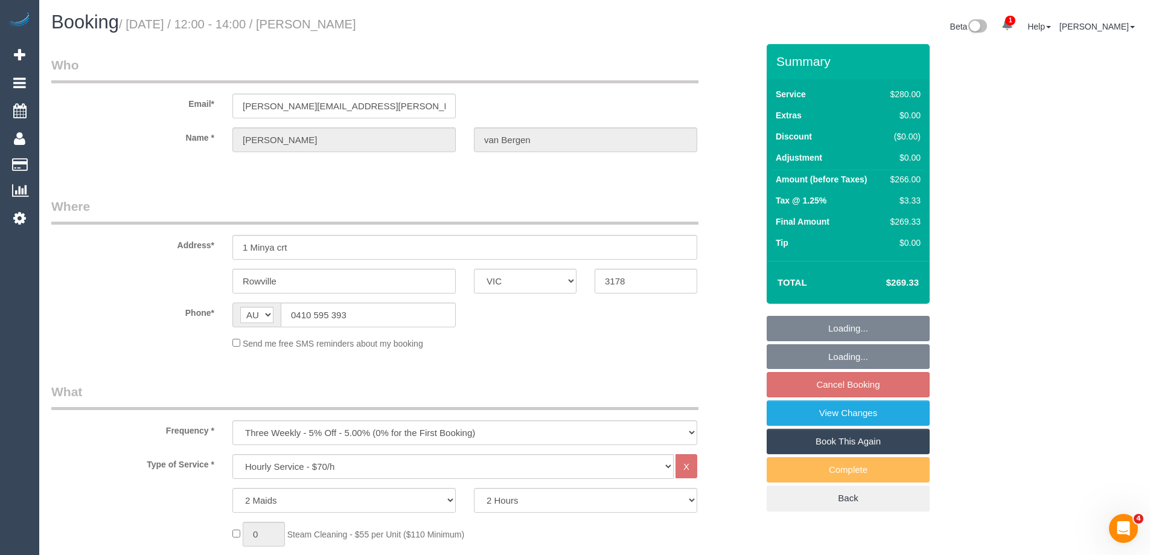
select select "number:28"
select select "number:14"
select select "number:19"
select select "number:22"
select select "number:34"
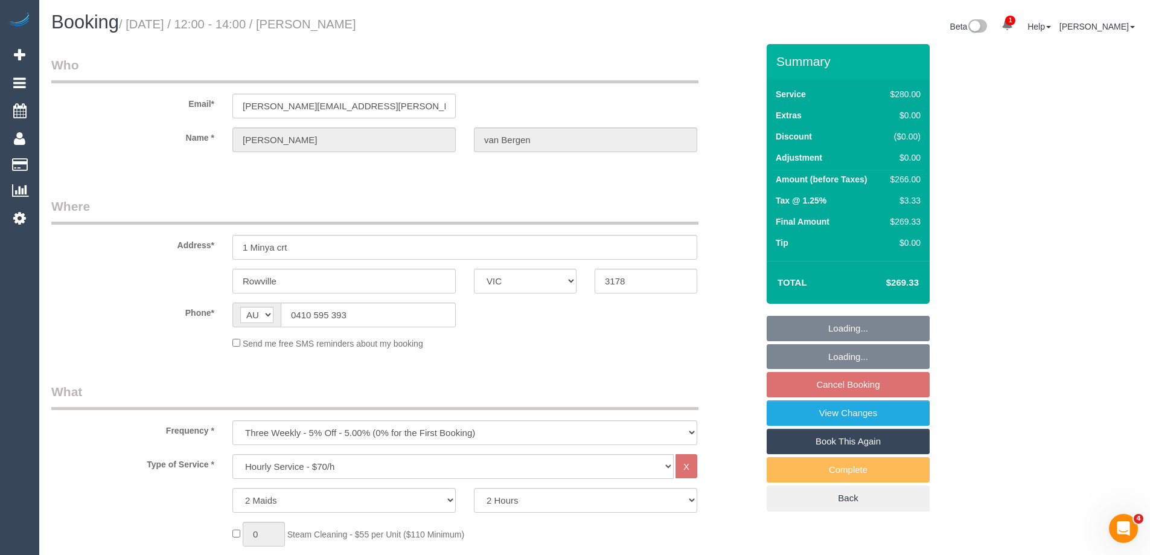
select select "number:13"
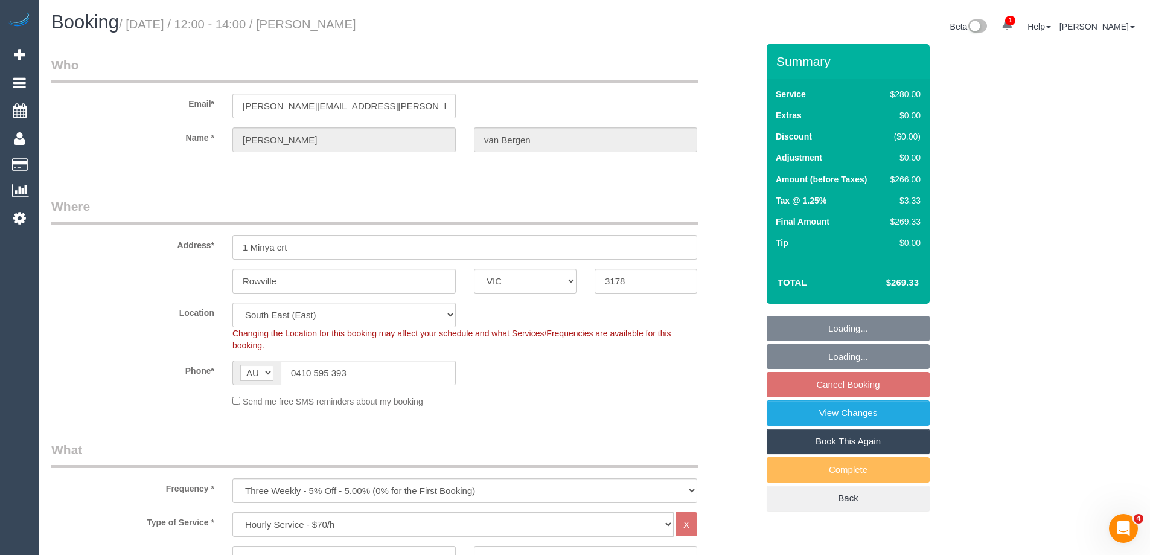
select select "object:1365"
select select "spot3"
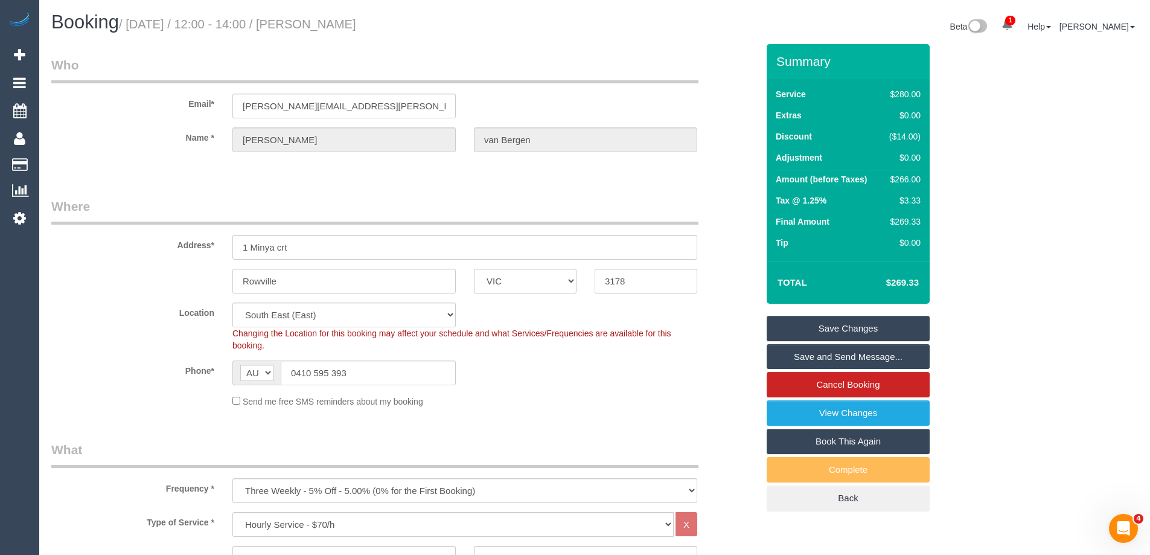
drag, startPoint x: 435, startPoint y: 27, endPoint x: 332, endPoint y: 27, distance: 102.6
click at [332, 27] on h1 "Booking / [DATE] / 12:00 - 14:00 / [PERSON_NAME]" at bounding box center [318, 22] width 534 height 21
copy small "[PERSON_NAME]"
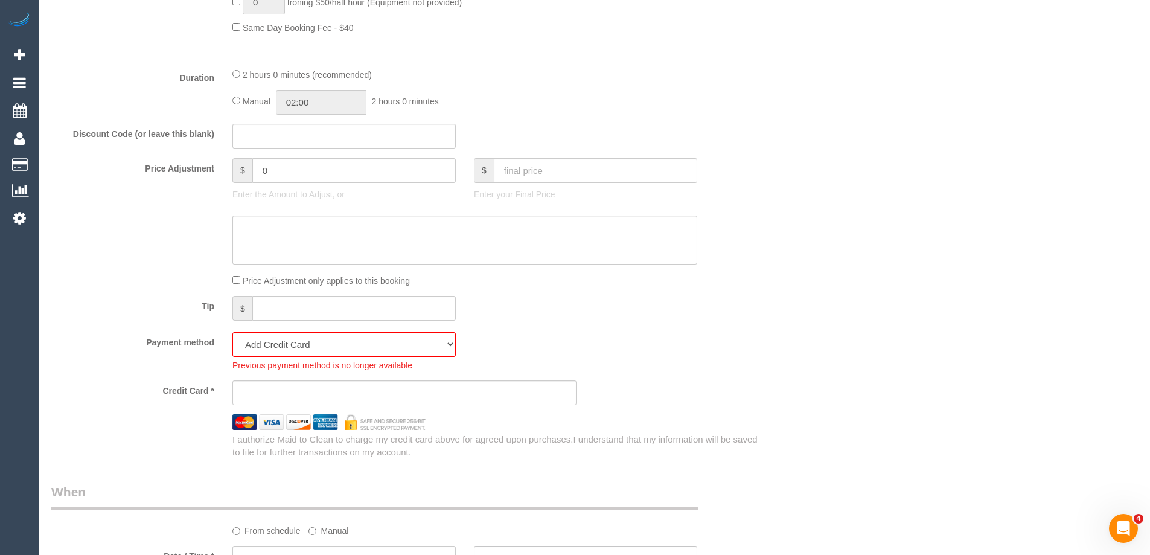
scroll to position [905, 0]
click at [282, 335] on select "Amex - 1001 - 08/2030 (Default) Add Credit Card ─────────────── Cash Check Payp…" at bounding box center [343, 341] width 223 height 25
select select "string:stripe-pm_1S3Twj2GScqysDRVV4Sip8He"
click at [232, 329] on select "Amex - 1001 - 08/2030 (Default) Add Credit Card ─────────────── Cash Check Payp…" at bounding box center [343, 341] width 223 height 25
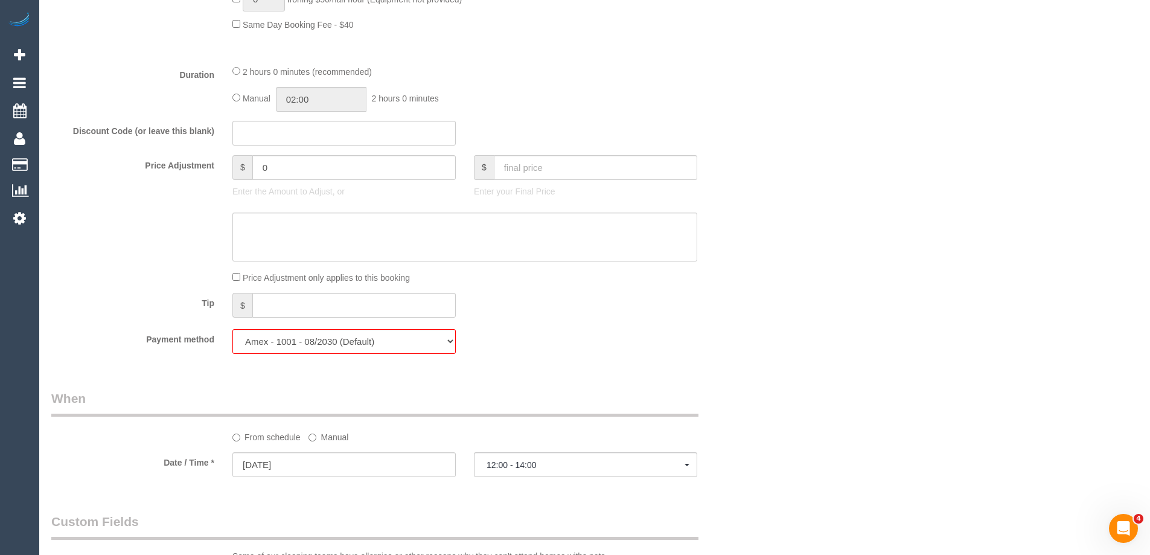
click at [765, 313] on div "Tip $" at bounding box center [404, 306] width 724 height 27
click at [677, 335] on div "Payment method Amex - 1001 - 08/2030 (Default) Add Credit Card ─────────────── …" at bounding box center [404, 341] width 724 height 25
click at [730, 306] on div "Tip $" at bounding box center [404, 306] width 724 height 27
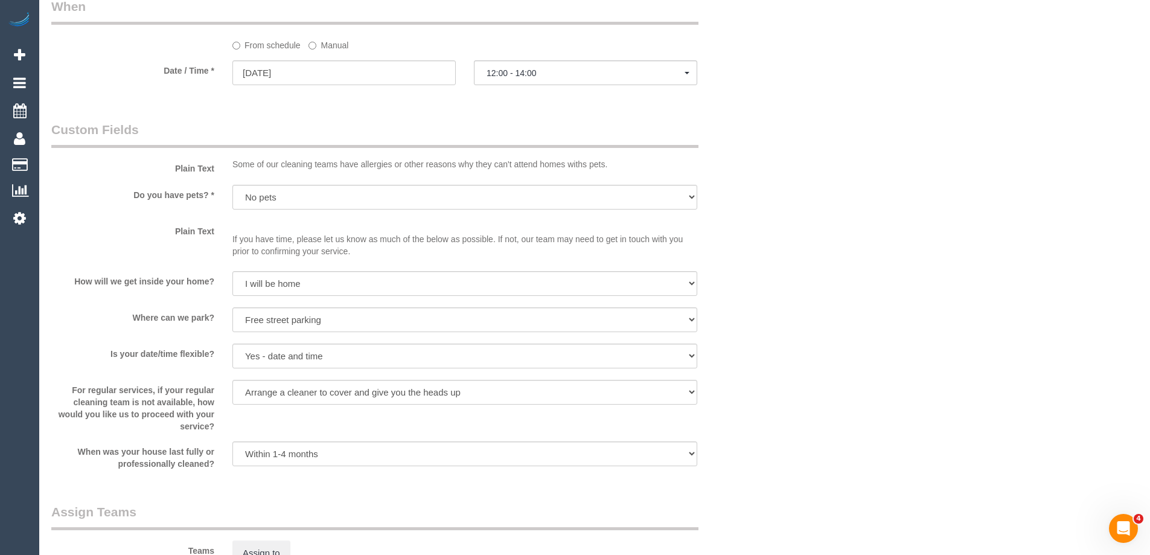
scroll to position [1268, 0]
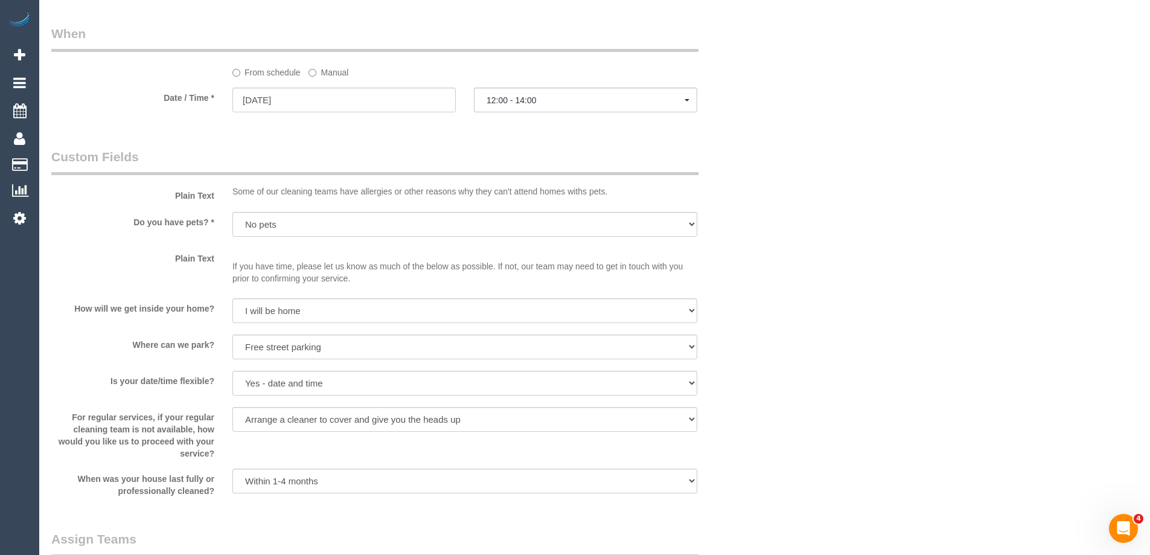
click at [328, 72] on label "Manual" at bounding box center [328, 70] width 40 height 16
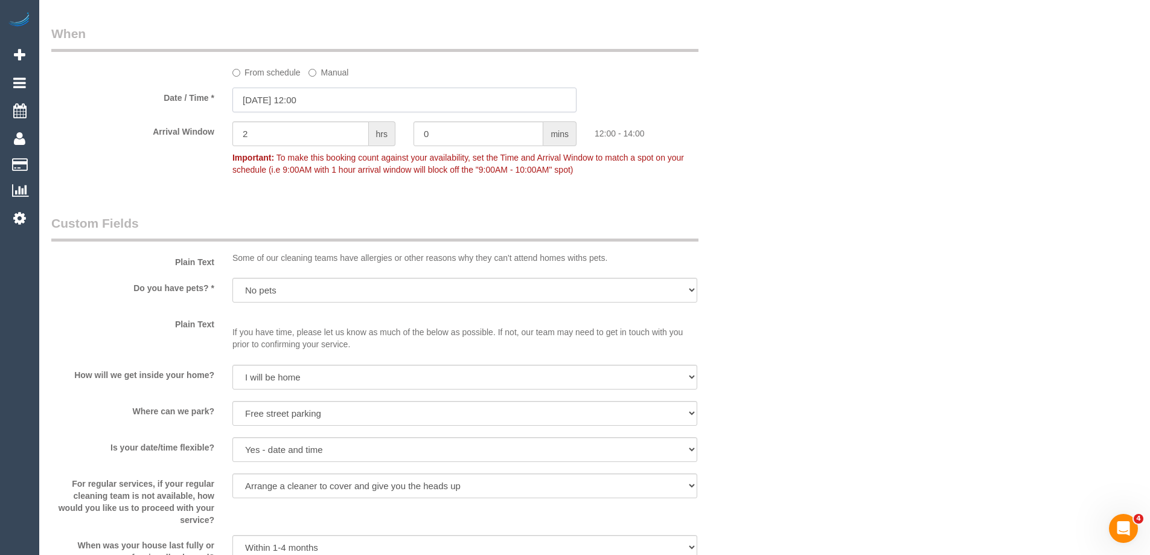
click at [323, 105] on input "[DATE] 12:00" at bounding box center [404, 100] width 344 height 25
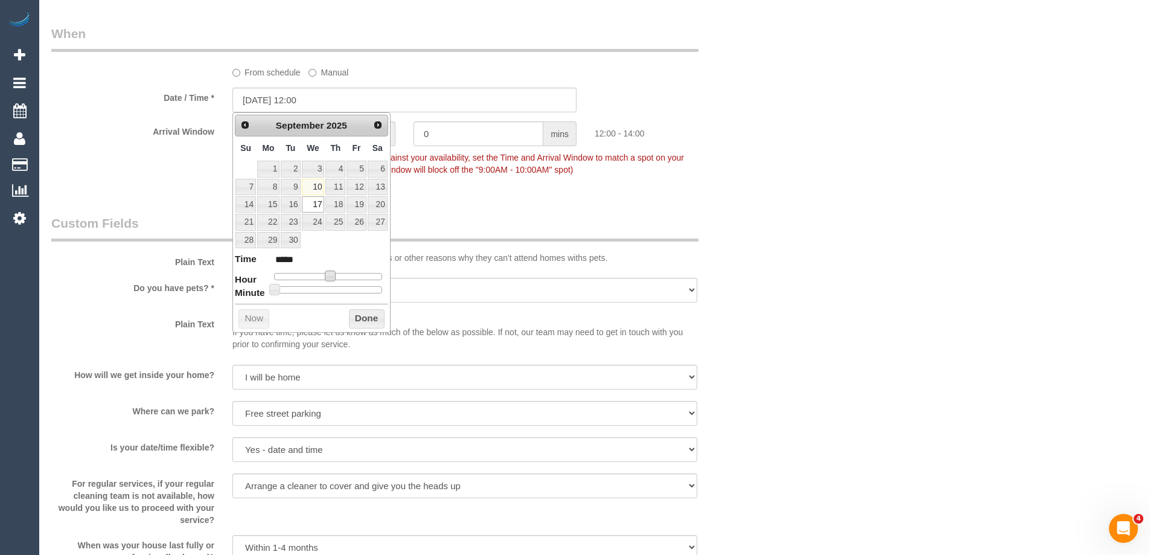
type input "[DATE] 11:00"
type input "*****"
type input "[DATE] 10:00"
type input "*****"
type input "[DATE] 08:00"
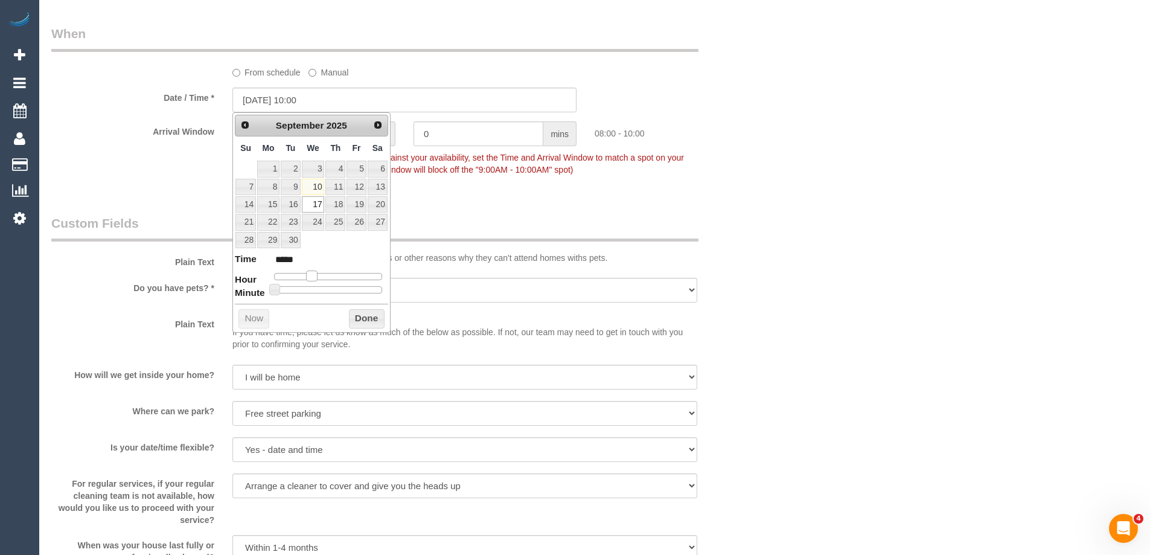
type input "*****"
type input "[DATE] 07:00"
type input "*****"
drag, startPoint x: 330, startPoint y: 276, endPoint x: 307, endPoint y: 278, distance: 23.7
click at [307, 278] on span at bounding box center [307, 275] width 11 height 11
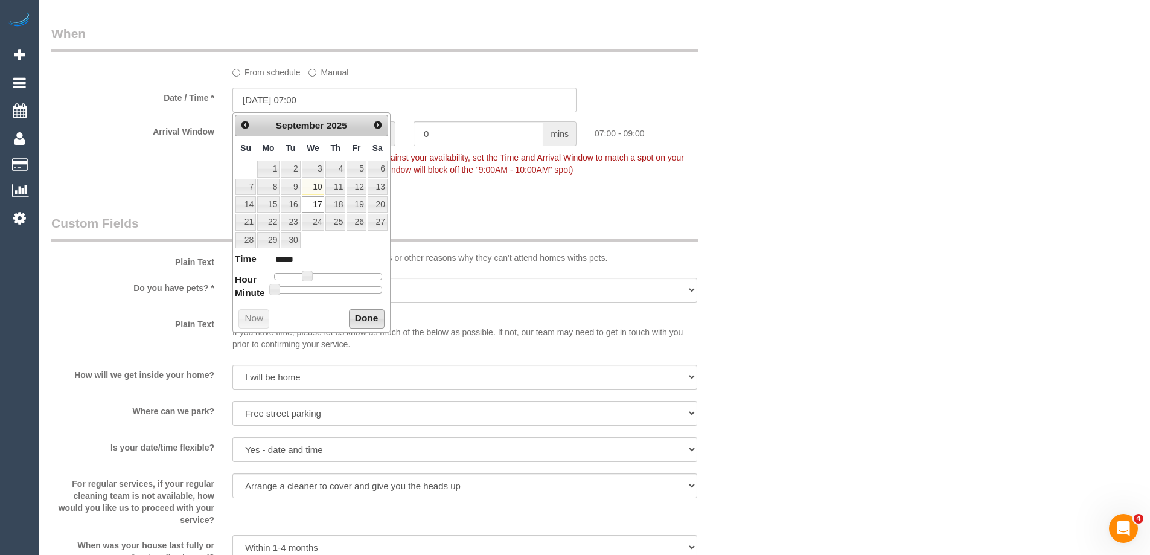
click at [370, 315] on button "Done" at bounding box center [367, 318] width 36 height 19
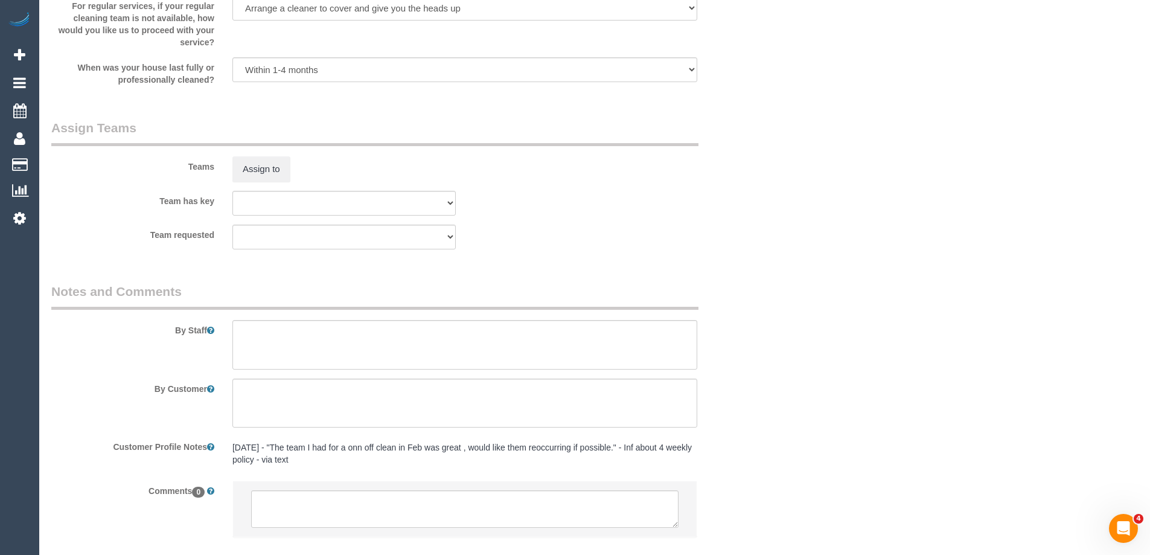
scroll to position [1815, 0]
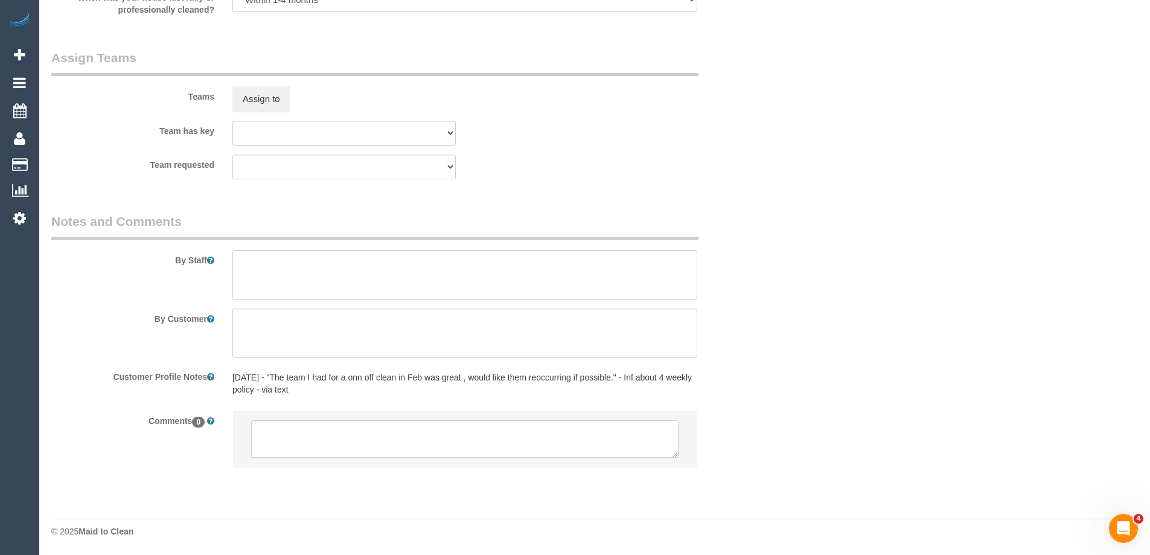
click at [321, 446] on textarea at bounding box center [464, 438] width 427 height 37
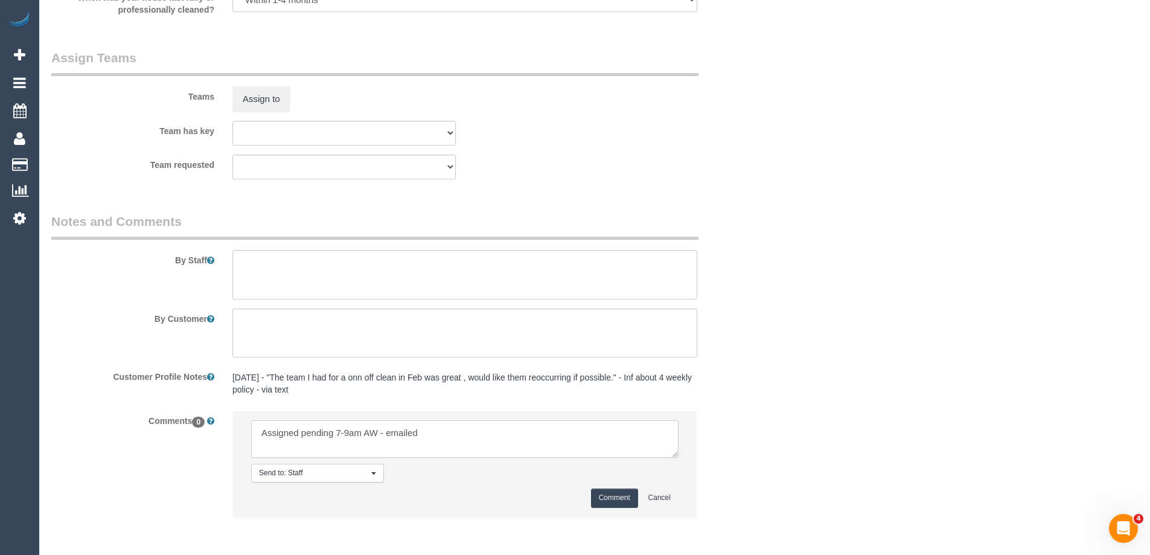
type textarea "Assigned pending 7-9am AW - emailed"
click at [612, 500] on button "Comment" at bounding box center [614, 497] width 47 height 19
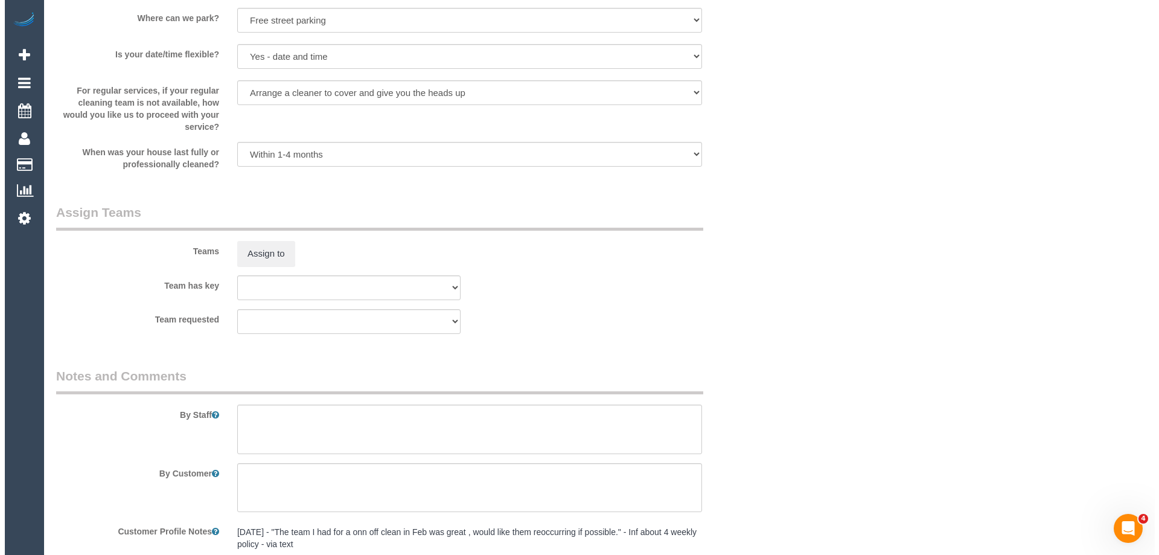
scroll to position [1574, 0]
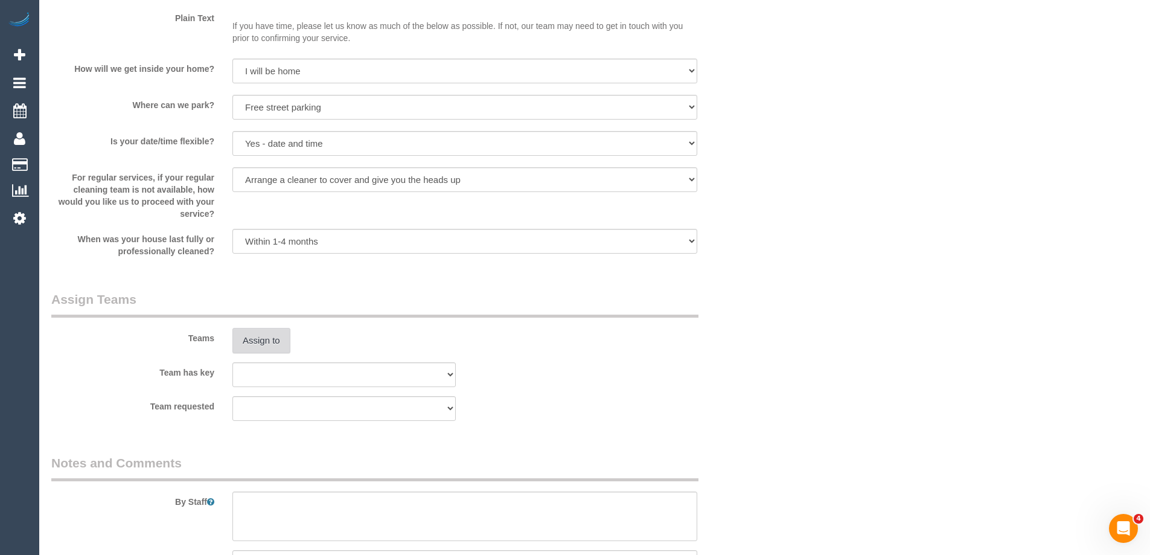
click at [254, 343] on button "Assign to" at bounding box center [261, 340] width 58 height 25
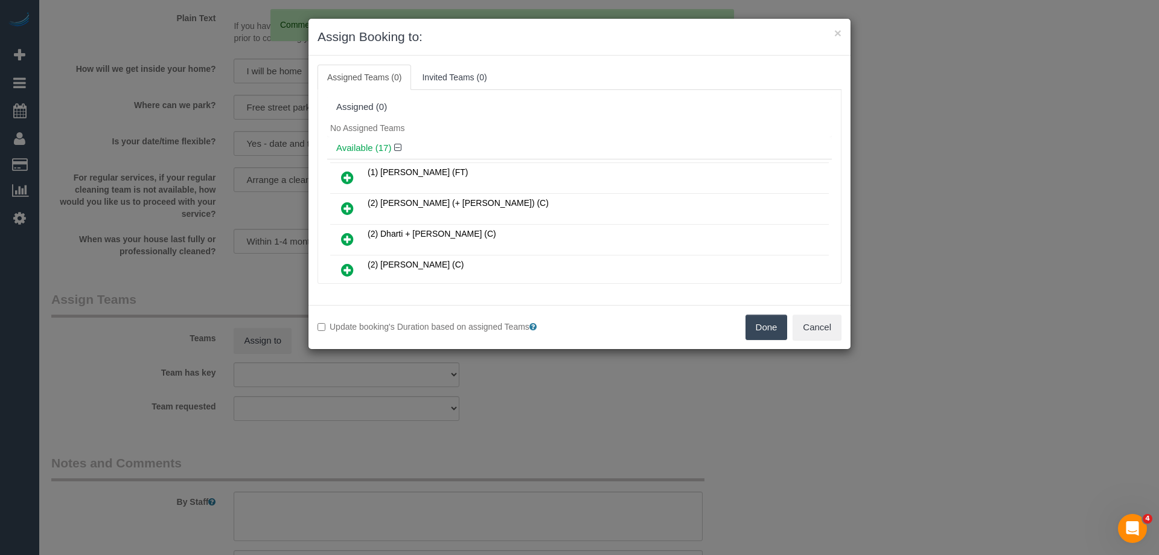
click at [521, 144] on h4 "Available (17)" at bounding box center [579, 148] width 487 height 10
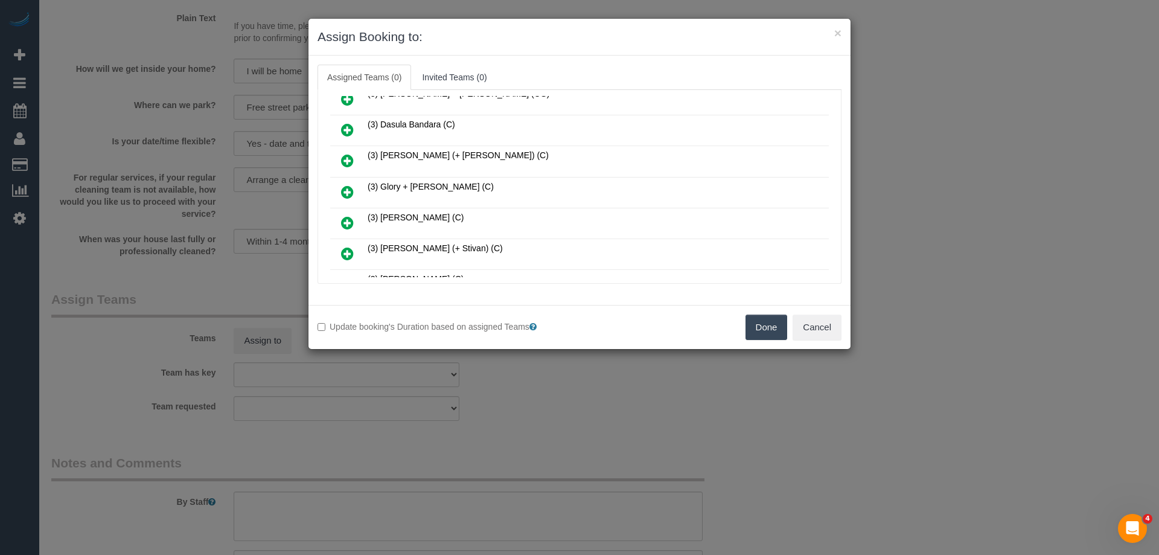
click at [341, 194] on icon at bounding box center [347, 192] width 13 height 14
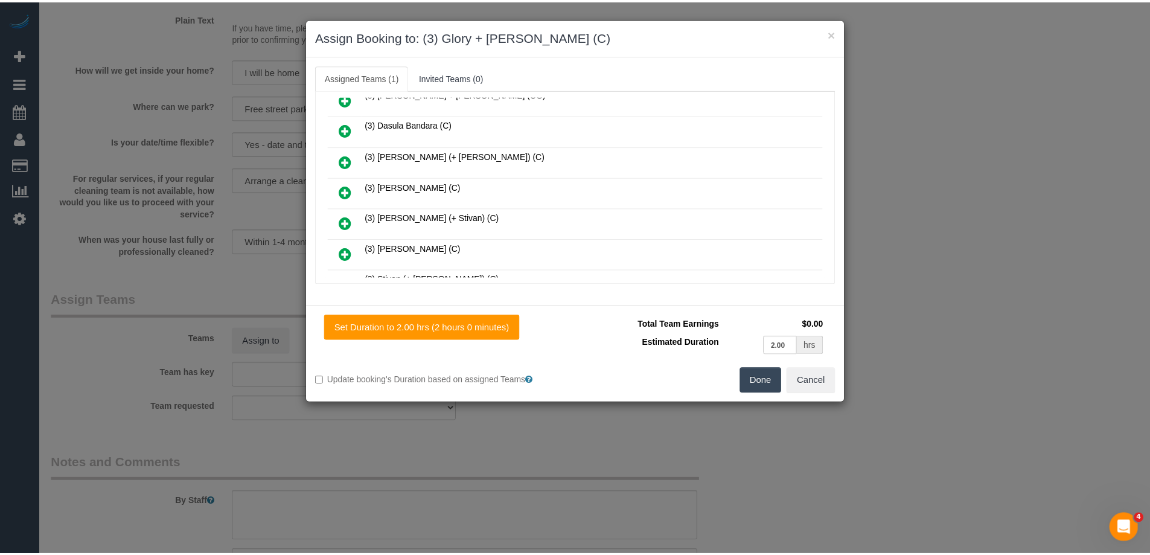
scroll to position [0, 0]
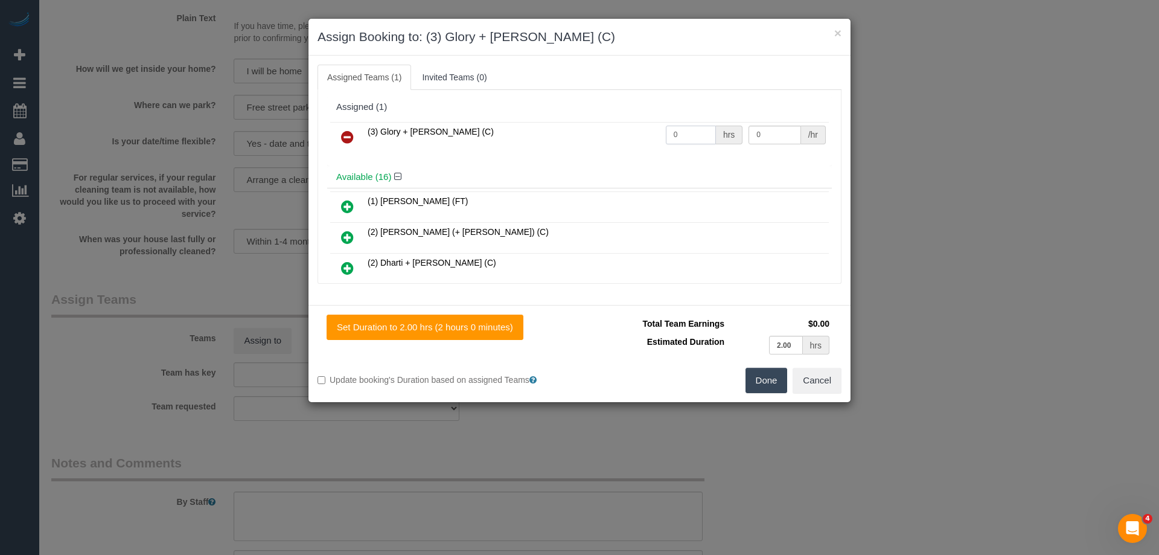
click at [681, 135] on input "0" at bounding box center [691, 135] width 50 height 19
type input "4"
click at [778, 133] on input "0" at bounding box center [774, 135] width 52 height 19
type input "35"
click at [769, 381] on button "Done" at bounding box center [766, 380] width 42 height 25
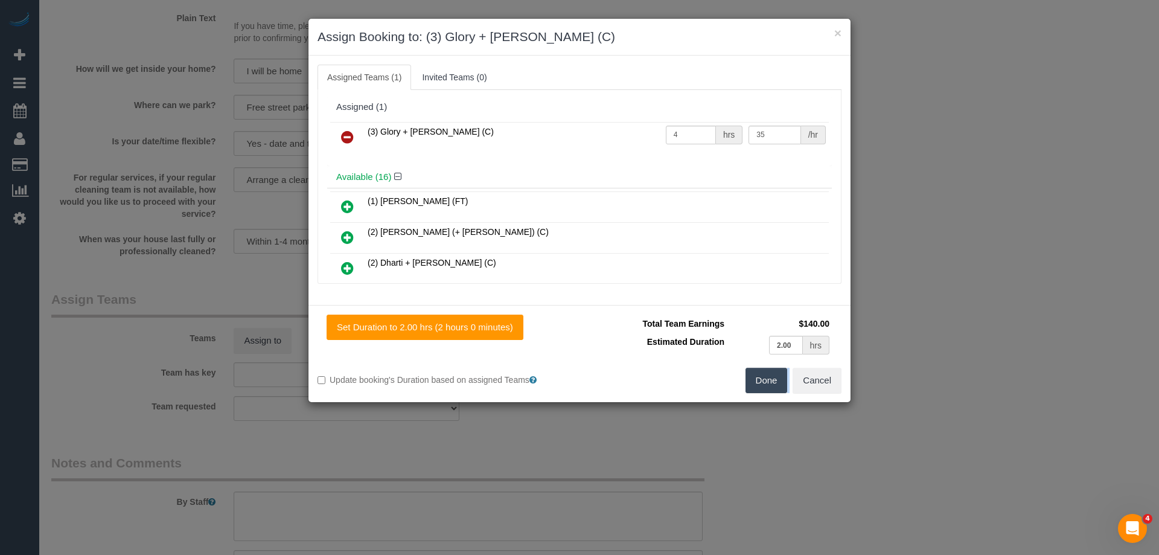
click at [769, 381] on div "× Assign Booking to: (3) Glory + [PERSON_NAME] (C) Assigned Teams (1) Invited T…" at bounding box center [579, 277] width 1159 height 555
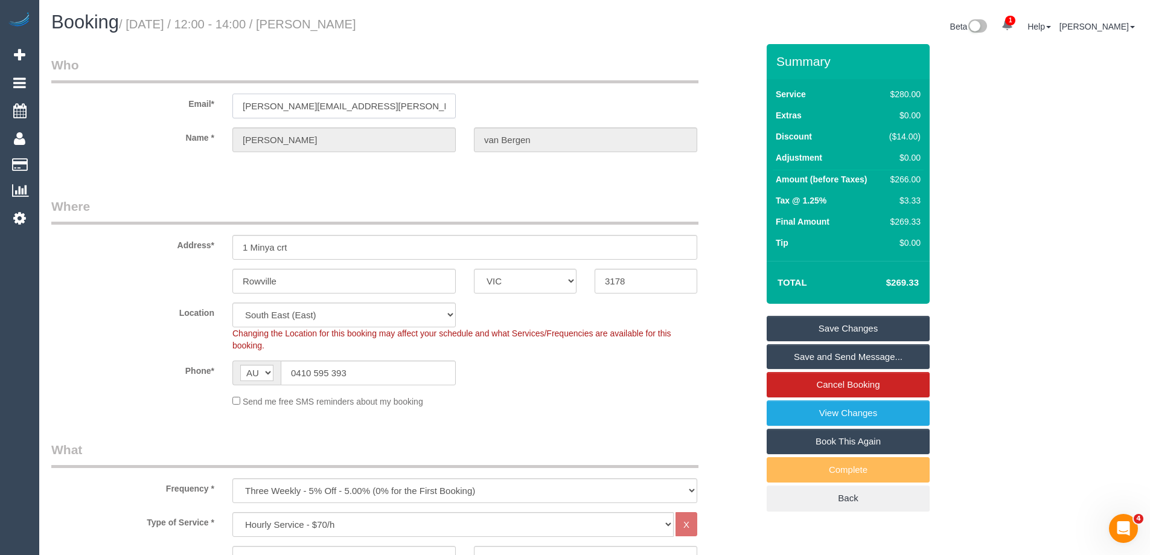
click at [299, 97] on input "[PERSON_NAME][EMAIL_ADDRESS][PERSON_NAME][DOMAIN_NAME]" at bounding box center [343, 106] width 223 height 25
click at [296, 102] on input "[PERSON_NAME][EMAIL_ADDRESS][PERSON_NAME][DOMAIN_NAME]" at bounding box center [343, 106] width 223 height 25
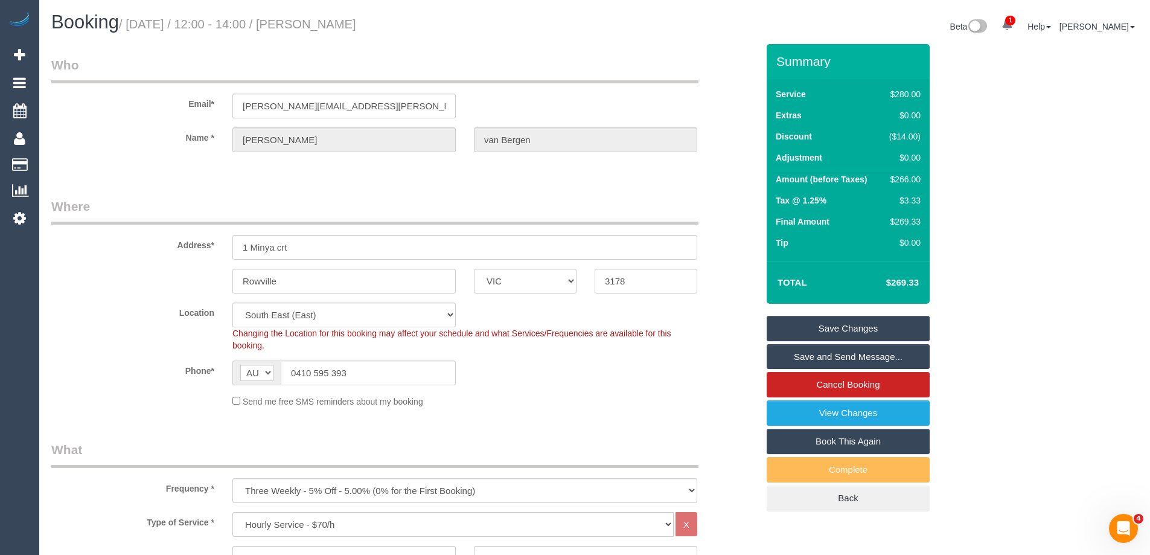
click at [561, 403] on div "Send me free SMS reminders about my booking" at bounding box center [464, 400] width 483 height 13
click at [838, 325] on link "Save Changes" at bounding box center [848, 328] width 163 height 25
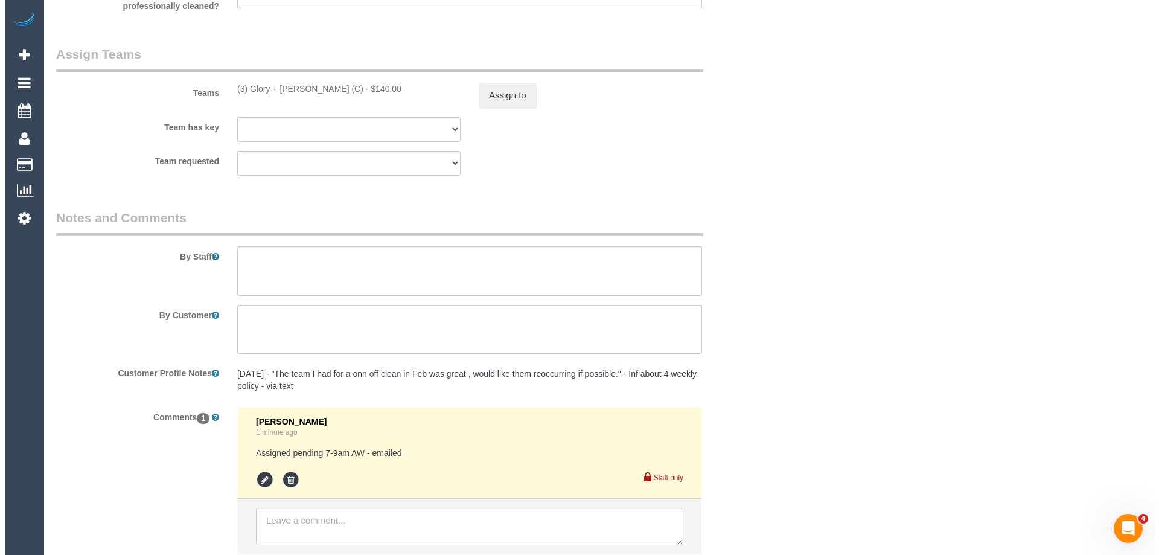
scroll to position [1906, 0]
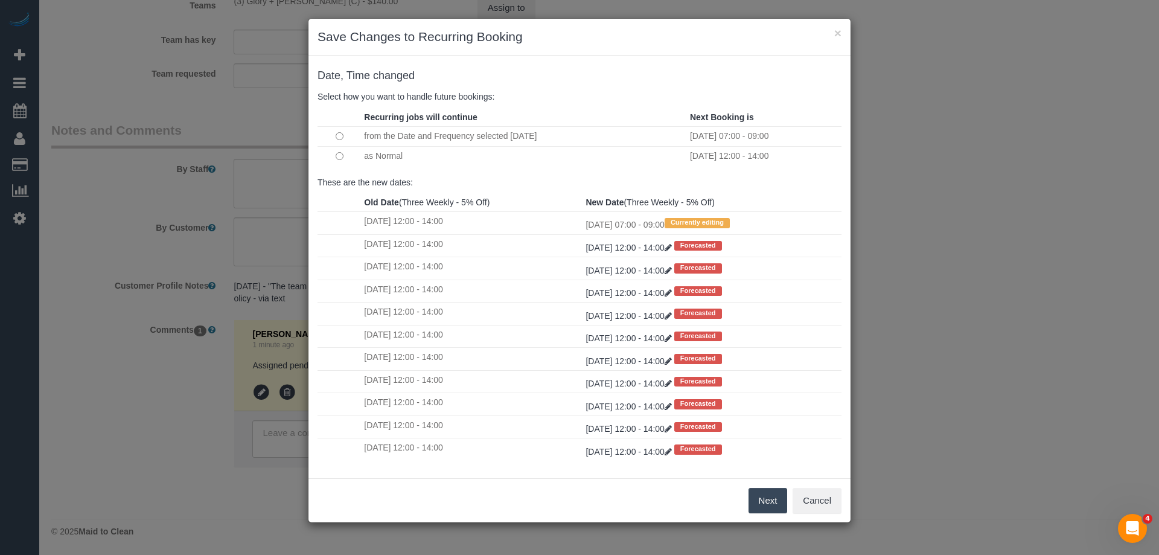
click at [759, 494] on button "Next" at bounding box center [767, 500] width 39 height 25
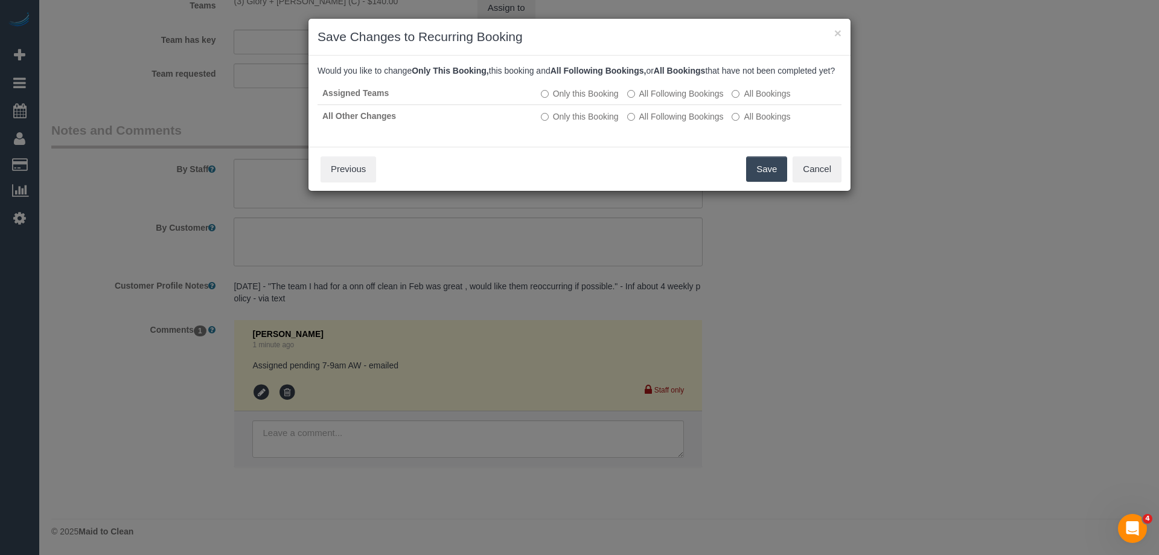
click at [771, 182] on button "Save" at bounding box center [766, 168] width 41 height 25
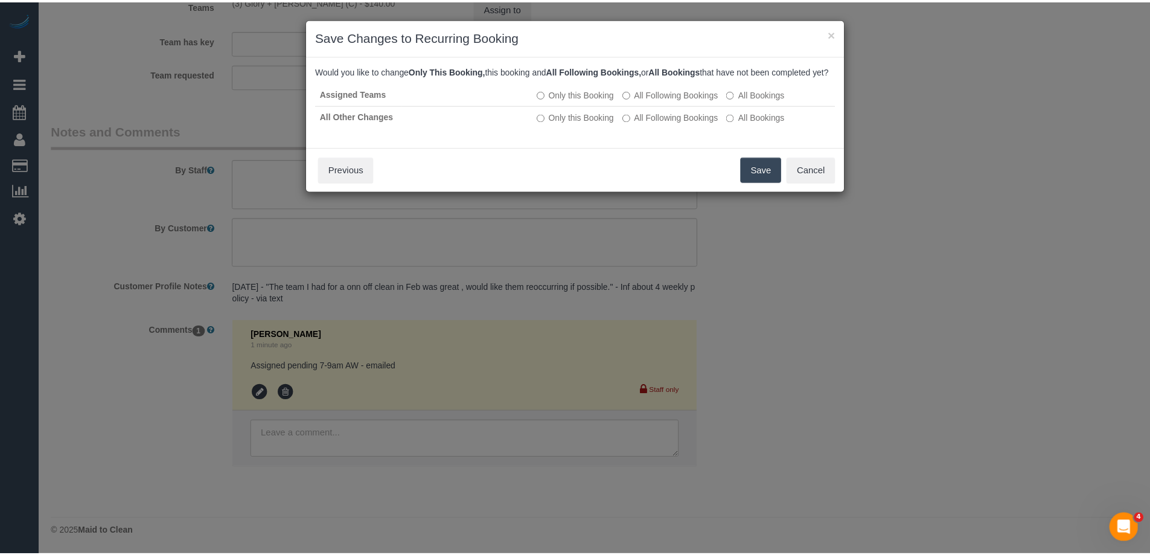
scroll to position [51, 0]
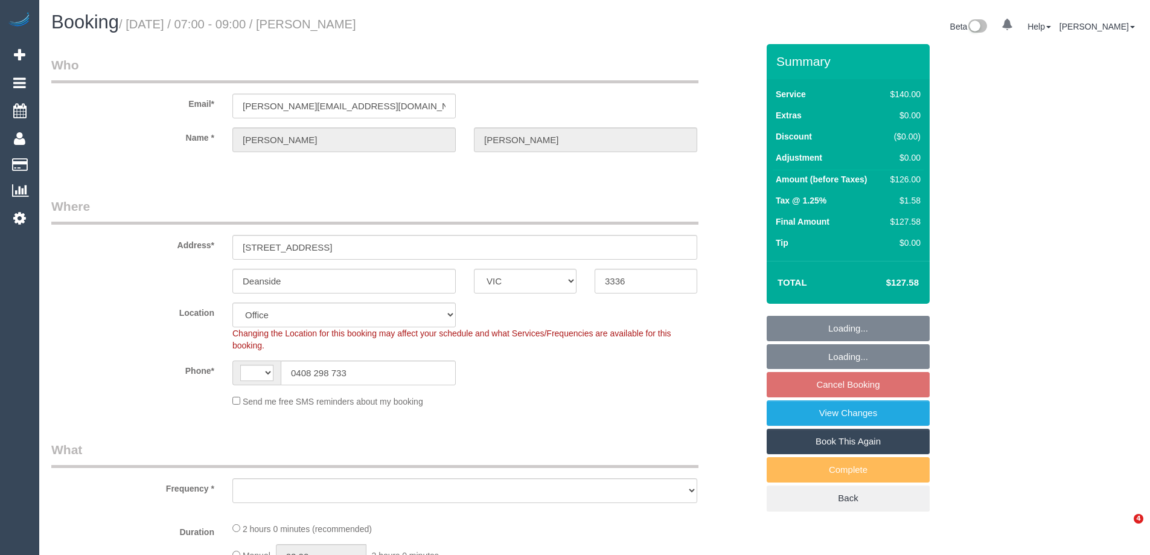
select select "VIC"
select select "string:AU"
select select "object:732"
select select "string:stripe-pm_1Rtirs2GScqysDRVX7B13LOd"
select select "number:27"
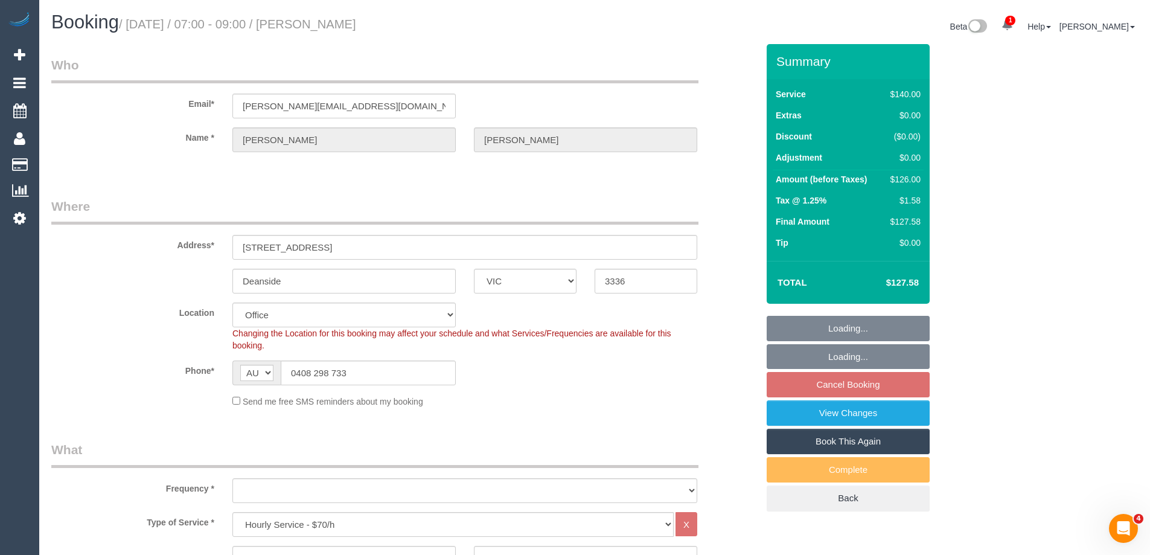
select select "number:14"
select select "number:18"
select select "number:25"
select select "number:34"
select select "number:13"
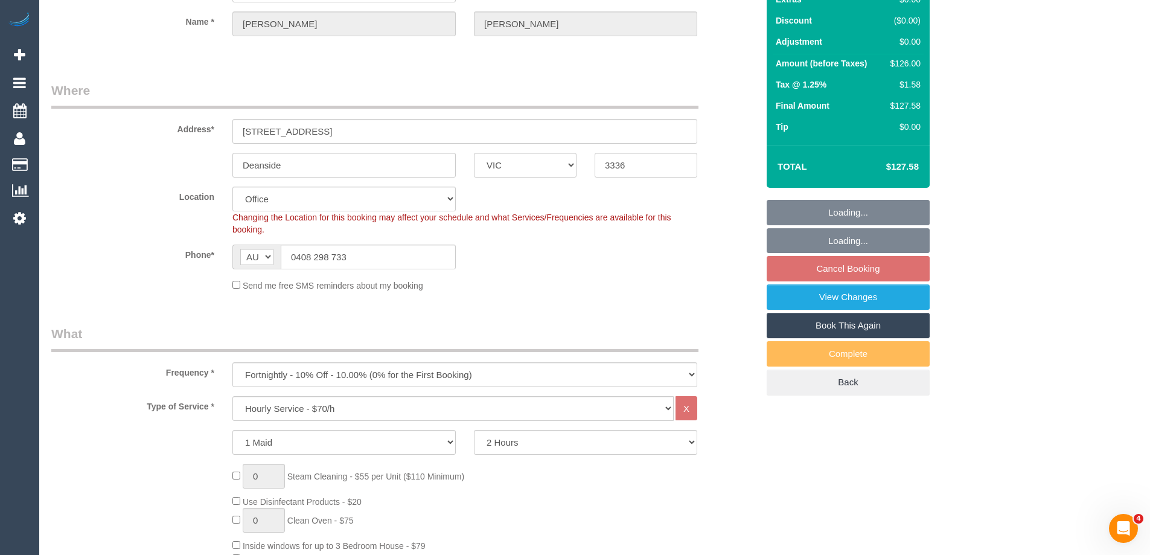
select select "object:2184"
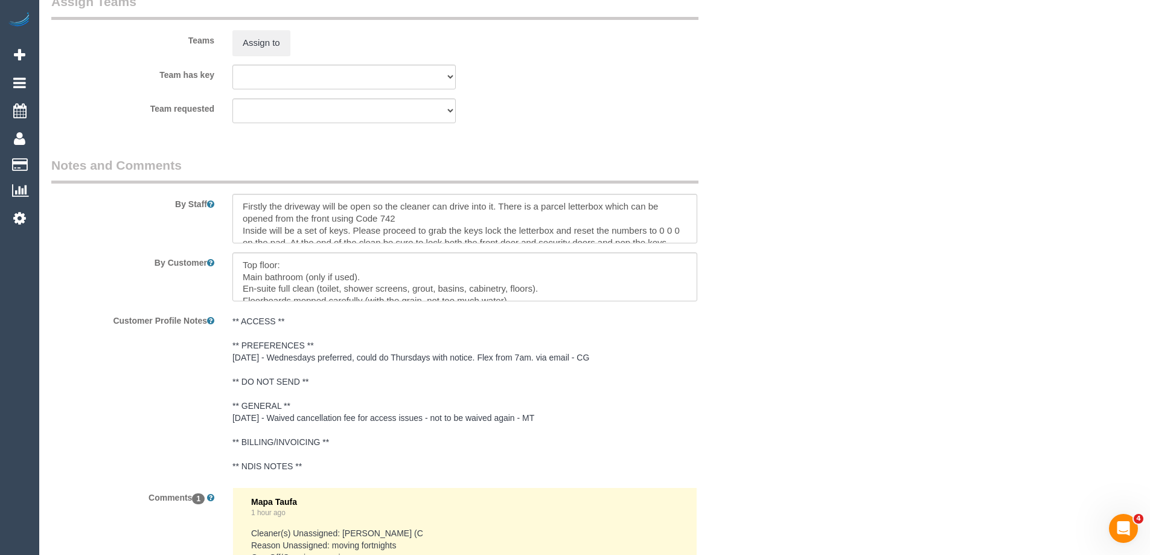
scroll to position [2052, 0]
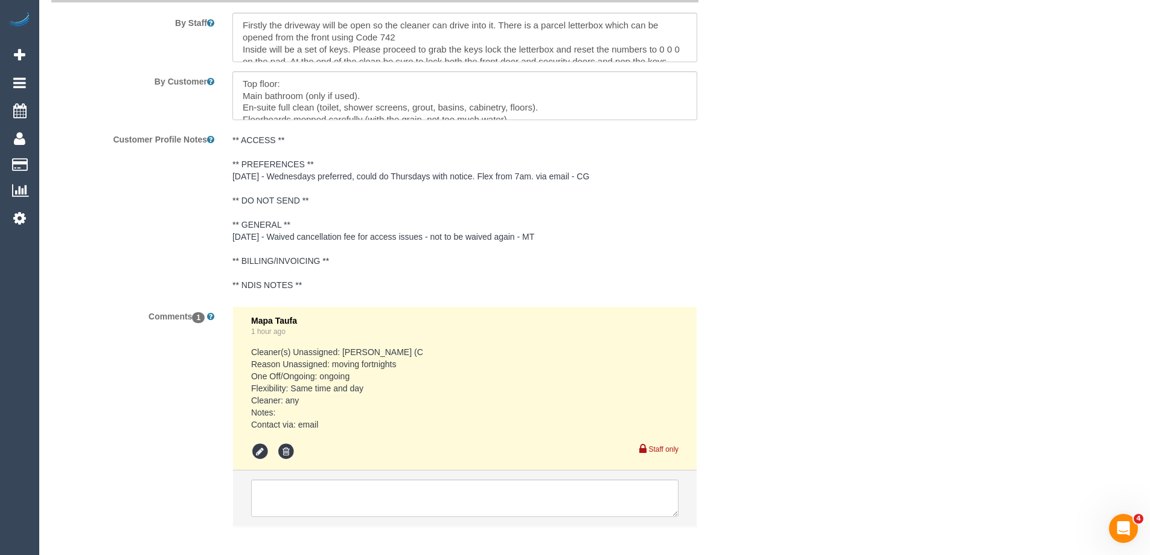
drag, startPoint x: 258, startPoint y: 3, endPoint x: 803, endPoint y: 315, distance: 627.6
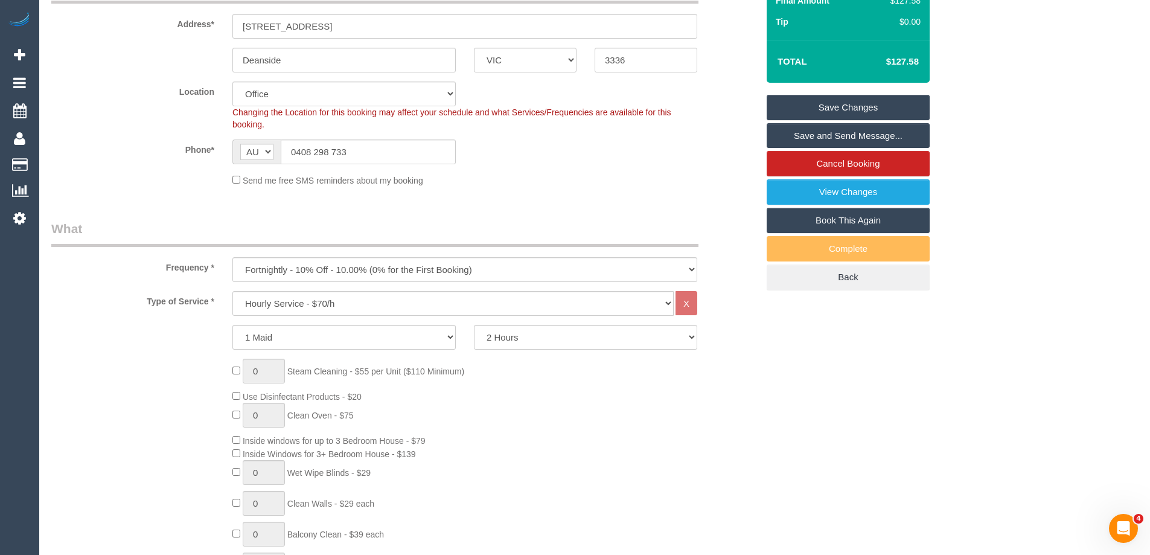
scroll to position [241, 0]
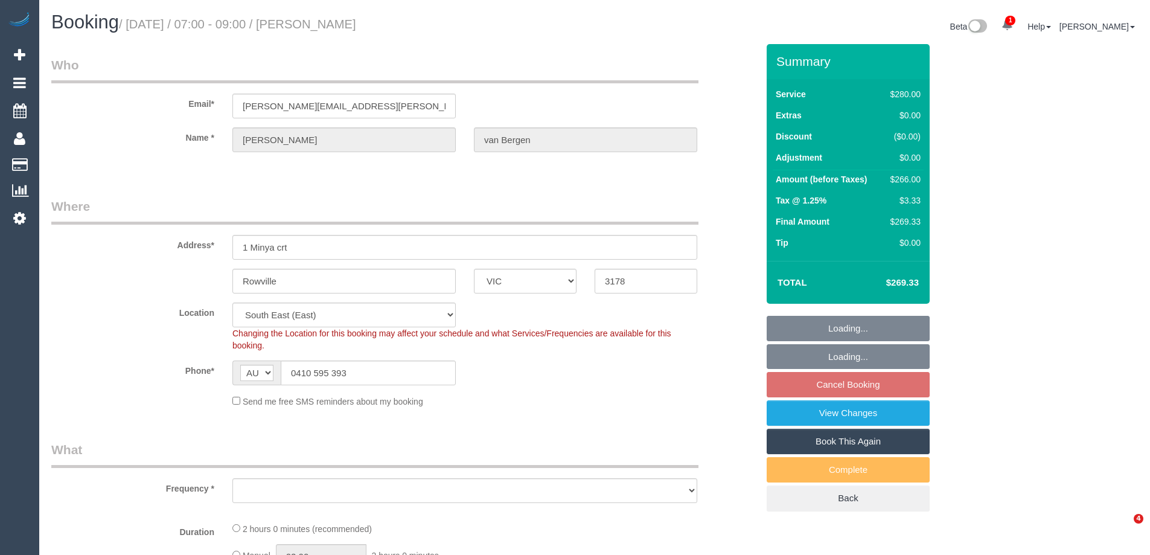
select select "VIC"
select select "number:28"
select select "number:14"
select select "number:19"
select select "number:22"
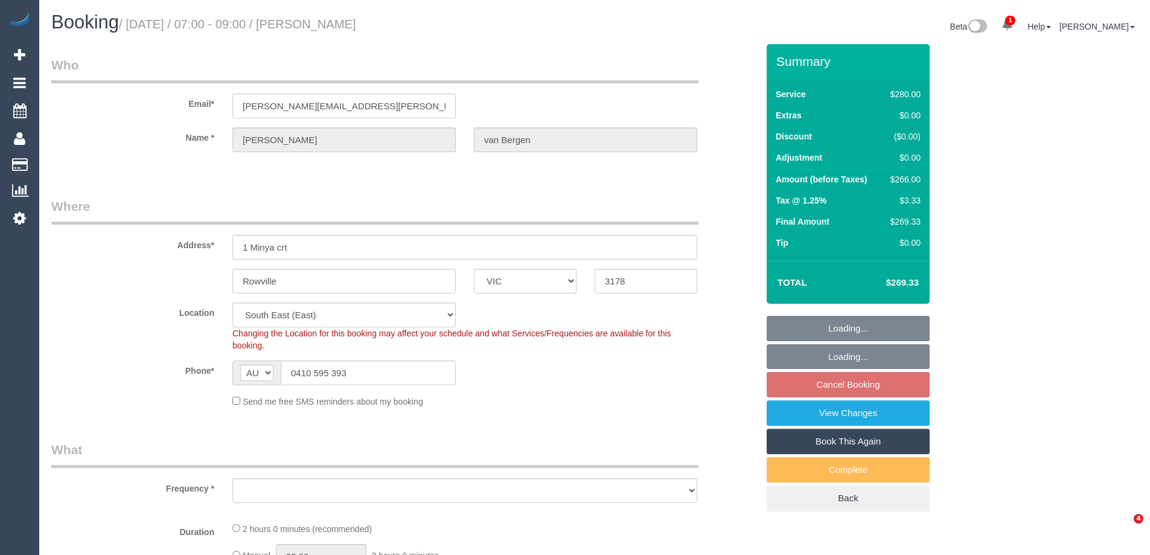
select select "number:34"
select select "number:13"
select select "object:1392"
select select "2"
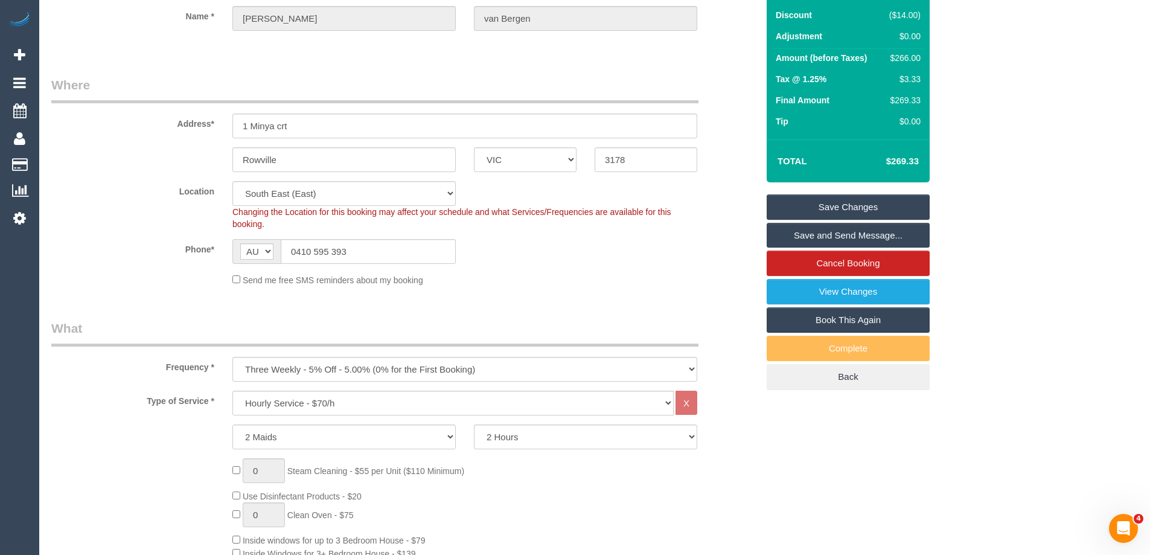
scroll to position [302, 0]
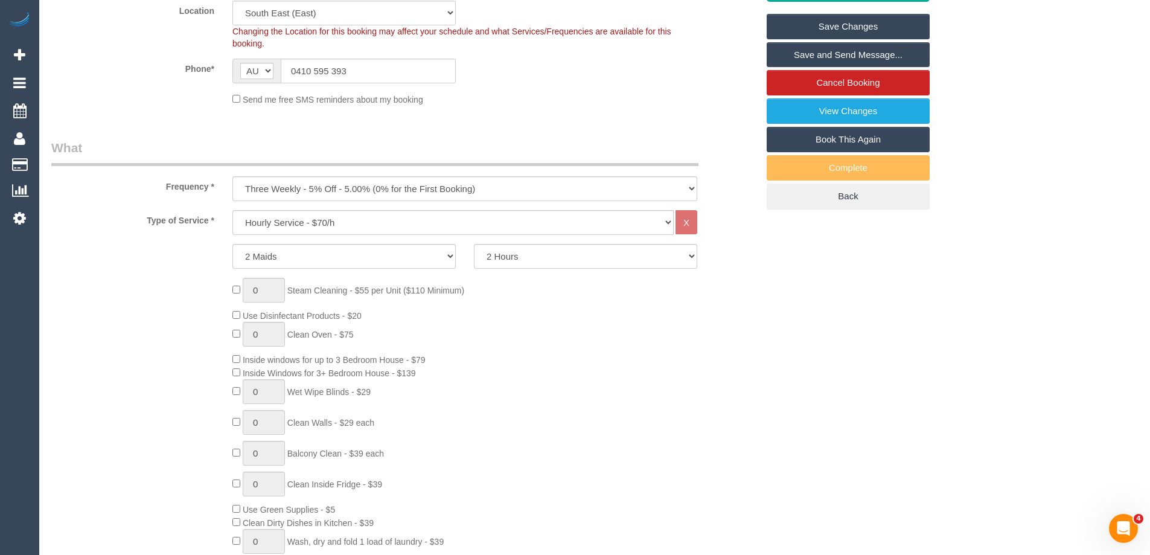
click at [534, 397] on div "0 Steam Cleaning - $55 per Unit ($110 Minimum) Use Disinfectant Products - $20 …" at bounding box center [494, 456] width 543 height 357
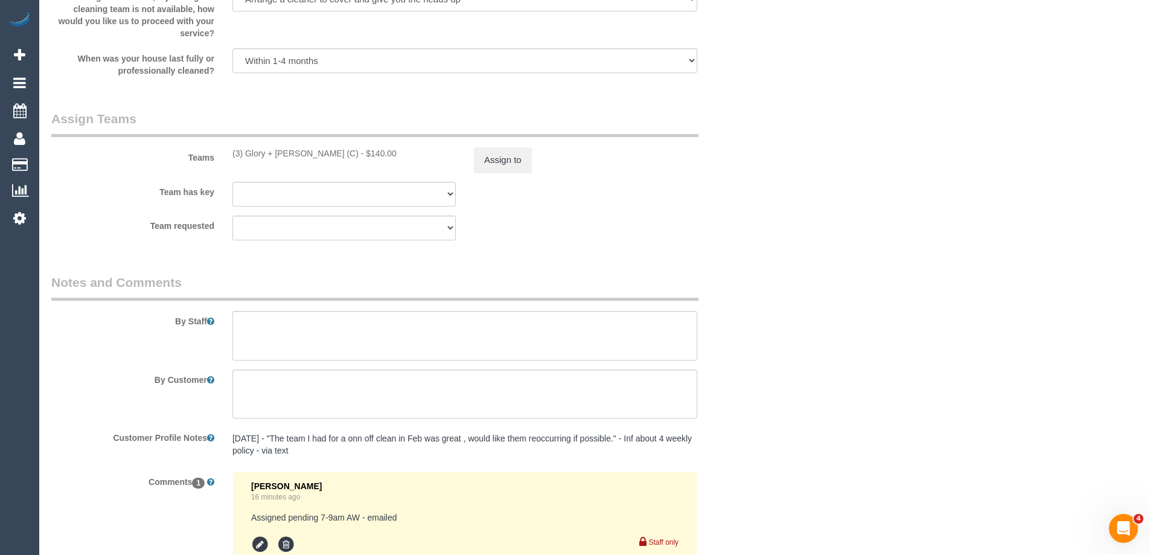
scroll to position [1927, 0]
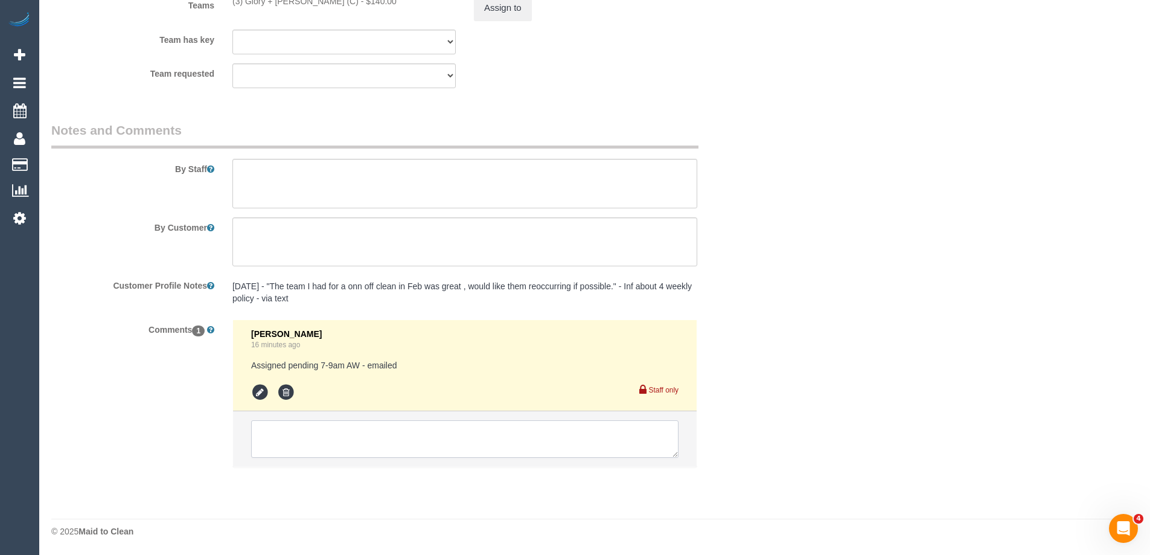
click at [305, 447] on textarea at bounding box center [464, 438] width 427 height 37
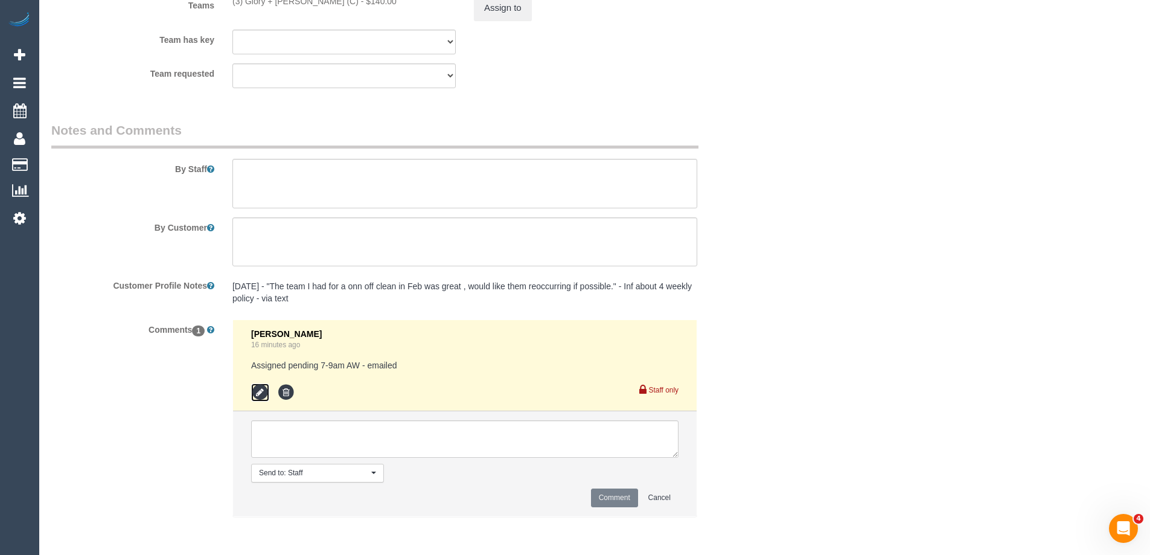
click at [259, 389] on icon at bounding box center [260, 392] width 18 height 18
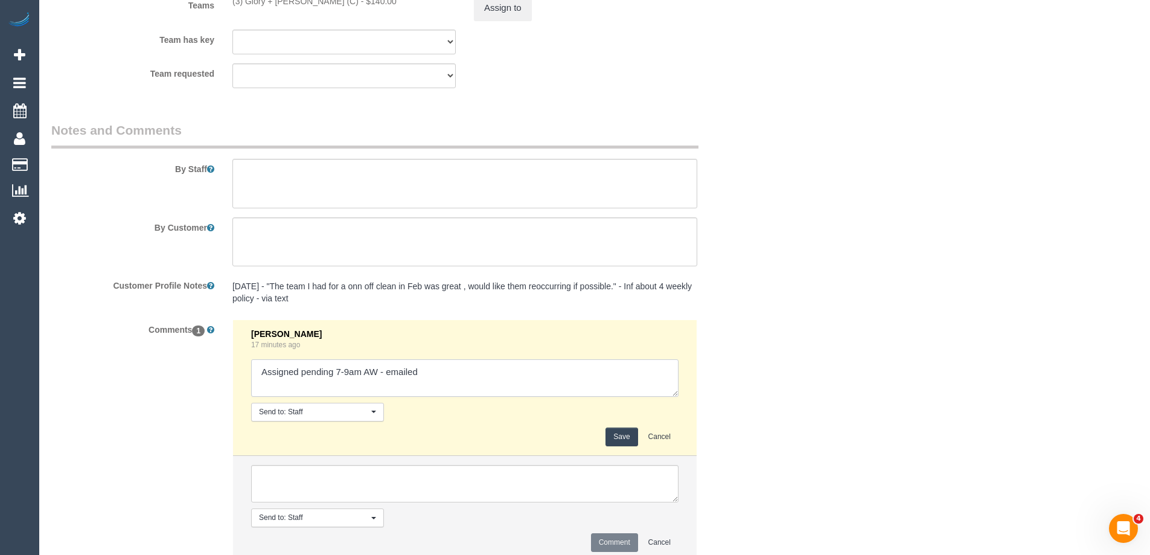
click at [483, 375] on textarea at bounding box center [464, 377] width 427 height 37
click at [482, 380] on textarea at bounding box center [464, 377] width 427 height 37
type textarea "Assigned pending 7-9am AW - emailed - customer agreed"
click at [621, 432] on button "Save" at bounding box center [621, 436] width 32 height 19
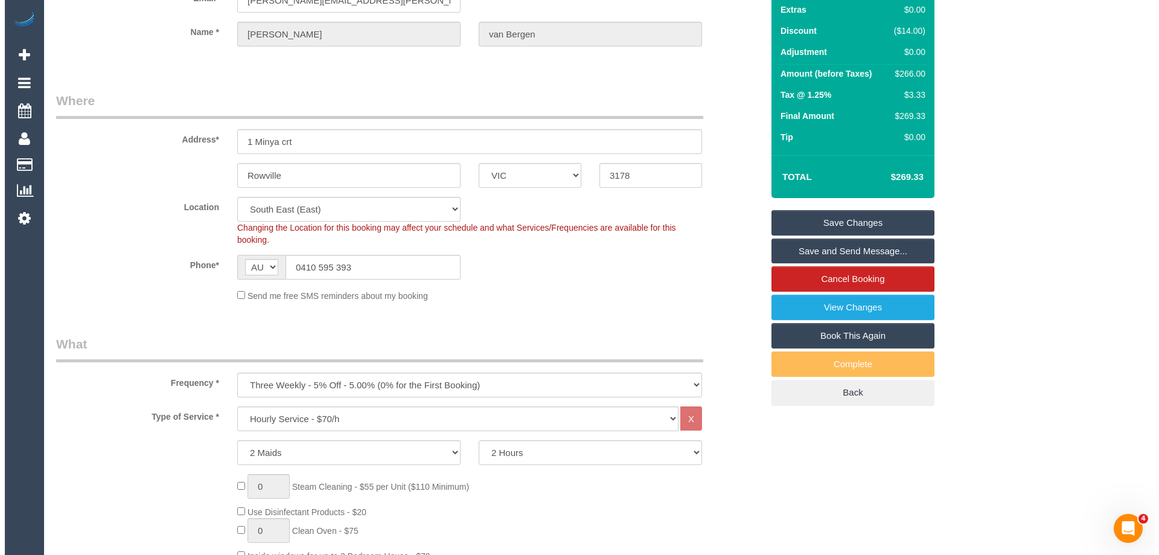
scroll to position [0, 0]
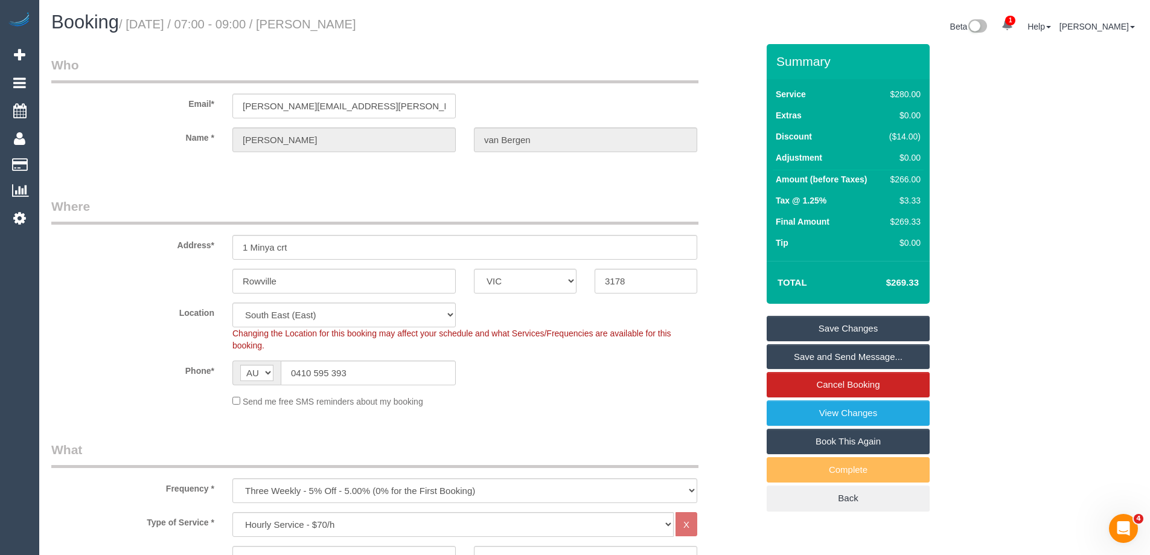
click at [878, 353] on link "Save and Send Message..." at bounding box center [848, 356] width 163 height 25
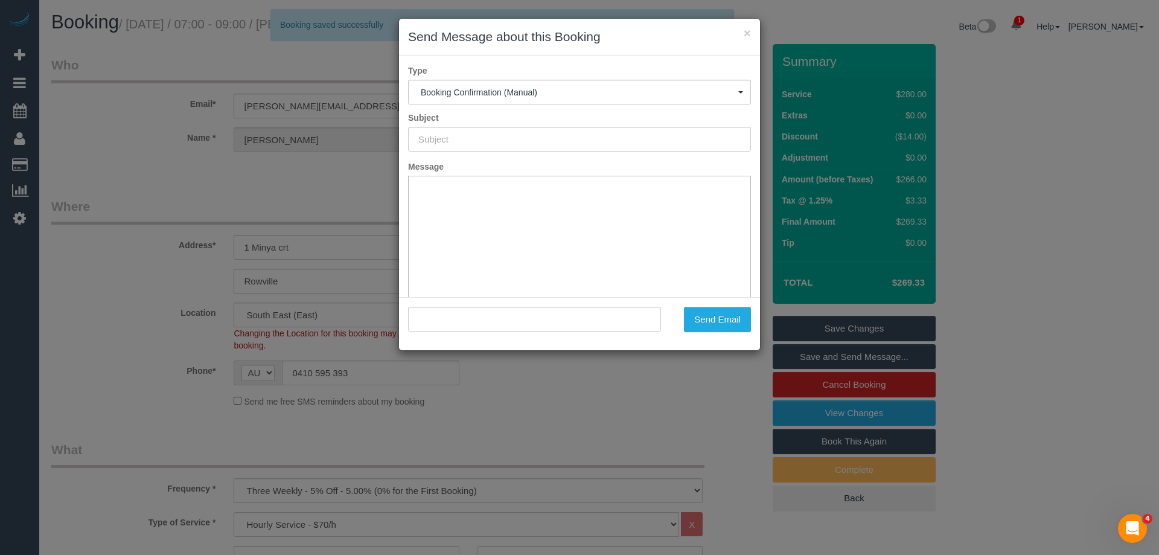
type input "Booking Confirmed"
type input ""Elaine van Bergen" <elaine.vanbergen@gmail.com>"
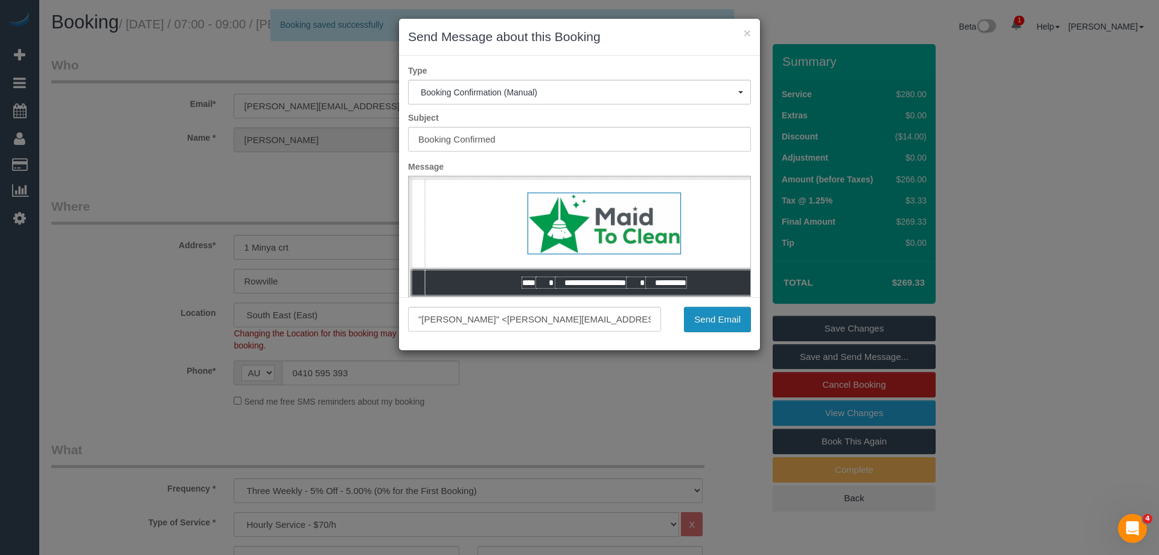
click at [708, 322] on button "Send Email" at bounding box center [717, 319] width 67 height 25
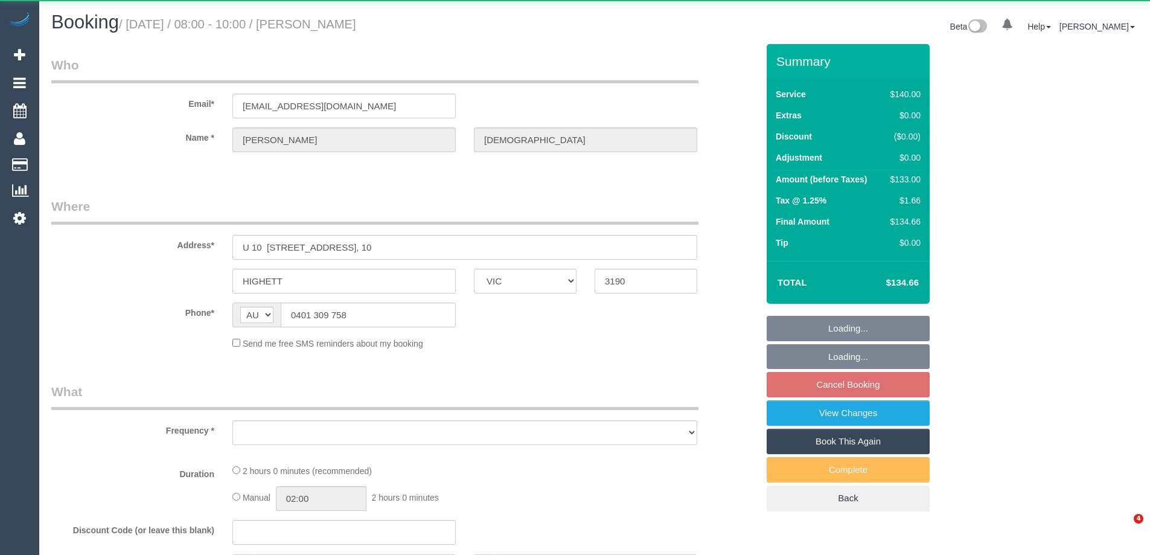
select select "VIC"
select select "object:531"
select select "string:stripe-pm_1RTuh22GScqysDRV0yB7a122"
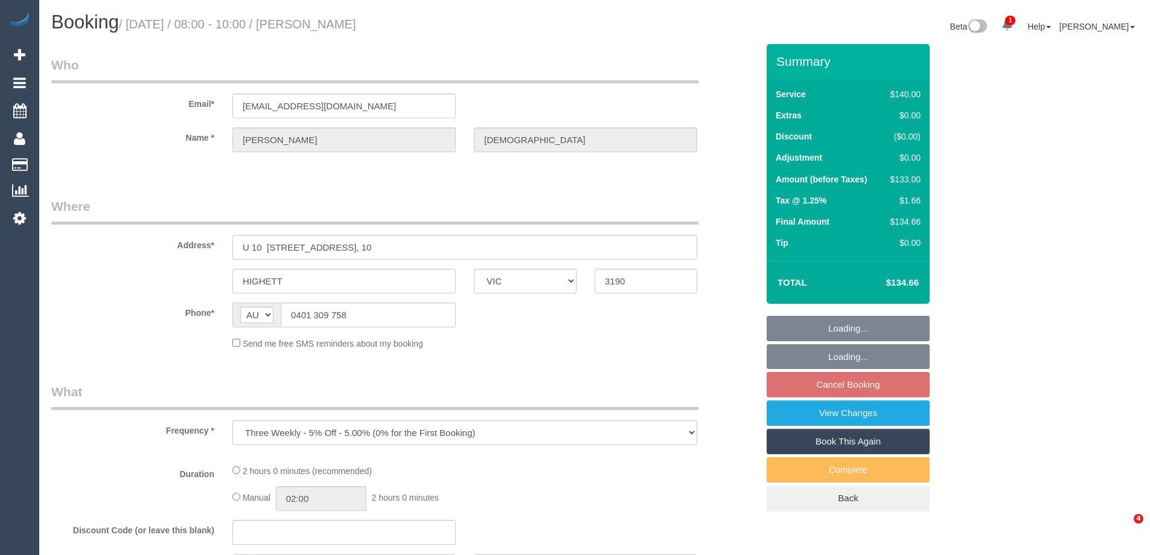
select select "number:28"
select select "number:16"
select select "number:19"
select select "number:22"
select select "number:34"
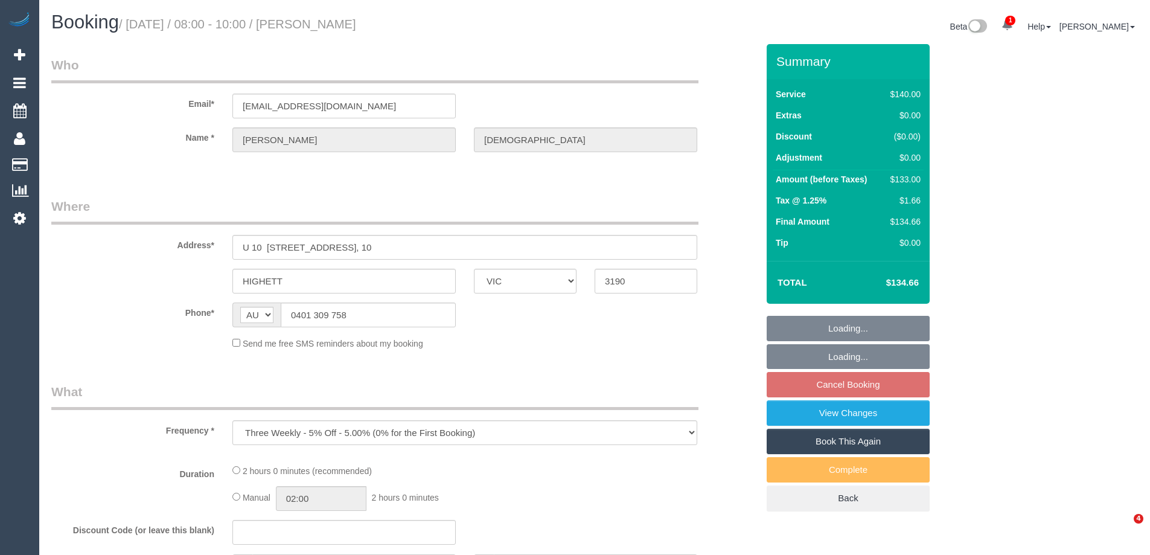
select select "number:12"
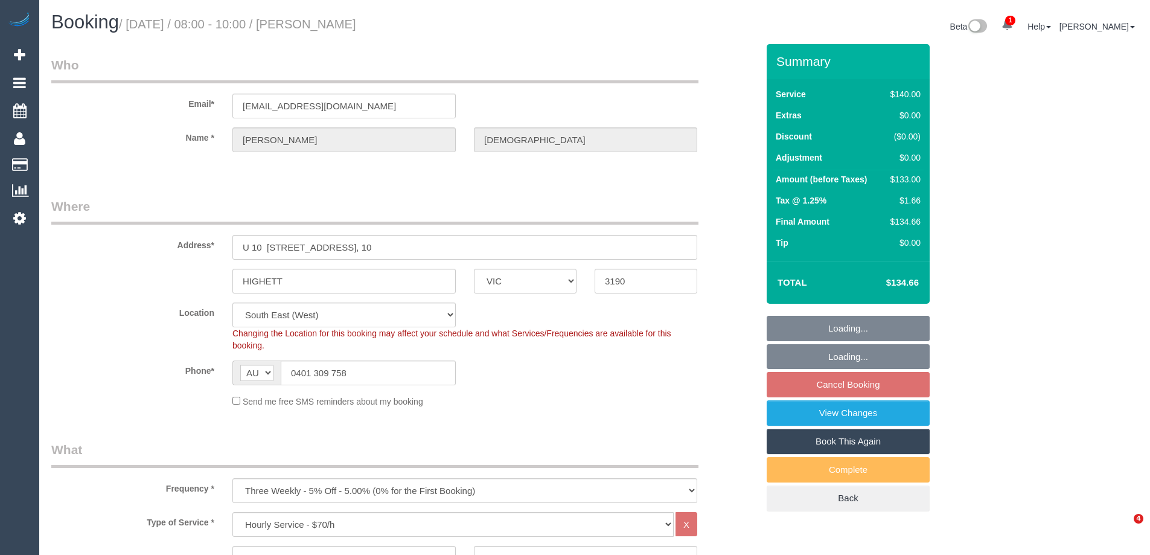
select select "object:1492"
select select "VIC"
select select "string:stripe-pm_1RTuh22GScqysDRV0yB7a122"
select select "number:28"
select select "number:16"
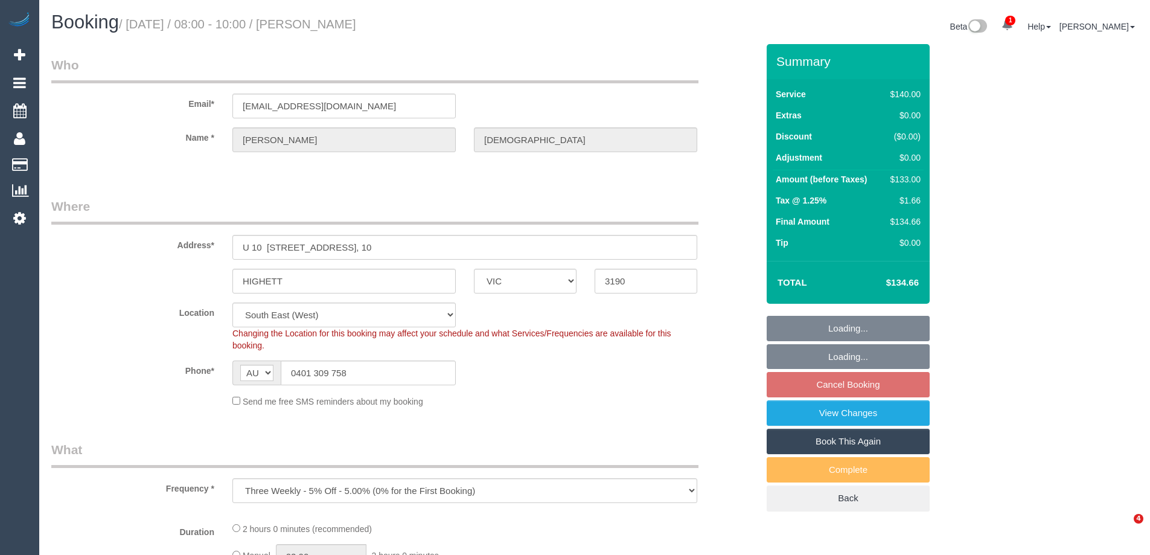
select select "number:19"
select select "number:22"
select select "number:34"
select select "number:12"
select select "object:784"
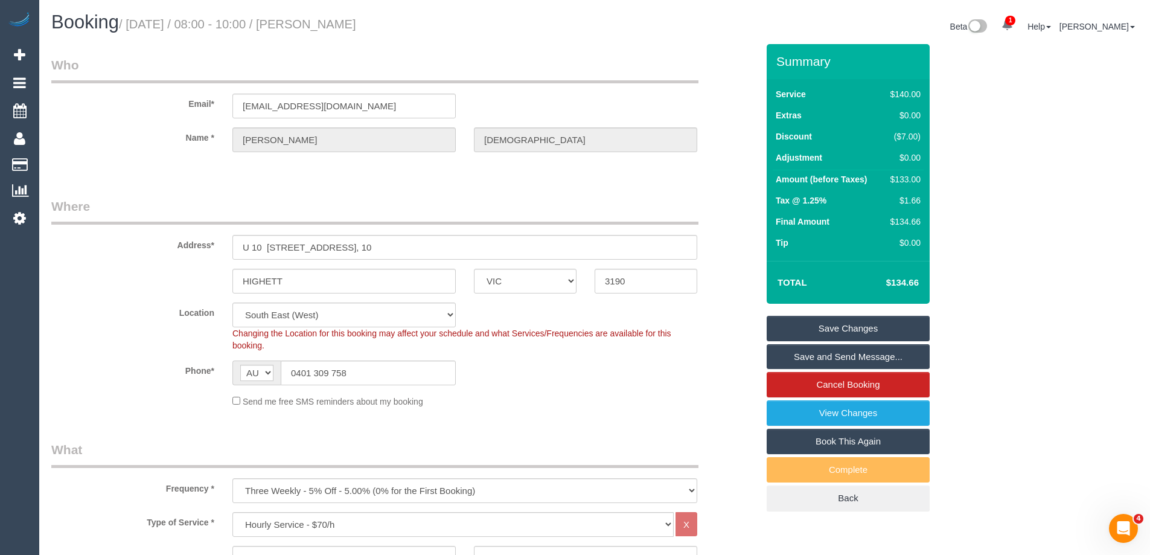
drag, startPoint x: 436, startPoint y: 22, endPoint x: 337, endPoint y: 26, distance: 99.1
click at [337, 26] on h1 "Booking / September 13, 2025 / 08:00 - 10:00 / Hugh Christiansen" at bounding box center [318, 22] width 534 height 21
copy small "Hugh Christiansen"
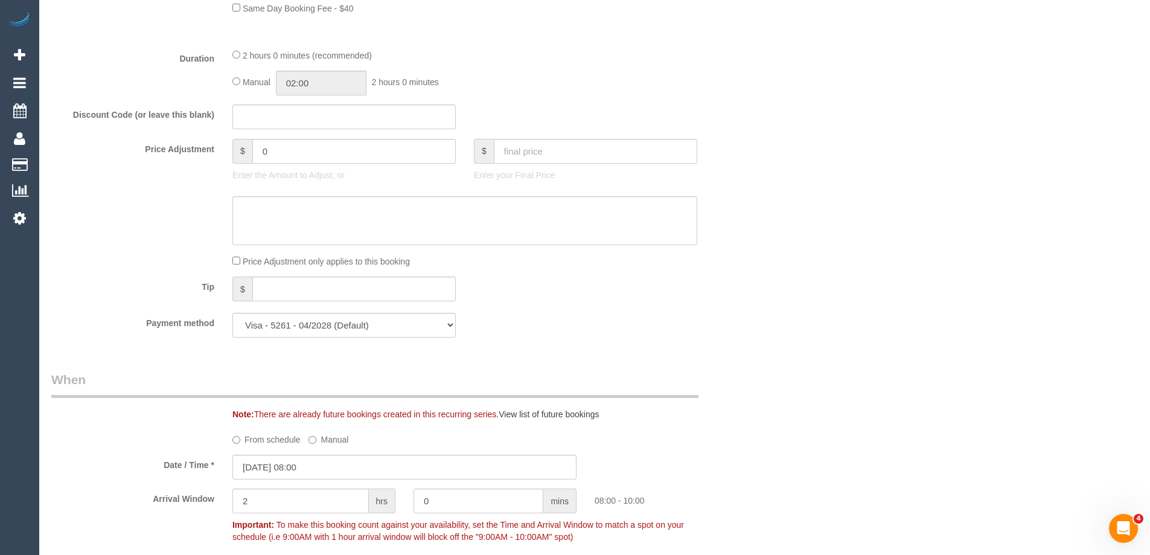
scroll to position [845, 0]
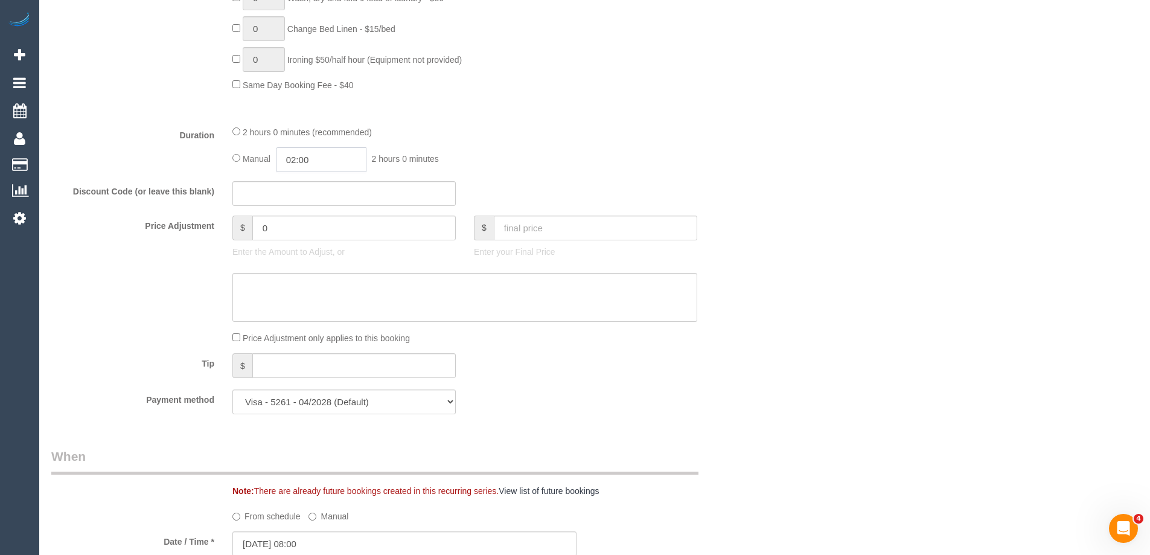
click at [348, 157] on input "02:00" at bounding box center [321, 159] width 91 height 25
type input "01:00"
drag, startPoint x: 311, startPoint y: 188, endPoint x: 438, endPoint y: 160, distance: 129.3
click at [311, 188] on li "01:00" at bounding box center [308, 189] width 54 height 16
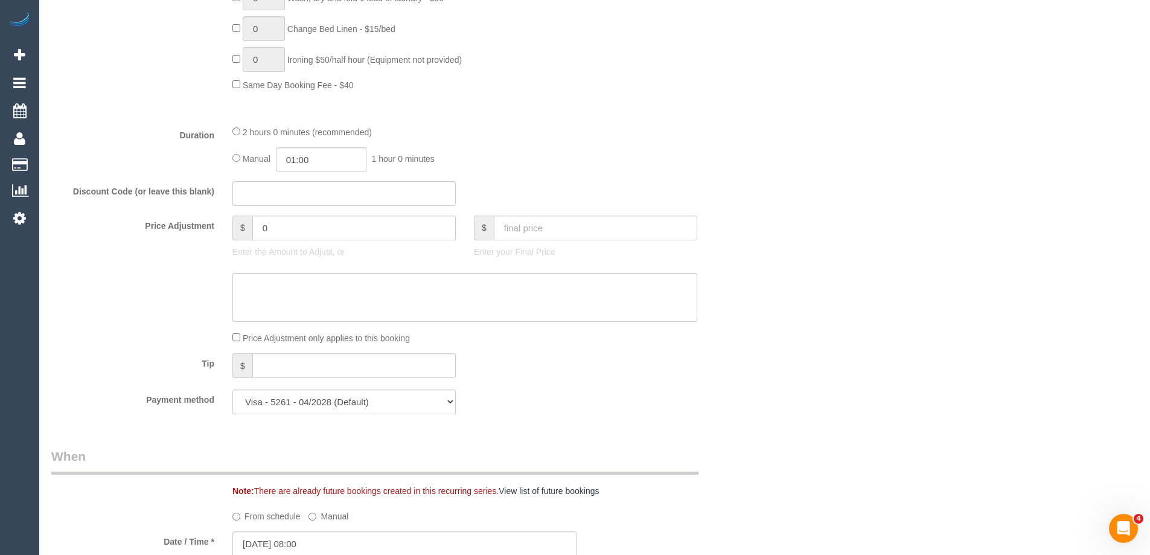
click at [556, 143] on div "2 hours 0 minutes (recommended) Manual 01:00 1 hour 0 minutes" at bounding box center [464, 148] width 483 height 47
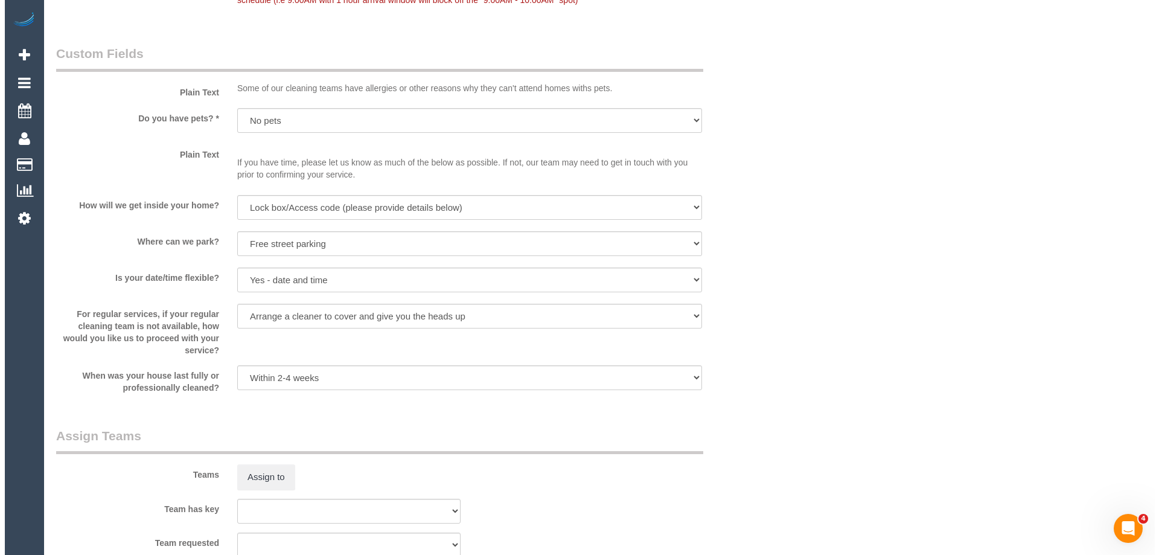
scroll to position [1509, 0]
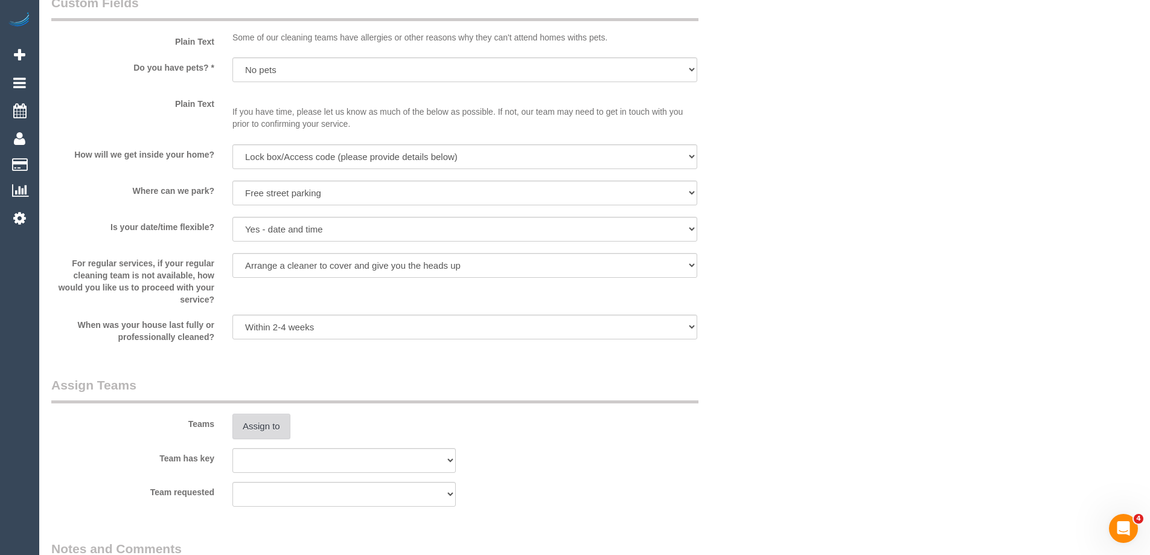
click at [275, 438] on button "Assign to" at bounding box center [261, 425] width 58 height 25
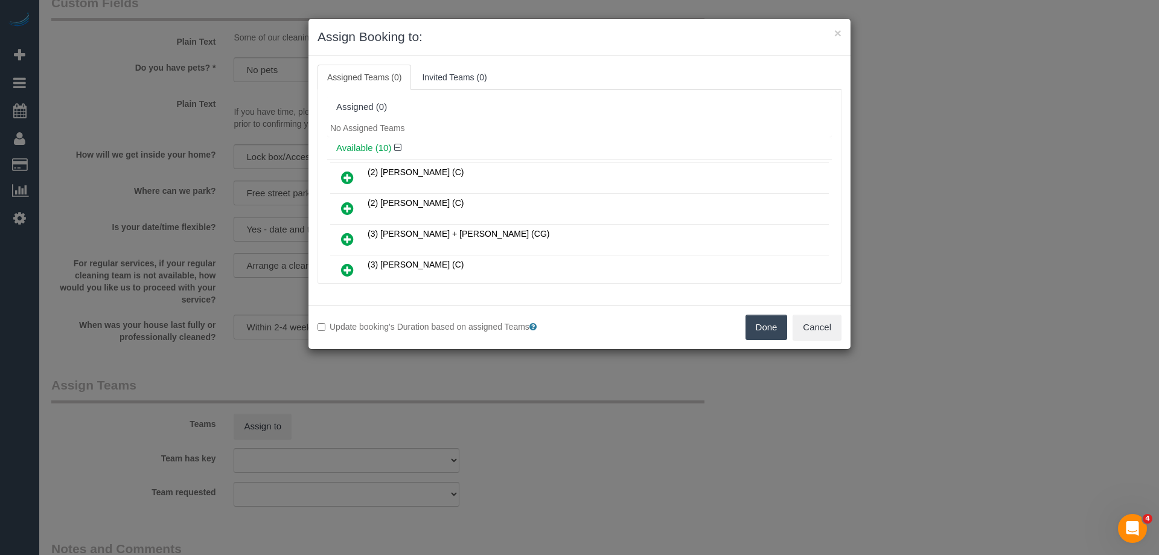
click at [537, 135] on div "No Assigned Teams" at bounding box center [579, 128] width 505 height 18
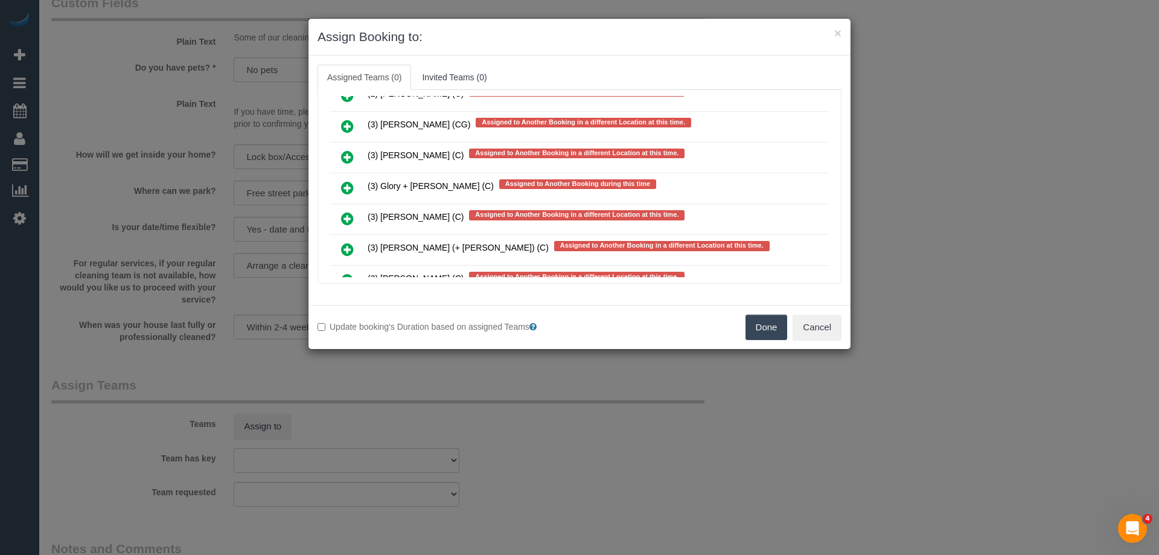
click at [349, 187] on icon at bounding box center [347, 187] width 13 height 14
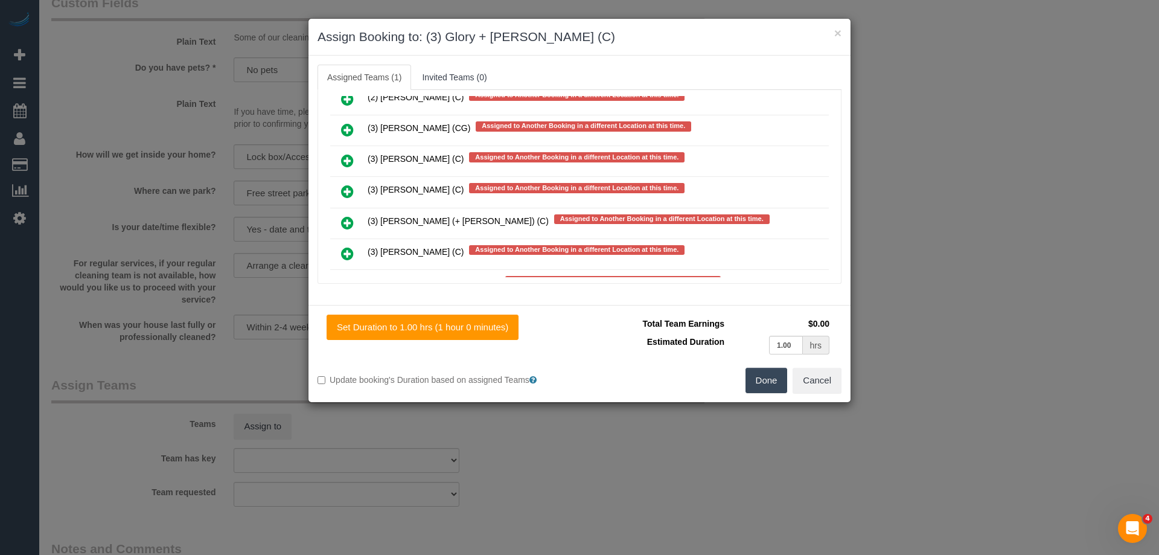
scroll to position [0, 0]
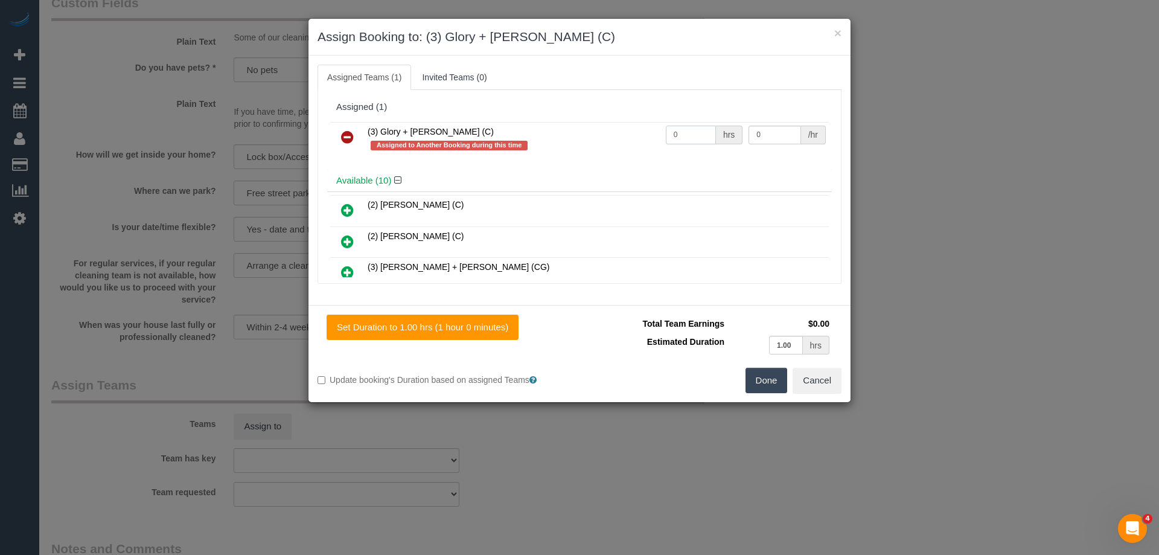
click at [691, 137] on input "0" at bounding box center [691, 135] width 50 height 19
type input "2"
click at [768, 136] on input "0" at bounding box center [774, 135] width 52 height 19
type input "35"
click at [755, 378] on button "Done" at bounding box center [766, 380] width 42 height 25
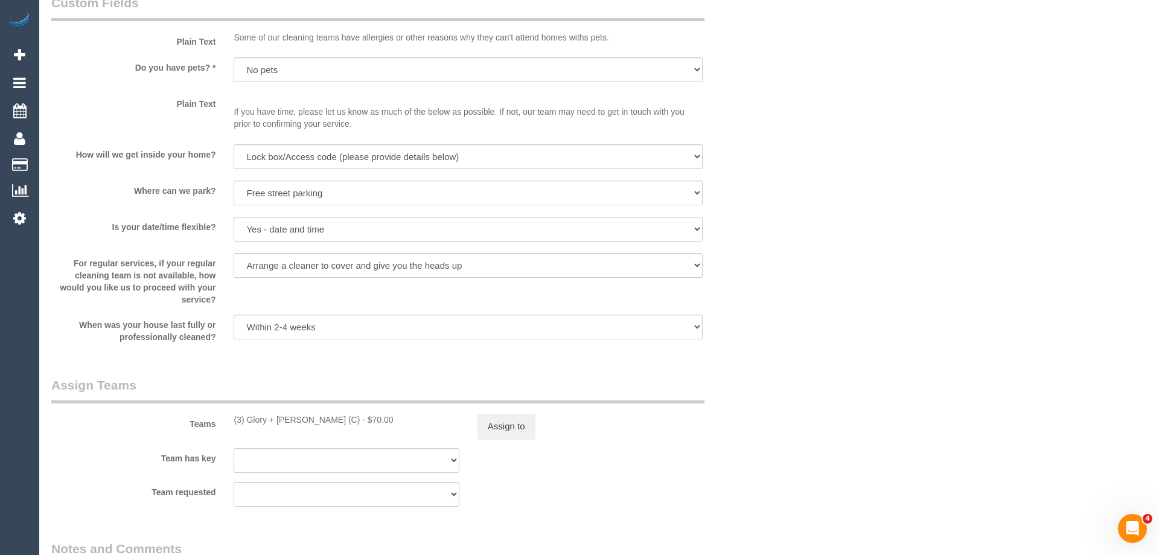
click at [755, 378] on div "× Assign Booking to: (3) Glory + Mary (C) Assigned Teams (1) Invited Teams (0) …" at bounding box center [579, 277] width 1159 height 555
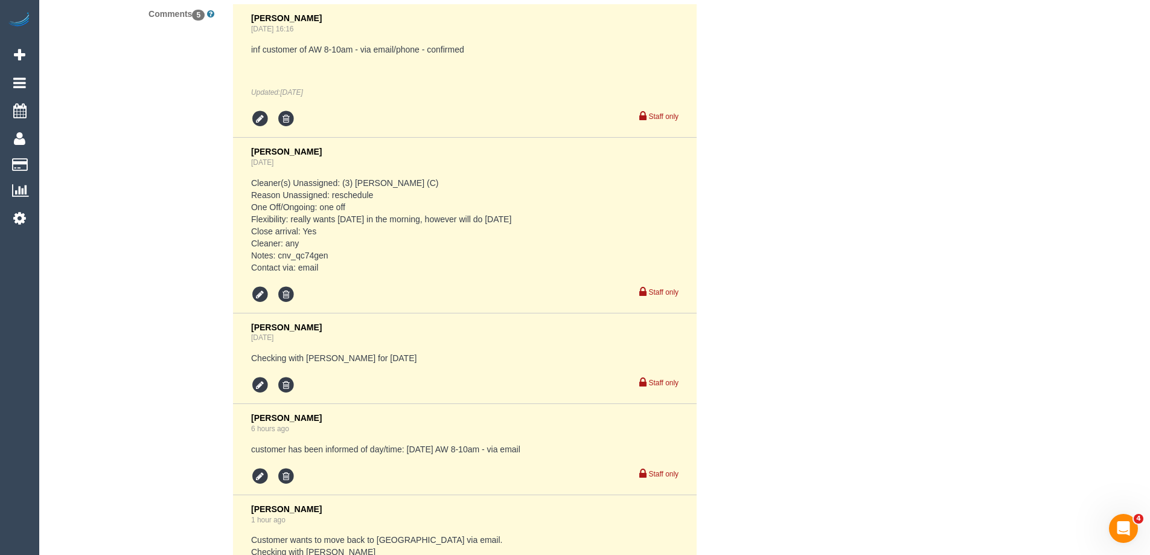
scroll to position [2475, 0]
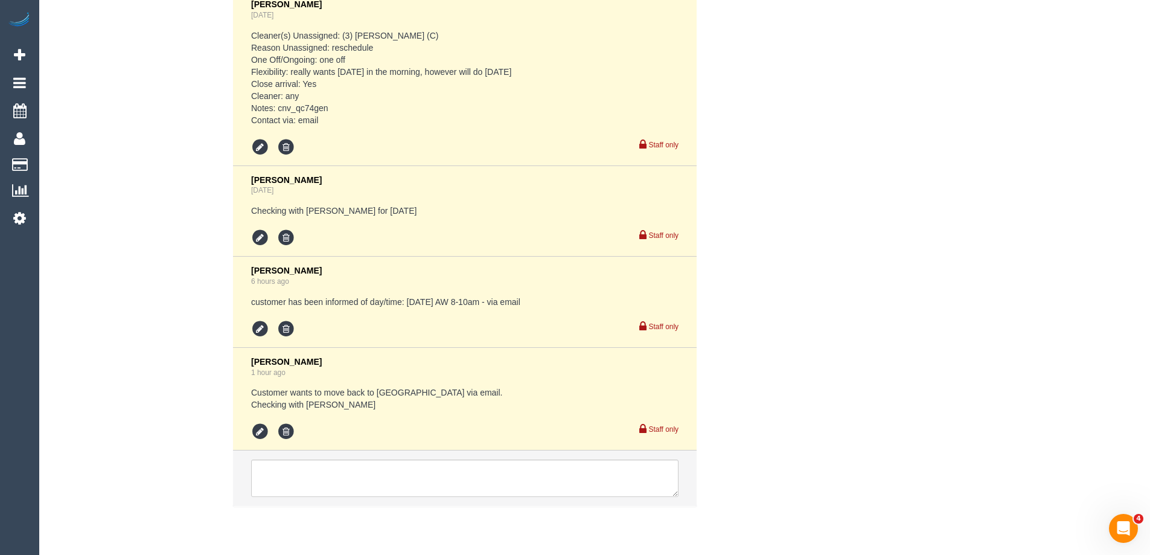
click at [765, 308] on div "Comments 5 Jessica Trentin Sep 02, 2025 16:16 inf customer of AW 8-10am - via e…" at bounding box center [404, 187] width 724 height 662
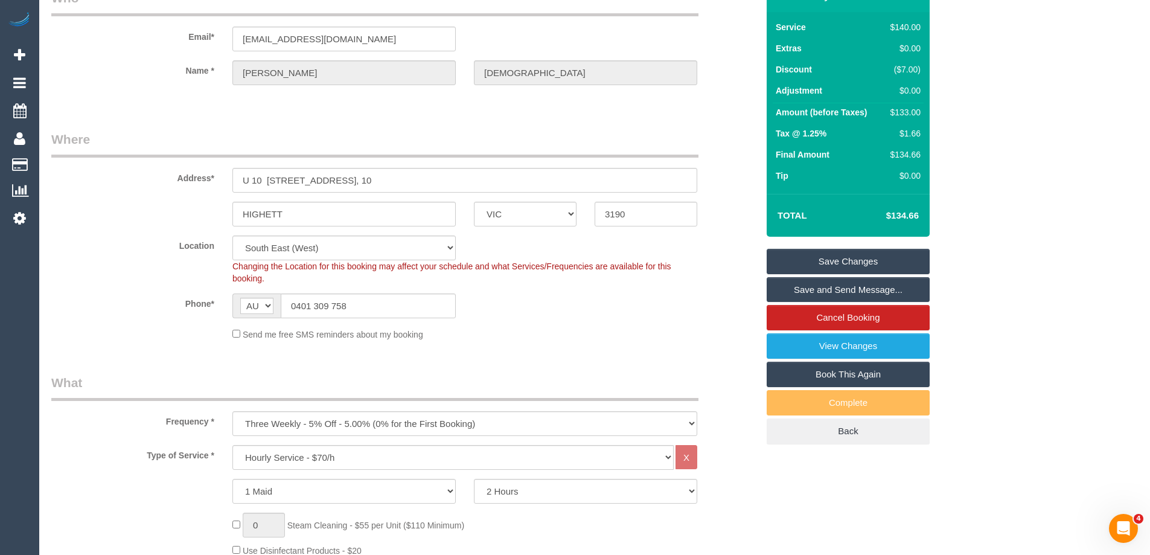
scroll to position [0, 0]
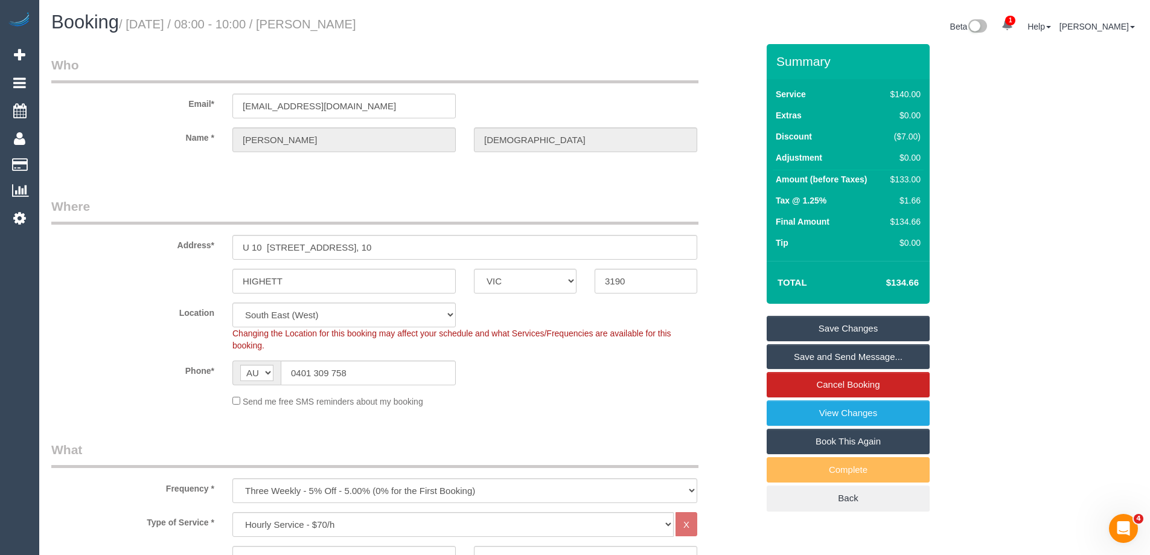
click at [656, 402] on div "Send me free SMS reminders about my booking" at bounding box center [464, 400] width 483 height 13
click at [586, 384] on div "Phone* AF AL DZ AD AO AI AQ AG AR AM AW AU AT AZ BS BH BD BB BY BE BZ BJ BM BT …" at bounding box center [404, 372] width 724 height 25
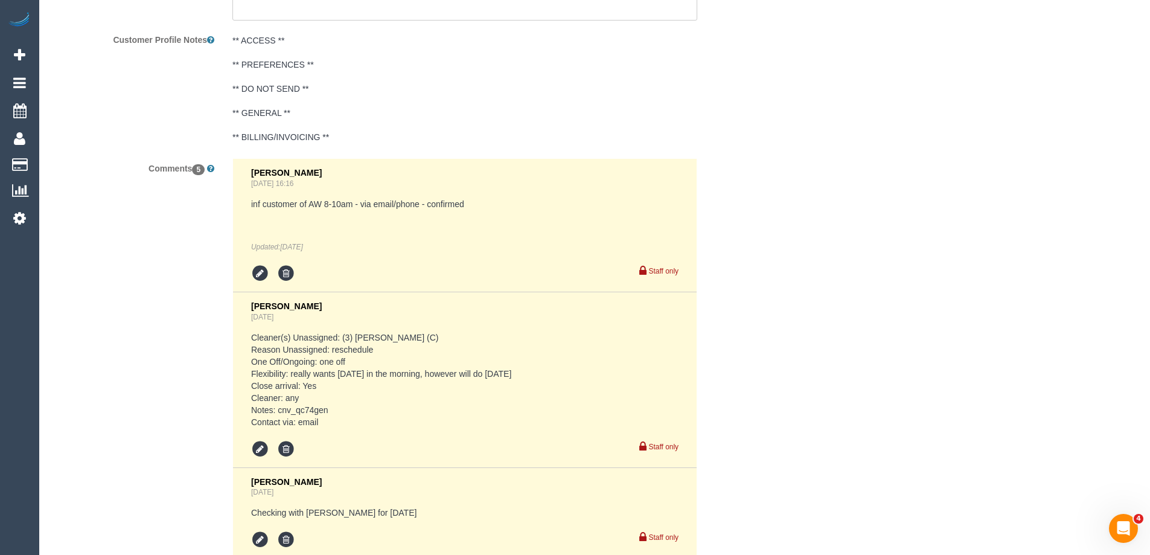
scroll to position [2514, 0]
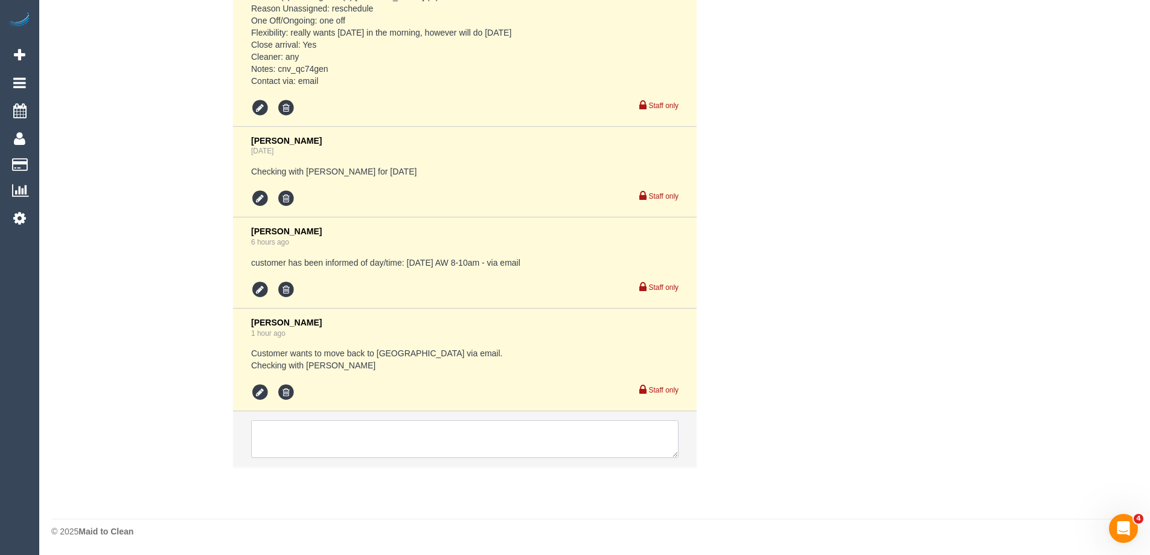
click at [287, 433] on textarea at bounding box center [464, 438] width 427 height 37
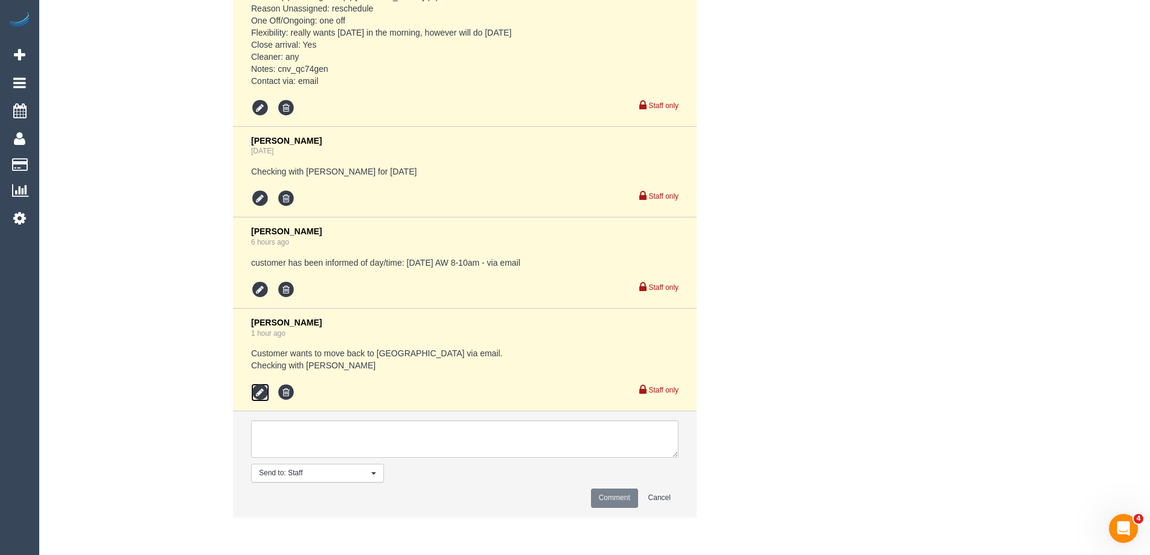
click at [261, 392] on icon at bounding box center [260, 392] width 18 height 18
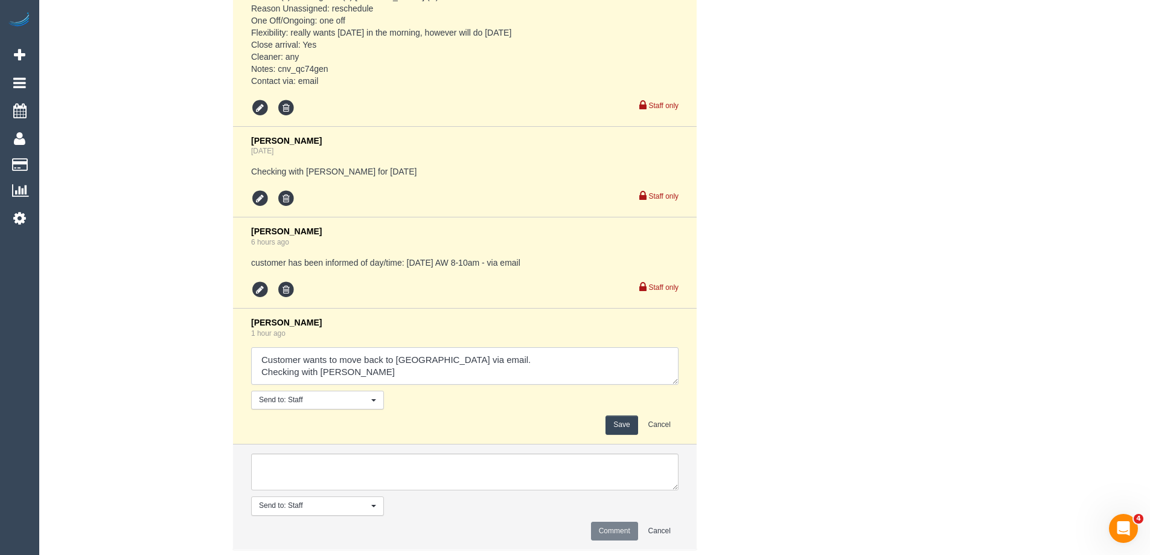
click at [320, 372] on textarea at bounding box center [464, 365] width 427 height 37
drag, startPoint x: 224, startPoint y: 383, endPoint x: 211, endPoint y: 384, distance: 13.3
click at [211, 384] on div "Comments 5 Jessica Trentin Sep 02, 2025 16:16 inf customer of AW 8-10am - via e…" at bounding box center [404, 189] width 724 height 744
type textarea "Customer wants to move back to Sat via email. Informed customer via email 8-10a…"
click at [616, 421] on button "Save" at bounding box center [621, 424] width 32 height 19
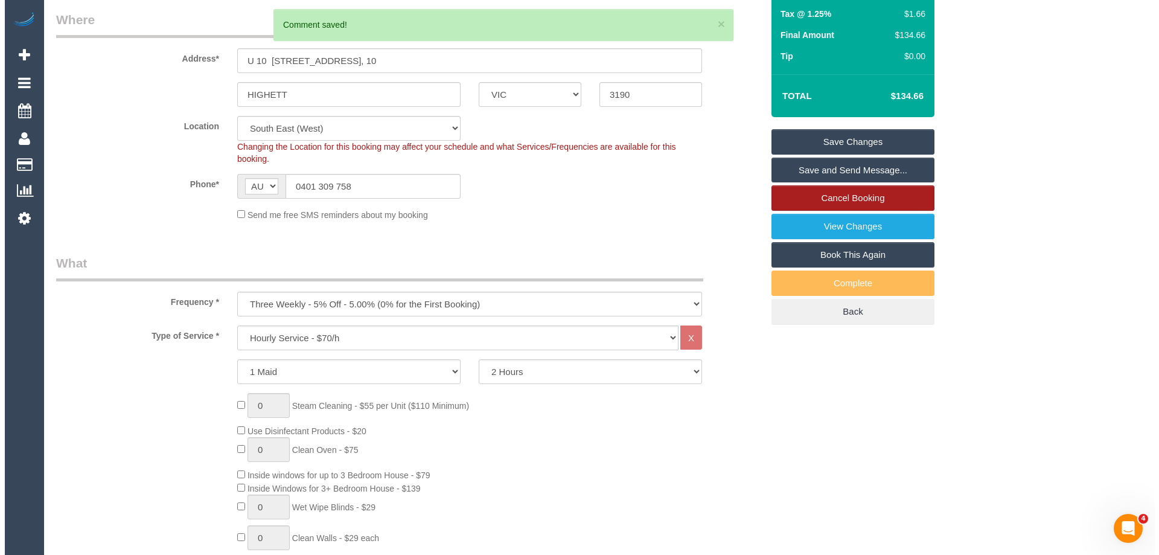
scroll to position [0, 0]
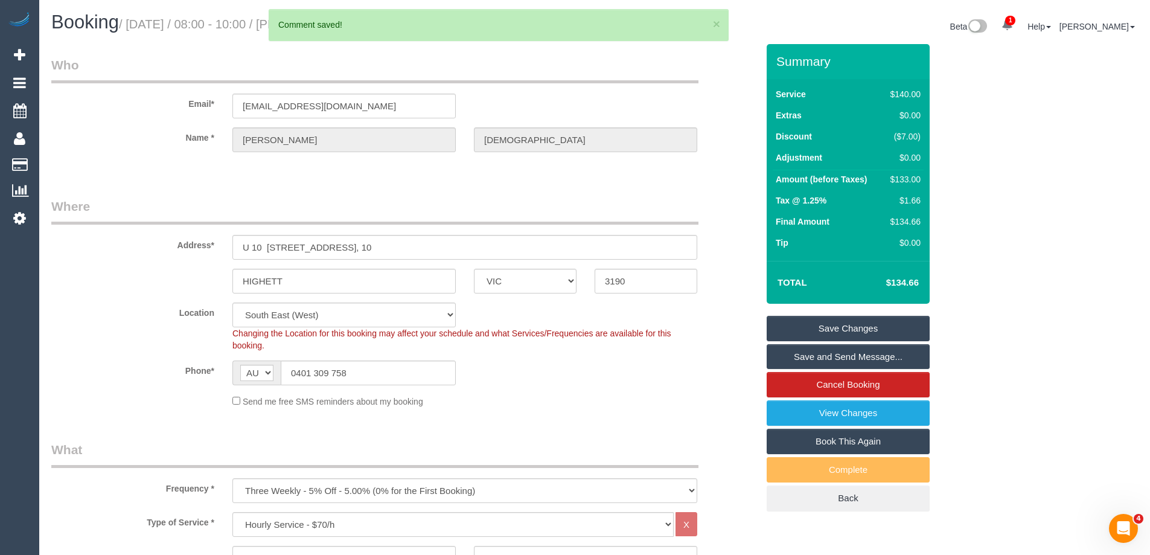
click at [900, 356] on link "Save and Send Message..." at bounding box center [848, 356] width 163 height 25
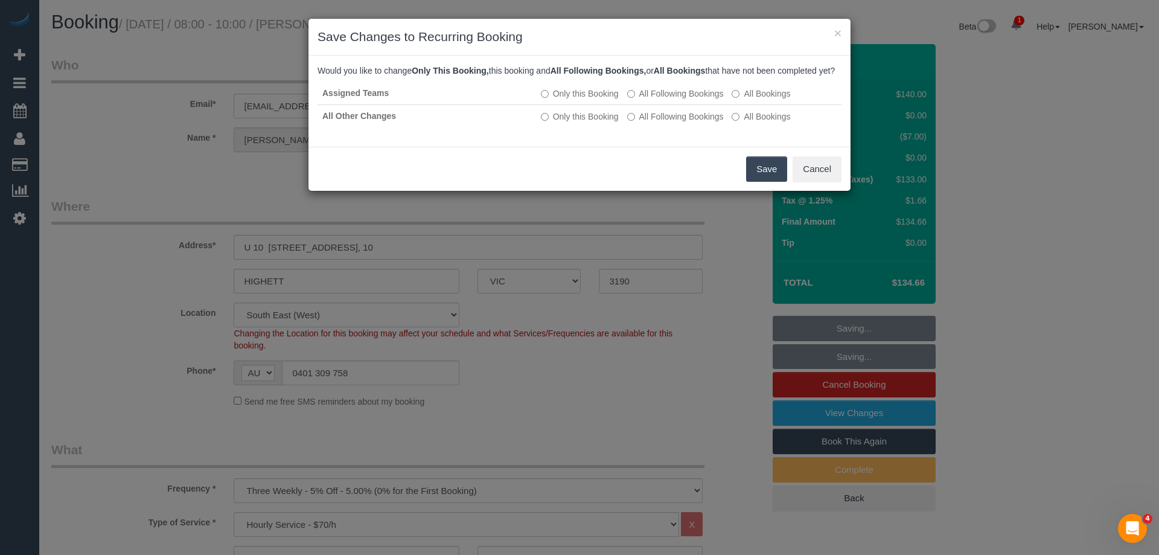
click at [762, 181] on button "Save" at bounding box center [766, 168] width 41 height 25
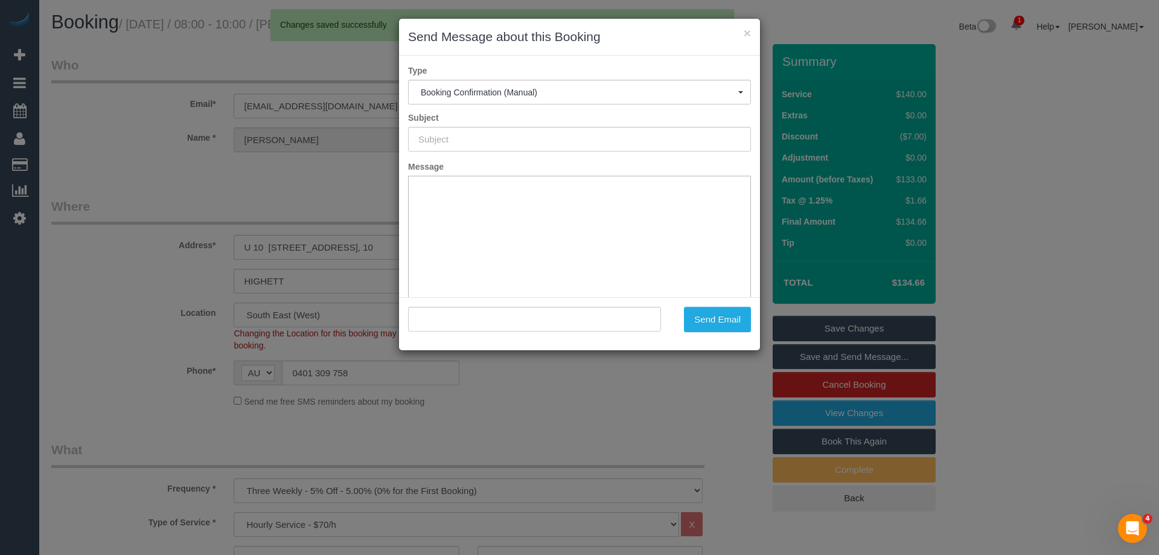
type input "Booking Confirmed"
type input ""Hugh Christiansen" <hughc23@gmail.com>"
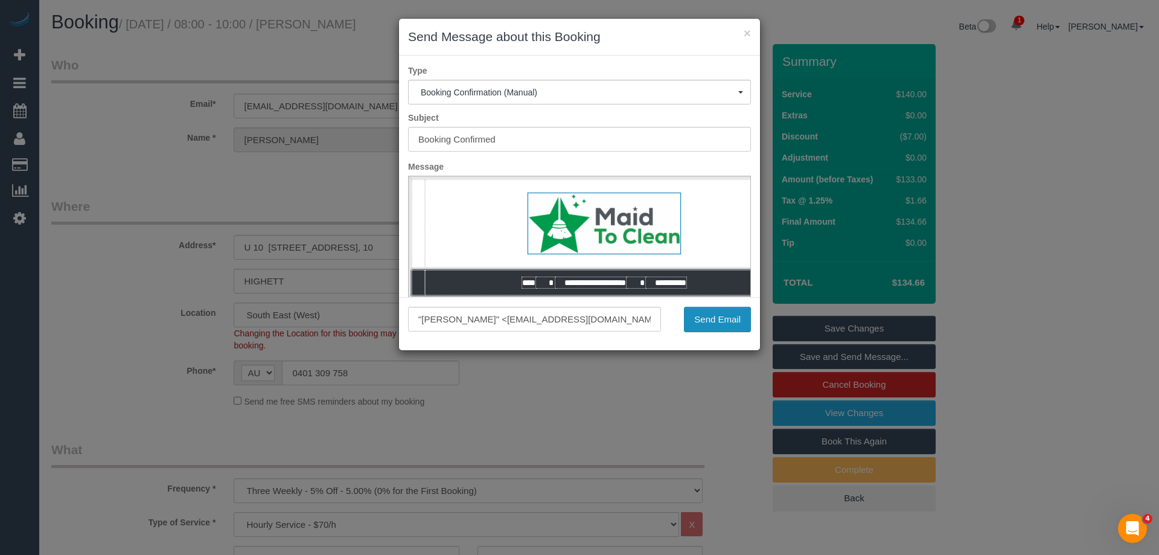
click at [744, 322] on button "Send Email" at bounding box center [717, 319] width 67 height 25
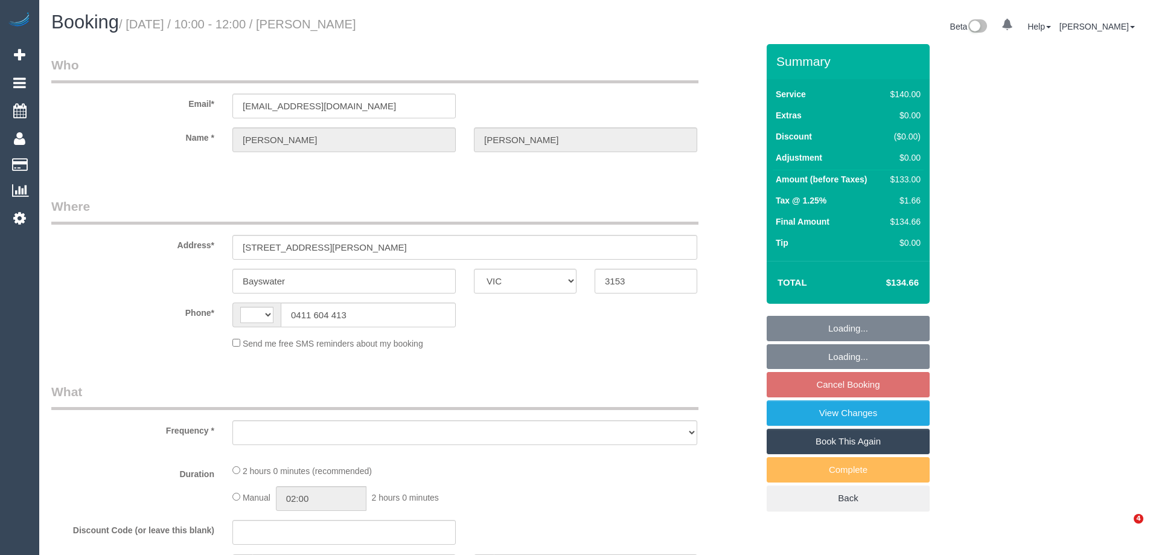
select select "VIC"
select select "string:AU"
select select "object:552"
select select "number:28"
select select "number:16"
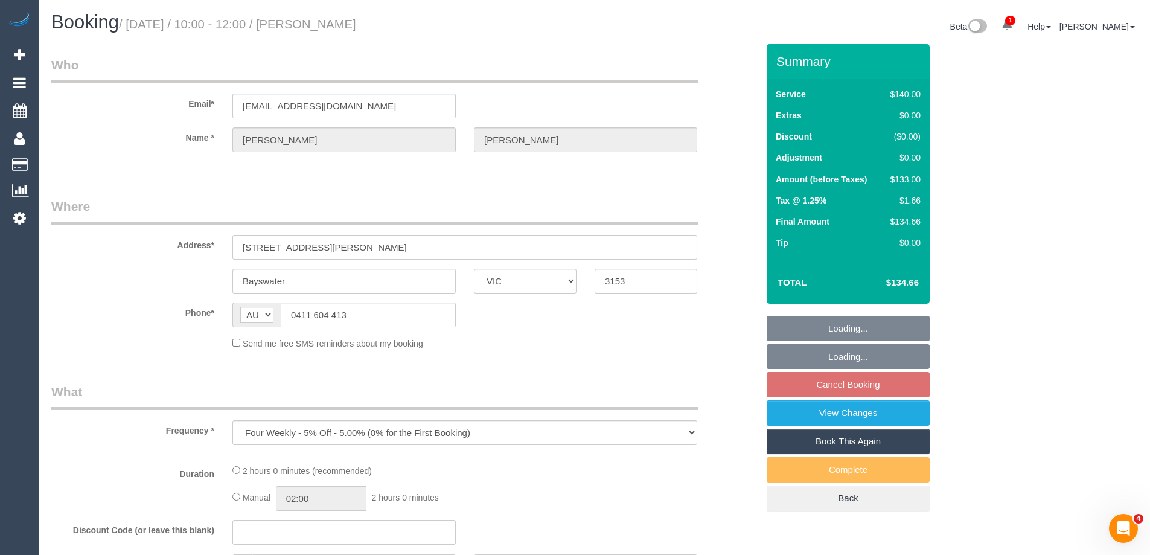
select select "number:18"
select select "number:24"
select select "number:34"
select select "number:13"
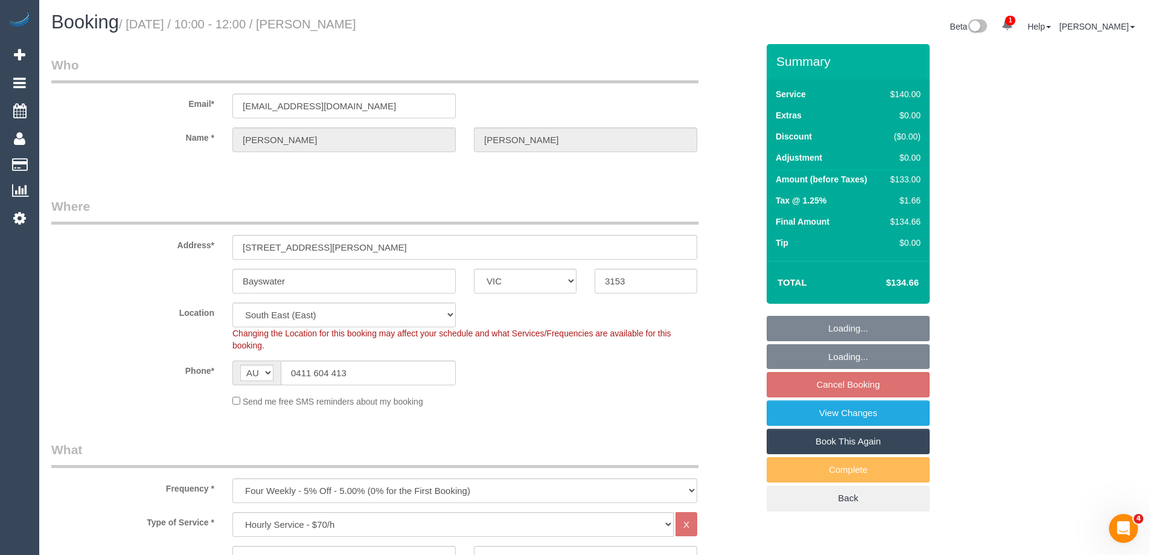
select select "string:stripe-card_1CQbH82GScqysDRVHSMhP1Tb"
select select "spot3"
select select "object:1405"
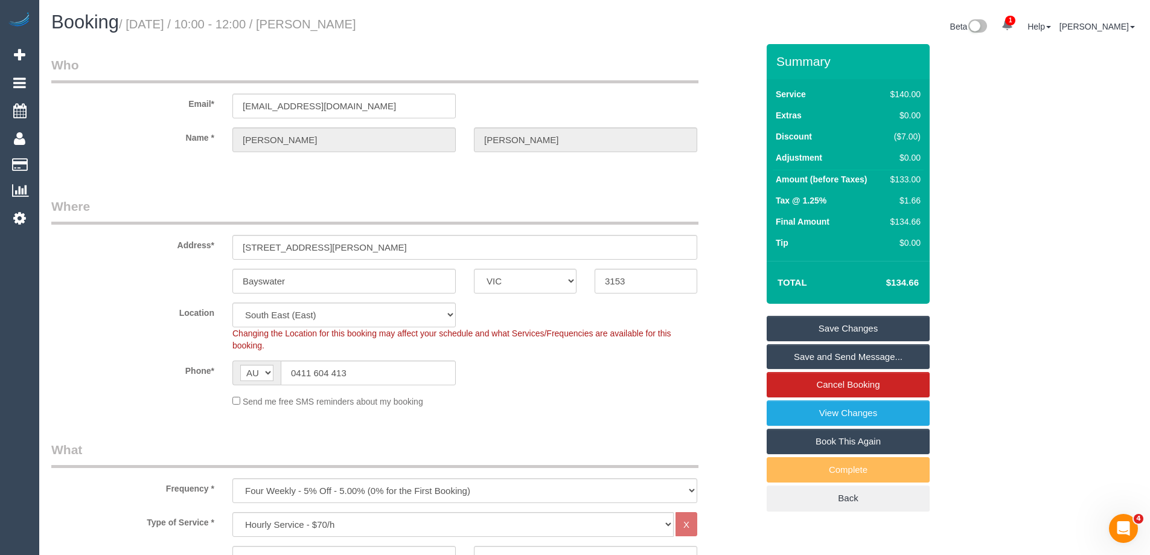
click at [579, 378] on div "Phone* AF AL DZ AD AO AI AQ AG AR AM AW AU AT AZ BS BH BD BB BY BE BZ BJ BM BT …" at bounding box center [404, 372] width 724 height 25
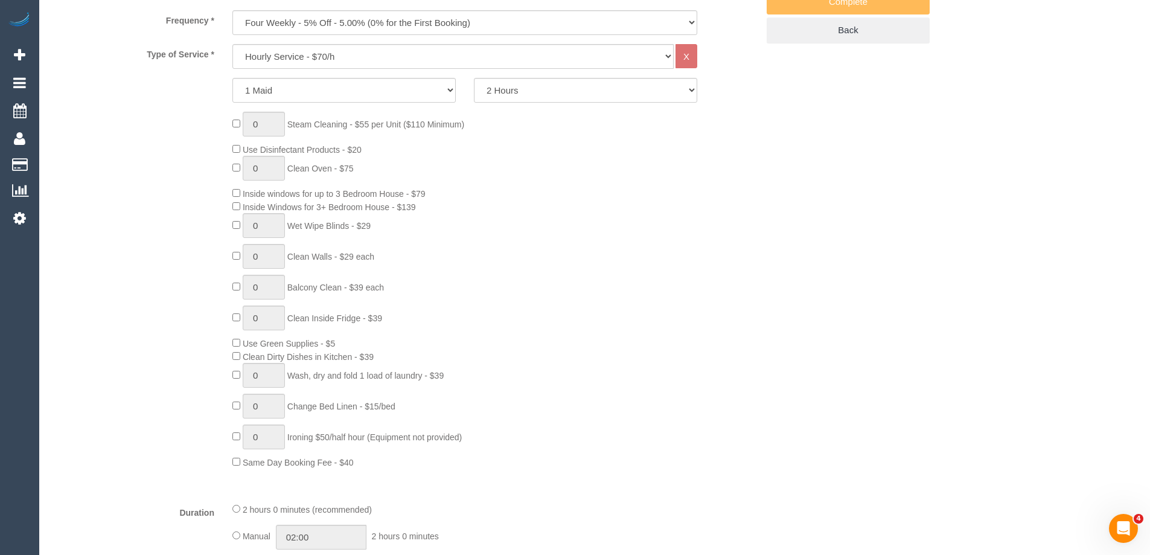
scroll to position [664, 0]
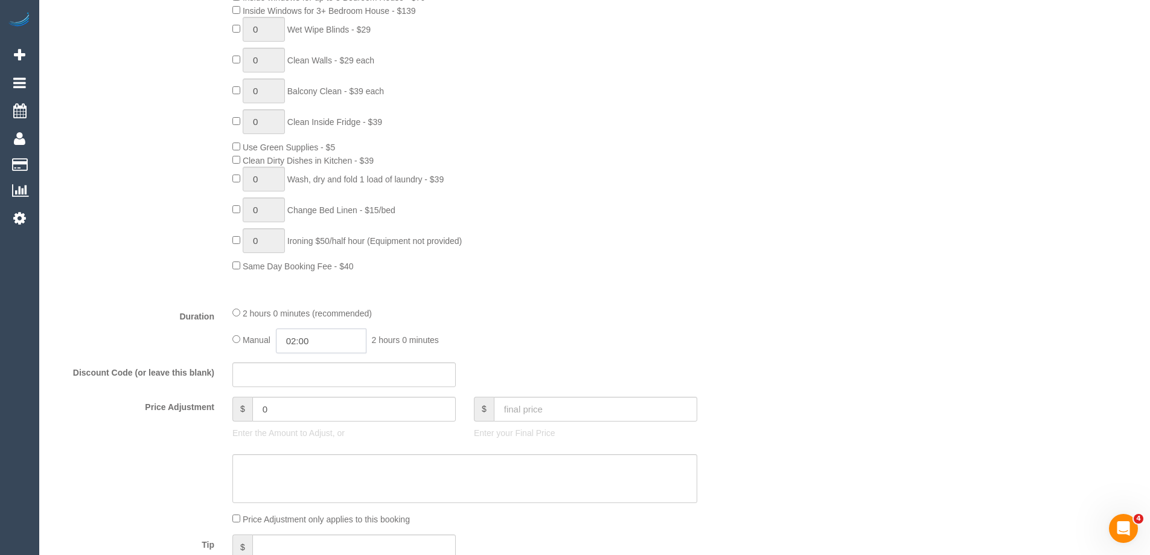
click at [333, 340] on input "02:00" at bounding box center [321, 340] width 91 height 25
type input "01:00"
drag, startPoint x: 314, startPoint y: 368, endPoint x: 558, endPoint y: 311, distance: 249.9
click at [316, 368] on li "01:00" at bounding box center [308, 370] width 54 height 16
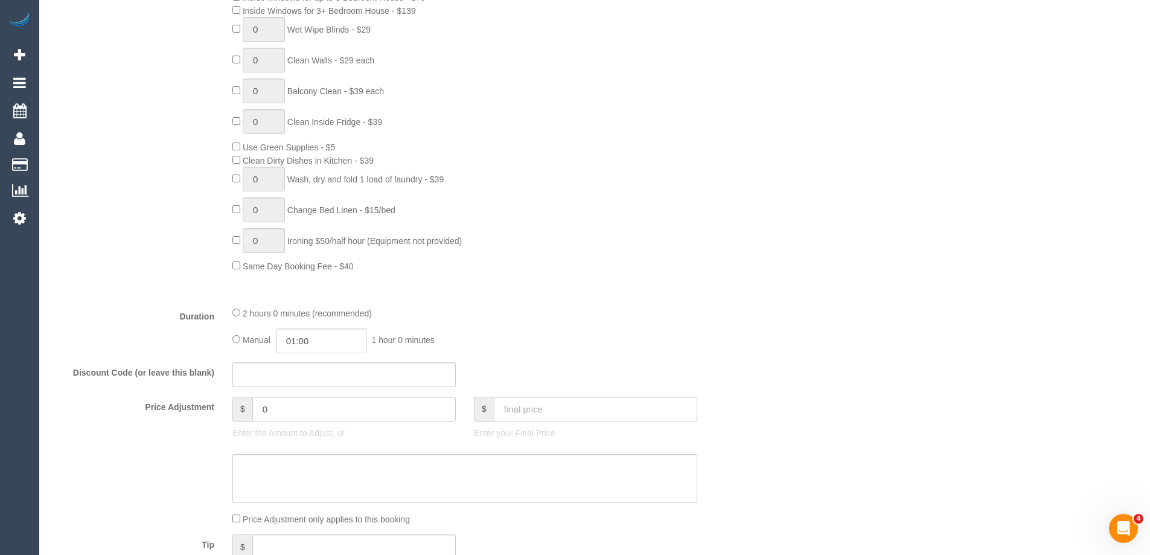
click at [566, 311] on div "2 hours 0 minutes (recommended)" at bounding box center [464, 312] width 465 height 13
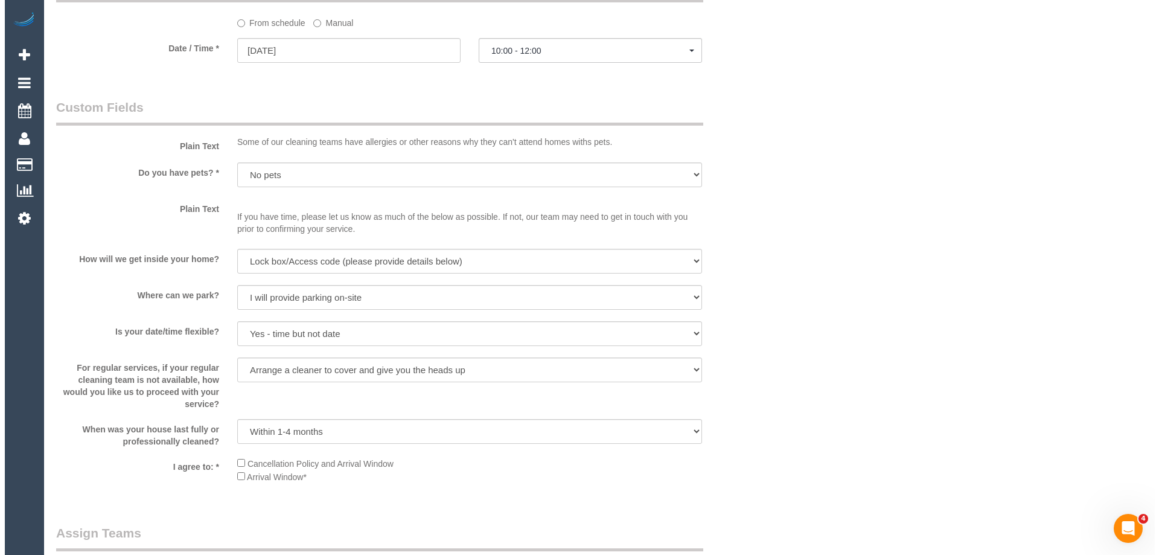
scroll to position [1509, 0]
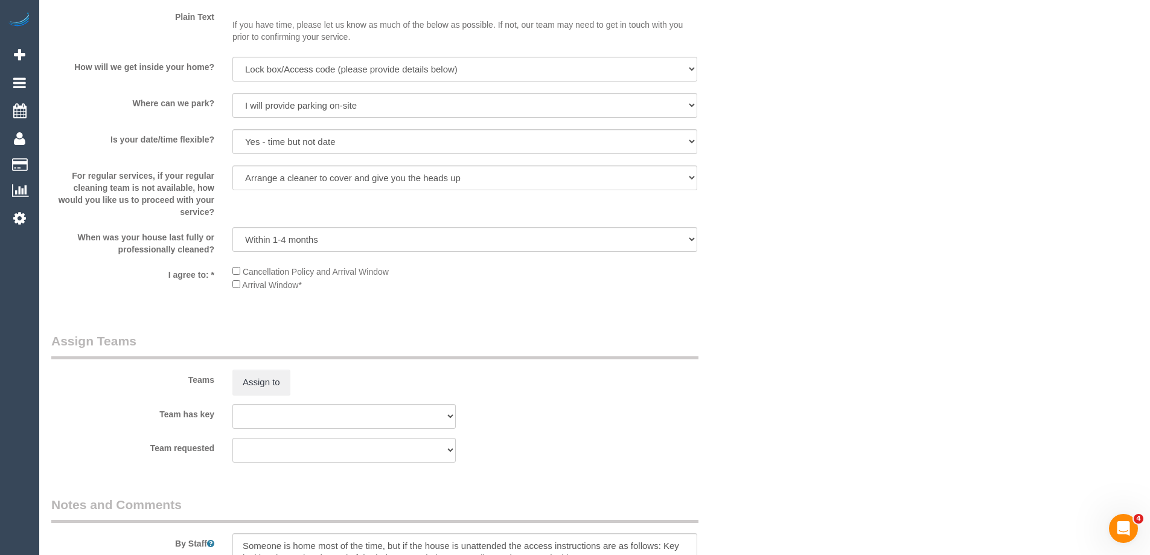
select select "spot24"
click at [263, 383] on button "Assign to" at bounding box center [261, 381] width 58 height 25
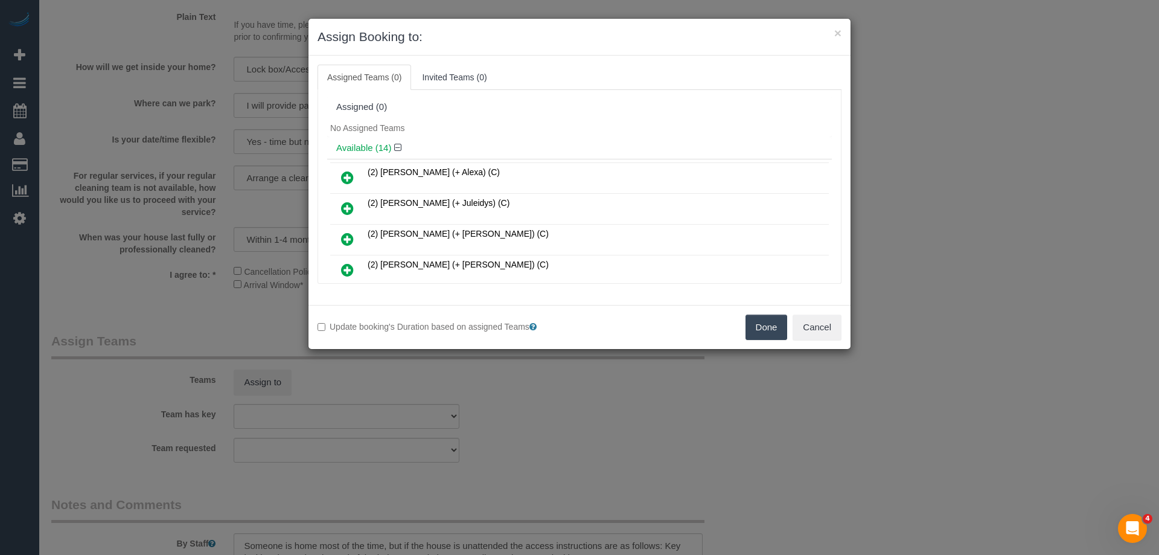
click at [620, 137] on div "Available (14)" at bounding box center [579, 148] width 505 height 22
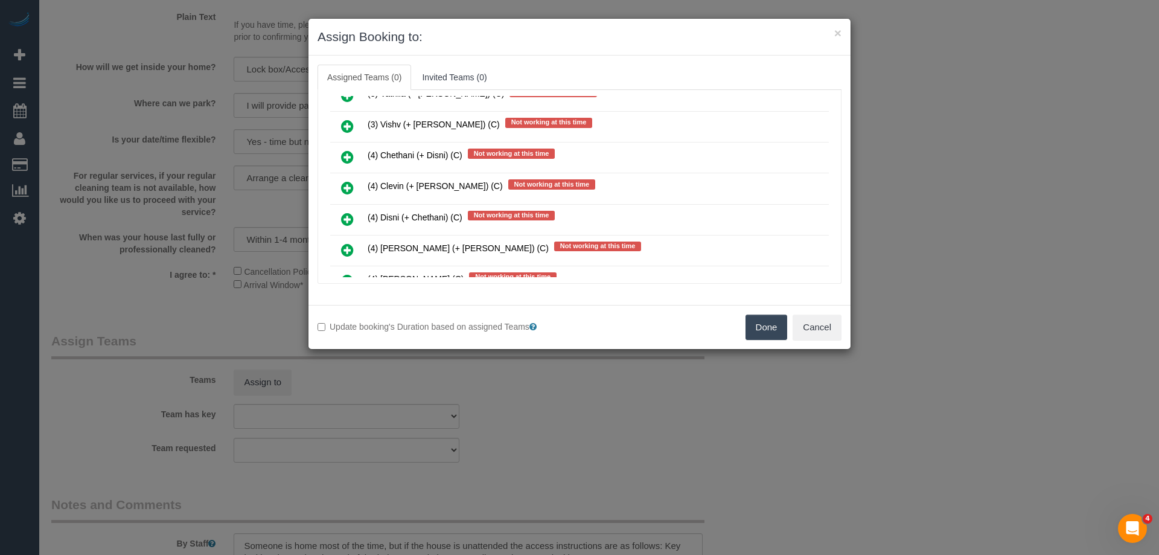
click at [343, 184] on icon at bounding box center [347, 187] width 13 height 14
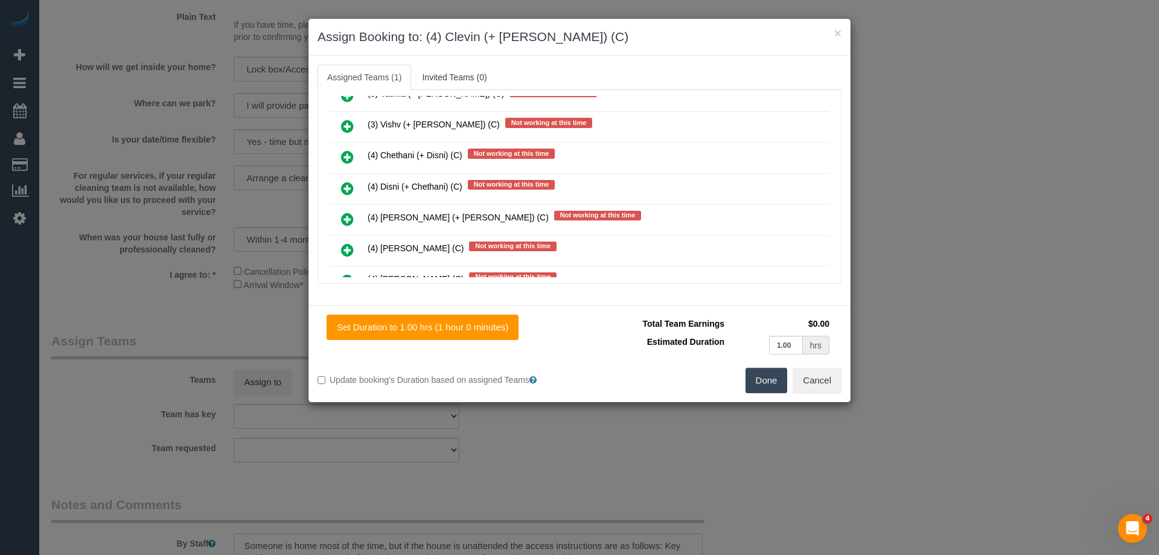
click at [340, 218] on link at bounding box center [347, 220] width 28 height 24
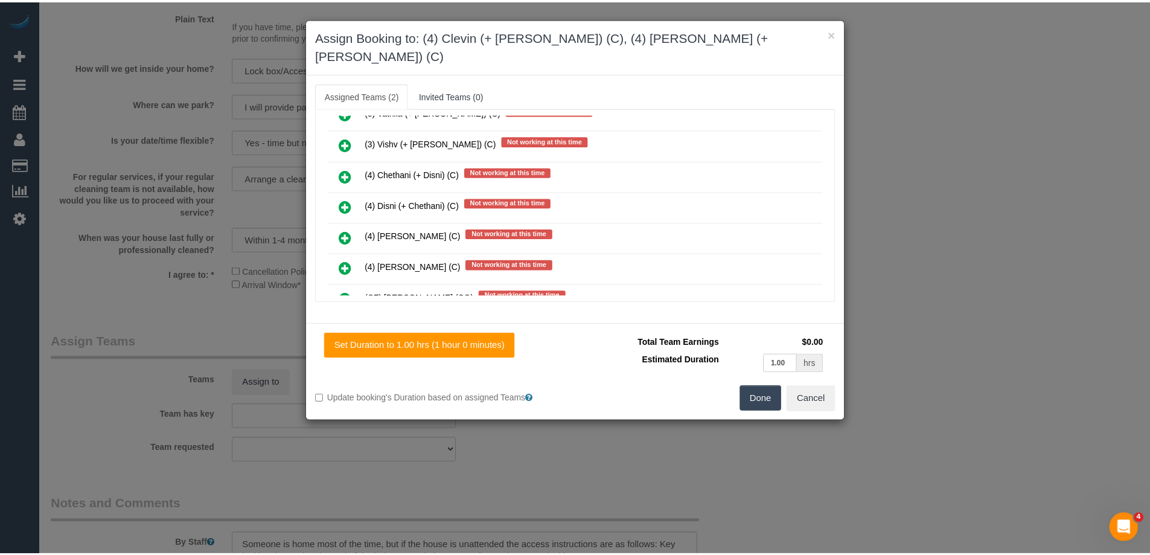
scroll to position [0, 0]
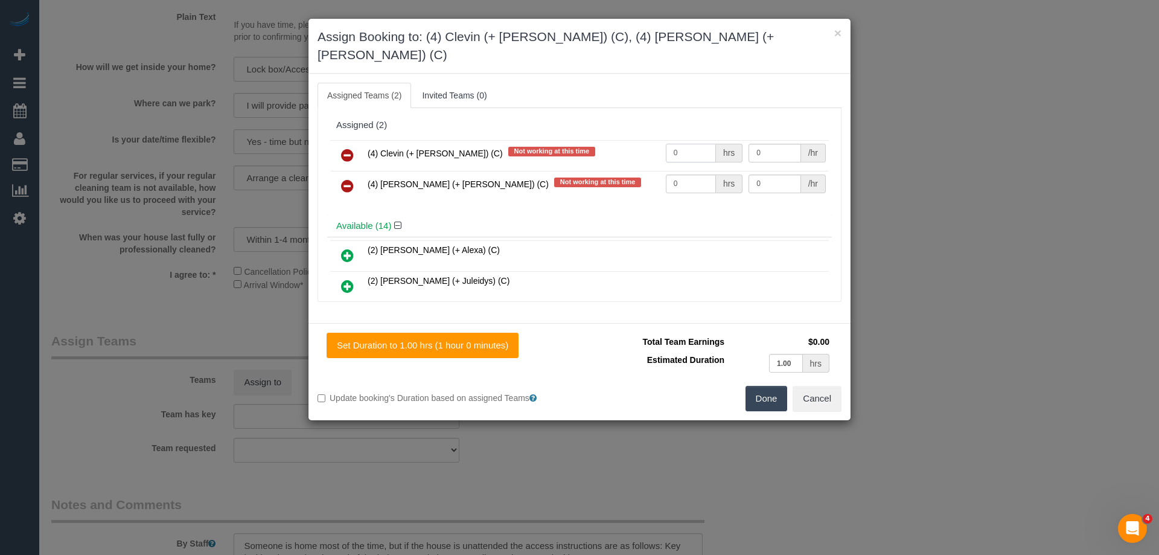
click at [685, 144] on input "0" at bounding box center [691, 153] width 50 height 19
type input "1"
click at [695, 174] on input "0" at bounding box center [691, 183] width 50 height 19
type input "1"
click at [785, 144] on input "0" at bounding box center [774, 153] width 52 height 19
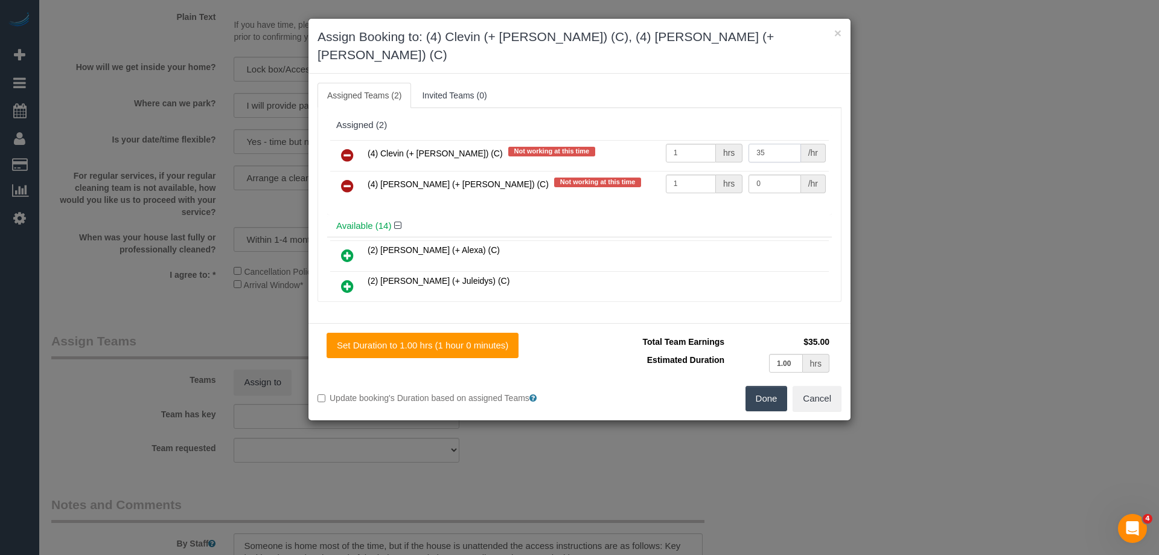
type input "35"
click at [761, 174] on input "0" at bounding box center [774, 183] width 52 height 19
type input "35"
click at [755, 386] on button "Done" at bounding box center [766, 398] width 42 height 25
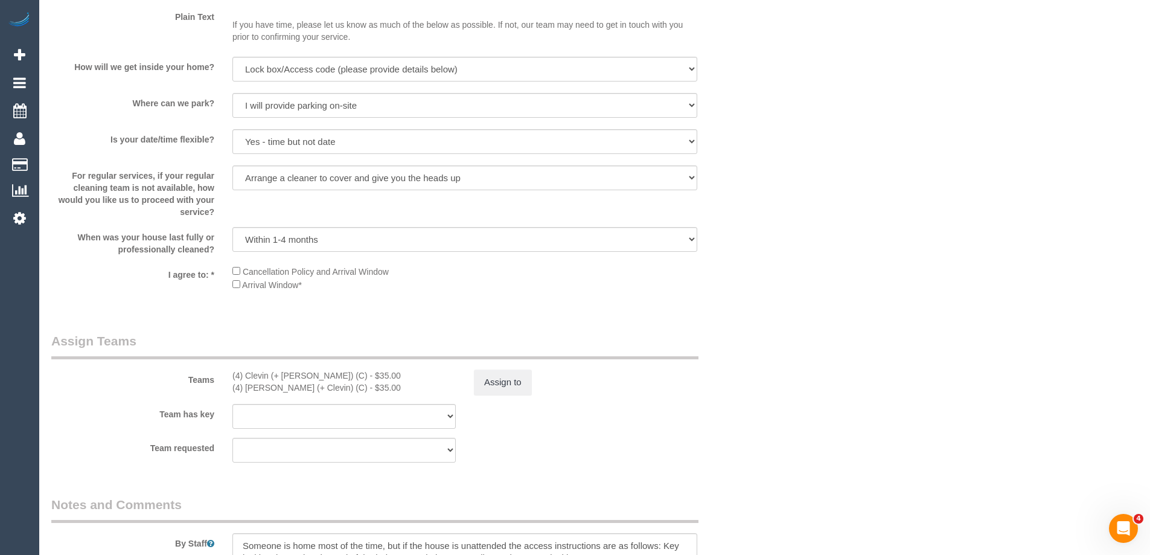
click at [755, 374] on div "Teams (4) Clevin (+ Noel) (C) - $35.00 (4) Noel (+ Clevin) (C) - $35.00 Assign …" at bounding box center [404, 363] width 724 height 63
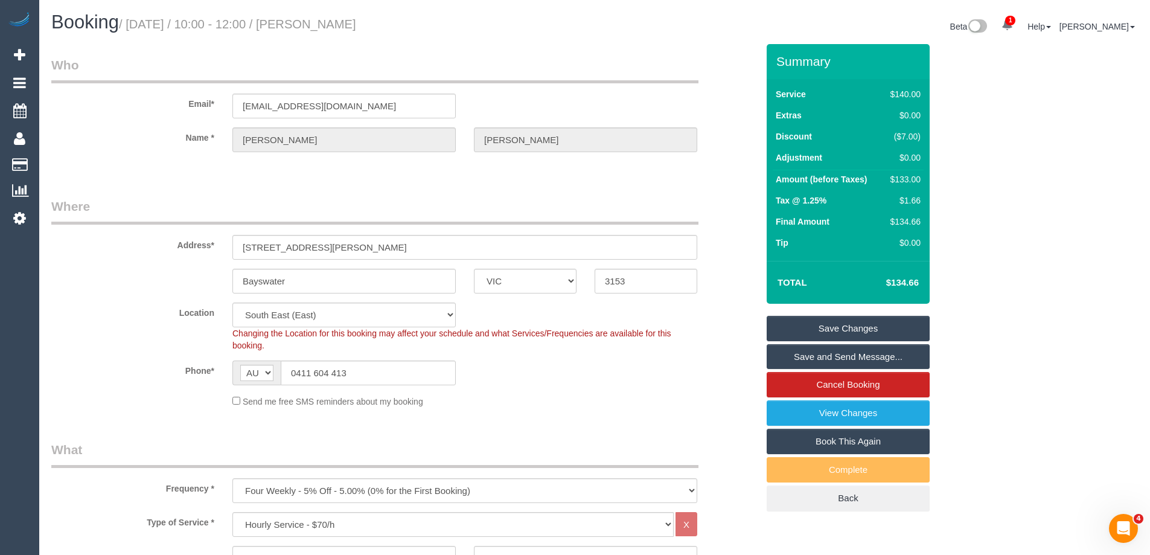
click at [584, 399] on div "Send me free SMS reminders about my booking" at bounding box center [464, 400] width 483 height 13
click at [856, 327] on link "Save Changes" at bounding box center [848, 328] width 163 height 25
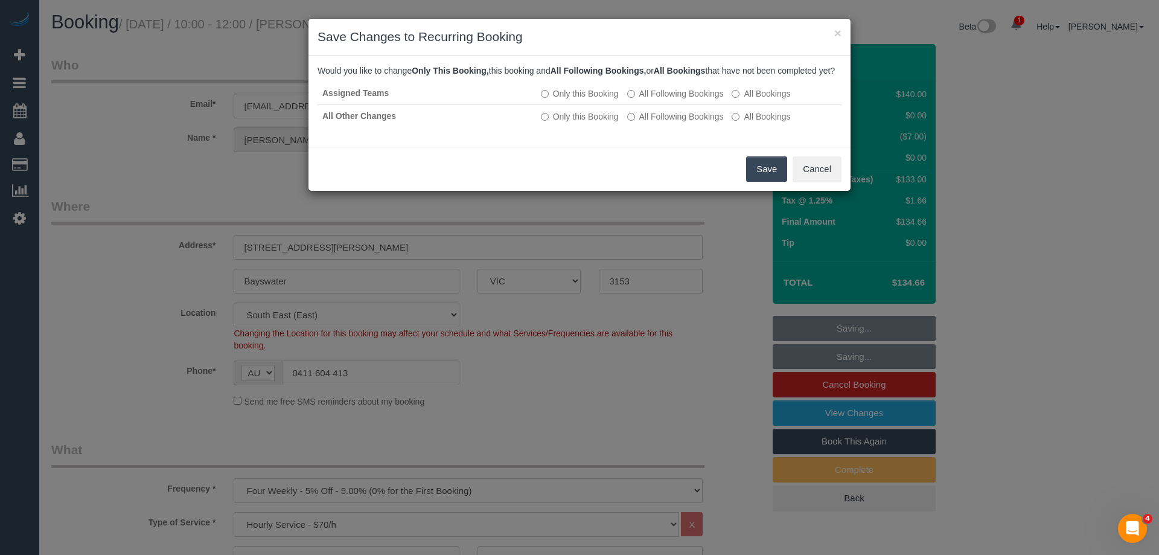
click at [762, 182] on button "Save" at bounding box center [766, 168] width 41 height 25
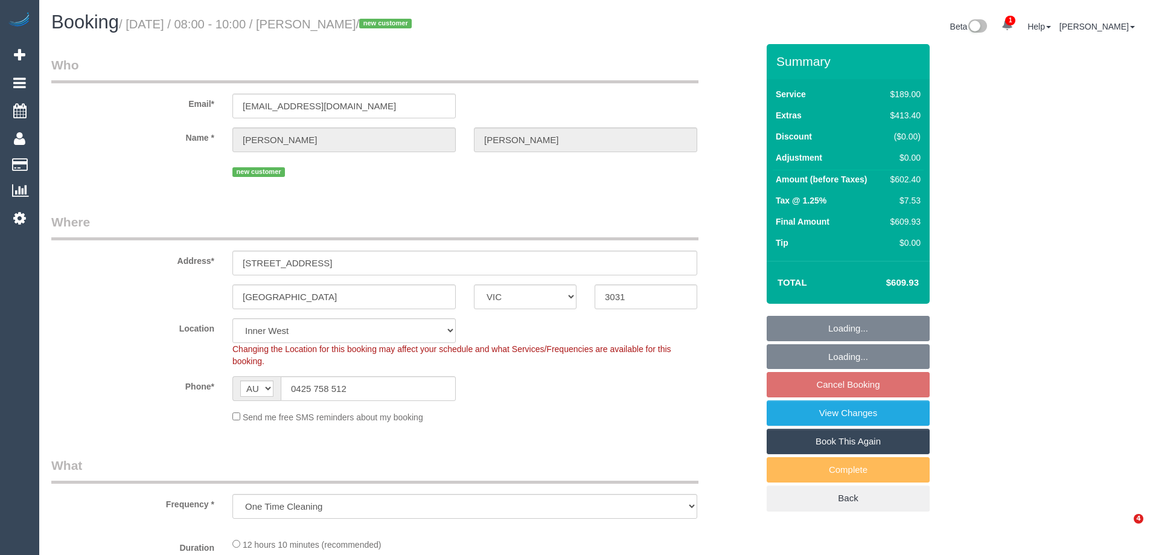
select select "VIC"
select select "object:789"
select select "string:stripe-pm_1S5ccx2GScqysDRVxqkoyBa6"
select select "number:28"
select select "number:16"
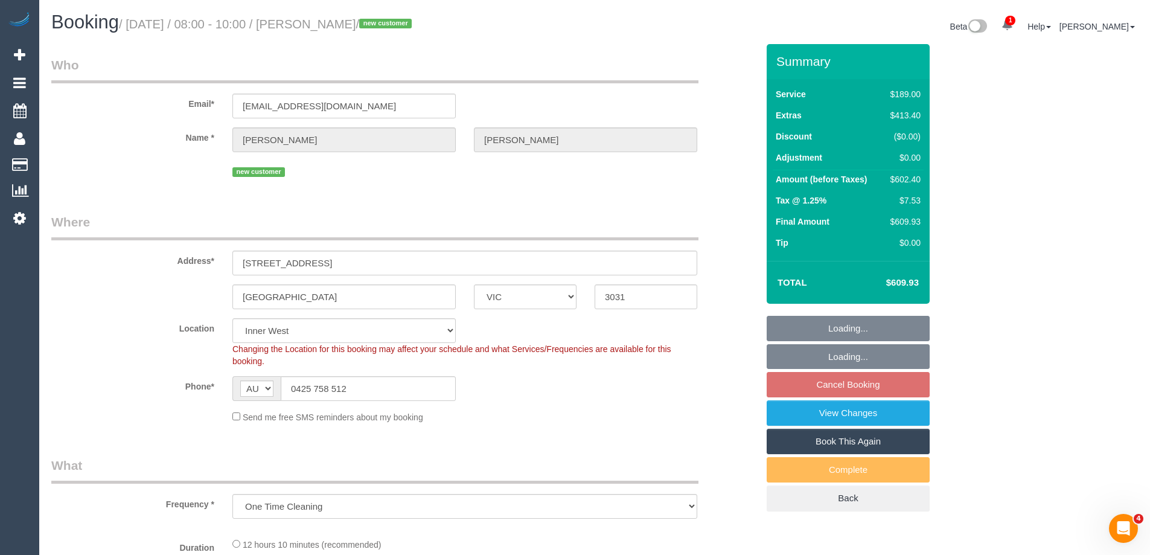
select select "number:18"
select select "number:24"
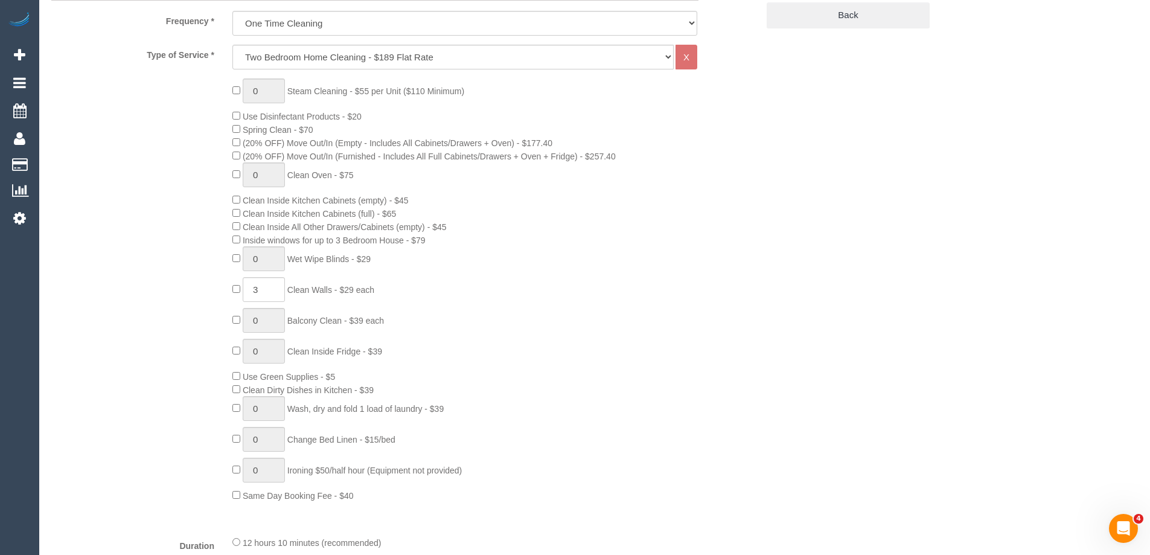
select select "spot2"
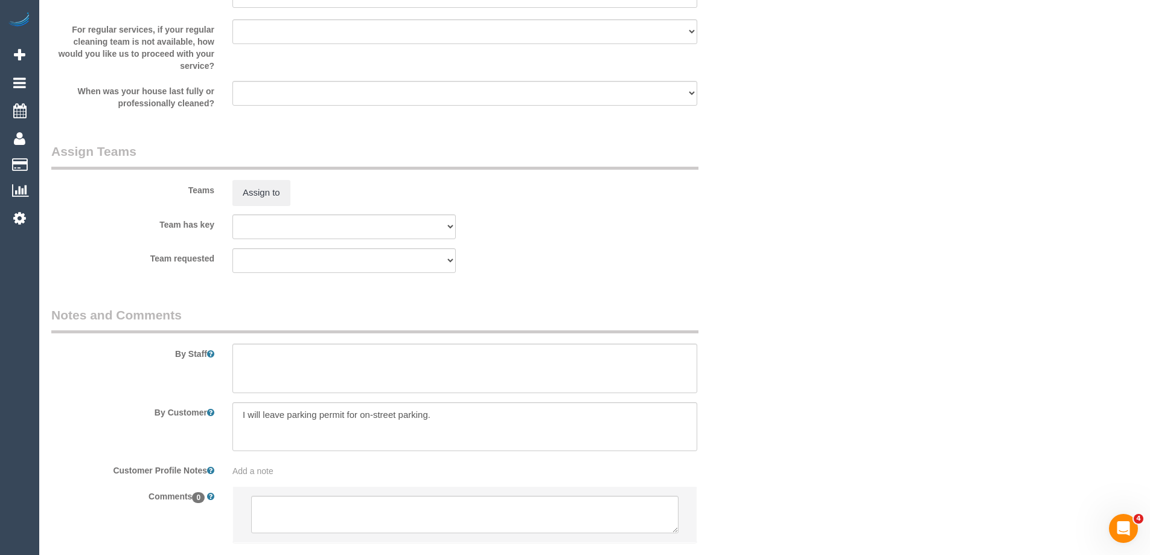
scroll to position [1779, 0]
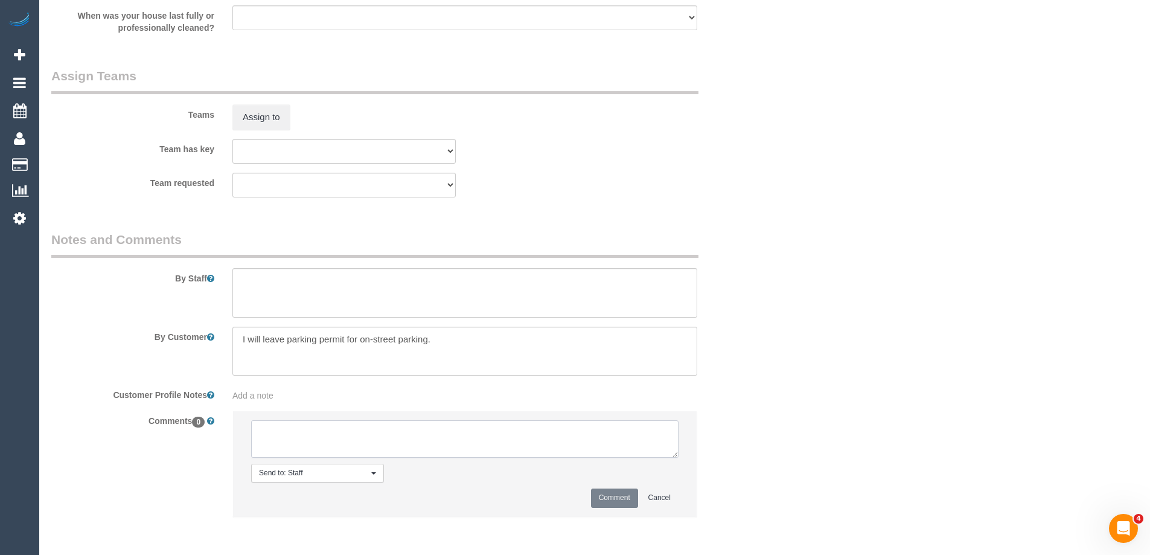
click at [371, 436] on textarea at bounding box center [464, 438] width 427 height 37
click at [634, 438] on textarea at bounding box center [464, 438] width 427 height 37
drag, startPoint x: 451, startPoint y: 435, endPoint x: 412, endPoint y: 438, distance: 39.3
click at [412, 438] on textarea at bounding box center [464, 438] width 427 height 37
type textarea "Removed Spring Clean off booking - customer not yet informed"
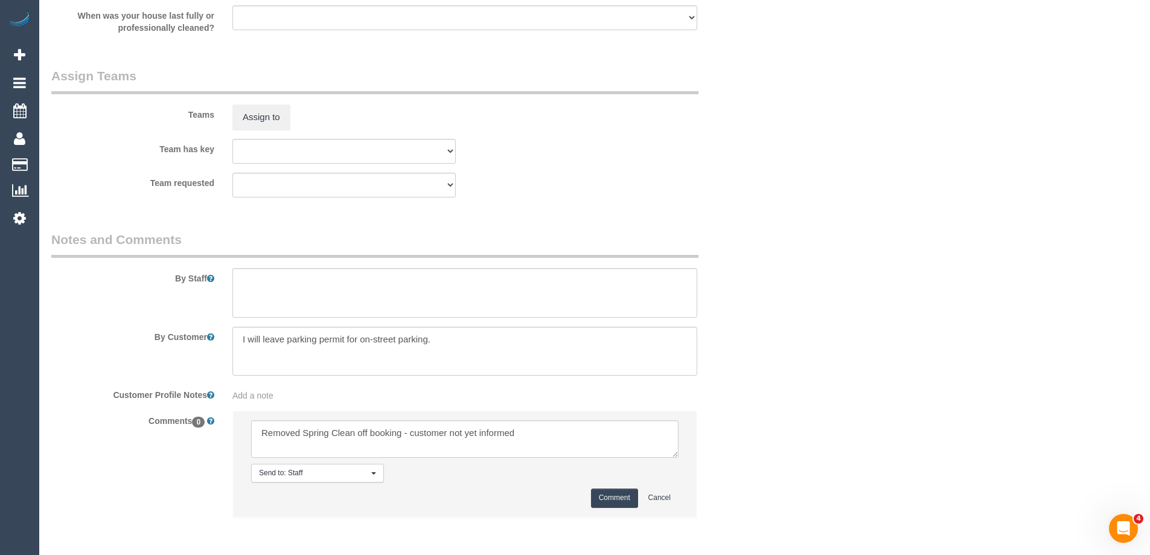
drag, startPoint x: 605, startPoint y: 499, endPoint x: 735, endPoint y: 420, distance: 152.5
click at [605, 499] on button "Comment" at bounding box center [614, 497] width 47 height 19
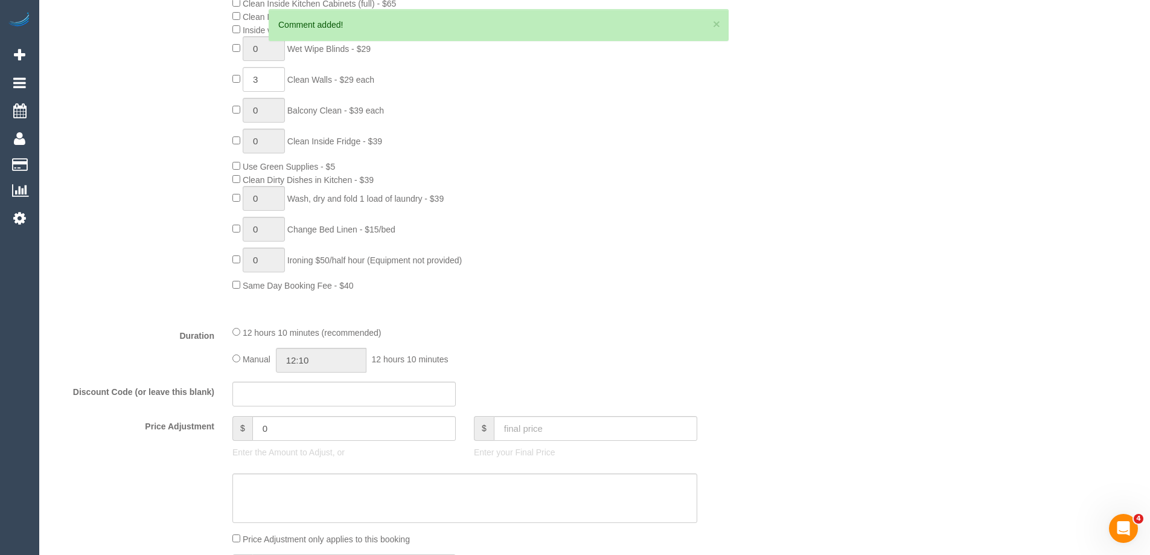
scroll to position [331, 0]
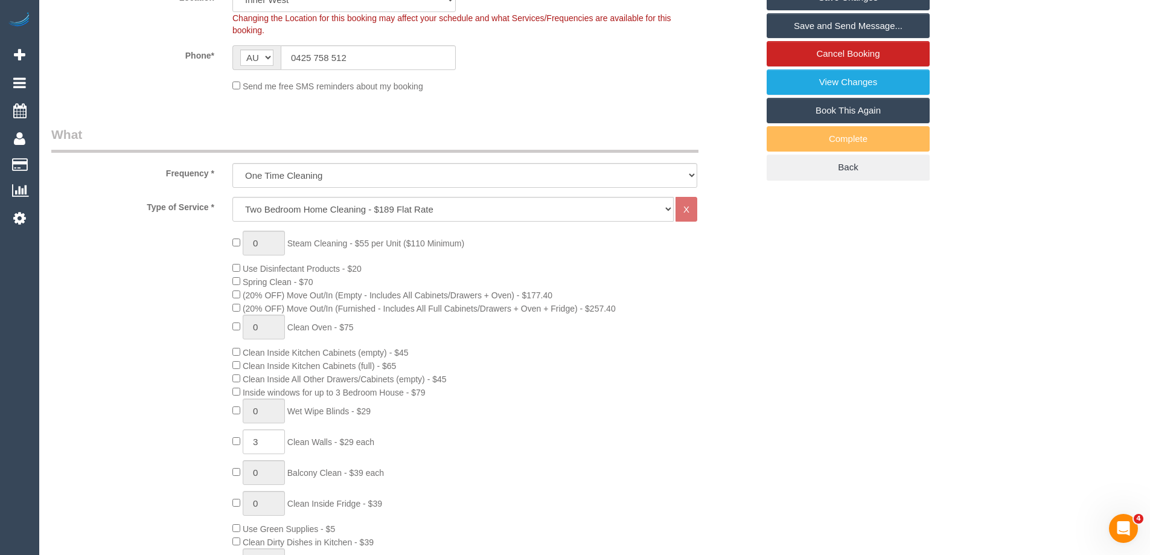
click at [608, 428] on div "0 Steam Cleaning - $55 per Unit ($110 Minimum) Use Disinfectant Products - $20 …" at bounding box center [494, 442] width 543 height 423
select select "spot23"
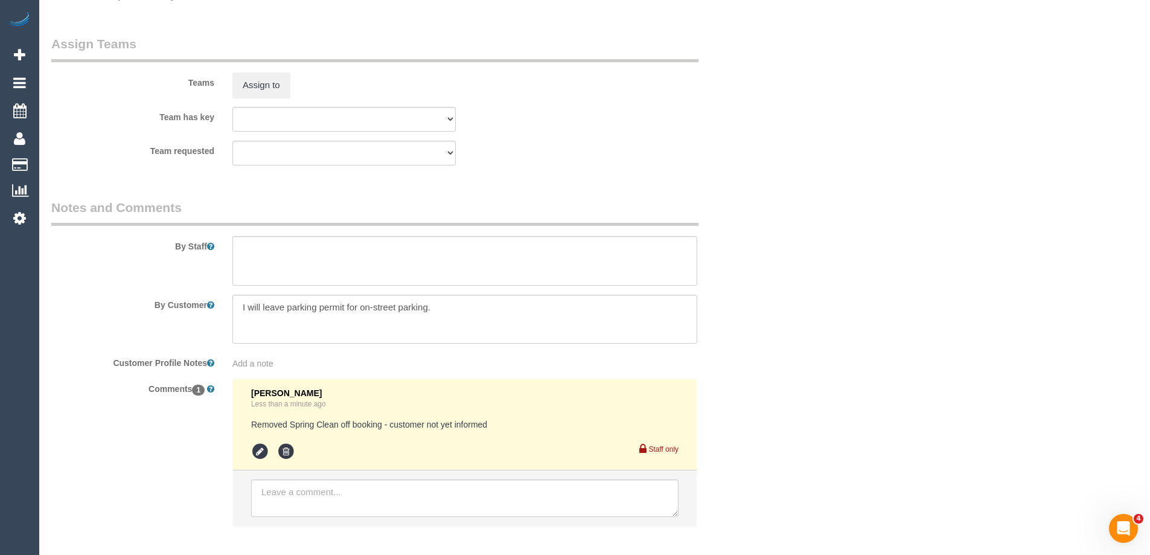
scroll to position [1871, 0]
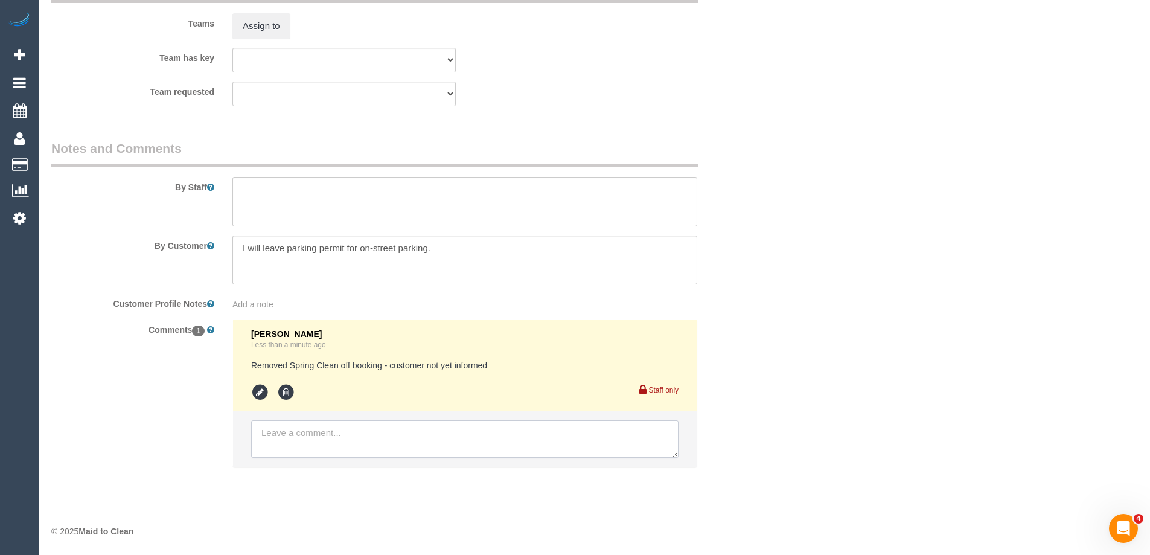
click at [282, 437] on textarea at bounding box center [464, 438] width 427 height 37
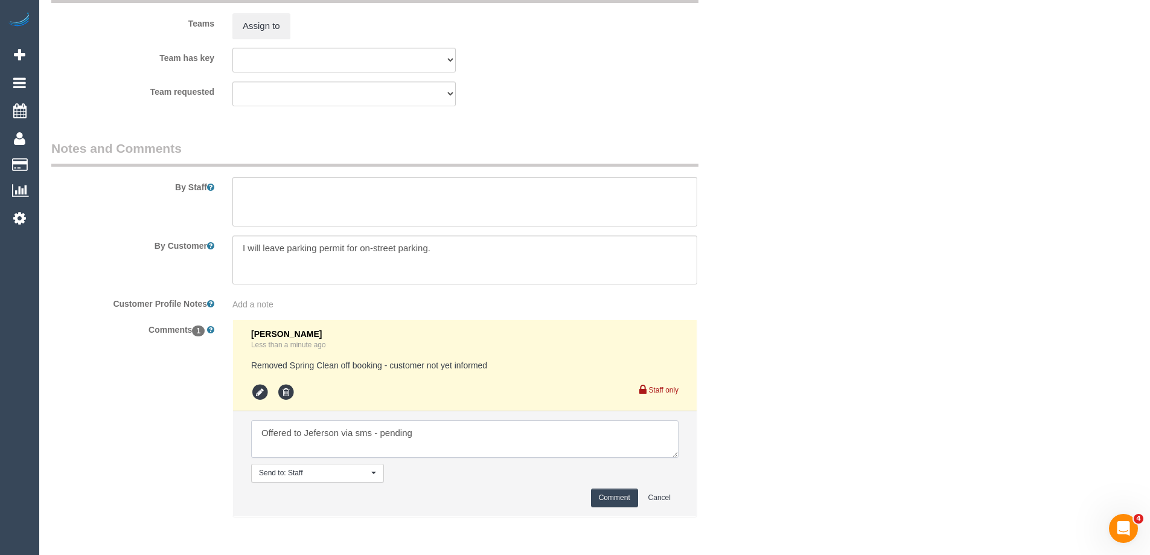
type textarea "Offered to Jeferson via sms - pending"
click at [599, 496] on button "Comment" at bounding box center [614, 497] width 47 height 19
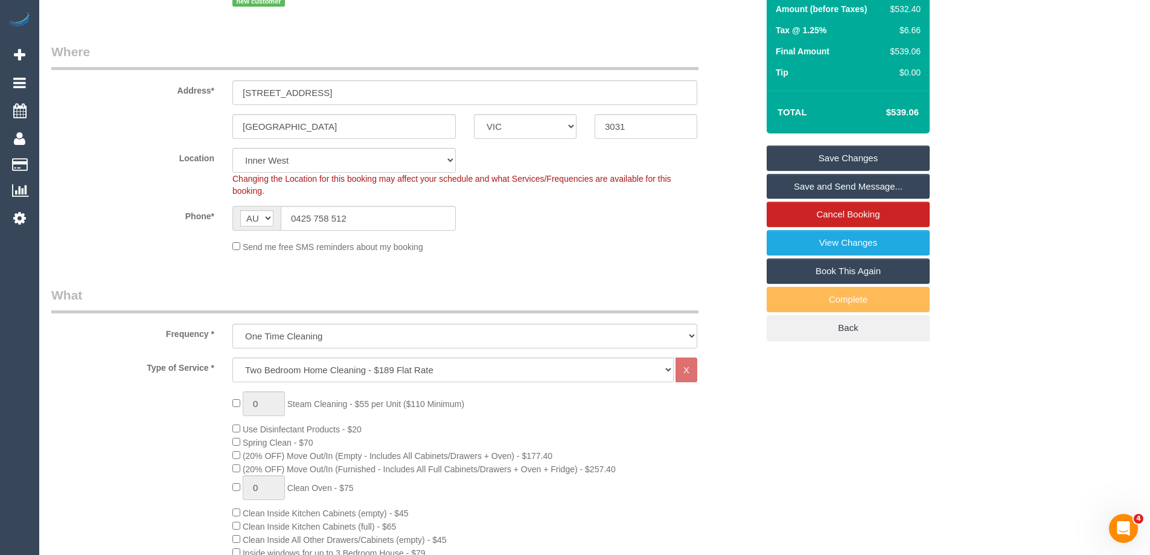
scroll to position [362, 0]
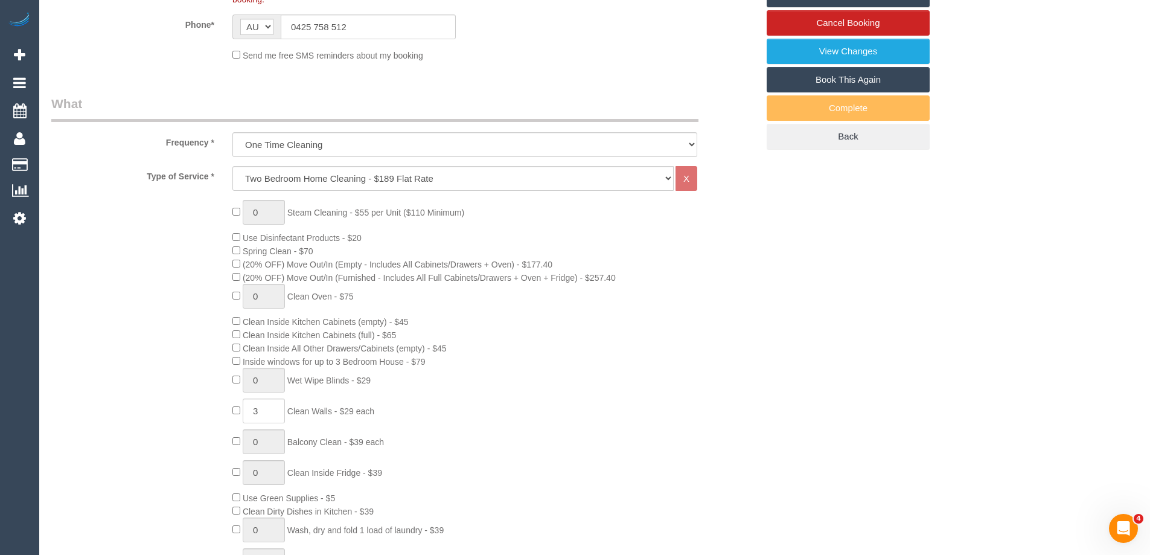
drag, startPoint x: 409, startPoint y: 364, endPoint x: 247, endPoint y: 362, distance: 161.8
click at [247, 362] on span "Inside windows for up to 3 Bedroom House - $79" at bounding box center [334, 362] width 183 height 10
copy span "Inside windows for up to 3 Bedroom House"
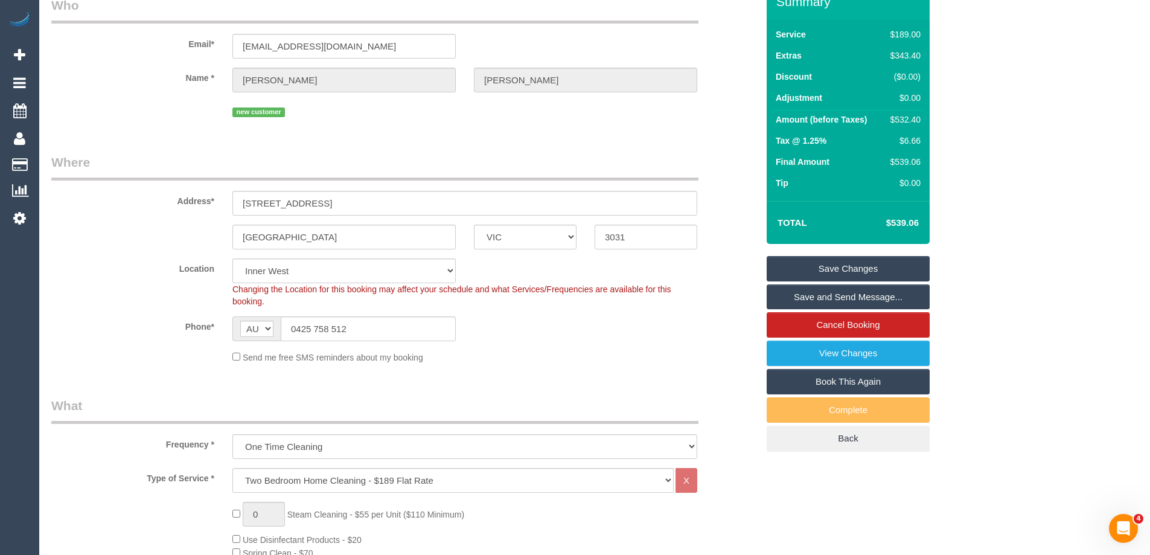
scroll to position [0, 0]
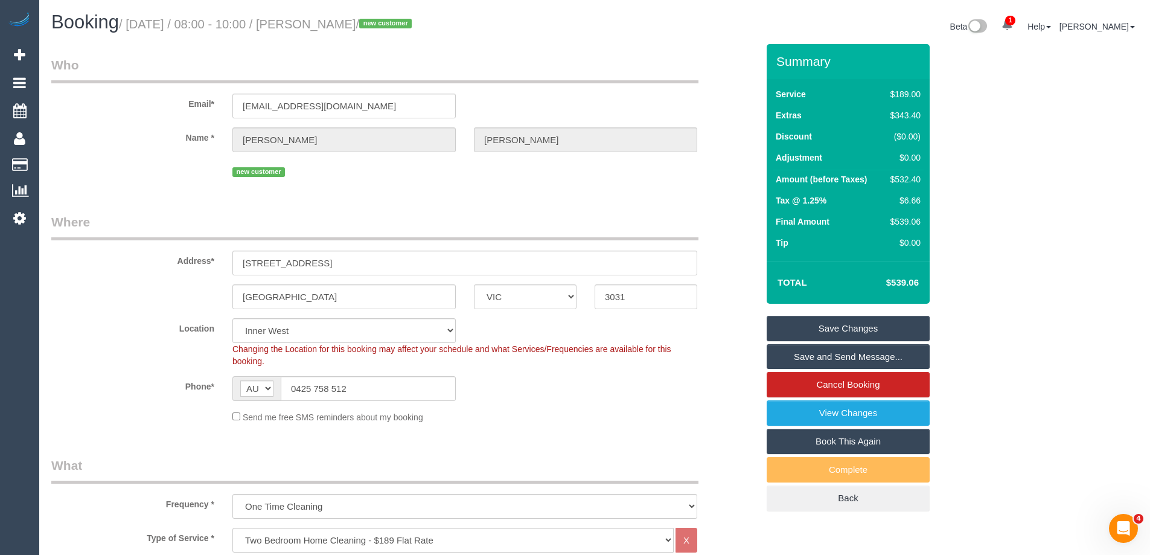
click at [904, 178] on div "$532.40" at bounding box center [903, 179] width 35 height 12
copy div "532.40"
click at [965, 185] on div "Summary Service $189.00 Extras $343.40 Discount ($0.00) Adjustment $0.00 Amount…" at bounding box center [894, 289] width 272 height 491
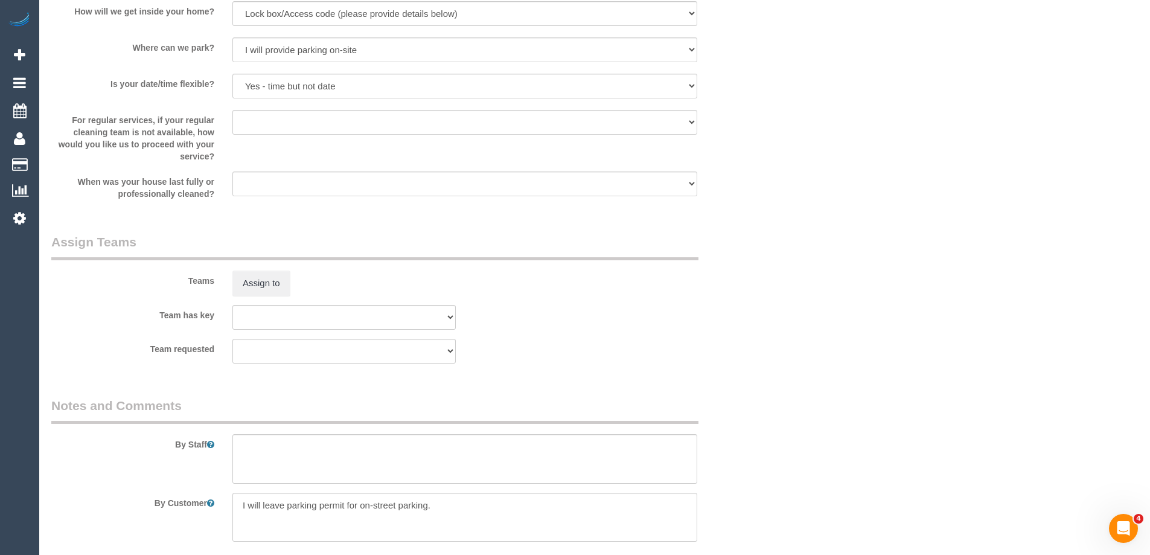
scroll to position [1932, 0]
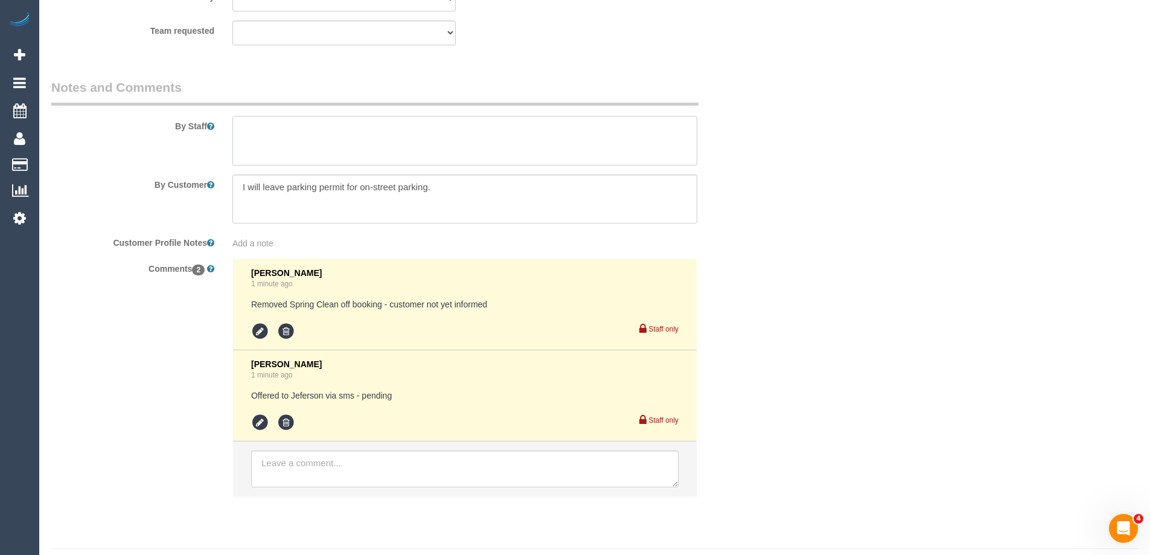
drag, startPoint x: 290, startPoint y: 120, endPoint x: 292, endPoint y: 127, distance: 6.7
click at [290, 124] on textarea at bounding box center [464, 140] width 465 height 49
drag, startPoint x: 319, startPoint y: 130, endPoint x: 306, endPoint y: 126, distance: 13.9
click at [306, 126] on textarea at bounding box center [464, 140] width 465 height 49
click at [380, 130] on textarea at bounding box center [464, 140] width 465 height 49
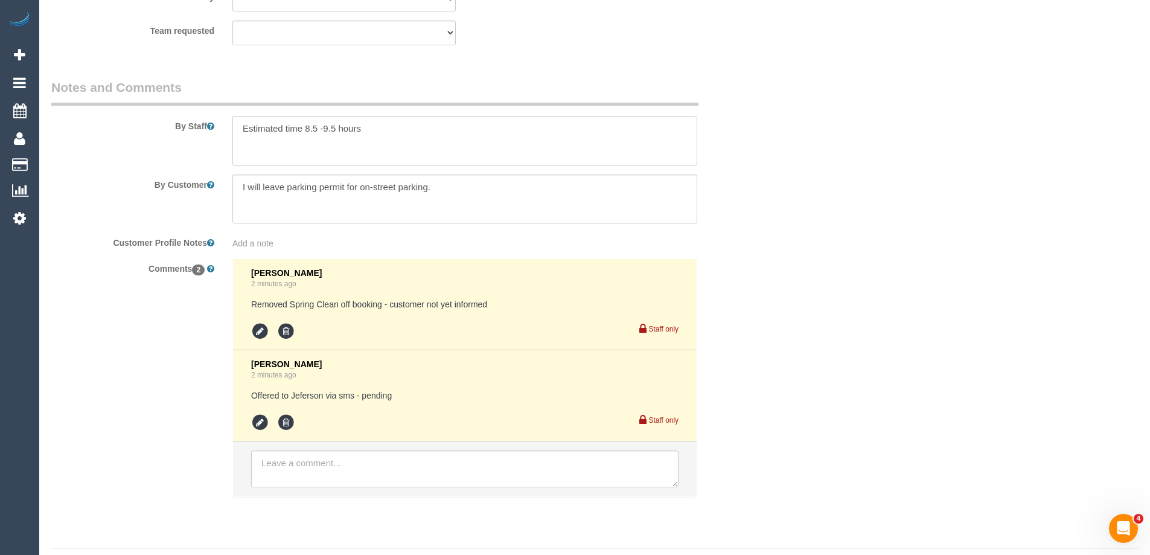
type textarea "Estimated time 8.5 -9.5 hours"
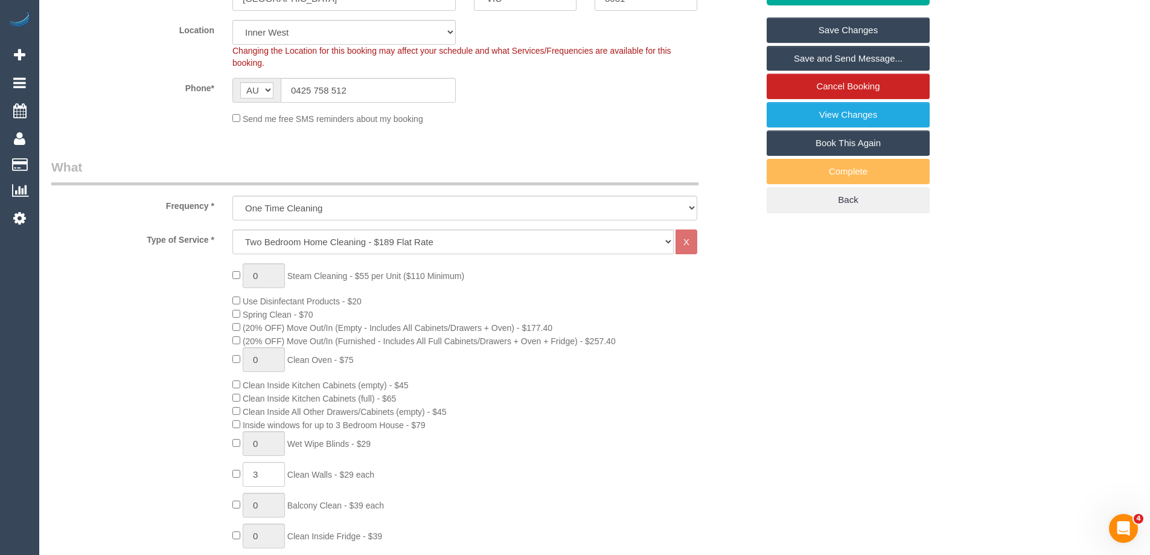
scroll to position [181, 0]
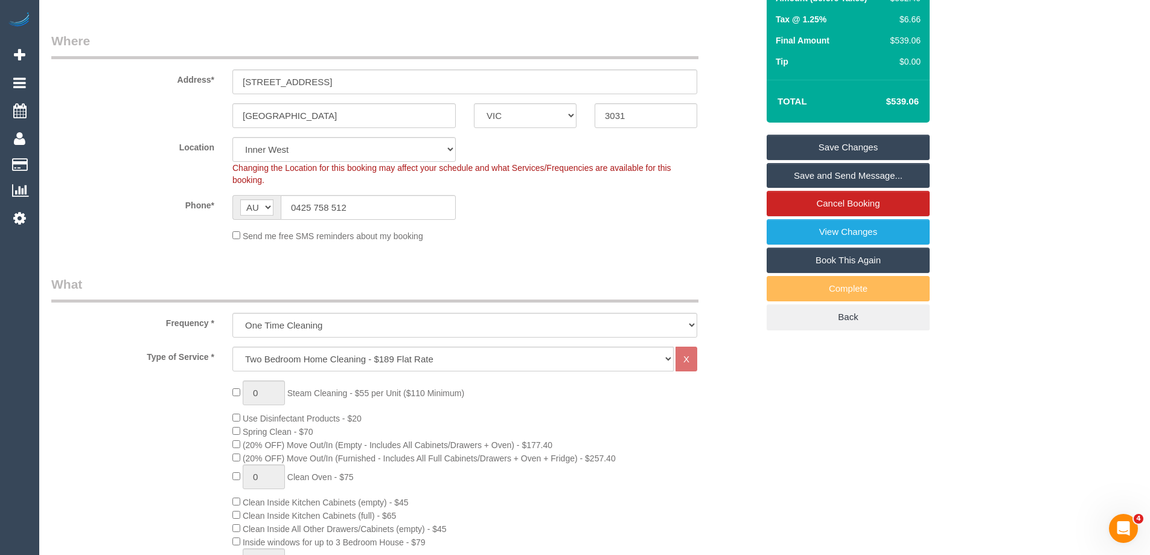
click at [851, 146] on link "Save Changes" at bounding box center [848, 147] width 163 height 25
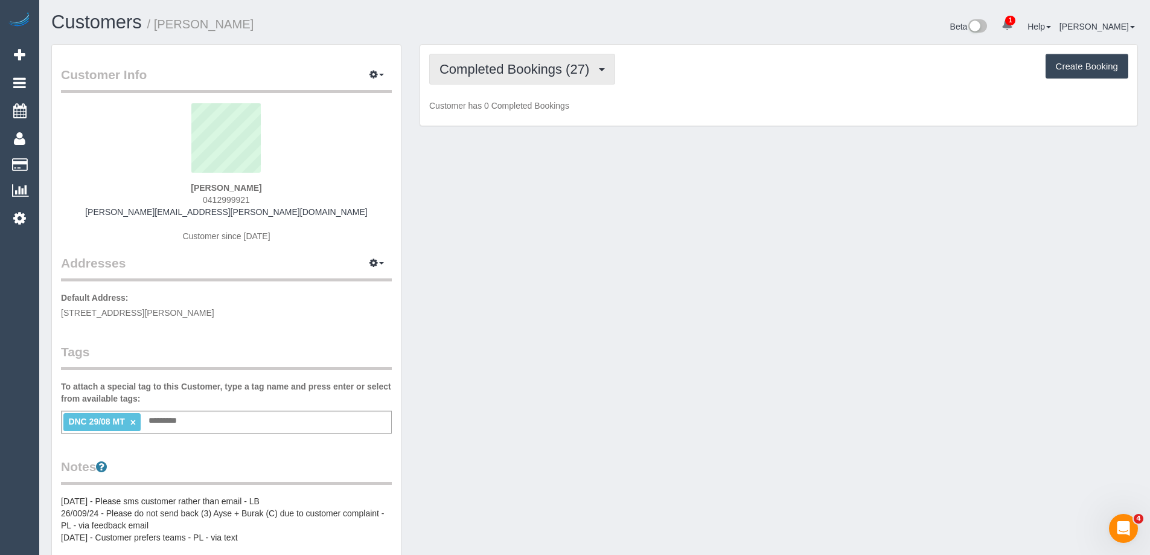
click at [551, 69] on span "Completed Bookings (27)" at bounding box center [517, 69] width 156 height 15
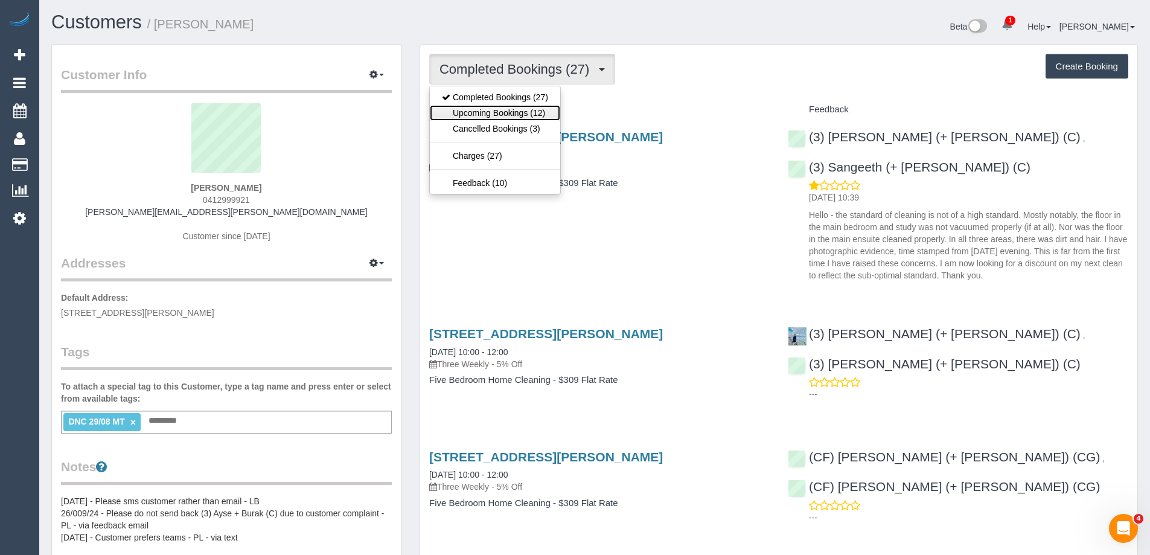
click at [515, 115] on link "Upcoming Bookings (12)" at bounding box center [495, 113] width 130 height 16
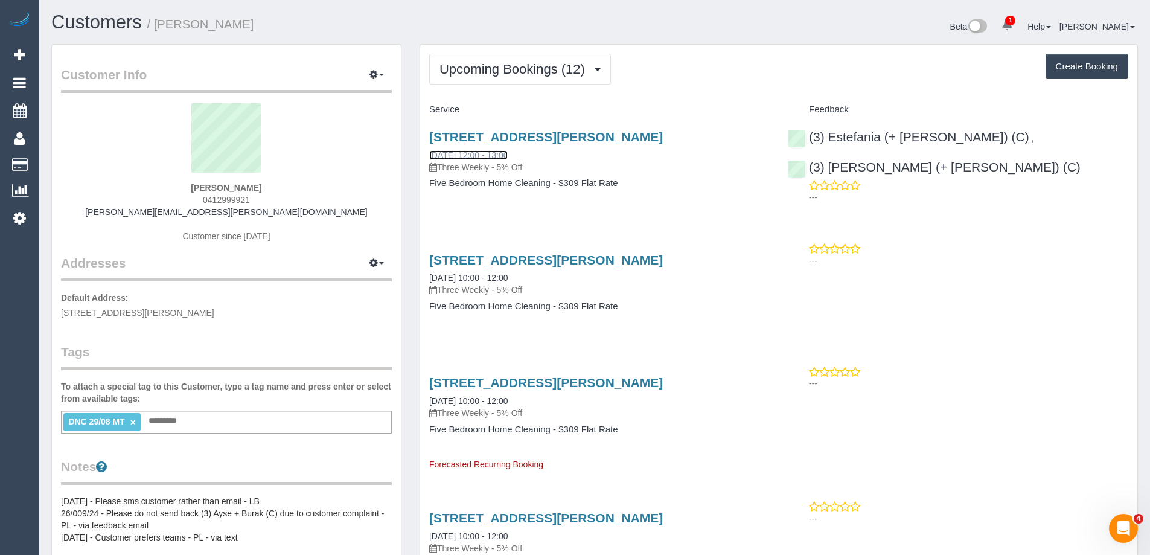
click at [508, 156] on link "[DATE] 12:00 - 13:00" at bounding box center [468, 155] width 78 height 10
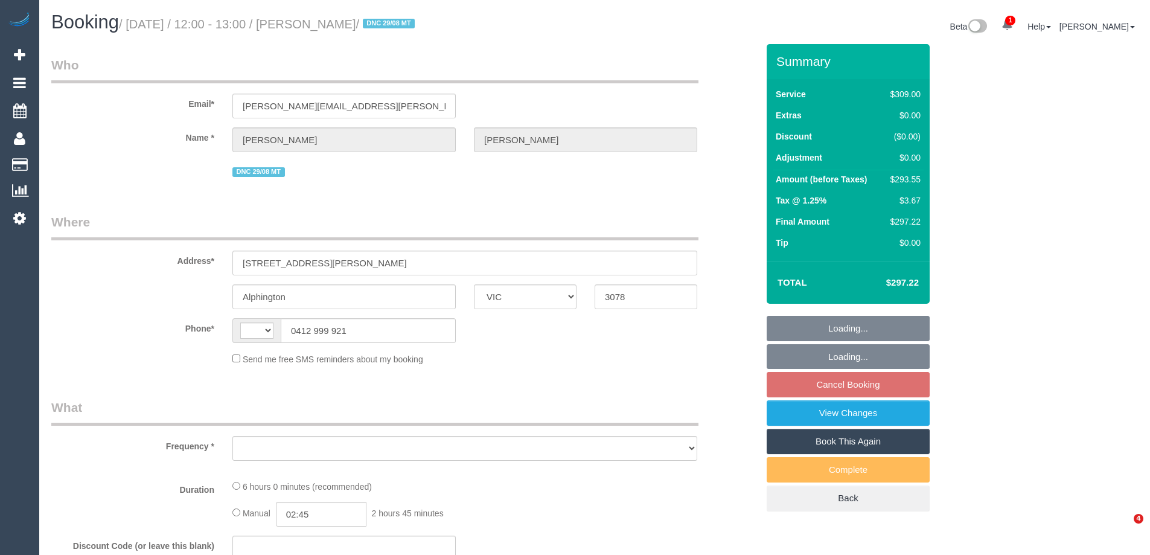
select select "VIC"
select select "string:AU"
select select "string:stripe-pm_1OAKmz2GScqysDRVdFESkOS2"
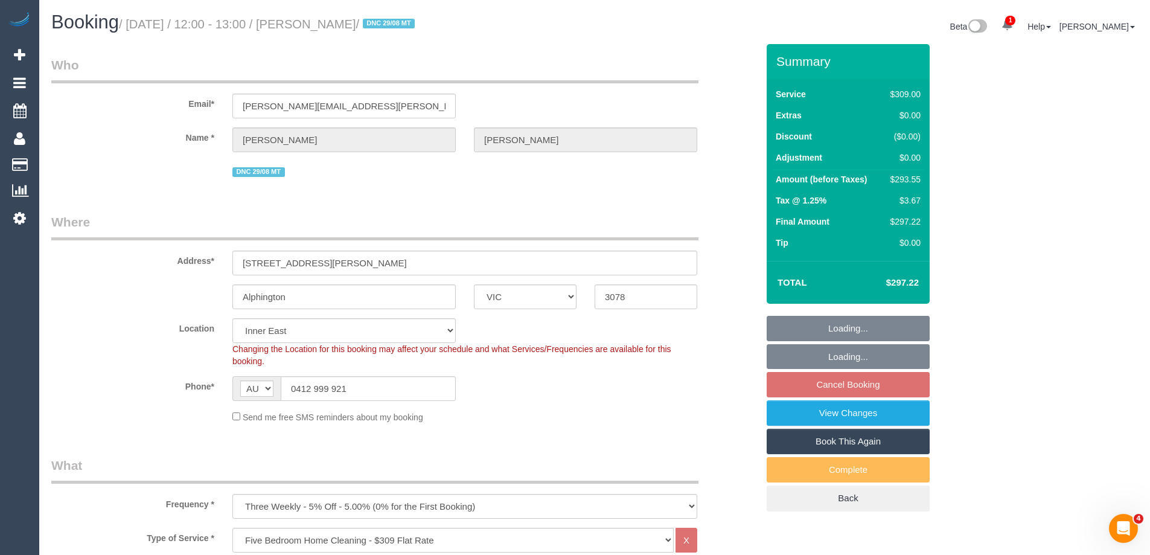
select select "object:858"
select select "number:28"
select select "number:14"
select select "number:19"
select select "number:23"
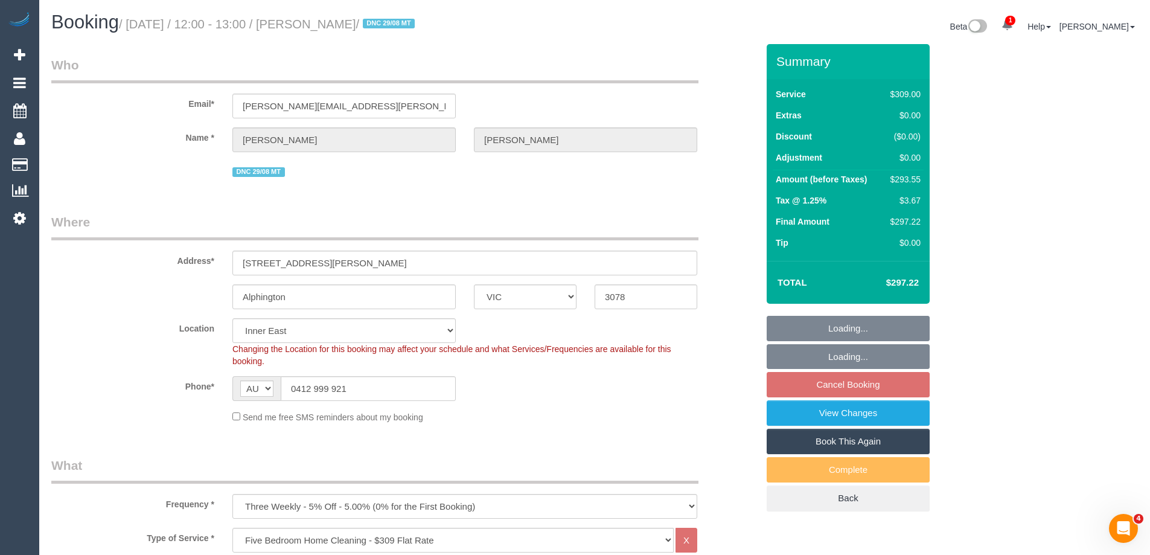
select select "number:34"
select select "number:13"
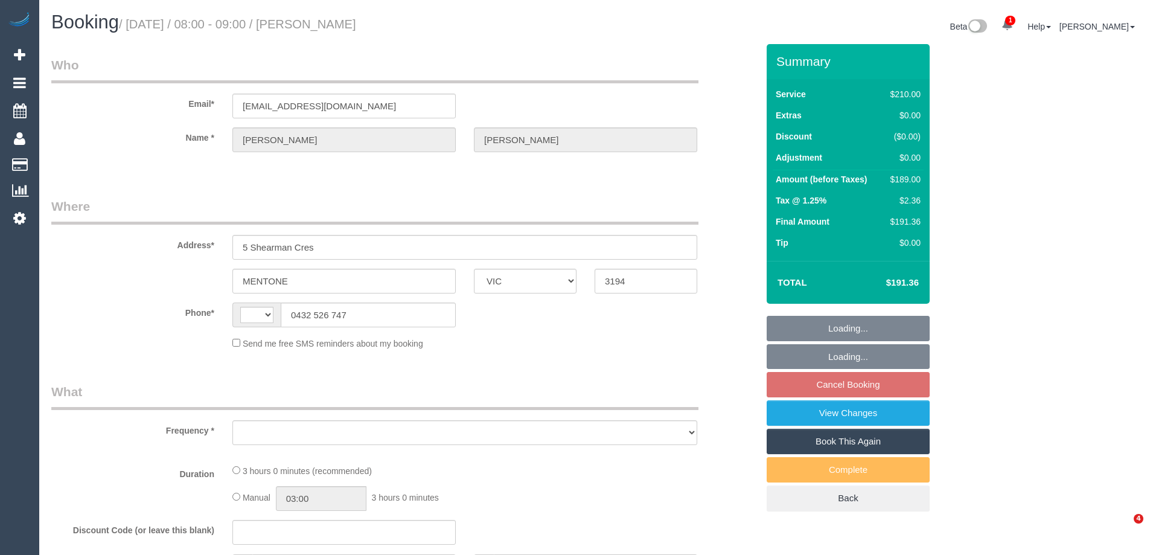
select select "VIC"
select select "number:27"
select select "number:14"
select select "number:18"
select select "number:22"
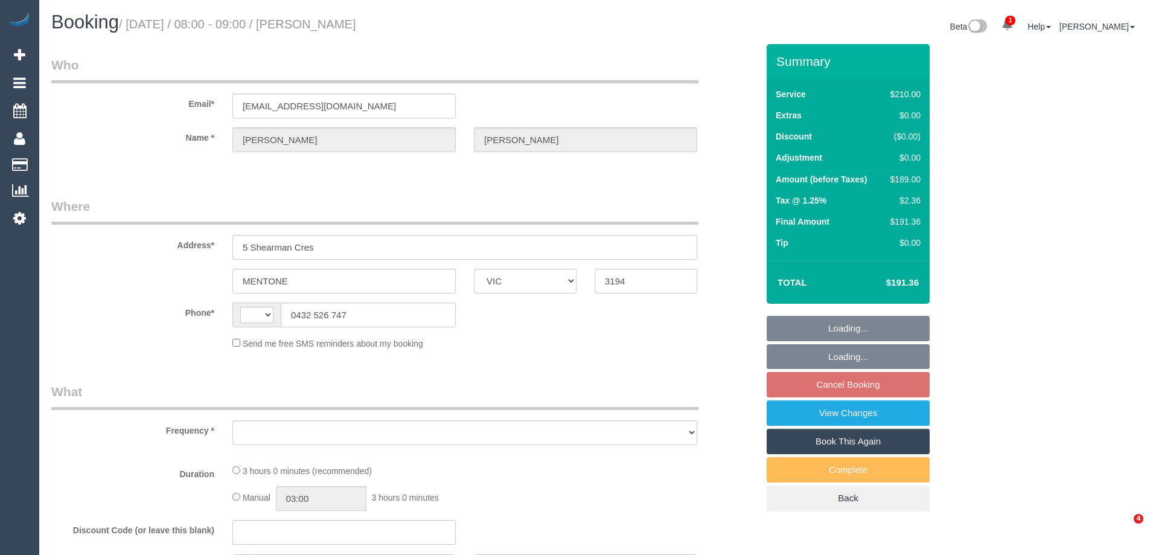
select select "number:34"
select select "number:12"
select select "string:AU"
select select "180"
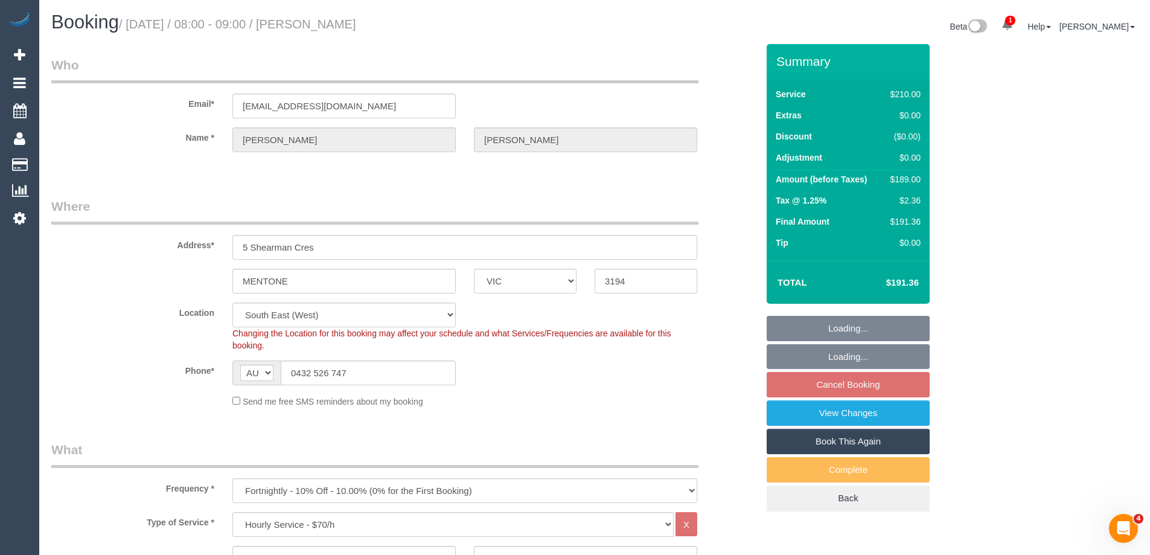
select select "object:1458"
drag, startPoint x: 356, startPoint y: 106, endPoint x: 391, endPoint y: 104, distance: 35.7
click at [356, 106] on input "[EMAIL_ADDRESS][DOMAIN_NAME]" at bounding box center [343, 106] width 223 height 25
click at [188, 102] on div "Email* [EMAIL_ADDRESS][DOMAIN_NAME]" at bounding box center [404, 87] width 724 height 62
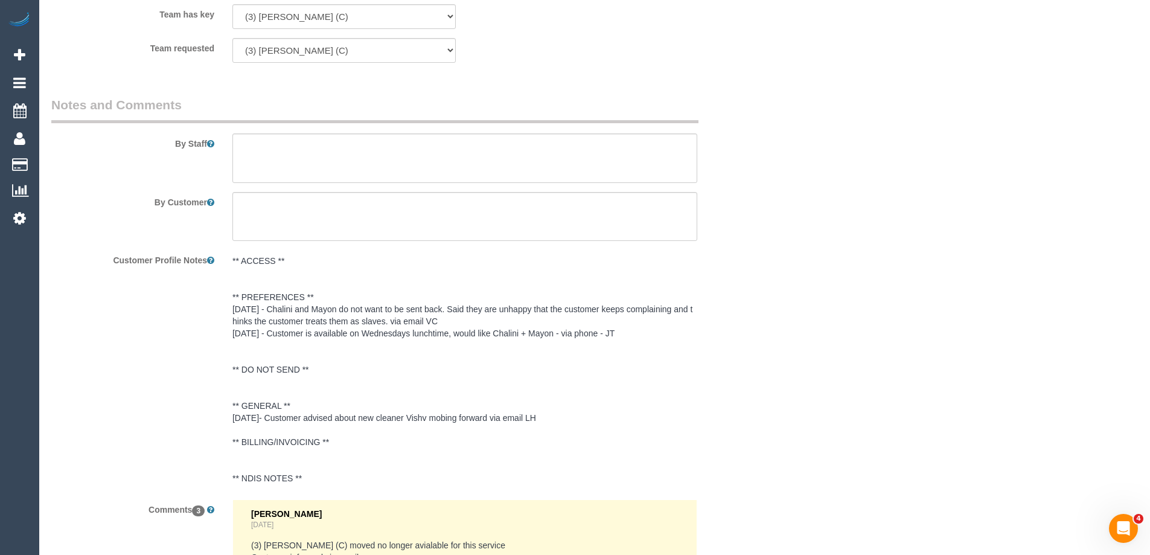
scroll to position [2341, 0]
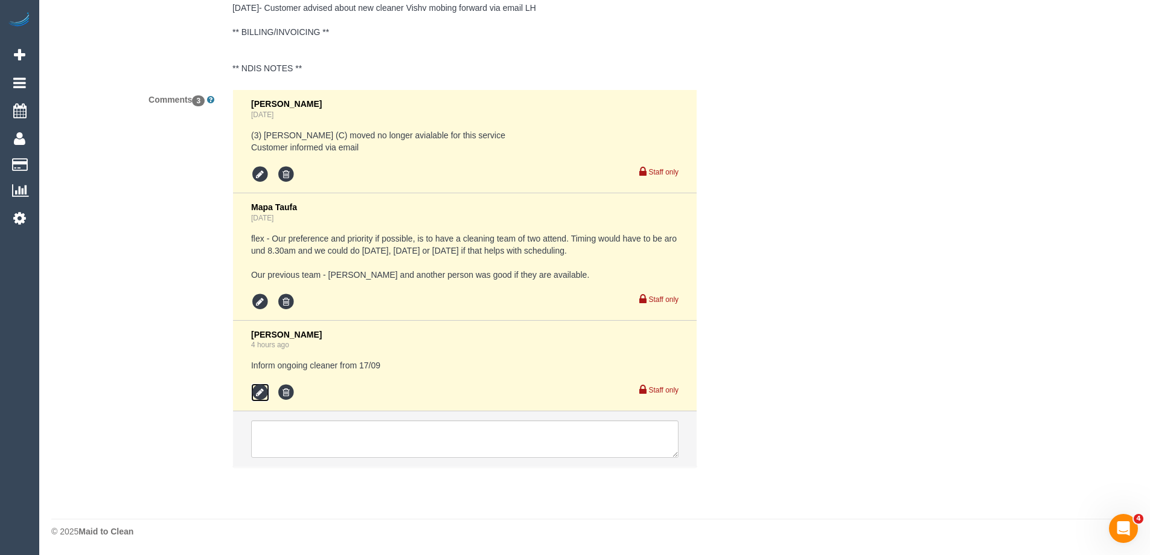
click at [264, 395] on icon at bounding box center [260, 392] width 18 height 18
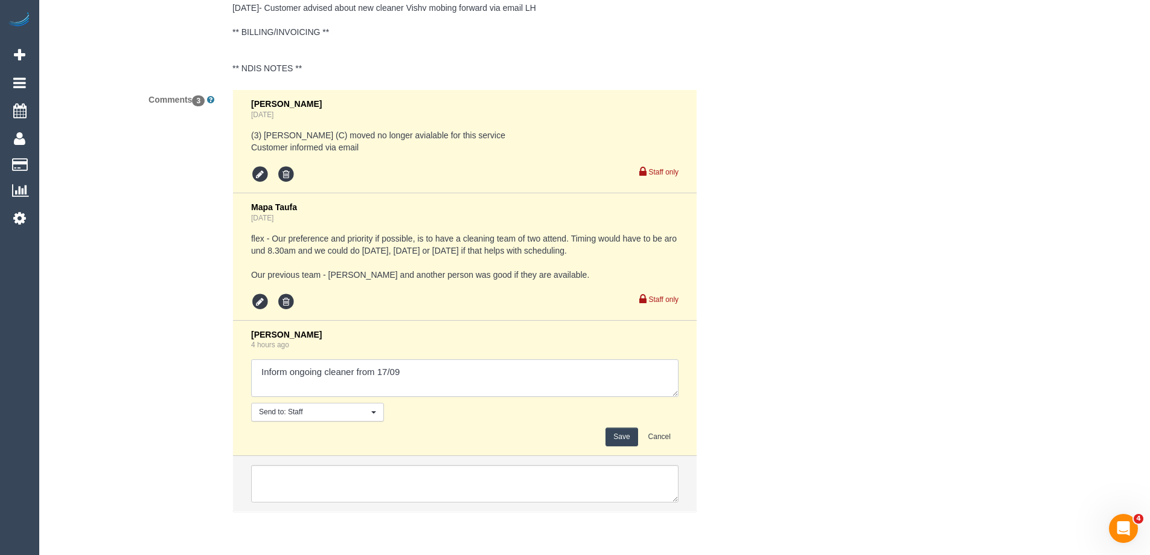
drag, startPoint x: 286, startPoint y: 372, endPoint x: 293, endPoint y: 397, distance: 25.0
click at [286, 372] on textarea at bounding box center [464, 377] width 427 height 37
click at [480, 375] on textarea at bounding box center [464, 377] width 427 height 37
type textarea "Informed ongoing cleaner from 17/09 via email"
click at [624, 441] on button "Save" at bounding box center [621, 436] width 32 height 19
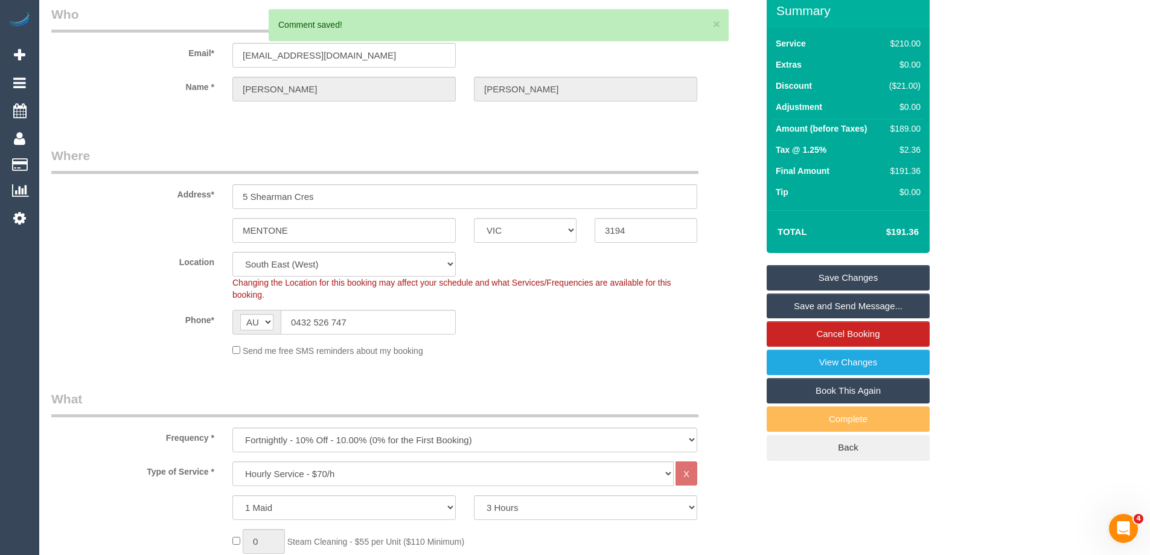
scroll to position [0, 0]
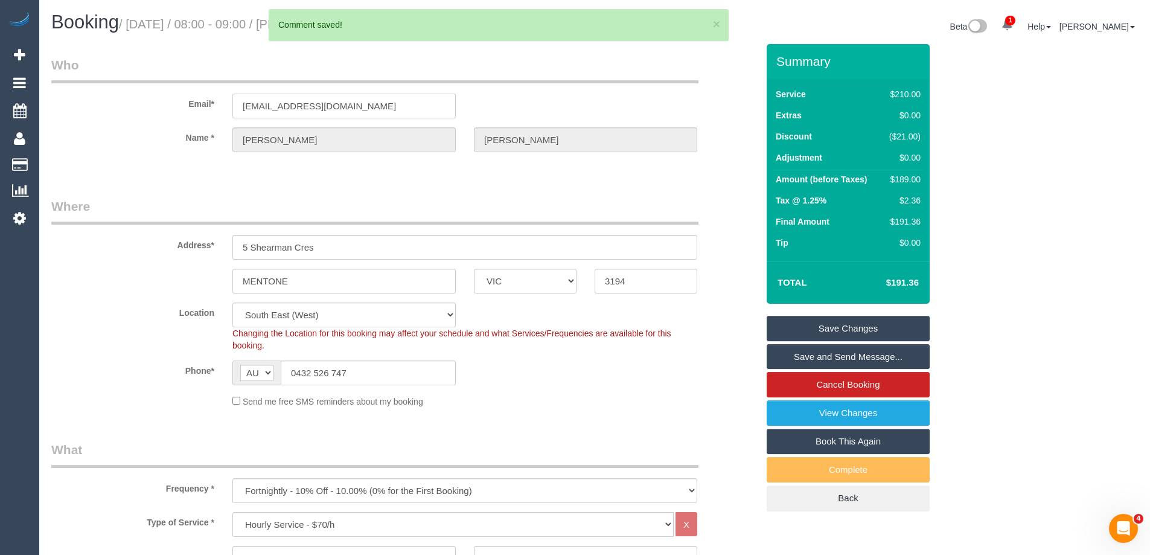
click at [310, 103] on input "[EMAIL_ADDRESS][DOMAIN_NAME]" at bounding box center [343, 106] width 223 height 25
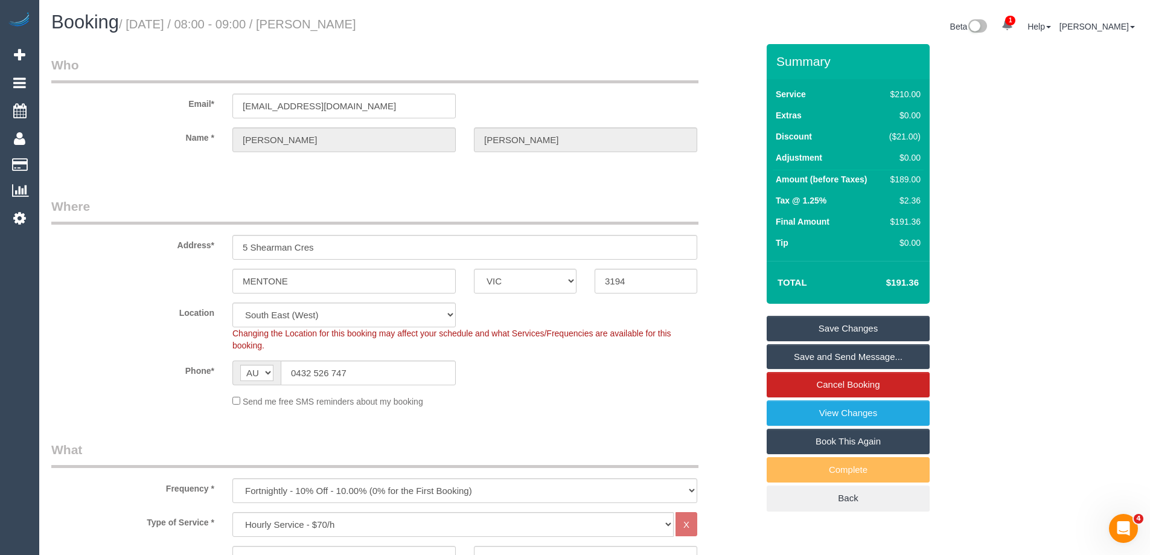
drag, startPoint x: 808, startPoint y: 354, endPoint x: 794, endPoint y: 357, distance: 14.8
click at [808, 354] on link "Save and Send Message..." at bounding box center [848, 356] width 163 height 25
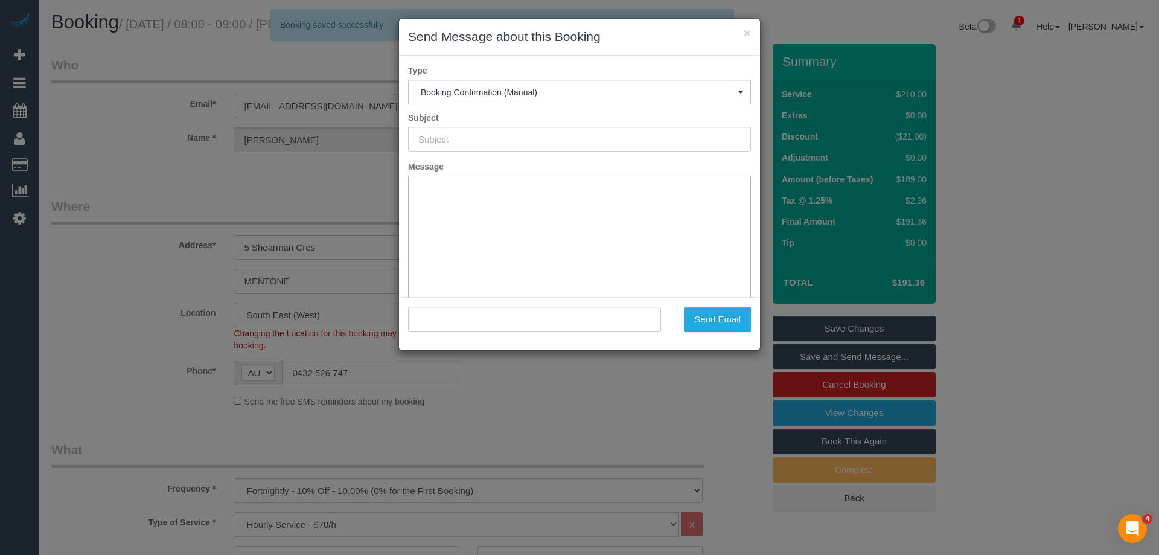
type input "Booking Confirmed"
type input ""[PERSON_NAME]" <[EMAIL_ADDRESS][DOMAIN_NAME]>"
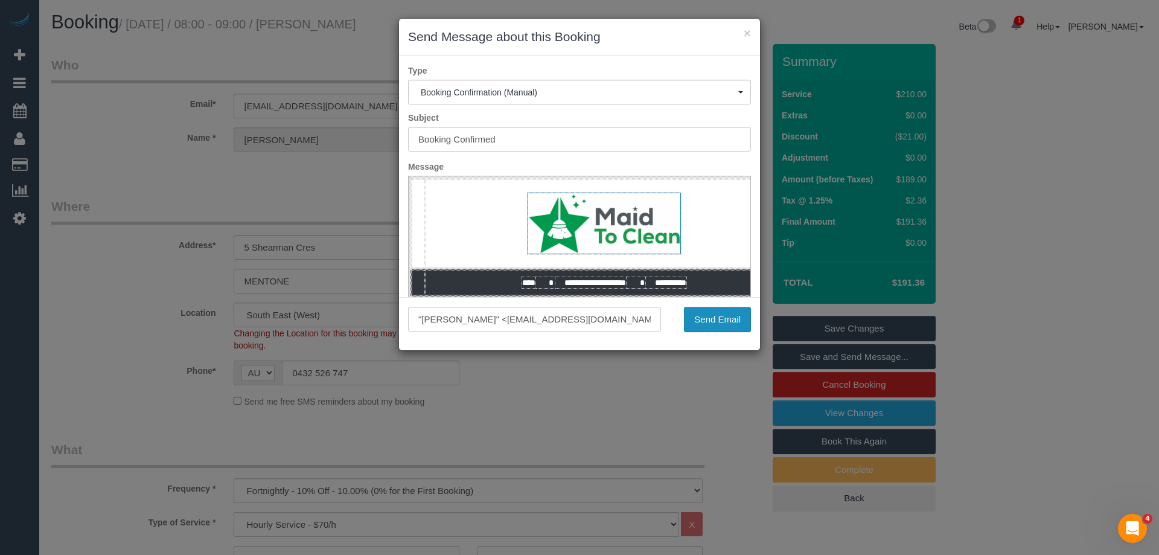
click at [732, 316] on button "Send Email" at bounding box center [717, 319] width 67 height 25
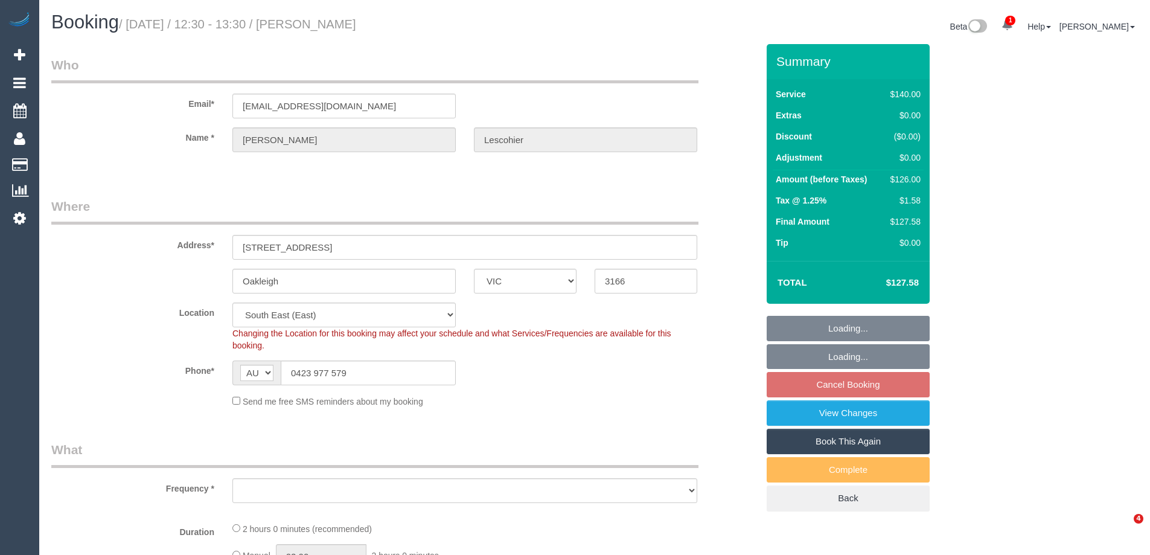
select select "VIC"
select select "number:27"
select select "number:14"
select select "number:19"
select select "number:22"
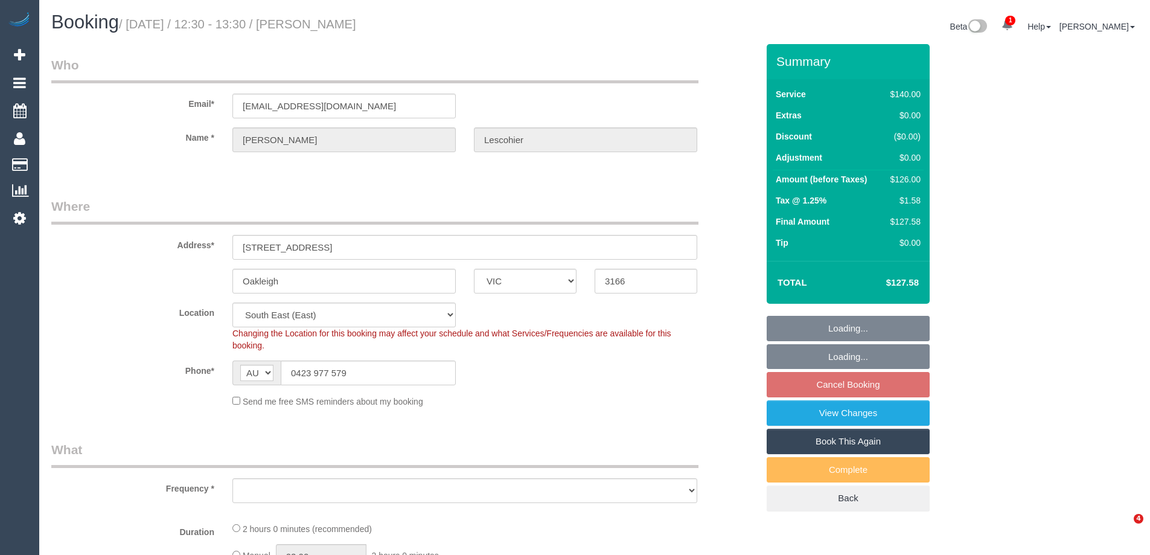
select select "number:34"
select select "number:11"
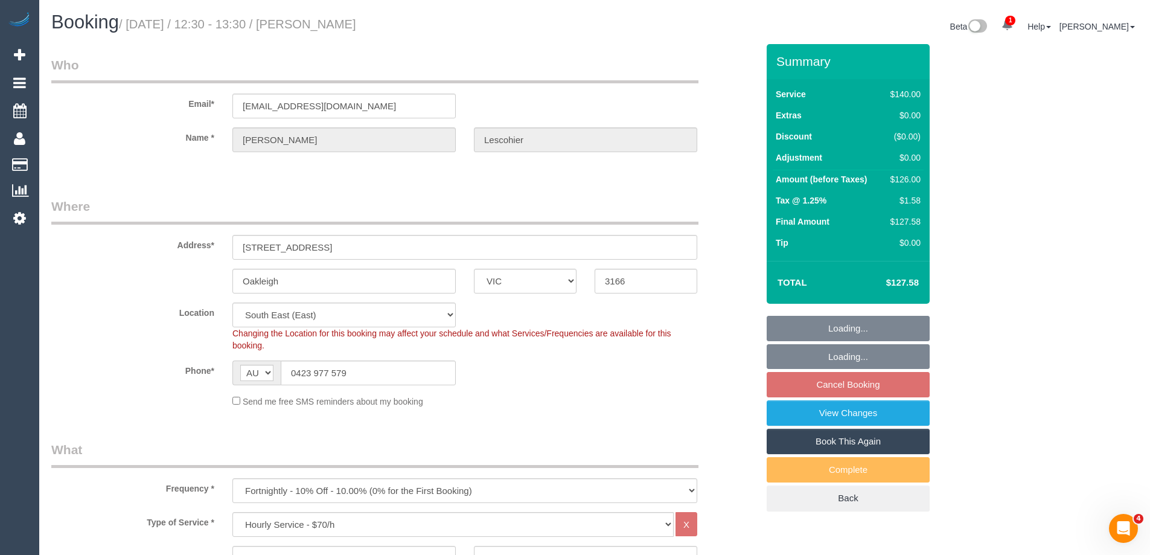
select select "object:1406"
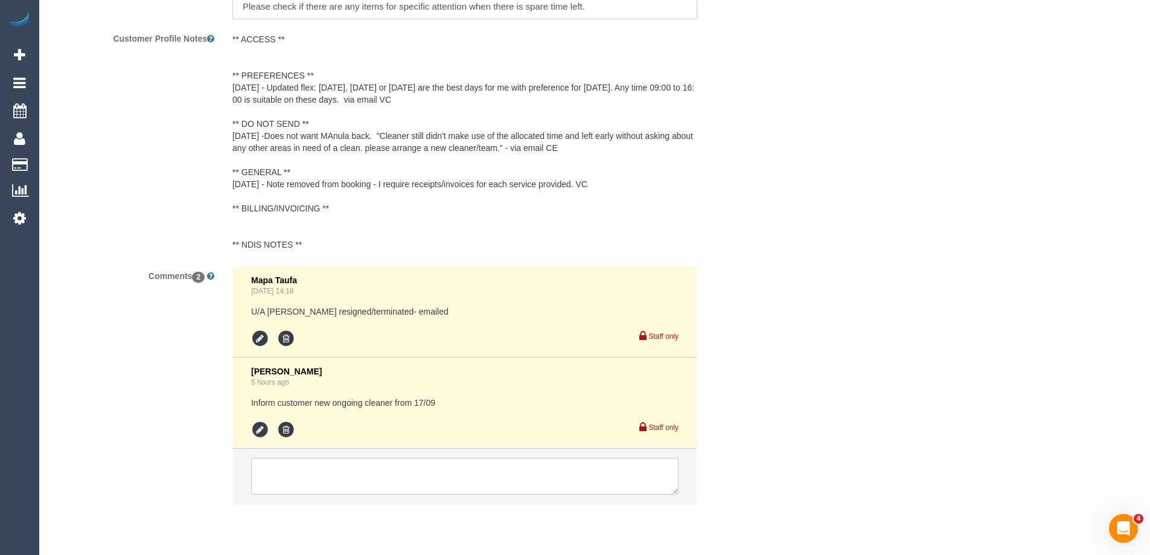
scroll to position [2190, 0]
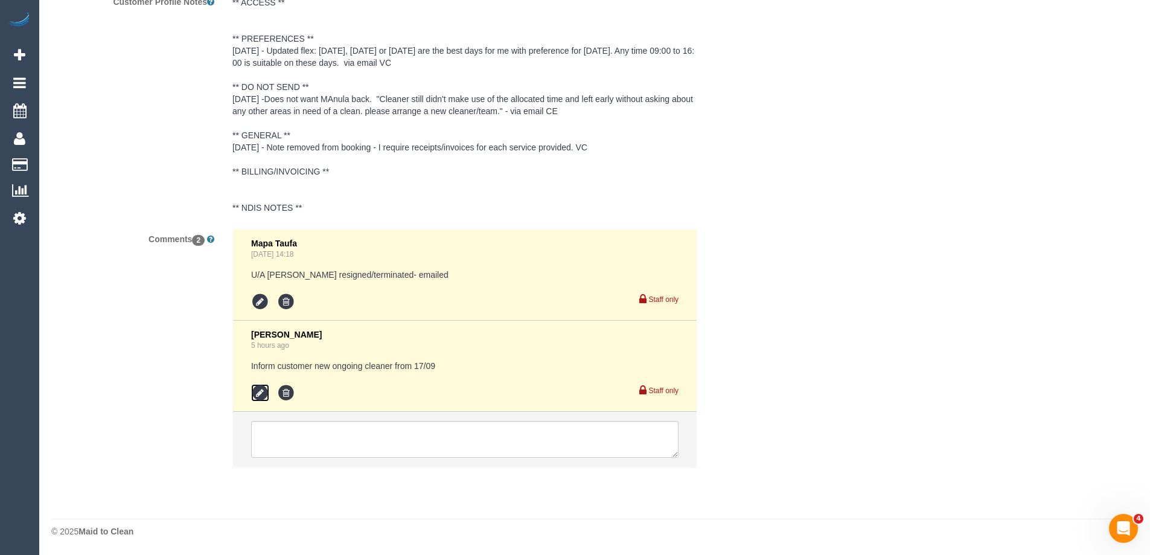
click at [258, 386] on icon at bounding box center [260, 393] width 18 height 18
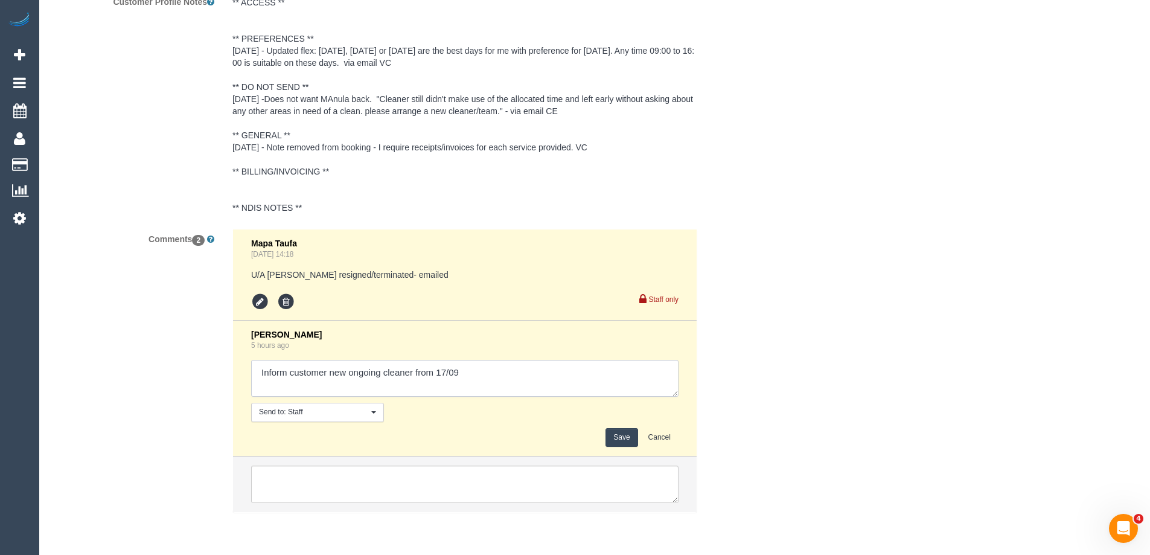
click at [290, 375] on textarea at bounding box center [464, 378] width 427 height 37
click at [286, 375] on textarea at bounding box center [464, 378] width 427 height 37
click at [511, 371] on textarea at bounding box center [464, 378] width 427 height 37
type textarea "Informed customer new ongoing cleaner from 17/09 via email"
click at [622, 432] on button "Save" at bounding box center [621, 437] width 32 height 19
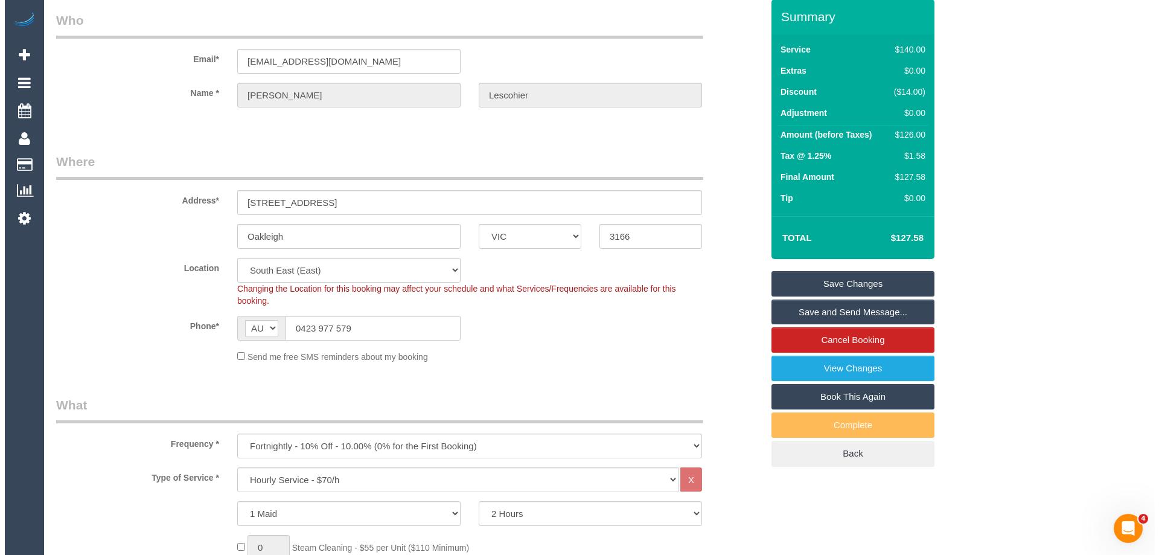
scroll to position [0, 0]
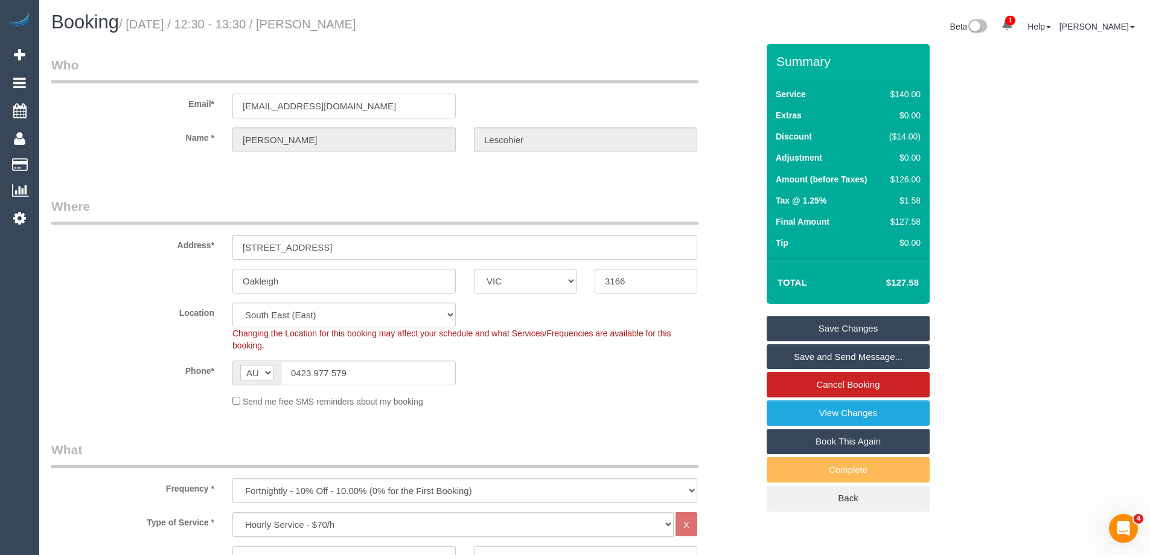
click at [340, 101] on input "[EMAIL_ADDRESS][DOMAIN_NAME]" at bounding box center [343, 106] width 223 height 25
click at [849, 349] on link "Save and Send Message..." at bounding box center [848, 356] width 163 height 25
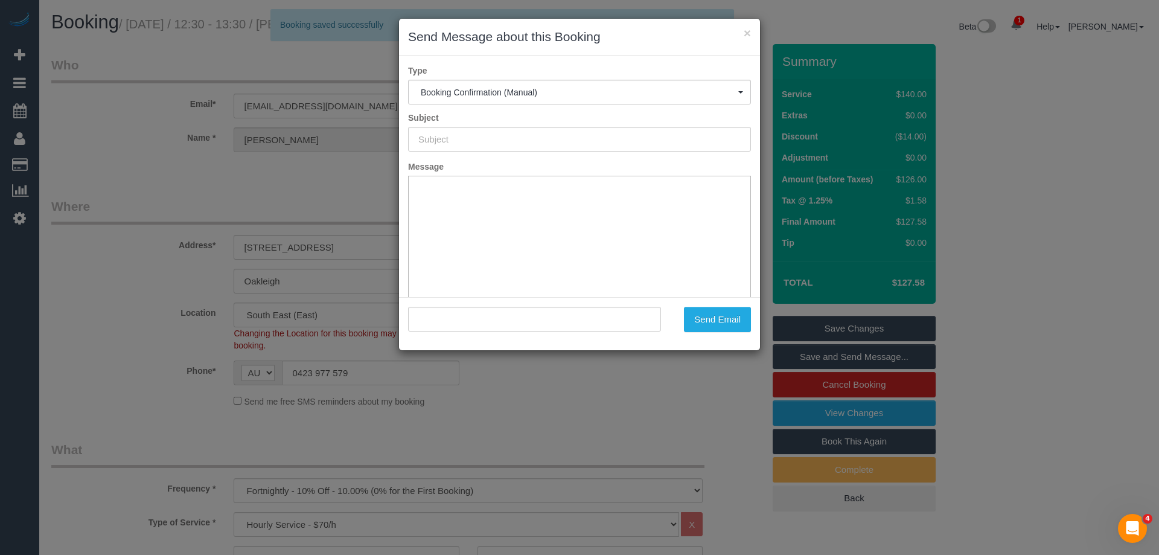
type input "Booking Confirmed"
type input ""[PERSON_NAME]" <[EMAIL_ADDRESS][DOMAIN_NAME]>"
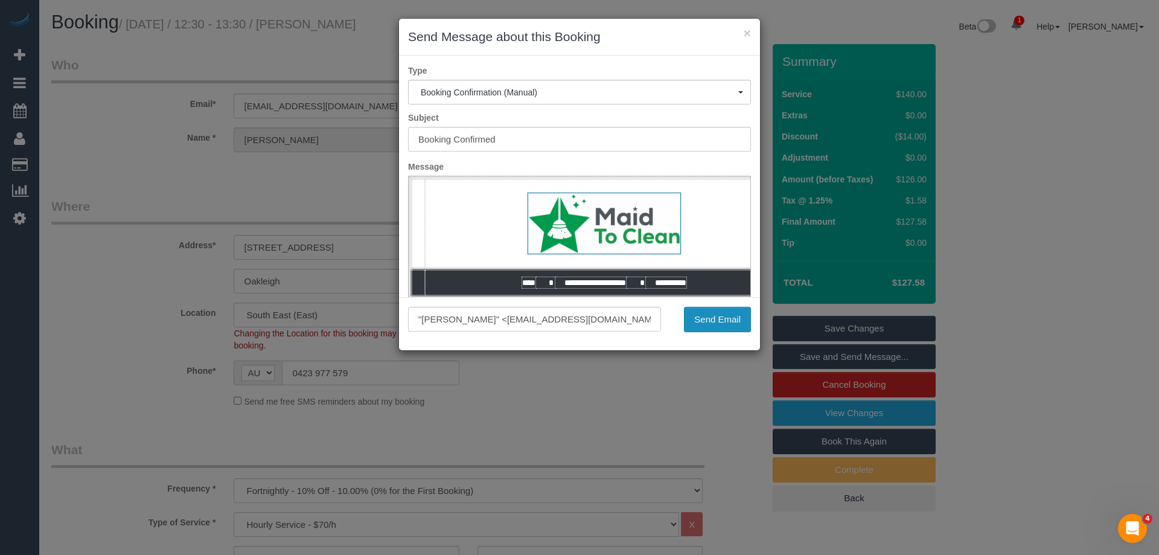
click at [719, 313] on button "Send Email" at bounding box center [717, 319] width 67 height 25
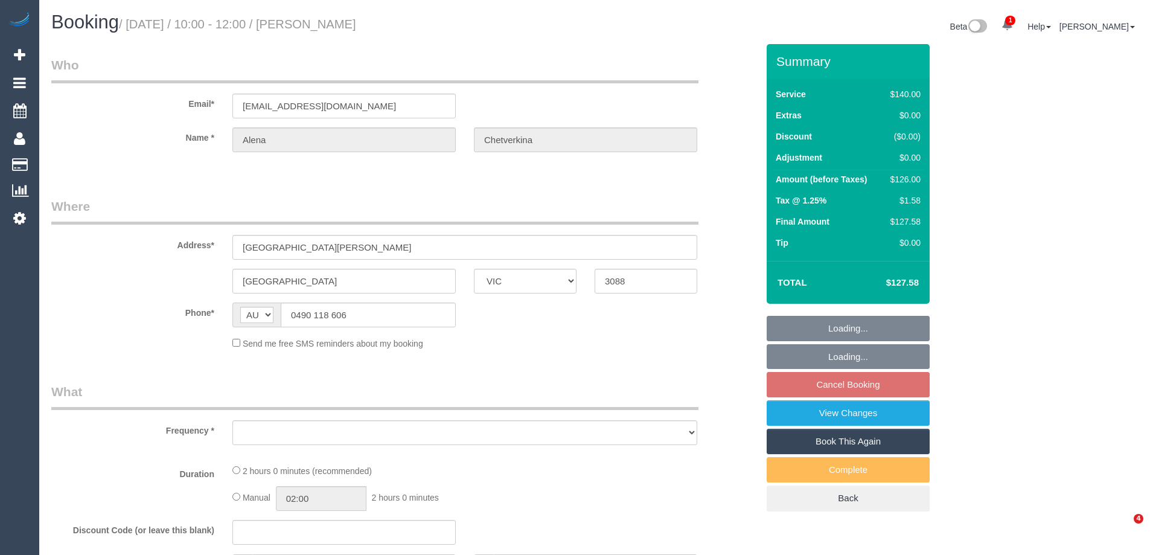
select select "VIC"
select select "string:stripe-pm_1S0aLT2GScqysDRVrjxP8fCm"
select select "number:29"
select select "number:14"
select select "number:18"
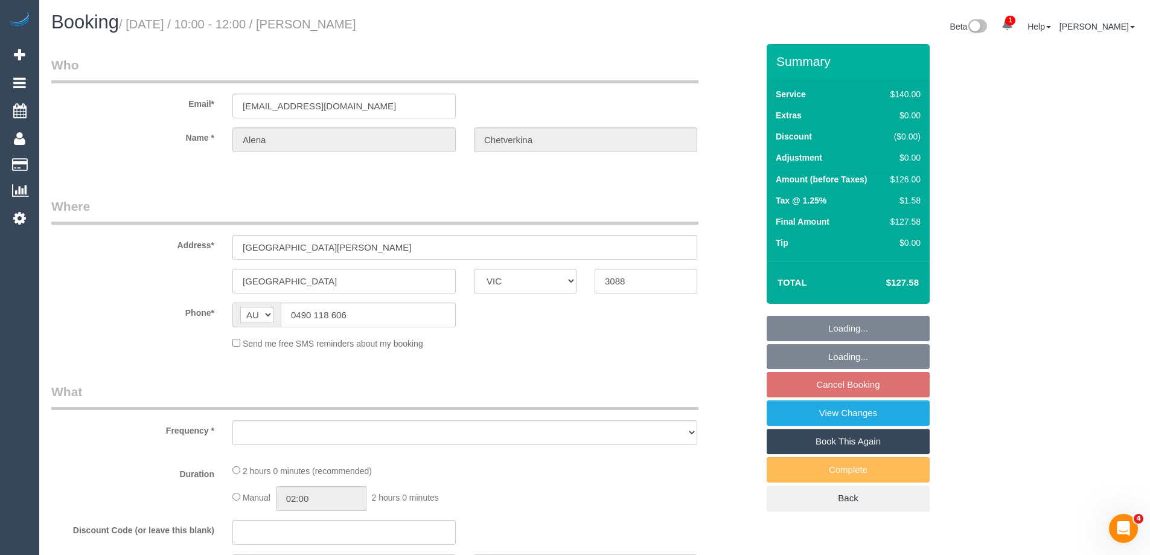
select select "number:24"
select select "number:35"
select select "number:11"
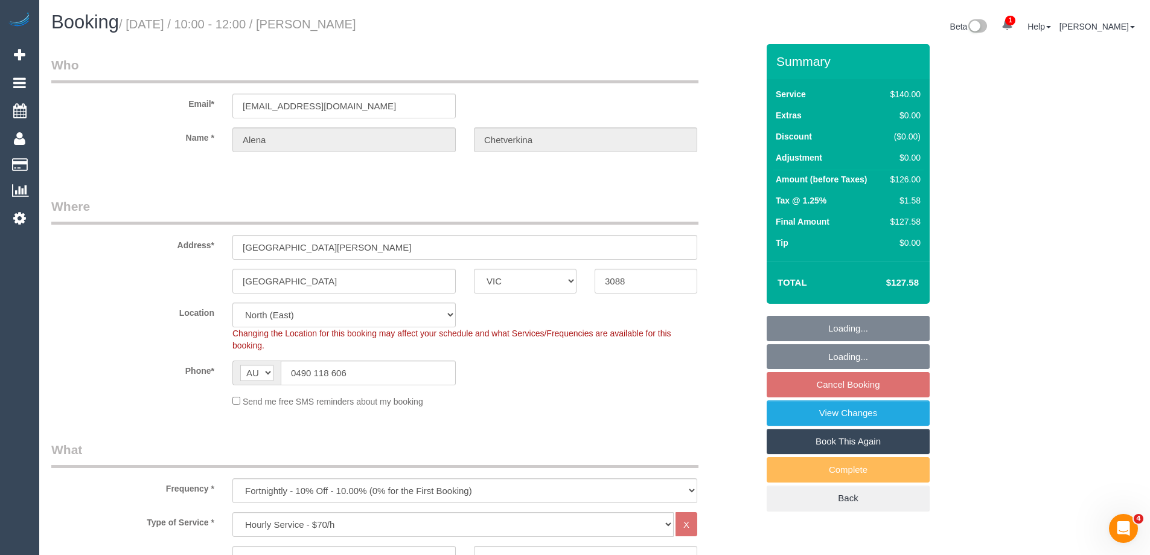
select select "object:873"
select select "spot3"
select select "object:1524"
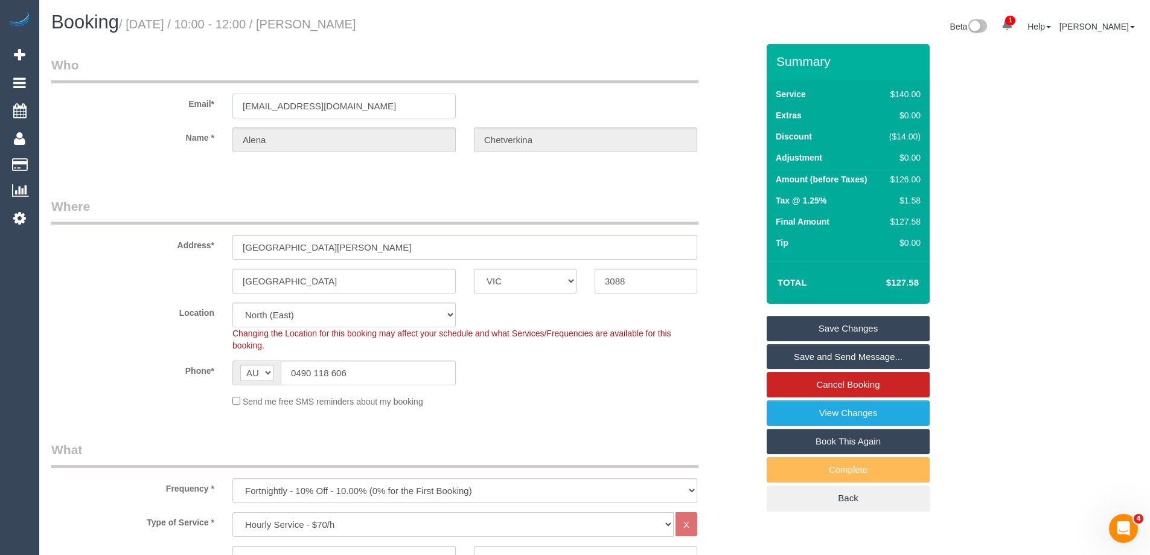
click at [362, 104] on input "[EMAIL_ADDRESS][DOMAIN_NAME]" at bounding box center [343, 106] width 223 height 25
drag, startPoint x: 231, startPoint y: 100, endPoint x: 144, endPoint y: 88, distance: 87.7
click at [158, 90] on div "Email* [EMAIL_ADDRESS][DOMAIN_NAME]" at bounding box center [404, 87] width 724 height 62
click at [844, 357] on link "Save and Send Message..." at bounding box center [848, 356] width 163 height 25
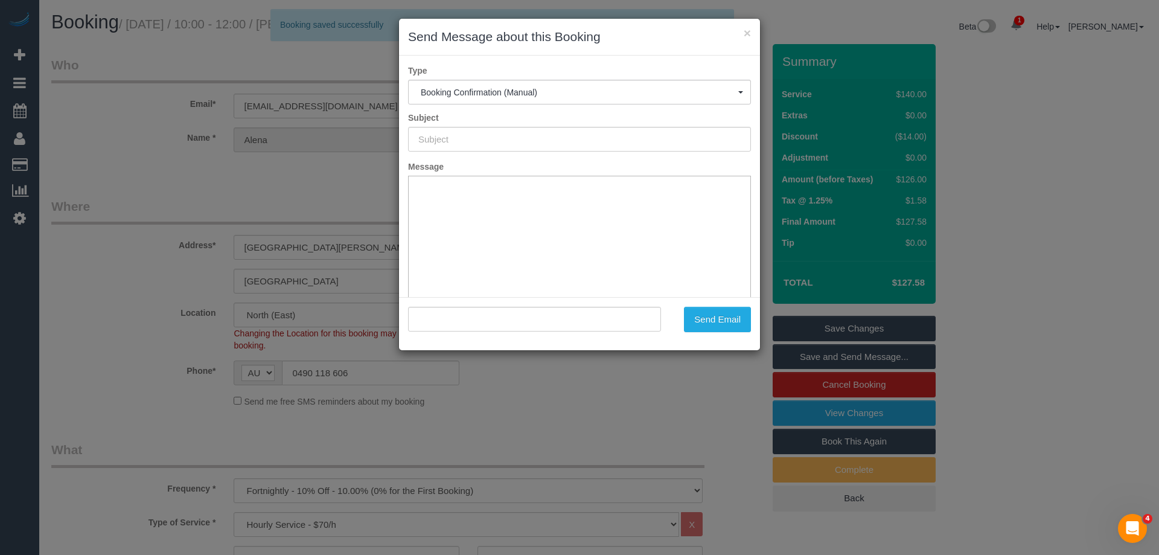
type input "Booking Confirmed"
type input ""[PERSON_NAME]" <[EMAIL_ADDRESS][DOMAIN_NAME]>"
click at [712, 326] on button "Send Email" at bounding box center [717, 319] width 67 height 25
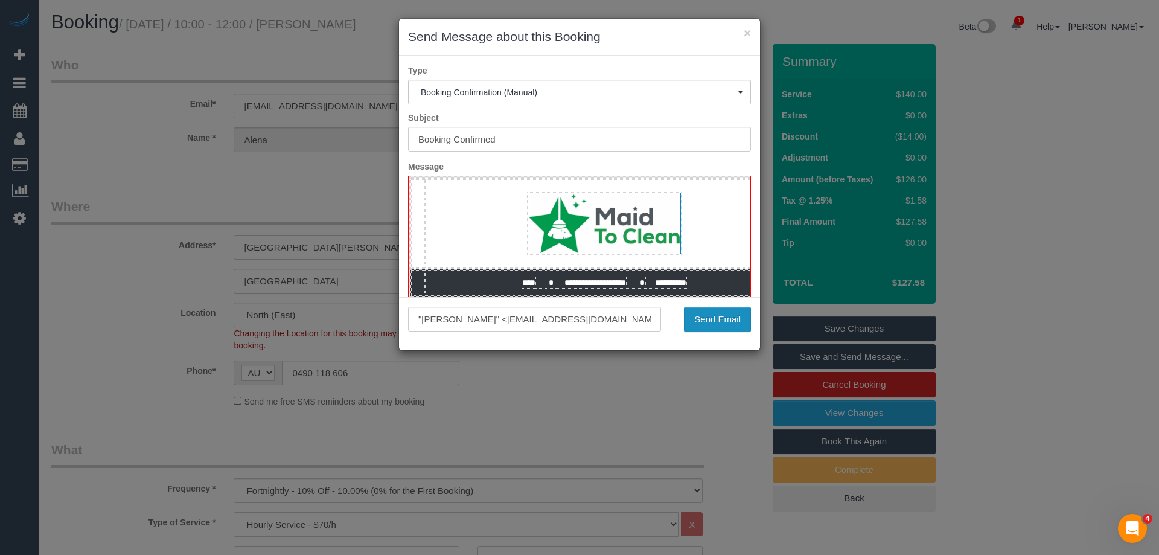
click at [729, 320] on button "Send Email" at bounding box center [717, 319] width 67 height 25
